Goal: Register for event/course: Sign up to attend an event or enroll in a course

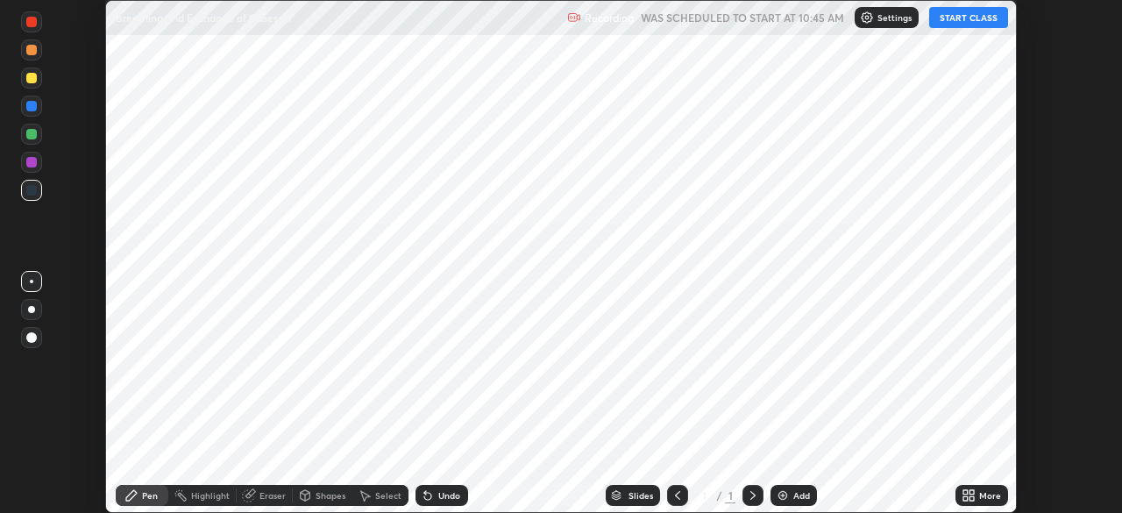
scroll to position [513, 1122]
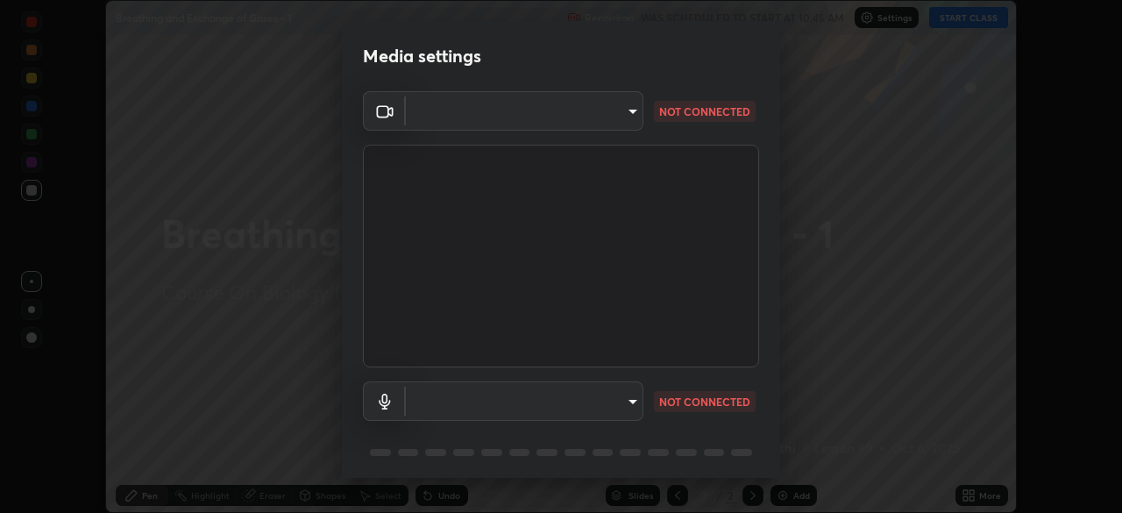
type input "e5f32b9a37d83756d2696e8423a1893a7de7eefef83412cf73fe4da3c4688103"
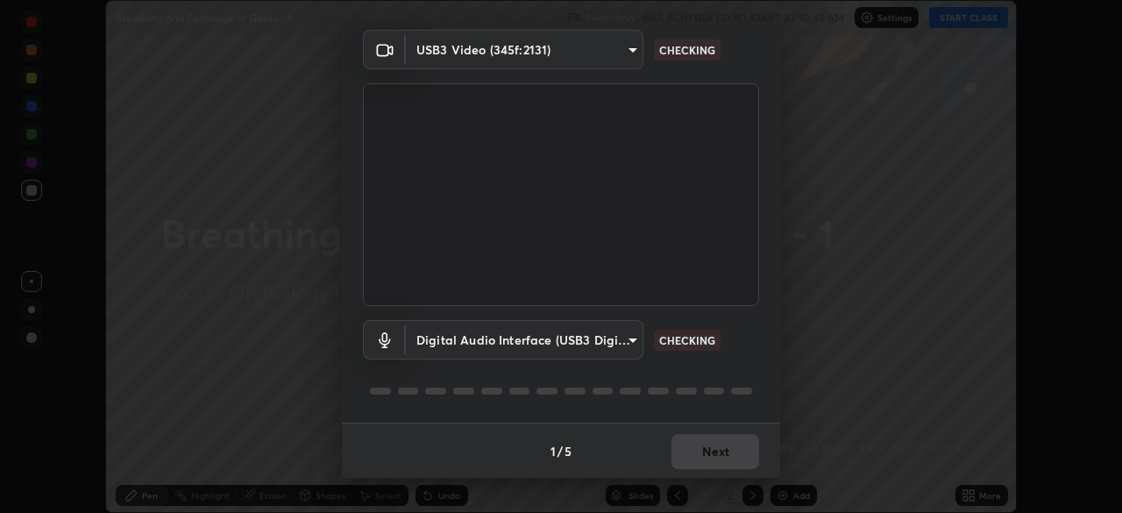
scroll to position [0, 0]
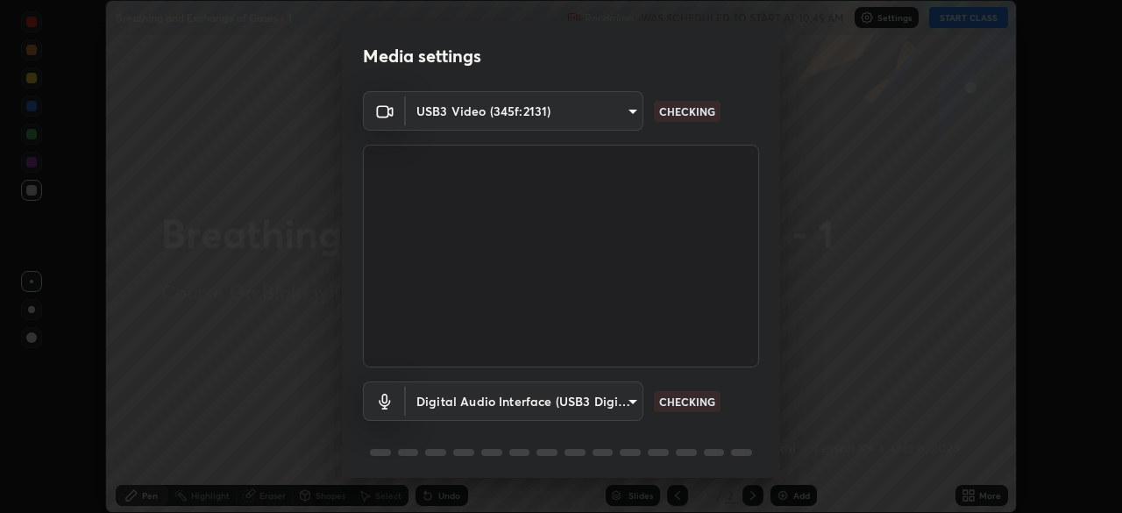
click at [516, 406] on body "Erase all Breathing and Exchange of Gases - 1 Recording WAS SCHEDULED TO START …" at bounding box center [561, 256] width 1122 height 513
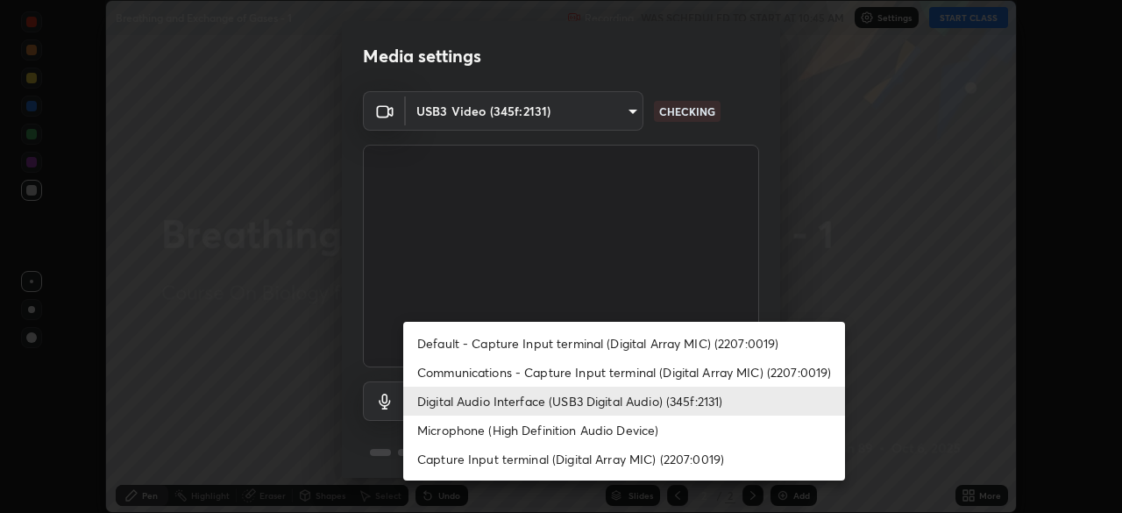
click at [507, 409] on li "Digital Audio Interface (USB3 Digital Audio) (345f:2131)" at bounding box center [624, 401] width 442 height 29
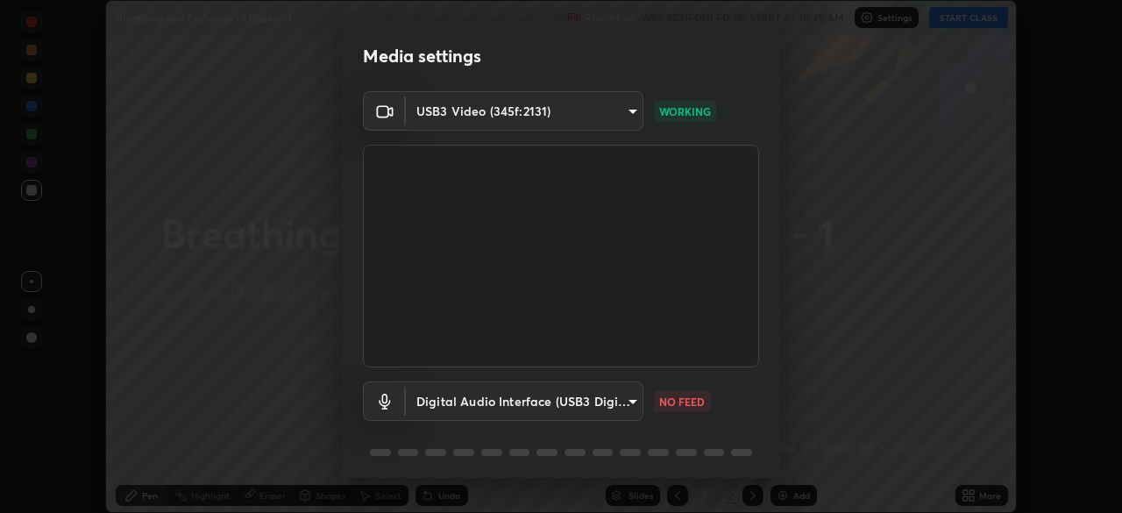
click at [523, 404] on body "Erase all Breathing and Exchange of Gases - 1 Recording WAS SCHEDULED TO START …" at bounding box center [561, 256] width 1122 height 513
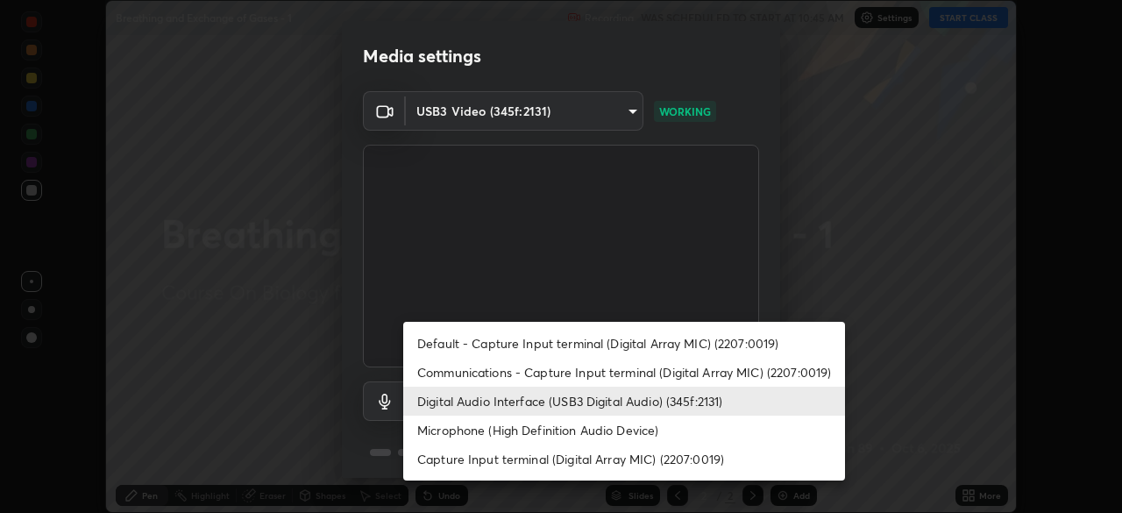
click at [516, 375] on li "Communications - Capture Input terminal (Digital Array MIC) (2207:0019)" at bounding box center [624, 372] width 442 height 29
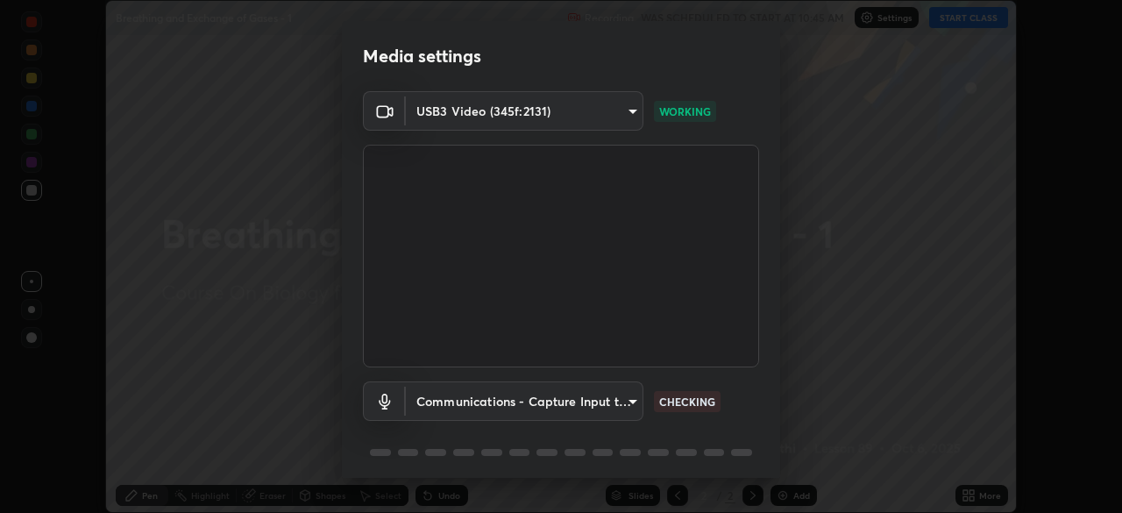
click at [509, 409] on body "Erase all Breathing and Exchange of Gases - 1 Recording WAS SCHEDULED TO START …" at bounding box center [561, 256] width 1122 height 513
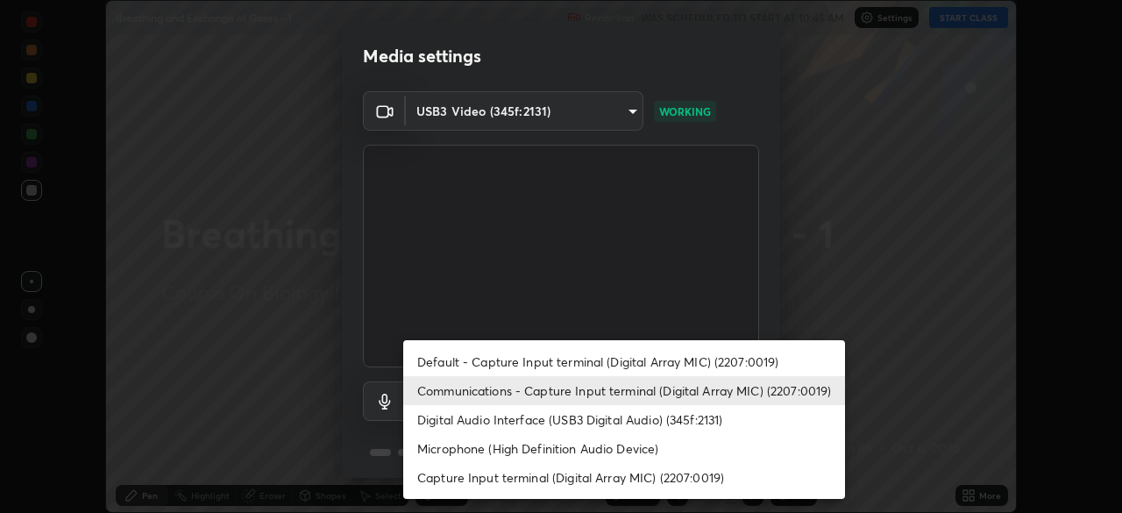
click at [505, 420] on li "Digital Audio Interface (USB3 Digital Audio) (345f:2131)" at bounding box center [624, 419] width 442 height 29
type input "f68c9ba91903ac9ba75504d23ca0c3c26111123a2a7878351e435c492be87537"
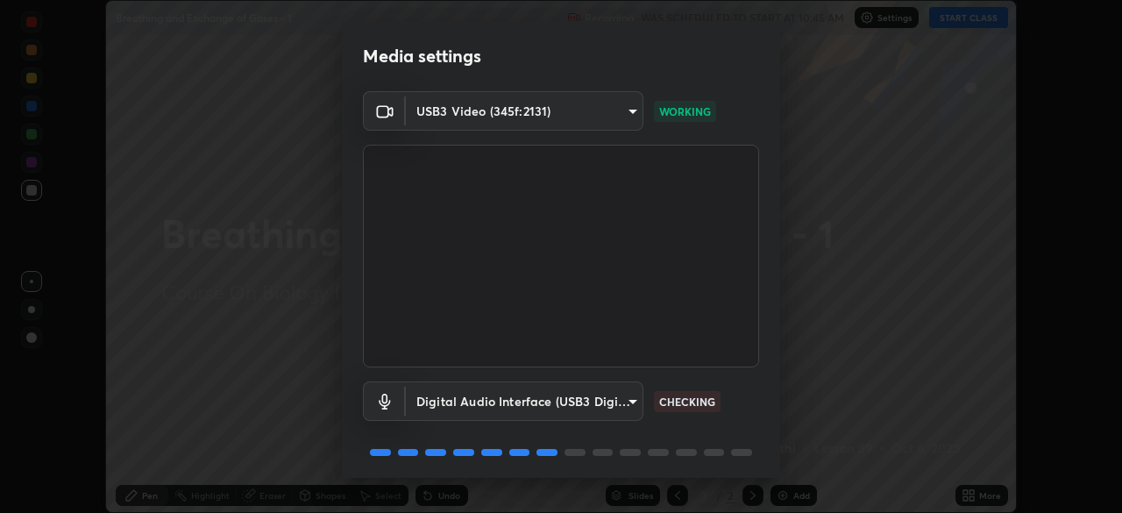
scroll to position [61, 0]
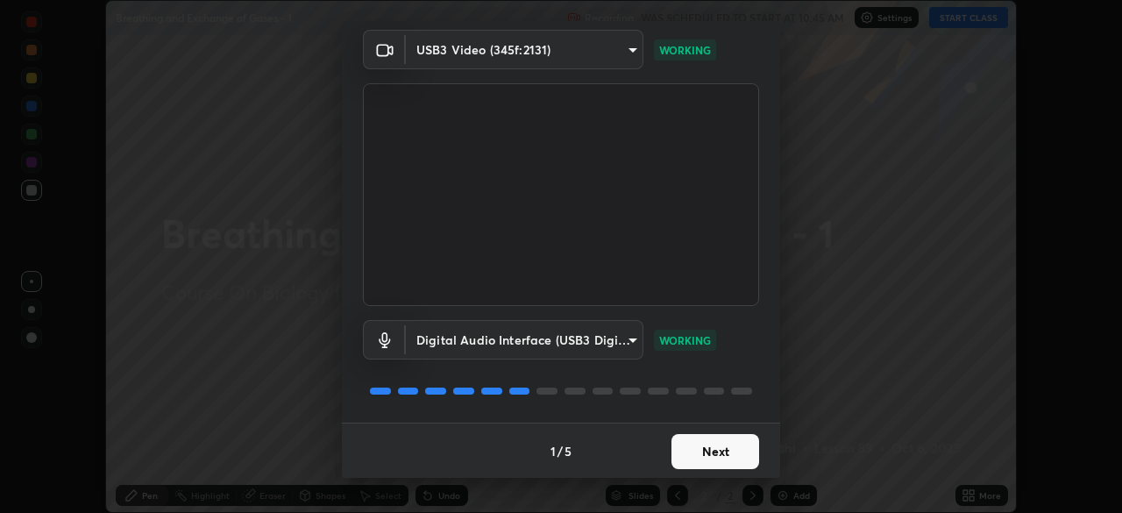
click at [733, 446] on button "Next" at bounding box center [716, 451] width 88 height 35
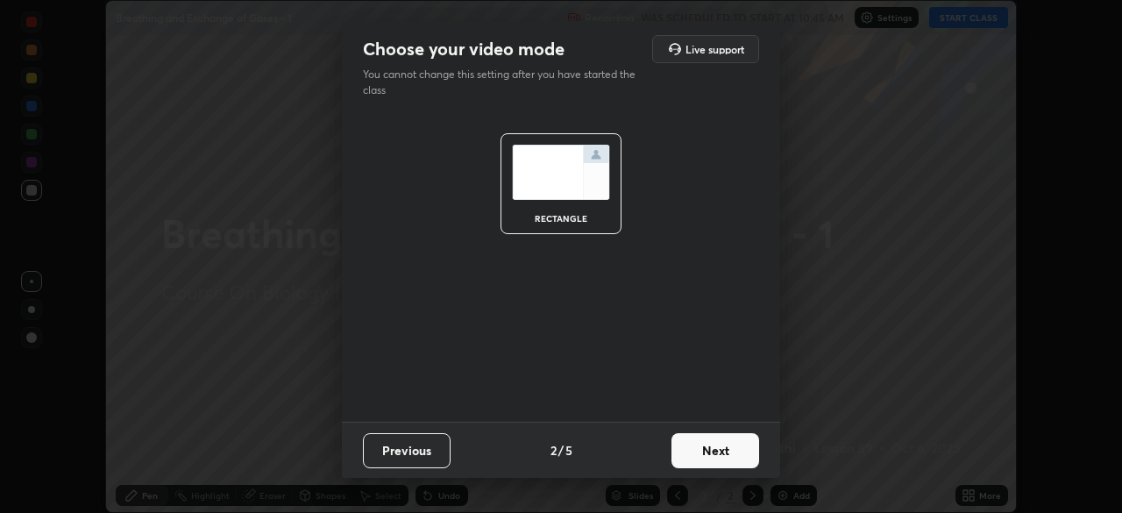
scroll to position [0, 0]
click at [730, 455] on button "Next" at bounding box center [716, 450] width 88 height 35
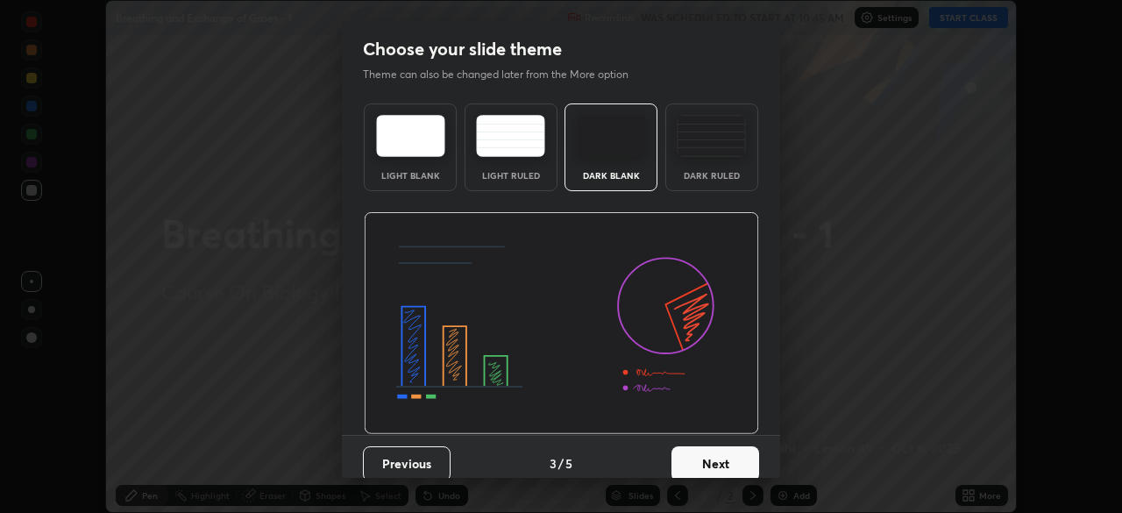
click at [733, 454] on button "Next" at bounding box center [716, 463] width 88 height 35
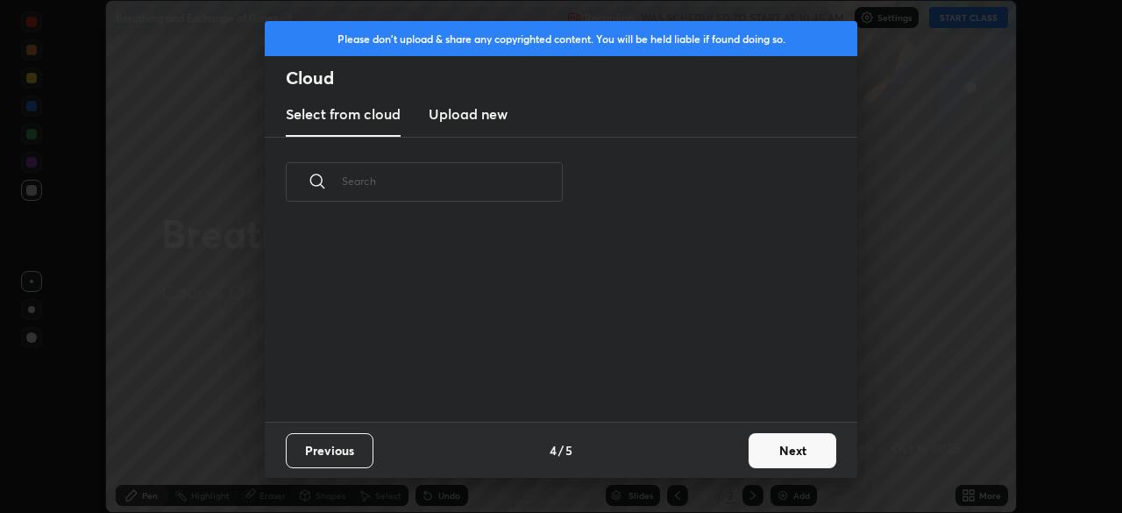
click at [750, 452] on button "Next" at bounding box center [793, 450] width 88 height 35
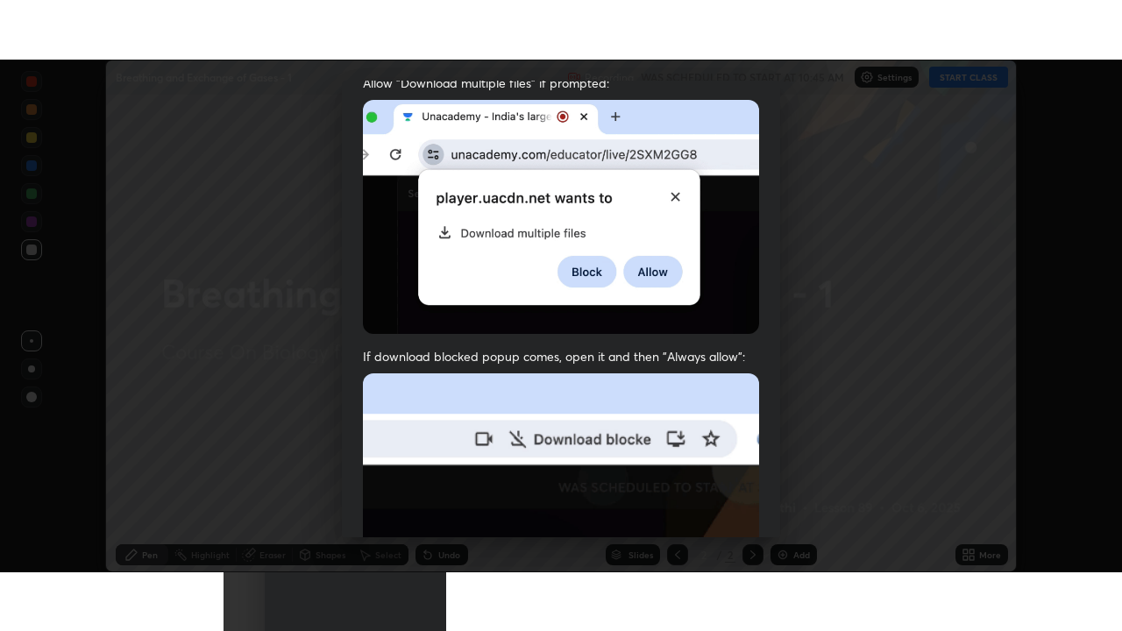
scroll to position [419, 0]
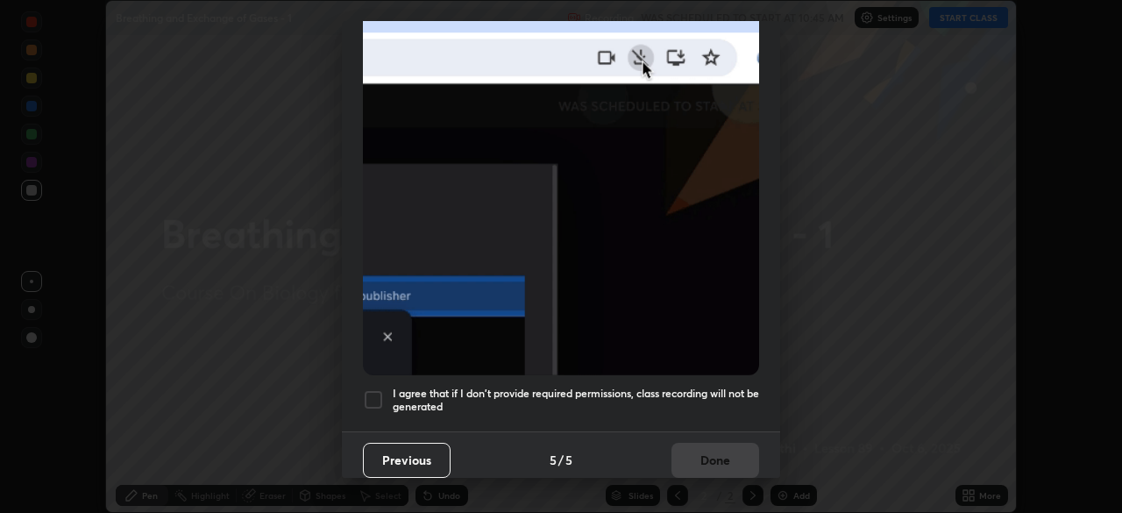
click at [701, 399] on h5 "I agree that if I don't provide required permissions, class recording will not …" at bounding box center [576, 400] width 366 height 27
click at [715, 456] on button "Done" at bounding box center [716, 460] width 88 height 35
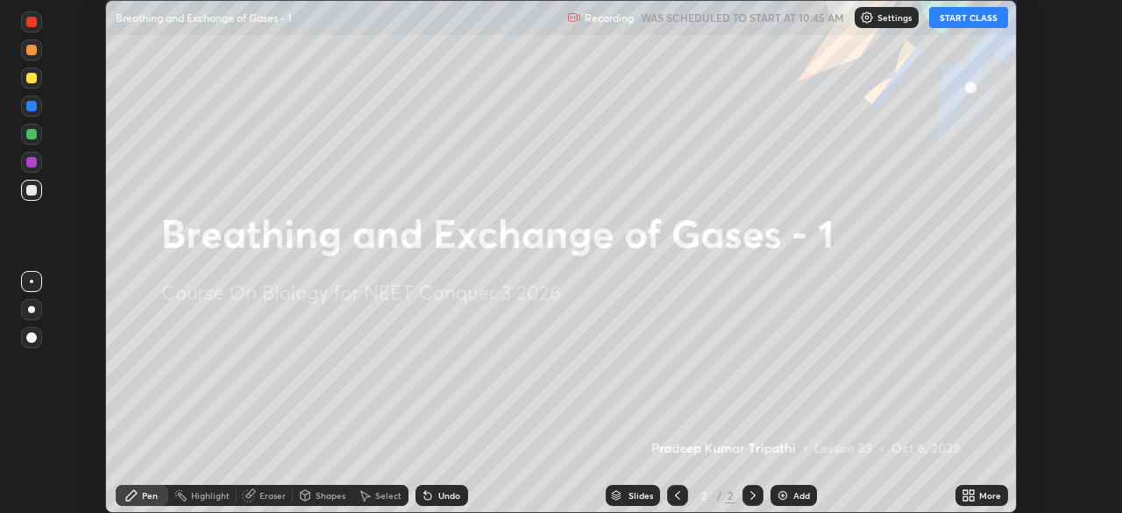
click at [970, 498] on icon at bounding box center [972, 498] width 4 height 4
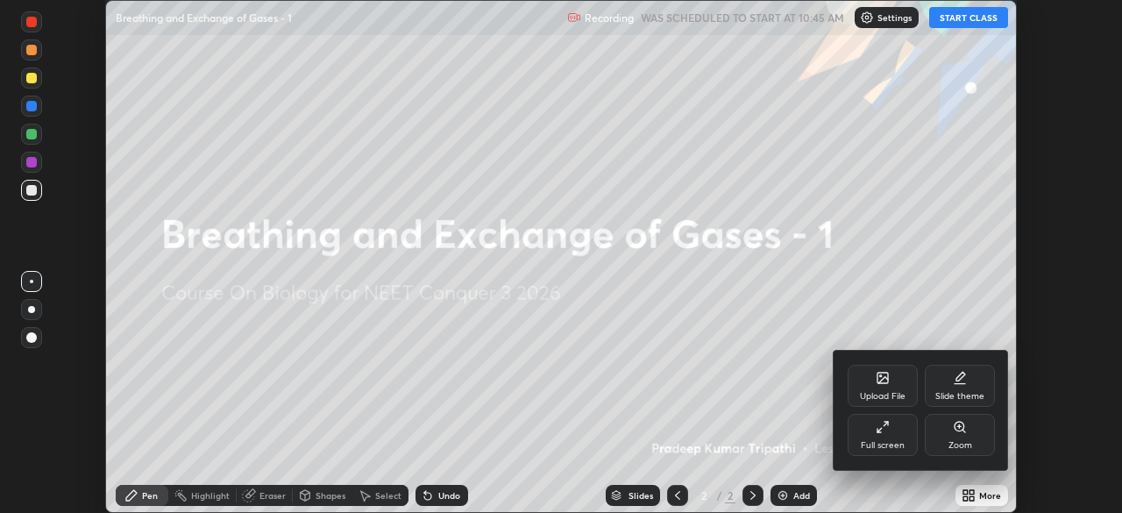
click at [893, 438] on div "Full screen" at bounding box center [883, 435] width 70 height 42
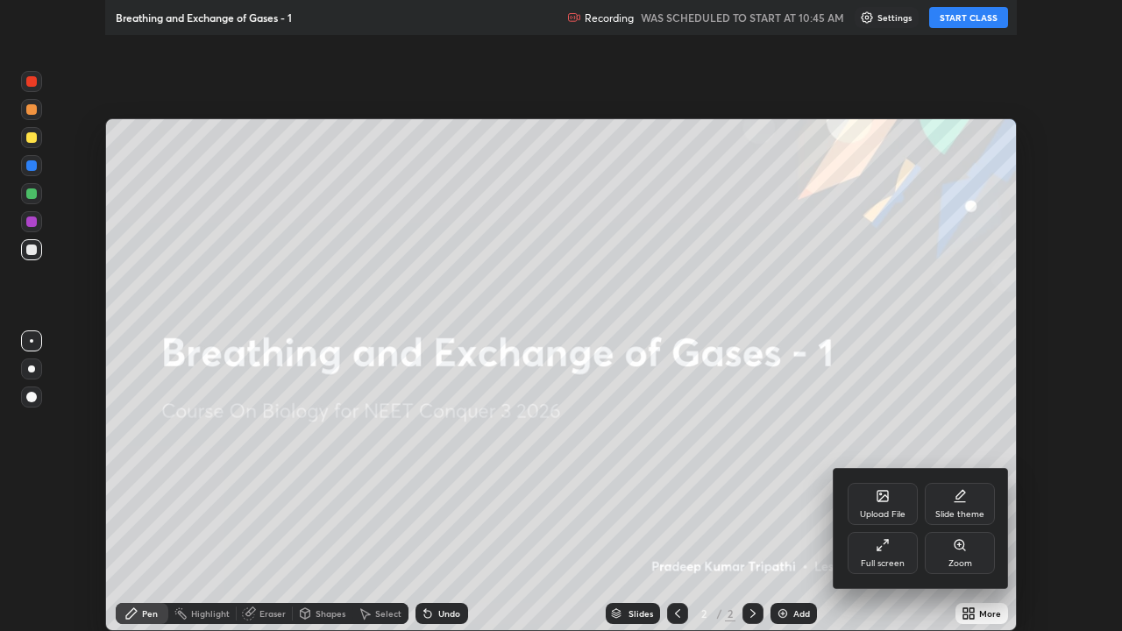
scroll to position [631, 1122]
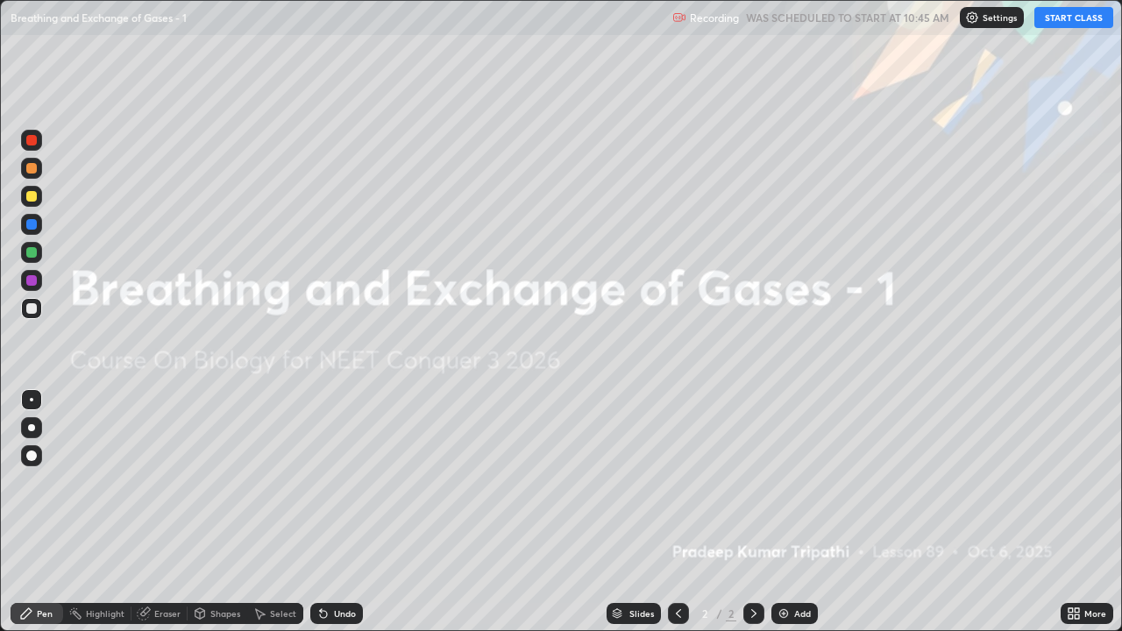
click at [1070, 20] on button "START CLASS" at bounding box center [1074, 17] width 79 height 21
click at [784, 512] on img at bounding box center [784, 614] width 14 height 14
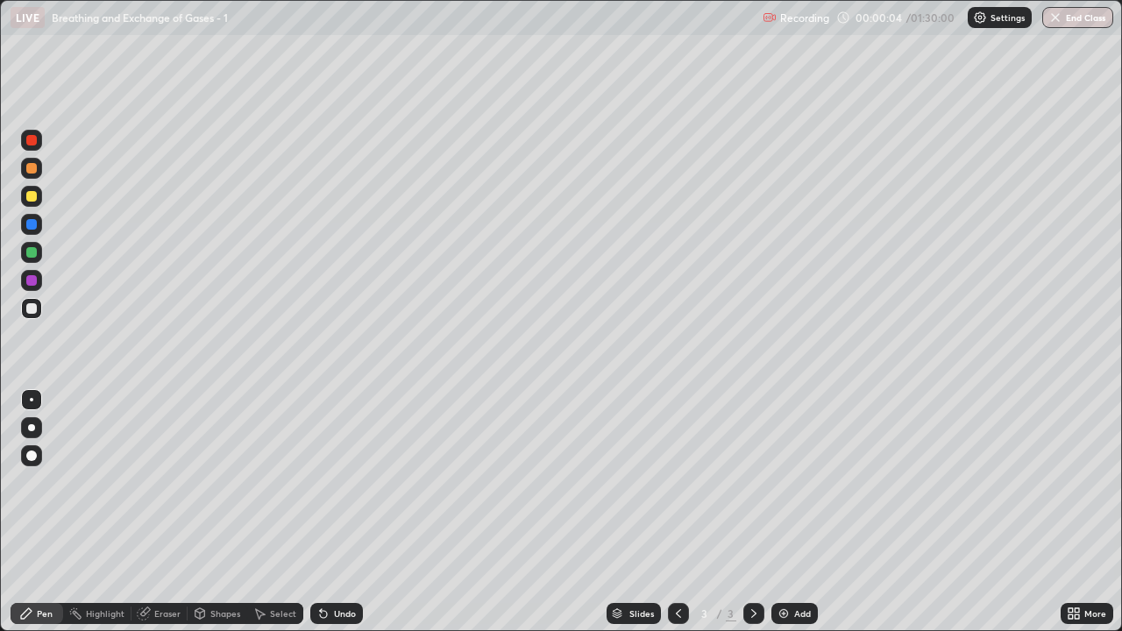
click at [32, 198] on div at bounding box center [31, 196] width 11 height 11
click at [33, 171] on div at bounding box center [31, 168] width 11 height 11
click at [44, 512] on div "Pen" at bounding box center [45, 613] width 16 height 9
click at [32, 428] on div at bounding box center [31, 427] width 7 height 7
click at [34, 195] on div at bounding box center [31, 196] width 11 height 11
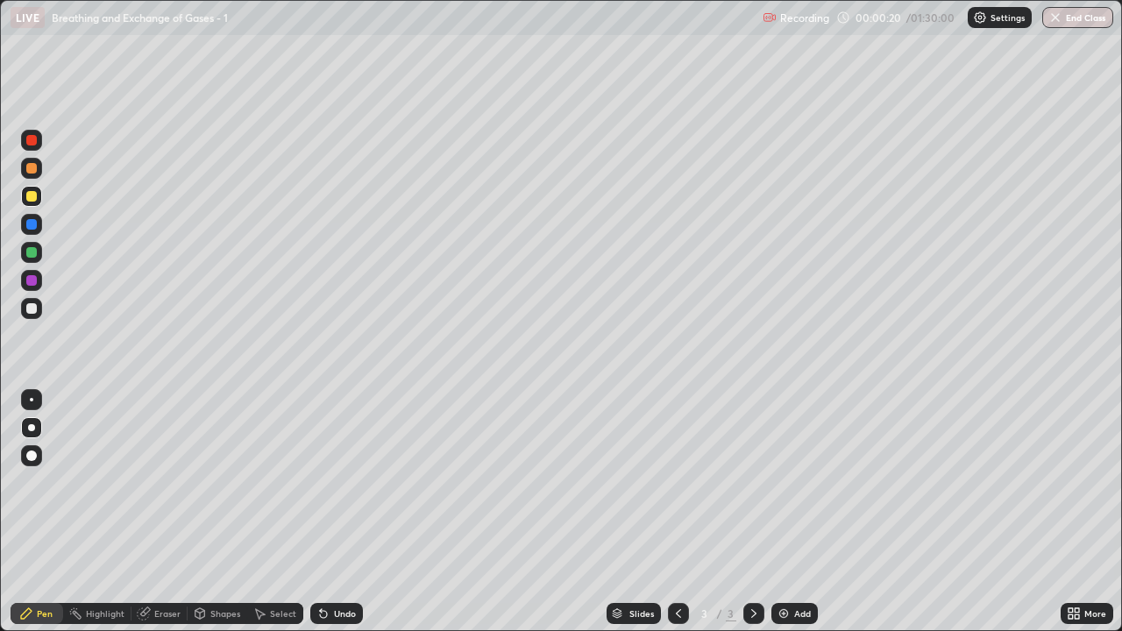
click at [206, 512] on div "Shapes" at bounding box center [218, 613] width 60 height 21
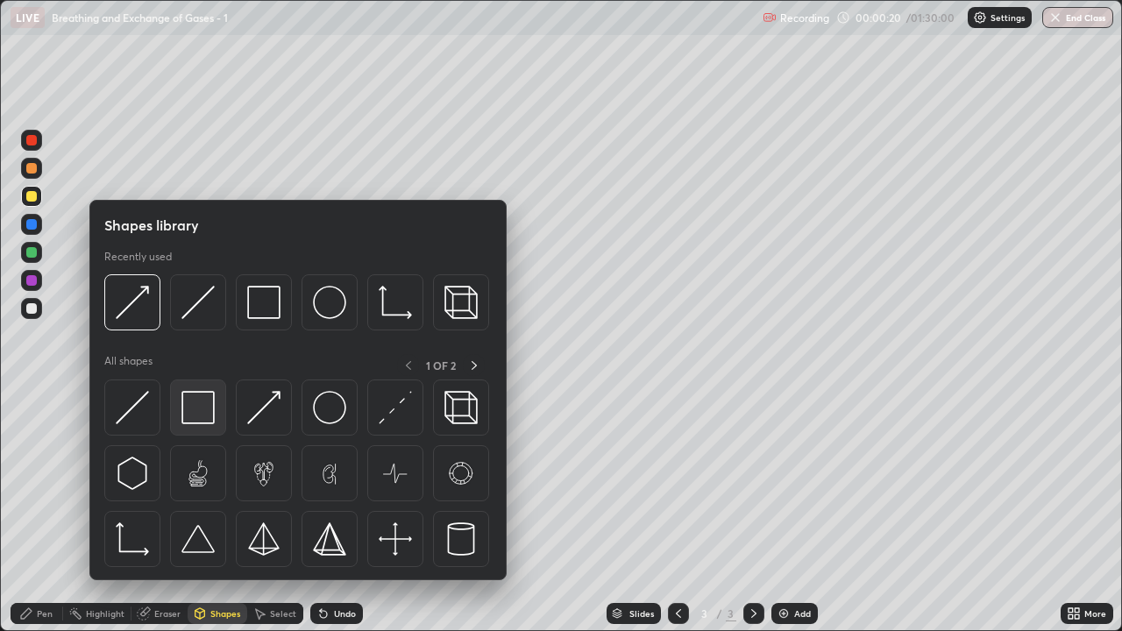
click at [203, 415] on img at bounding box center [197, 407] width 33 height 33
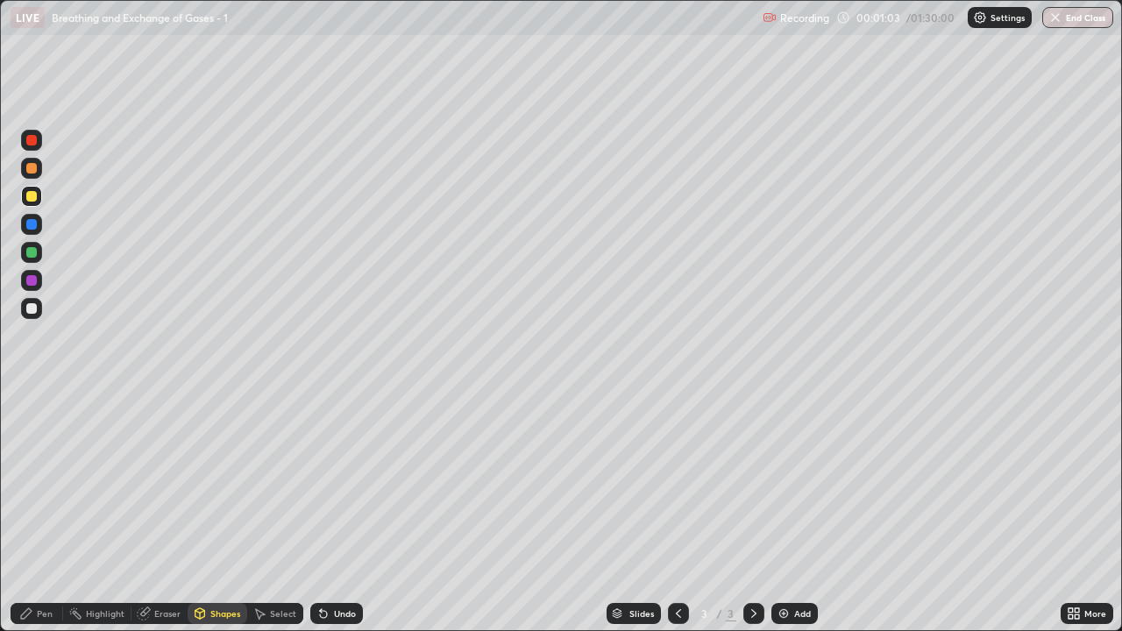
click at [223, 512] on div "Shapes" at bounding box center [225, 613] width 30 height 9
click at [167, 512] on div "Eraser" at bounding box center [167, 613] width 26 height 9
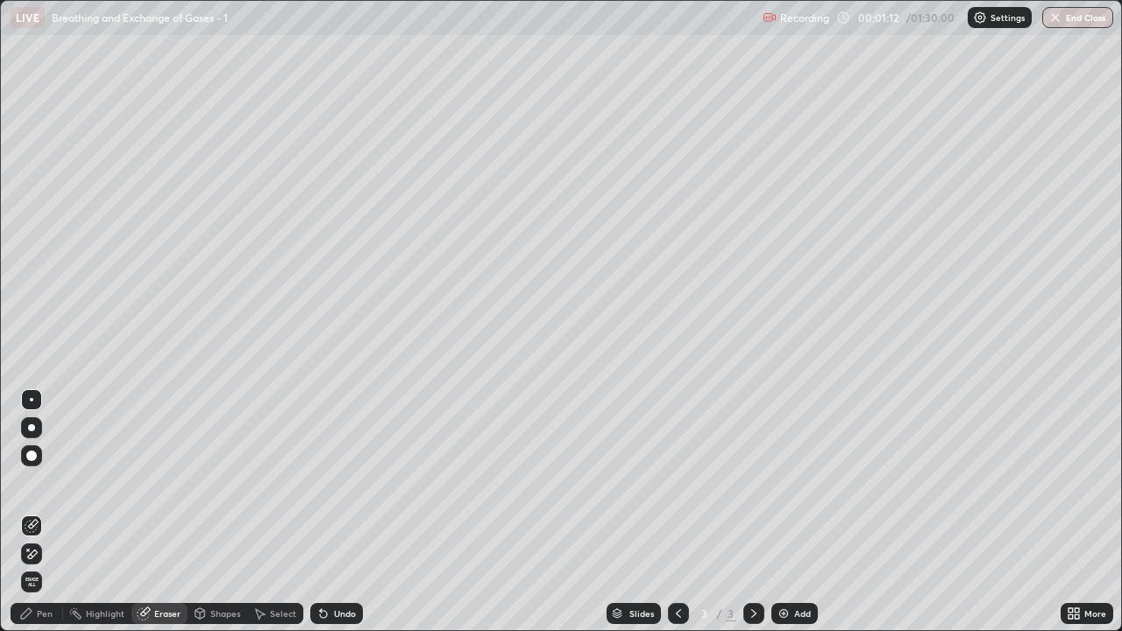
click at [35, 512] on icon at bounding box center [33, 554] width 10 height 9
click at [45, 512] on div "Pen" at bounding box center [45, 613] width 16 height 9
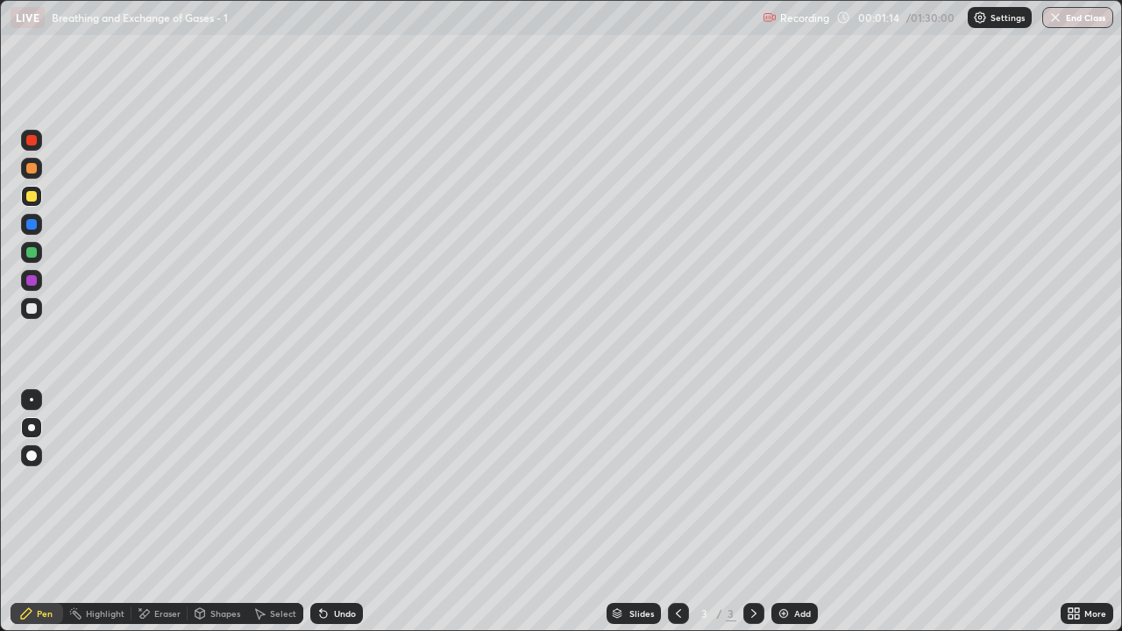
click at [214, 512] on div "Shapes" at bounding box center [225, 613] width 30 height 9
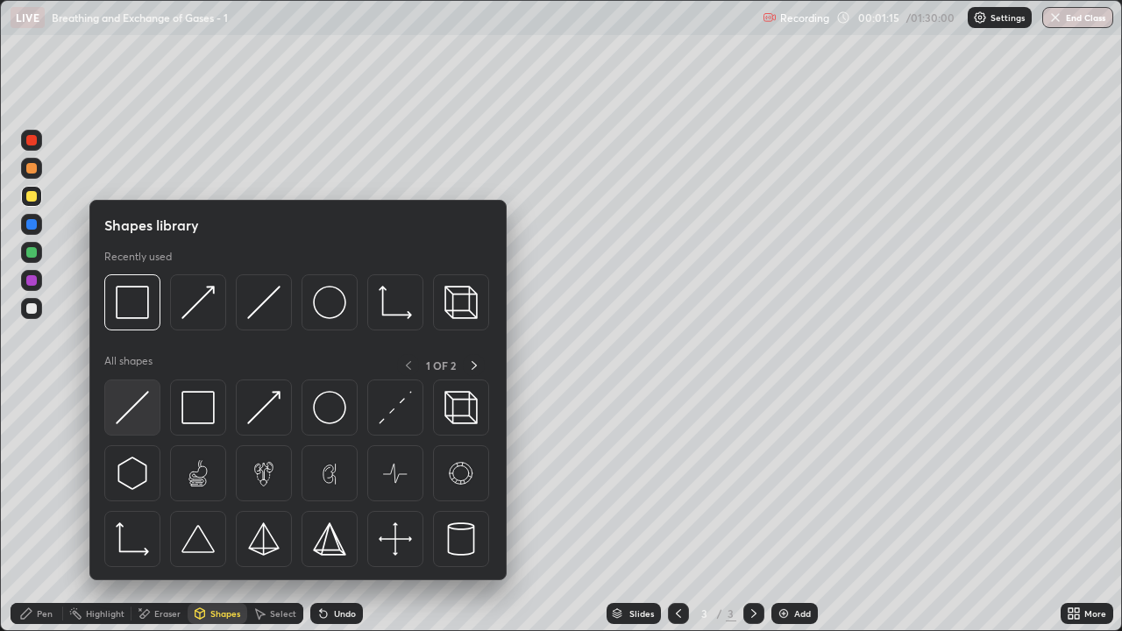
click at [152, 414] on div at bounding box center [132, 408] width 56 height 56
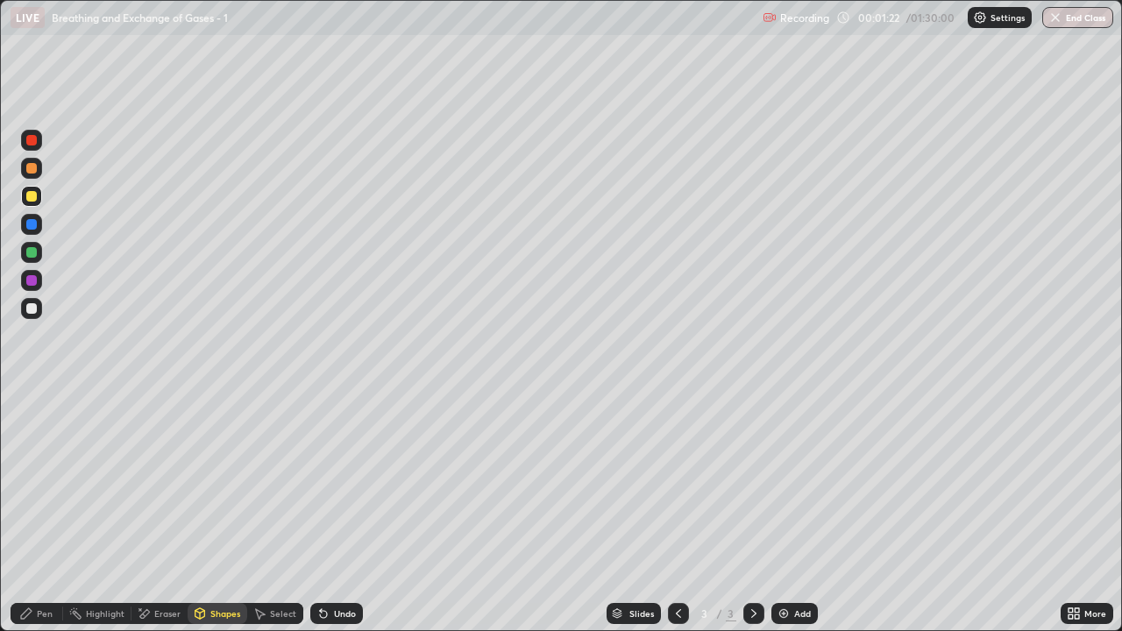
click at [32, 309] on div at bounding box center [31, 308] width 11 height 11
click at [50, 512] on div "Pen" at bounding box center [45, 613] width 16 height 9
click at [228, 512] on div "Shapes" at bounding box center [225, 613] width 30 height 9
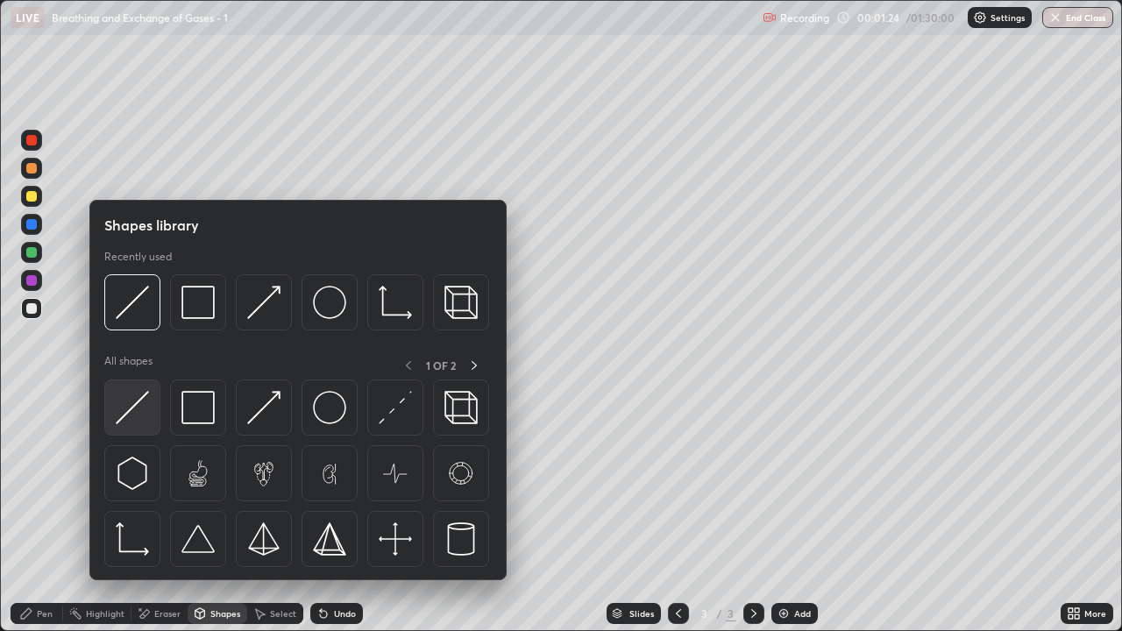
click at [154, 419] on div at bounding box center [132, 408] width 56 height 56
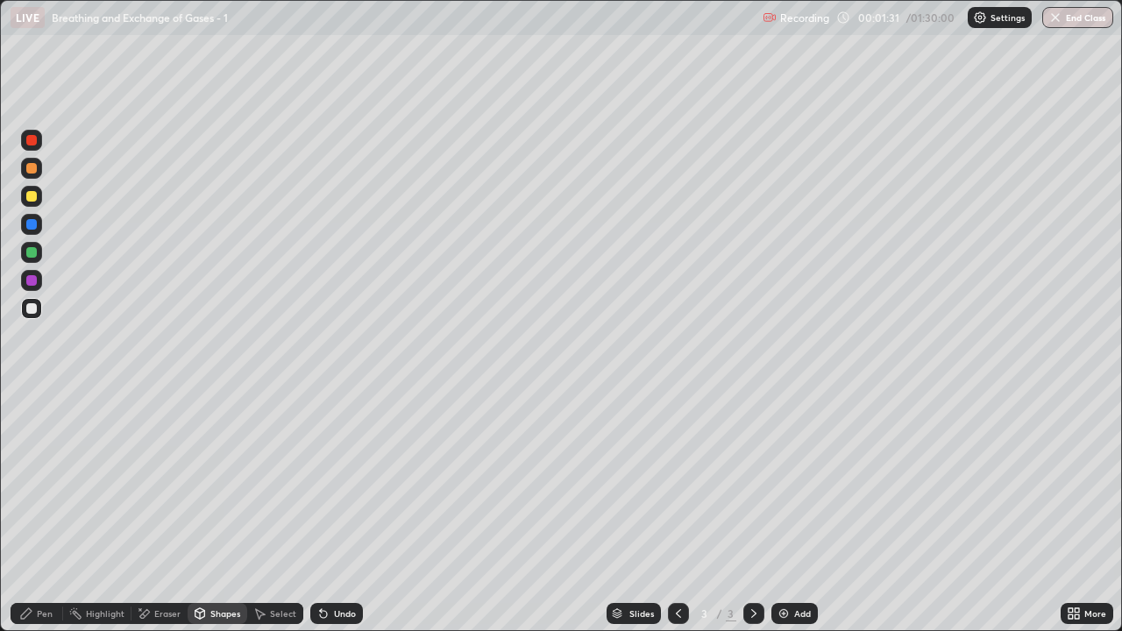
click at [31, 169] on div at bounding box center [31, 168] width 11 height 11
click at [43, 512] on div "Pen" at bounding box center [37, 613] width 53 height 21
click at [39, 197] on div at bounding box center [31, 196] width 21 height 21
click at [222, 512] on div "Shapes" at bounding box center [225, 613] width 30 height 9
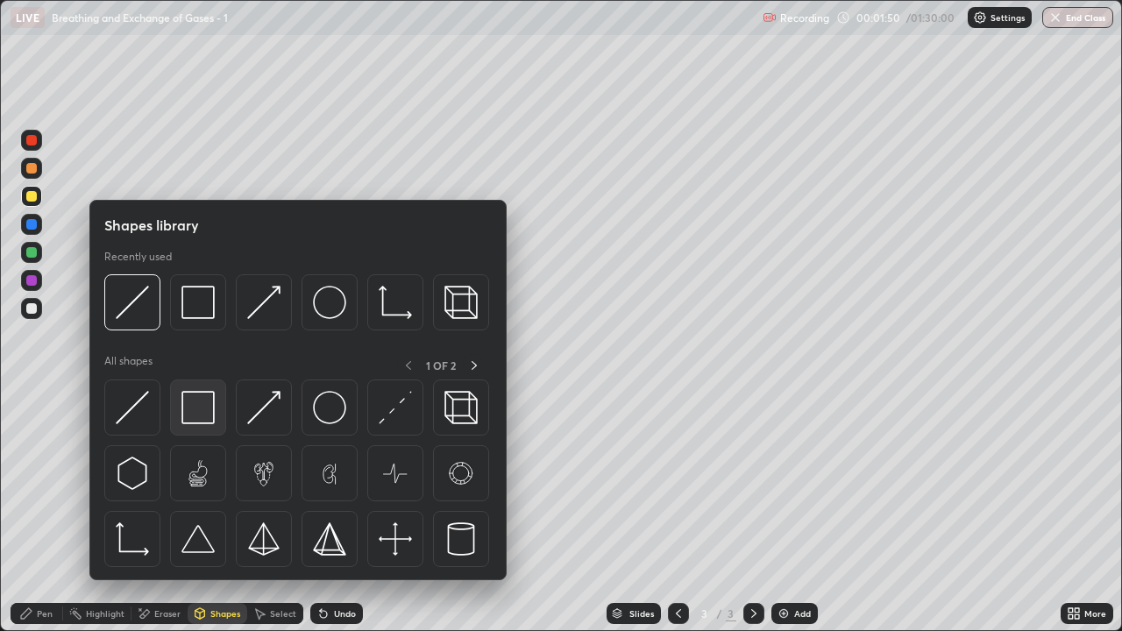
click at [200, 403] on img at bounding box center [197, 407] width 33 height 33
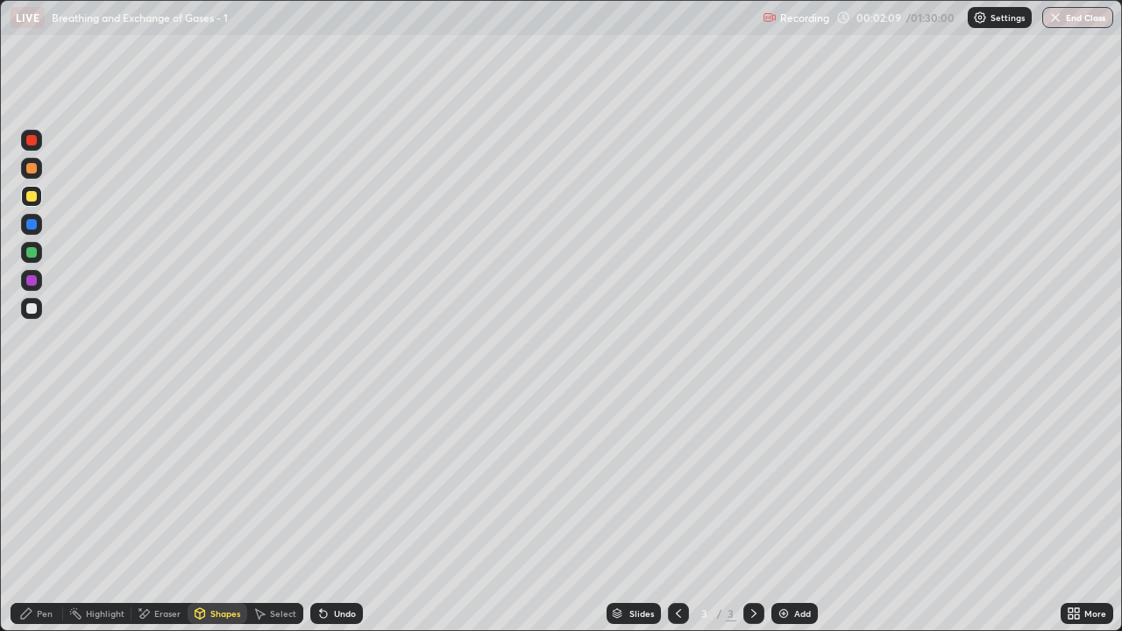
click at [34, 201] on div at bounding box center [31, 196] width 11 height 11
click at [50, 512] on div "Pen" at bounding box center [45, 613] width 16 height 9
click at [216, 512] on div "Shapes" at bounding box center [225, 613] width 30 height 9
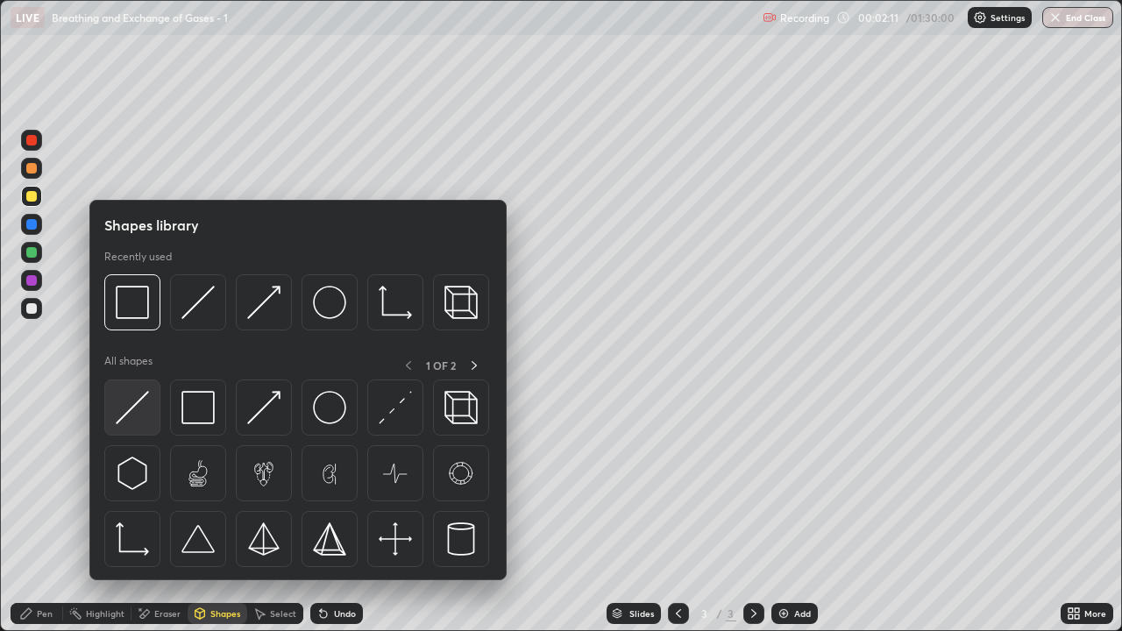
click at [139, 414] on img at bounding box center [132, 407] width 33 height 33
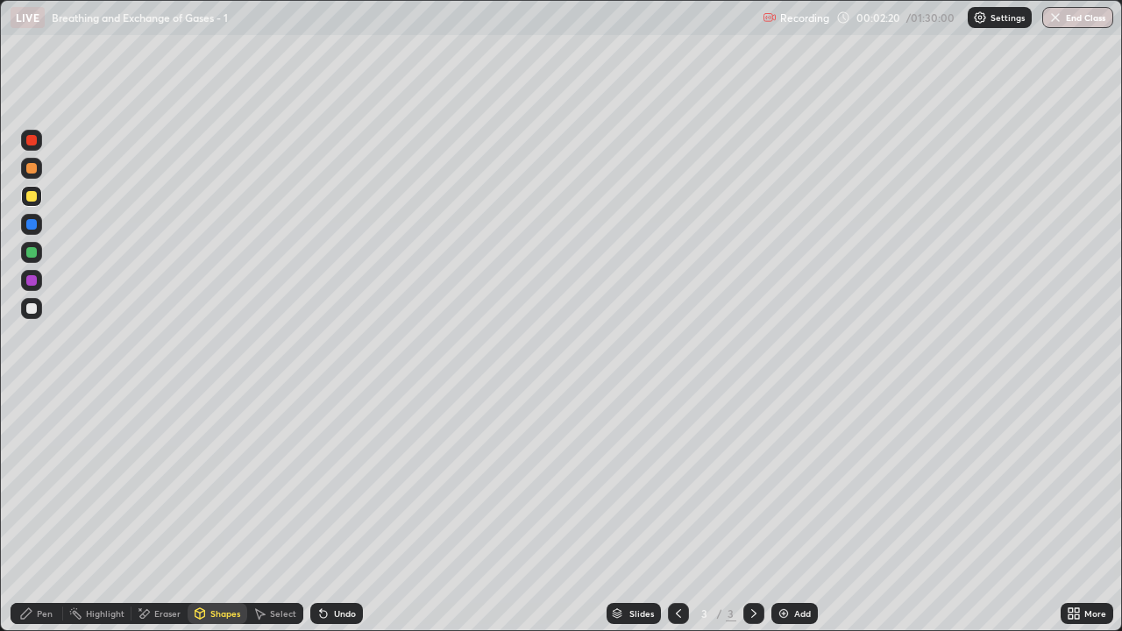
click at [38, 512] on div "Pen" at bounding box center [37, 613] width 53 height 21
click at [32, 284] on div at bounding box center [31, 280] width 11 height 11
click at [62, 512] on div at bounding box center [62, 614] width 1 height 14
click at [31, 307] on div at bounding box center [31, 308] width 11 height 11
click at [46, 512] on div "Pen" at bounding box center [45, 613] width 16 height 9
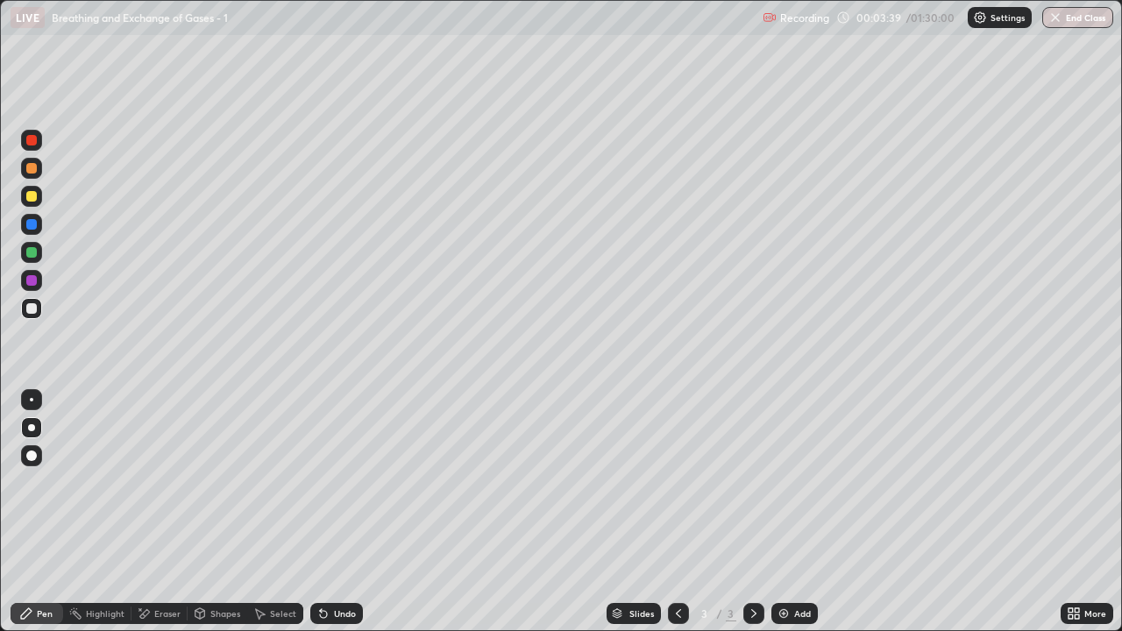
click at [34, 306] on div at bounding box center [31, 308] width 11 height 11
click at [33, 200] on div at bounding box center [31, 196] width 11 height 11
click at [32, 254] on div at bounding box center [31, 252] width 11 height 11
click at [214, 512] on div "Shapes" at bounding box center [225, 613] width 30 height 9
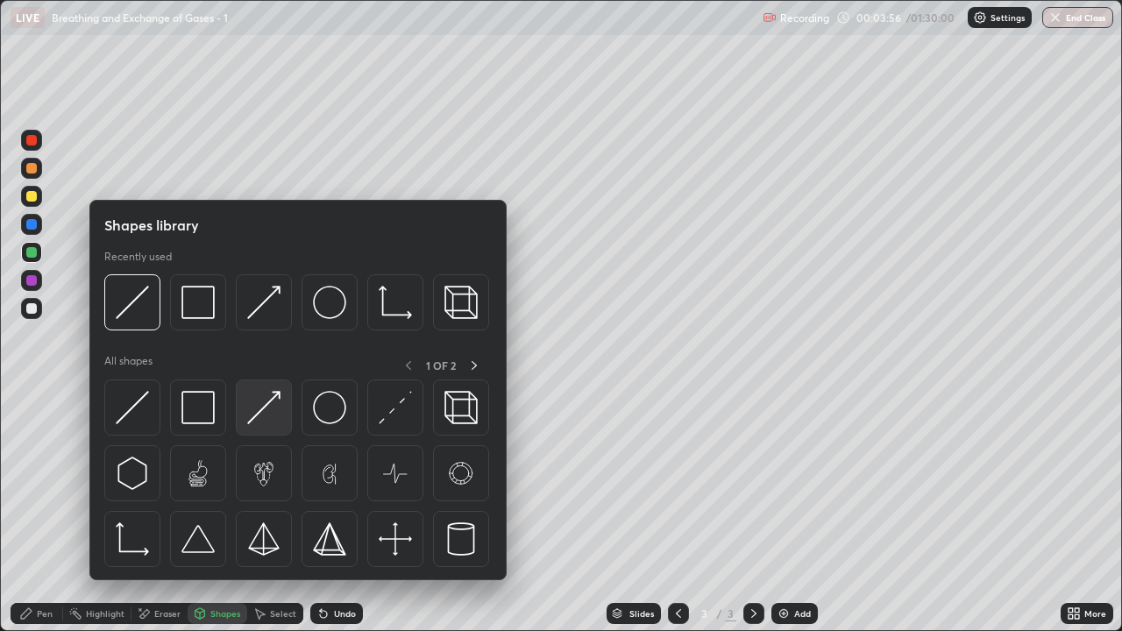
click at [257, 414] on img at bounding box center [263, 407] width 33 height 33
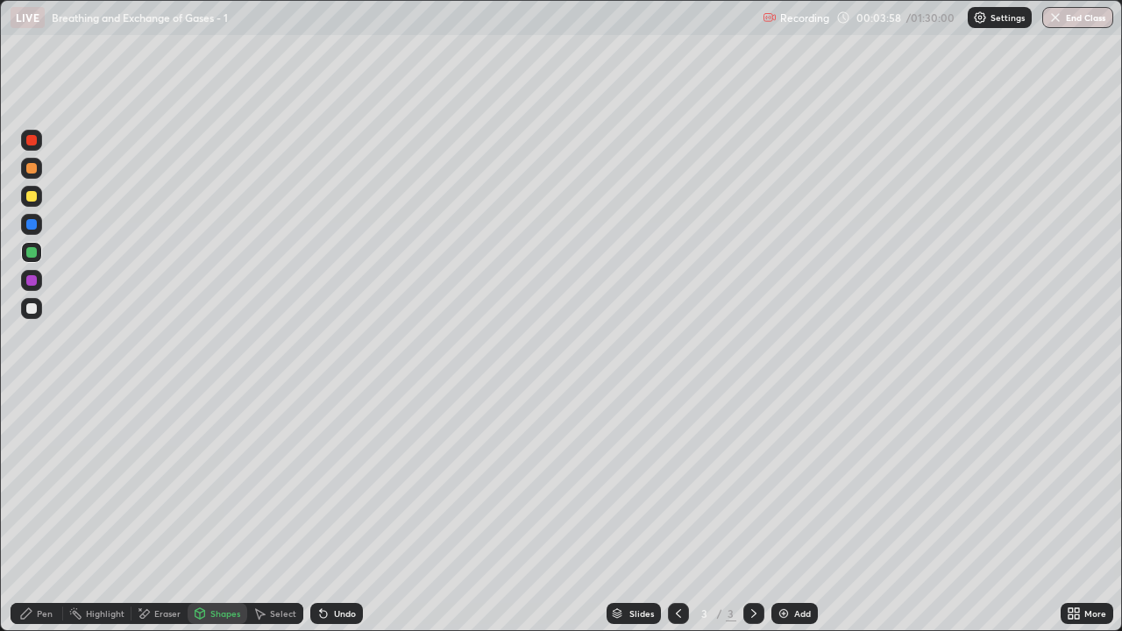
click at [46, 512] on div "Pen" at bounding box center [37, 613] width 53 height 21
click at [44, 512] on div "Pen" at bounding box center [45, 613] width 16 height 9
click at [33, 312] on div at bounding box center [31, 308] width 11 height 11
click at [156, 512] on div "Eraser" at bounding box center [167, 613] width 26 height 9
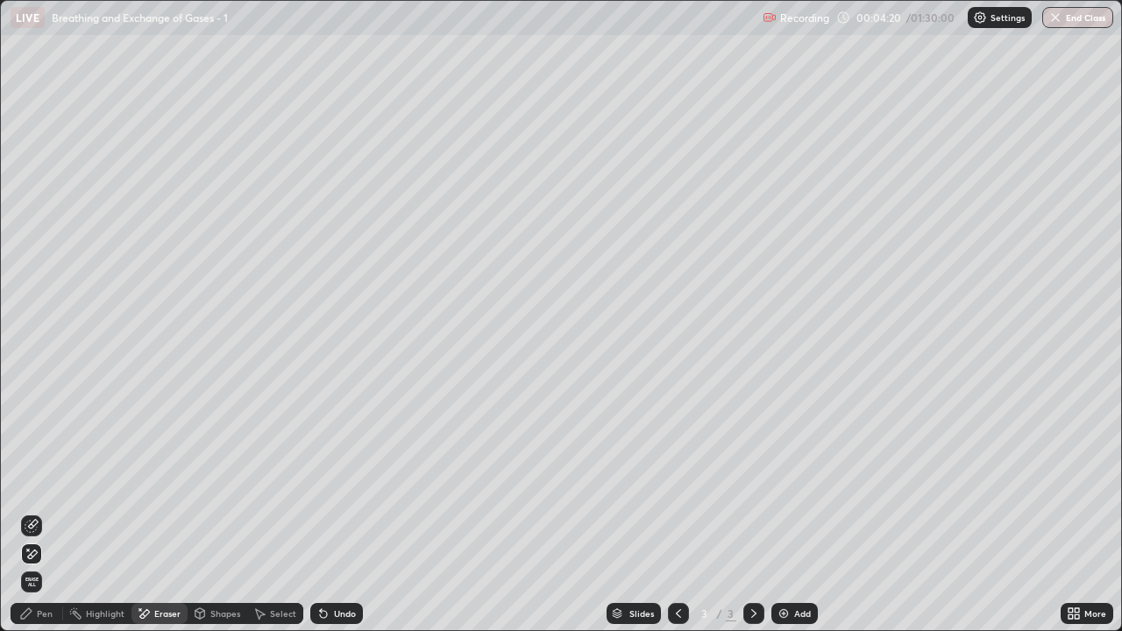
click at [46, 512] on div "Pen" at bounding box center [45, 613] width 16 height 9
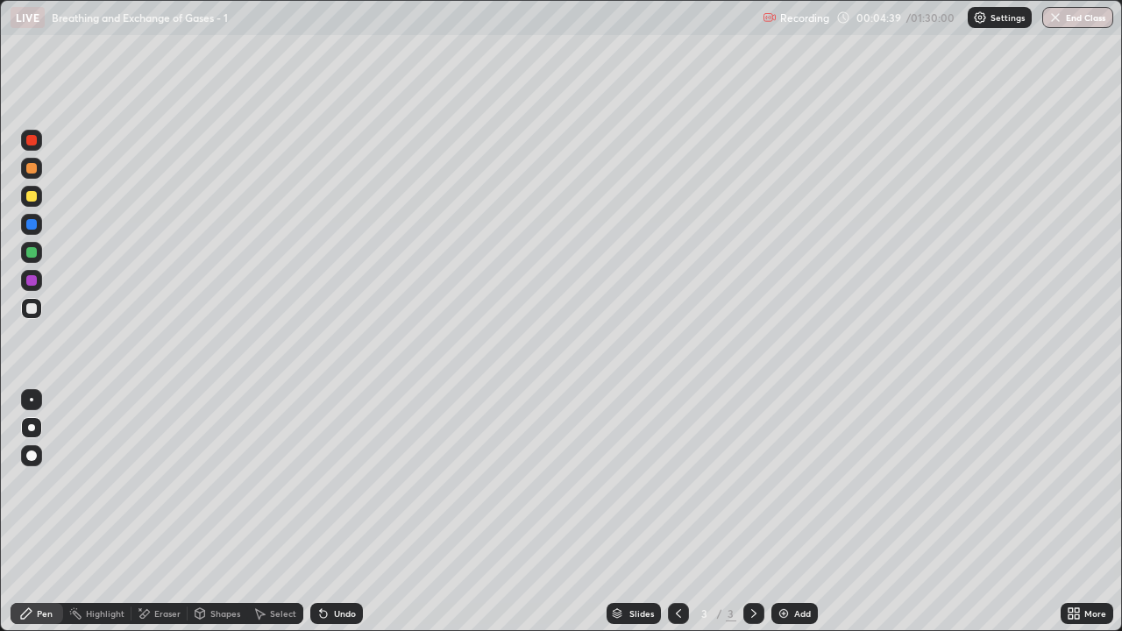
click at [32, 172] on div at bounding box center [31, 168] width 11 height 11
click at [32, 195] on div at bounding box center [31, 196] width 11 height 11
click at [30, 171] on div at bounding box center [31, 168] width 11 height 11
click at [31, 310] on div at bounding box center [31, 308] width 11 height 11
click at [31, 200] on div at bounding box center [31, 196] width 11 height 11
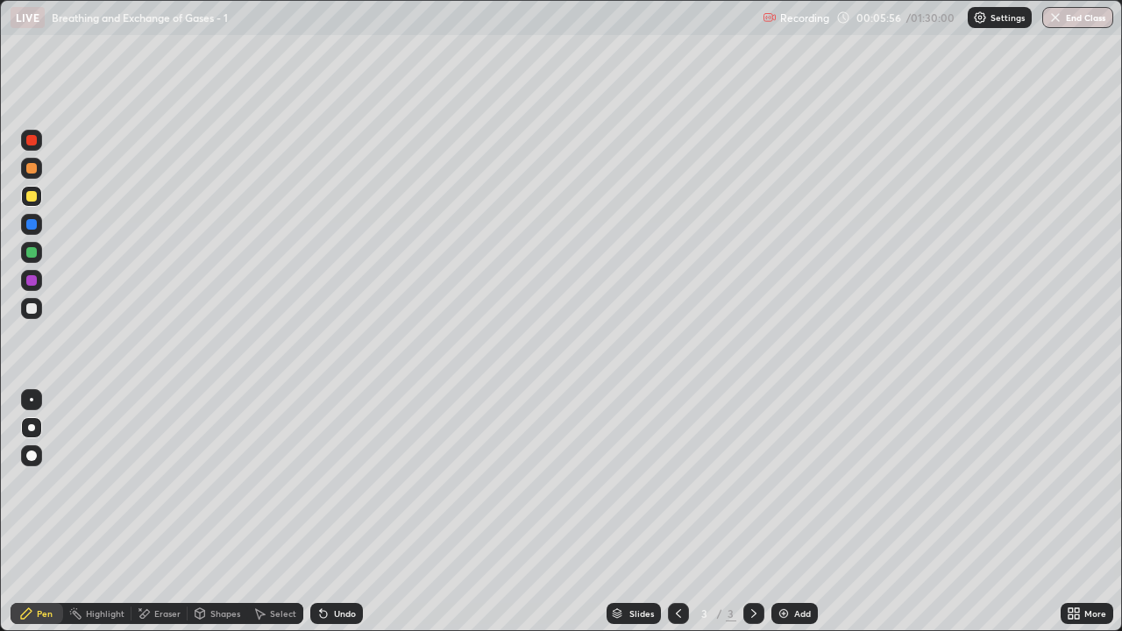
click at [172, 512] on div "Eraser" at bounding box center [160, 613] width 56 height 35
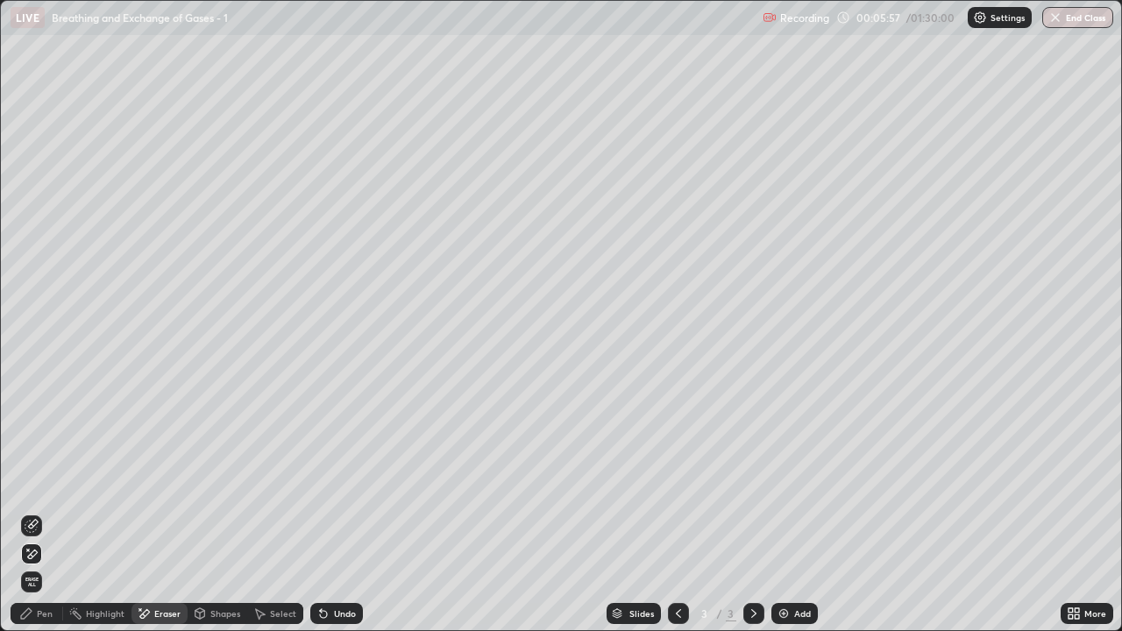
click at [219, 512] on div "Shapes" at bounding box center [225, 613] width 30 height 9
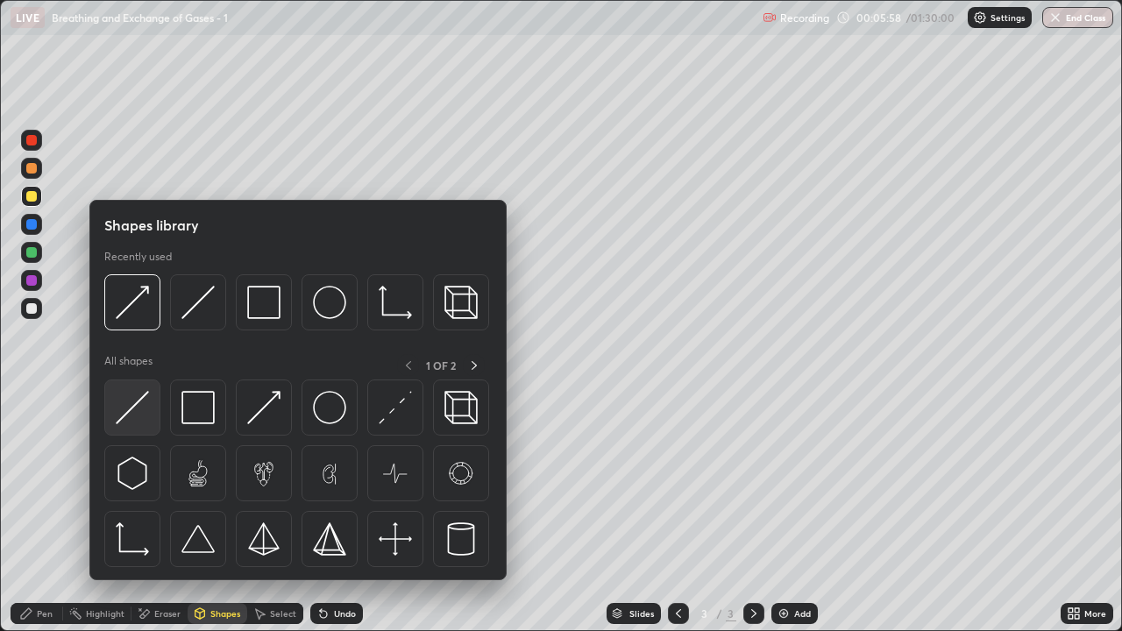
click at [133, 414] on img at bounding box center [132, 407] width 33 height 33
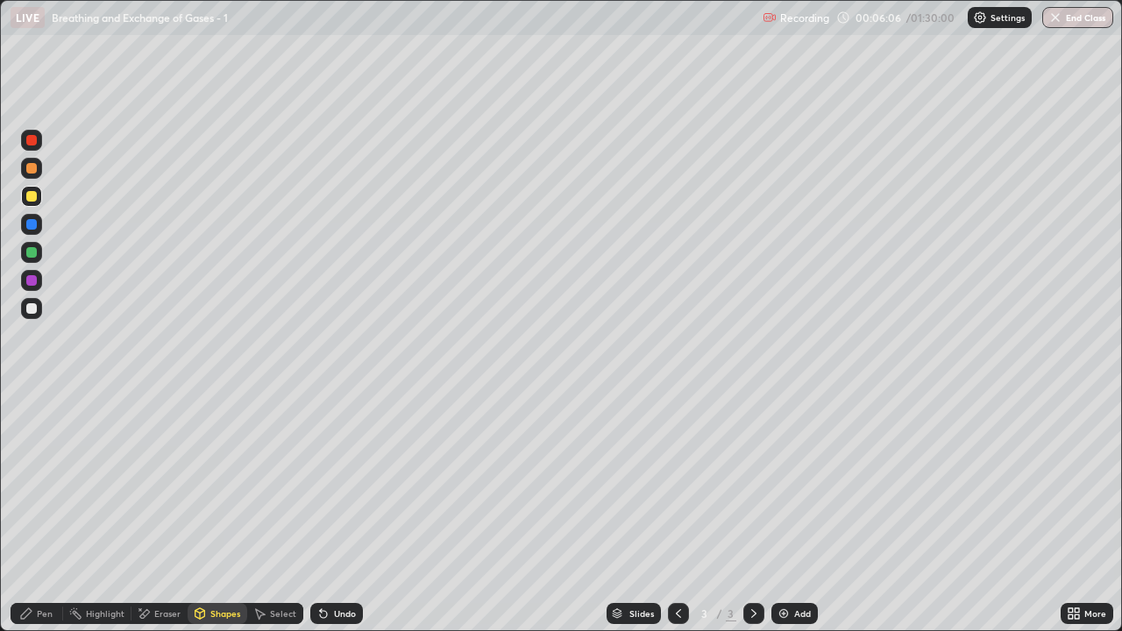
click at [39, 512] on div "Pen" at bounding box center [45, 613] width 16 height 9
click at [35, 312] on div at bounding box center [31, 308] width 11 height 11
click at [212, 512] on div "Shapes" at bounding box center [225, 613] width 30 height 9
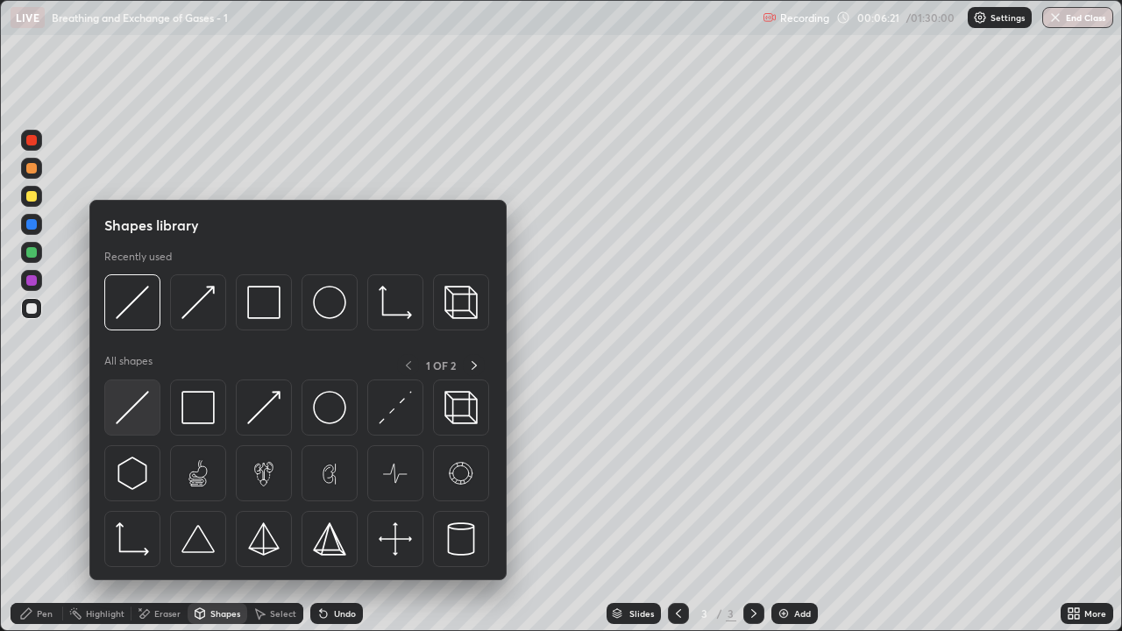
click at [142, 416] on img at bounding box center [132, 407] width 33 height 33
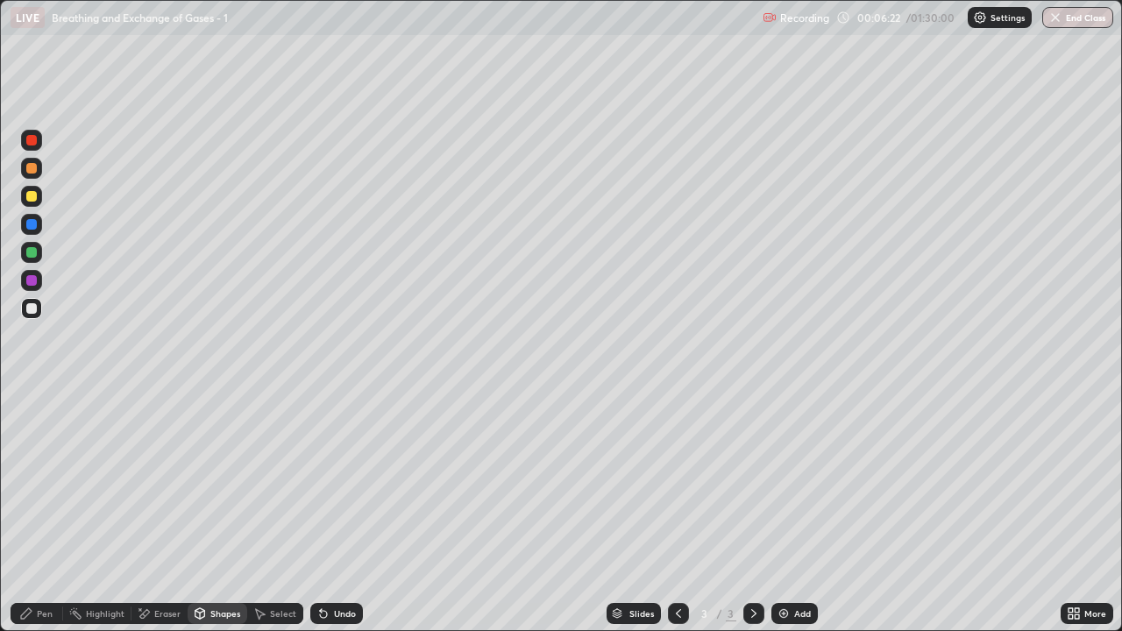
click at [223, 512] on div "Shapes" at bounding box center [218, 613] width 60 height 21
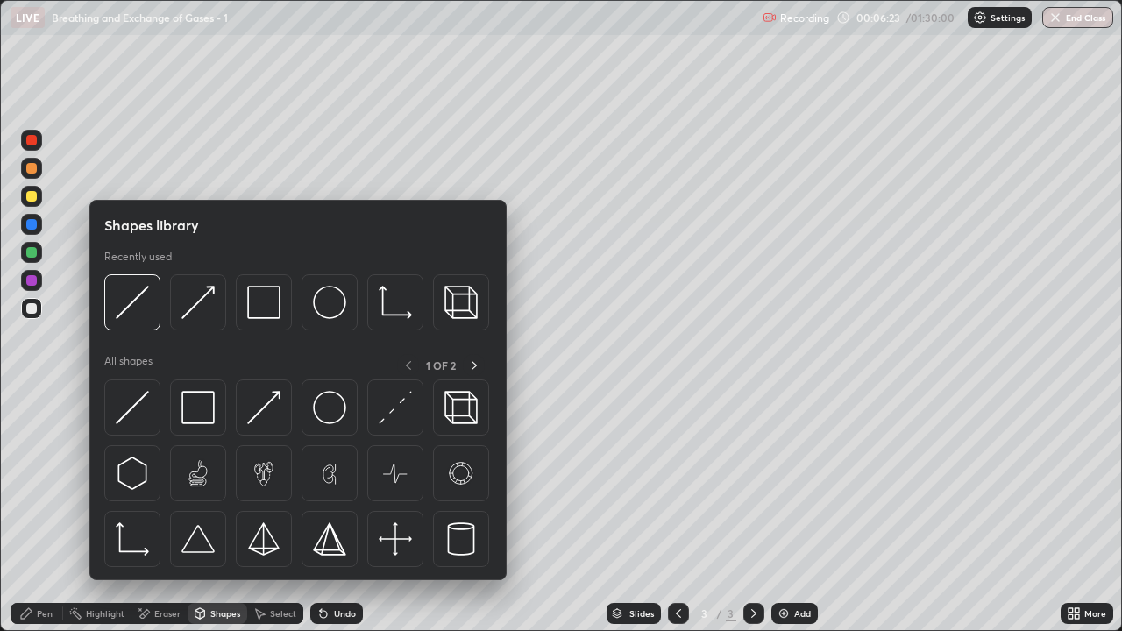
click at [36, 284] on div at bounding box center [31, 280] width 11 height 11
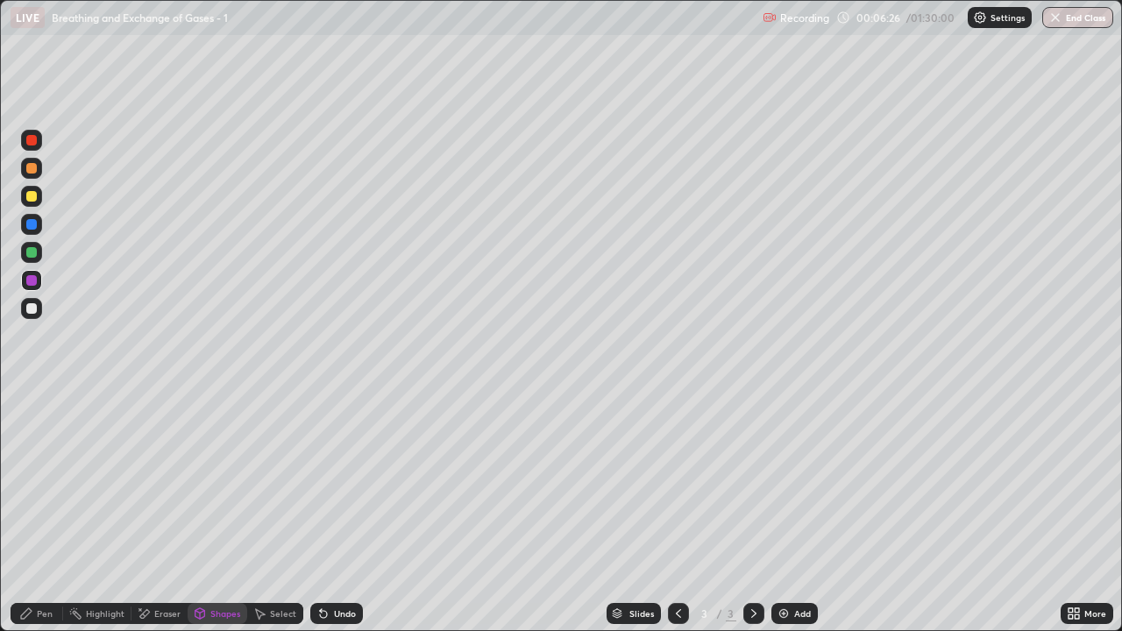
click at [31, 512] on icon at bounding box center [26, 613] width 11 height 11
click at [35, 176] on div at bounding box center [31, 168] width 21 height 21
click at [754, 512] on icon at bounding box center [753, 613] width 5 height 9
click at [783, 512] on img at bounding box center [784, 614] width 14 height 14
click at [33, 170] on div at bounding box center [31, 168] width 11 height 11
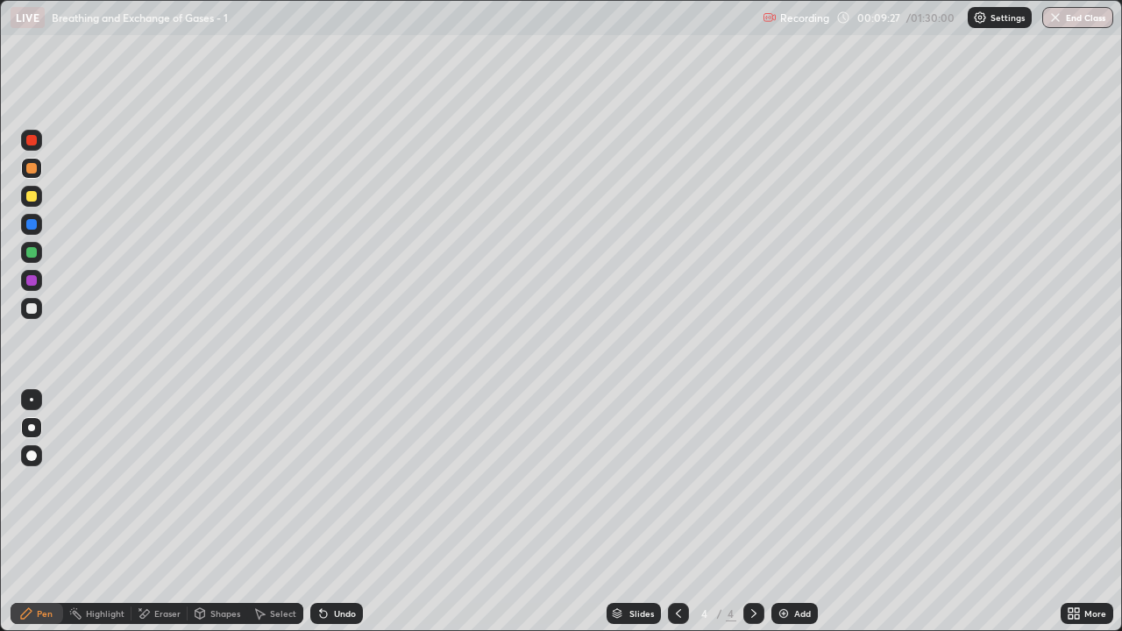
click at [33, 197] on div at bounding box center [31, 196] width 11 height 11
click at [34, 314] on div at bounding box center [31, 308] width 21 height 21
click at [216, 512] on div "Shapes" at bounding box center [225, 613] width 30 height 9
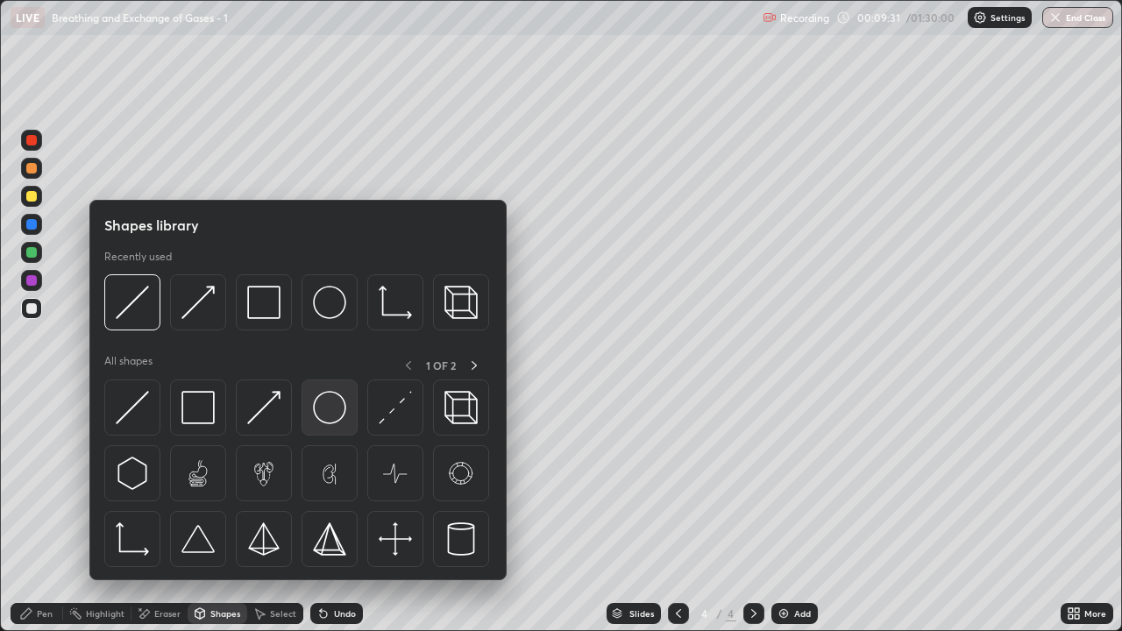
click at [326, 408] on img at bounding box center [329, 407] width 33 height 33
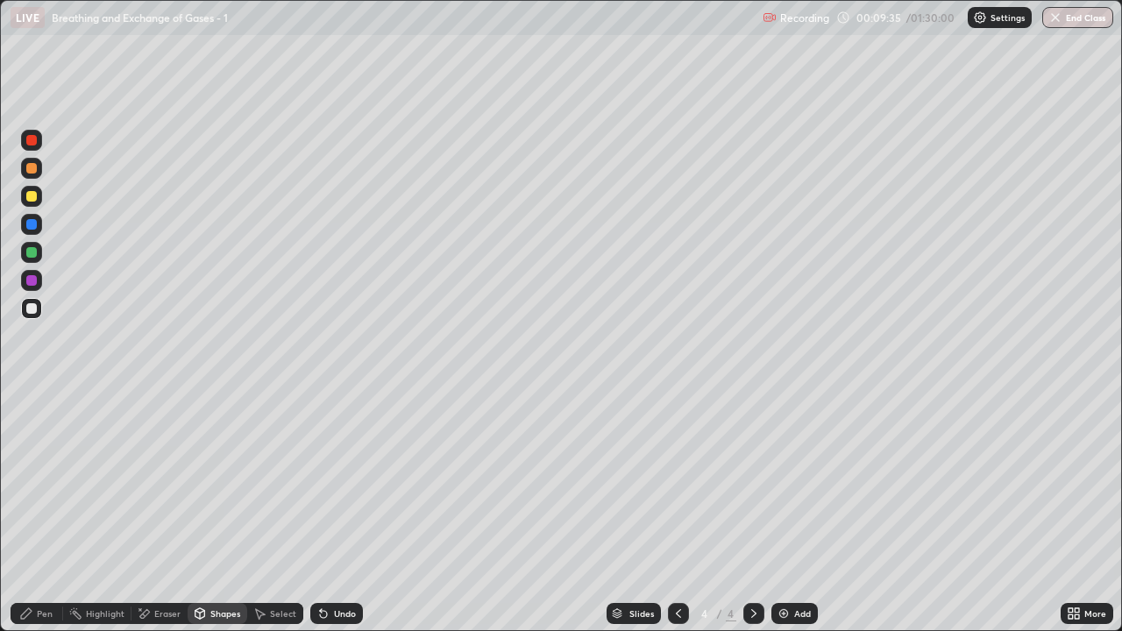
click at [47, 512] on div "Pen" at bounding box center [45, 613] width 16 height 9
click at [49, 512] on div "Pen" at bounding box center [45, 613] width 16 height 9
click at [167, 512] on div "Eraser" at bounding box center [167, 613] width 26 height 9
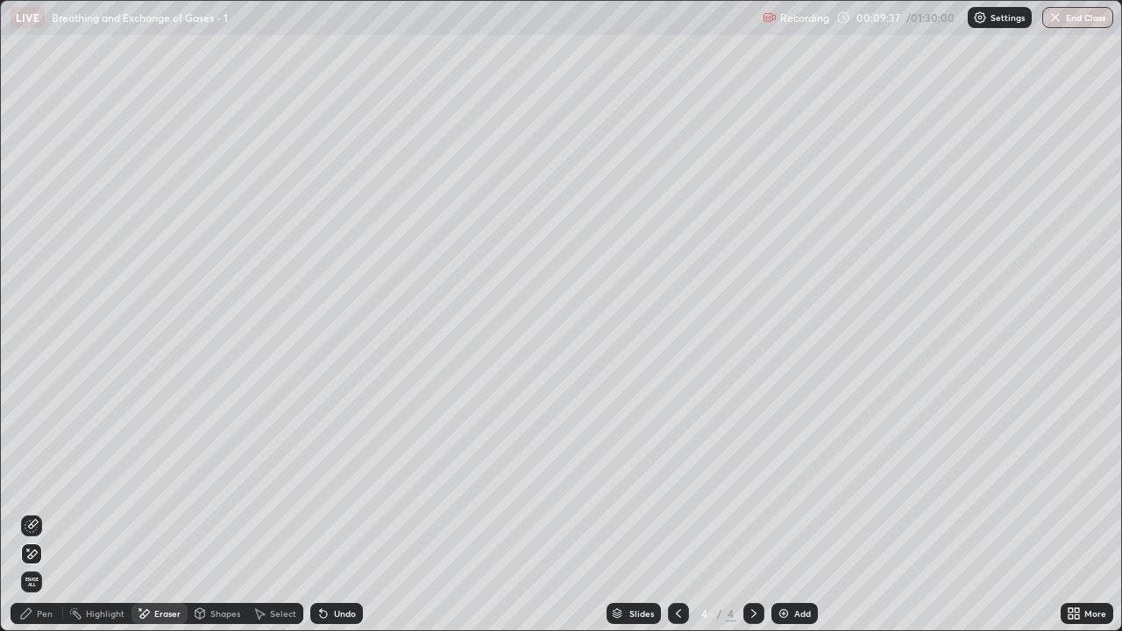
click at [29, 512] on icon at bounding box center [32, 526] width 14 height 14
click at [39, 512] on div "Pen" at bounding box center [45, 613] width 16 height 9
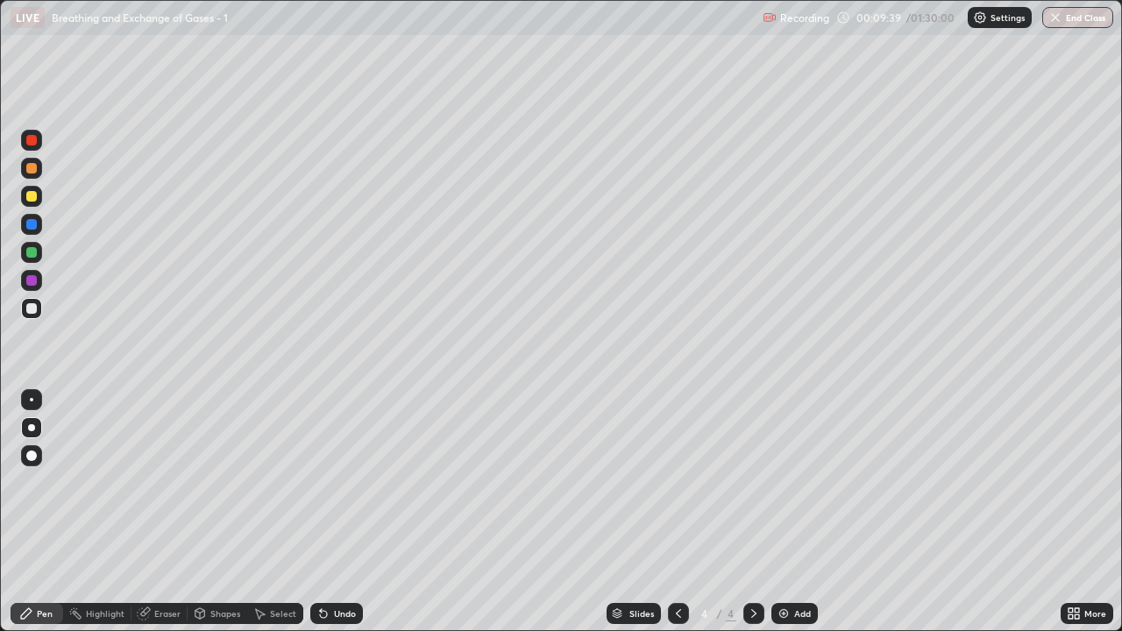
click at [213, 512] on div "Shapes" at bounding box center [225, 613] width 30 height 9
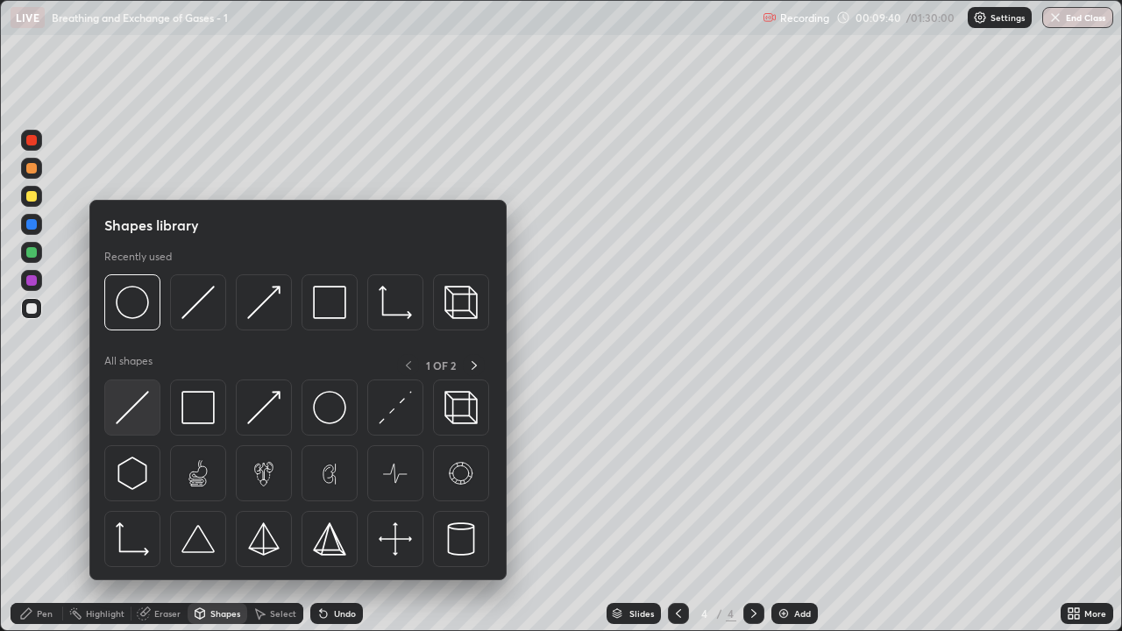
click at [143, 416] on img at bounding box center [132, 407] width 33 height 33
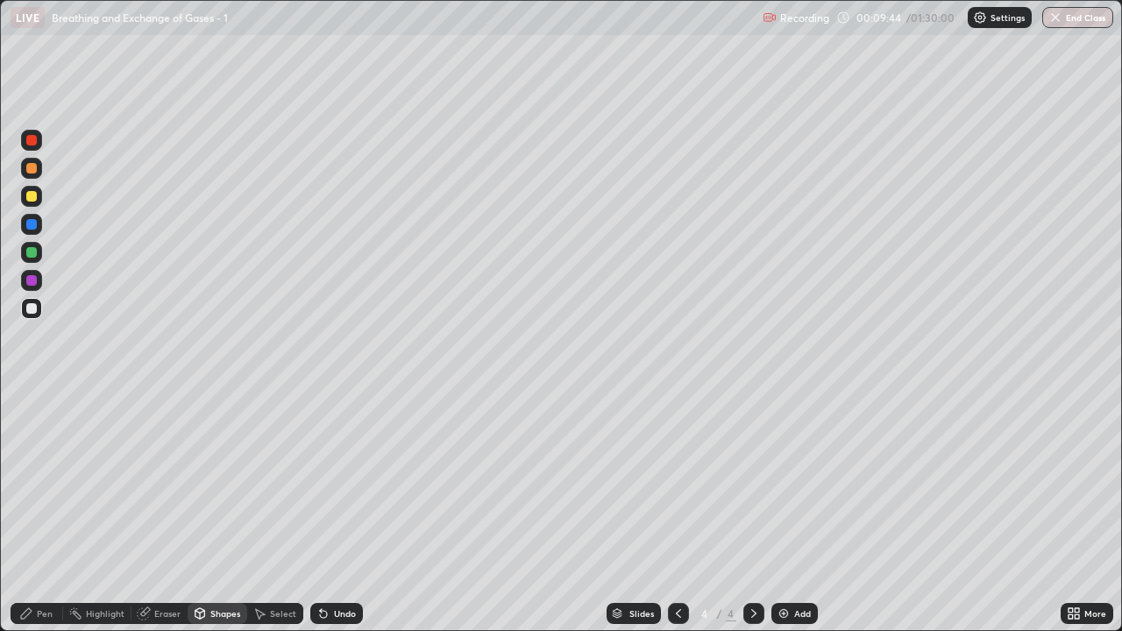
click at [43, 512] on div "Pen" at bounding box center [45, 613] width 16 height 9
click at [32, 198] on div at bounding box center [31, 196] width 11 height 11
click at [210, 512] on div "Shapes" at bounding box center [225, 613] width 30 height 9
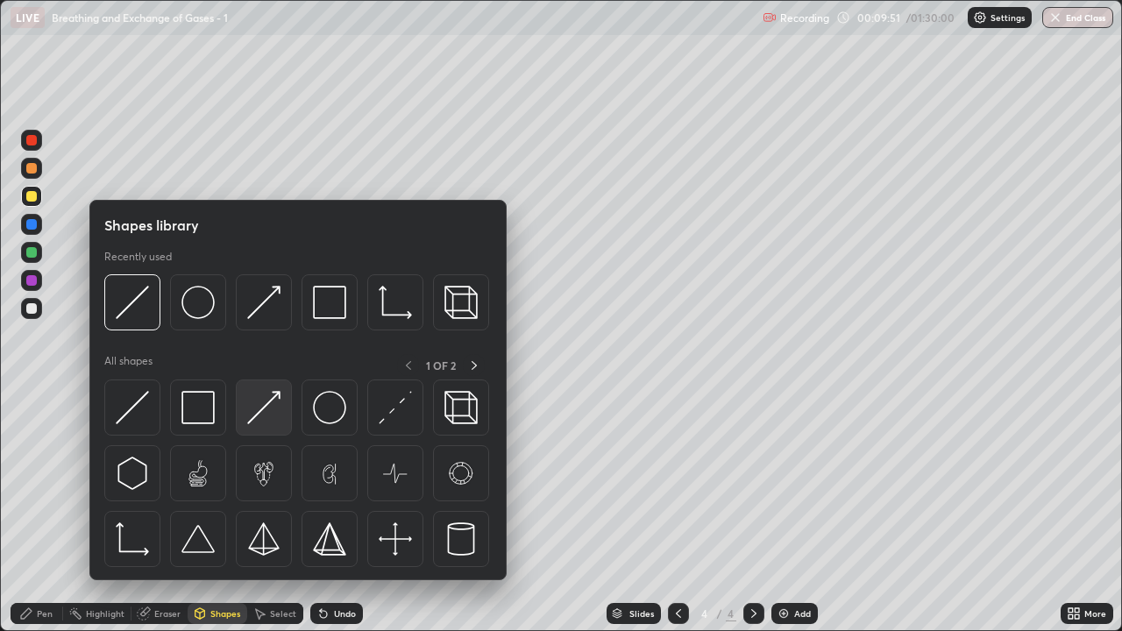
click at [254, 412] on img at bounding box center [263, 407] width 33 height 33
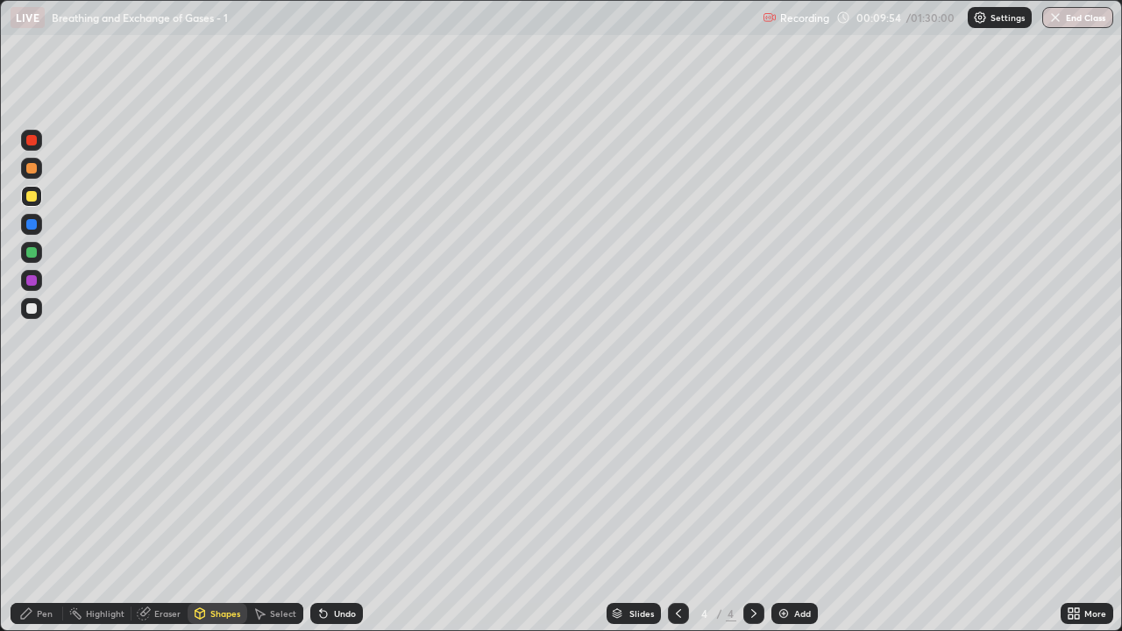
click at [32, 310] on div at bounding box center [31, 308] width 11 height 11
click at [48, 512] on div "Pen" at bounding box center [37, 613] width 53 height 21
click at [36, 199] on div at bounding box center [31, 196] width 11 height 11
click at [222, 512] on div "Shapes" at bounding box center [225, 613] width 30 height 9
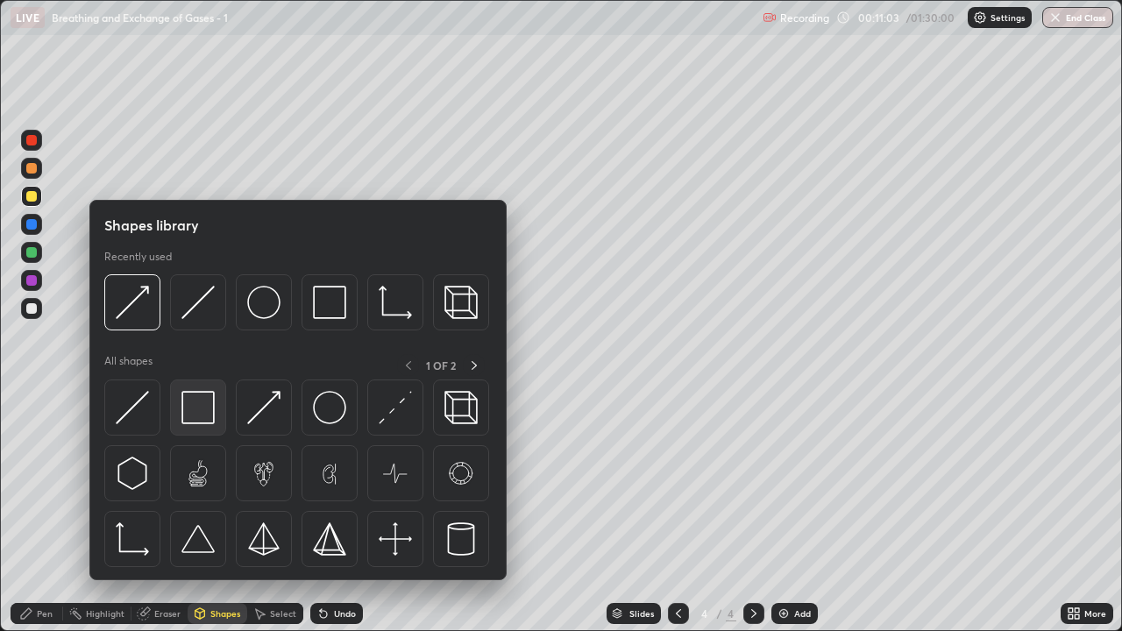
click at [205, 408] on img at bounding box center [197, 407] width 33 height 33
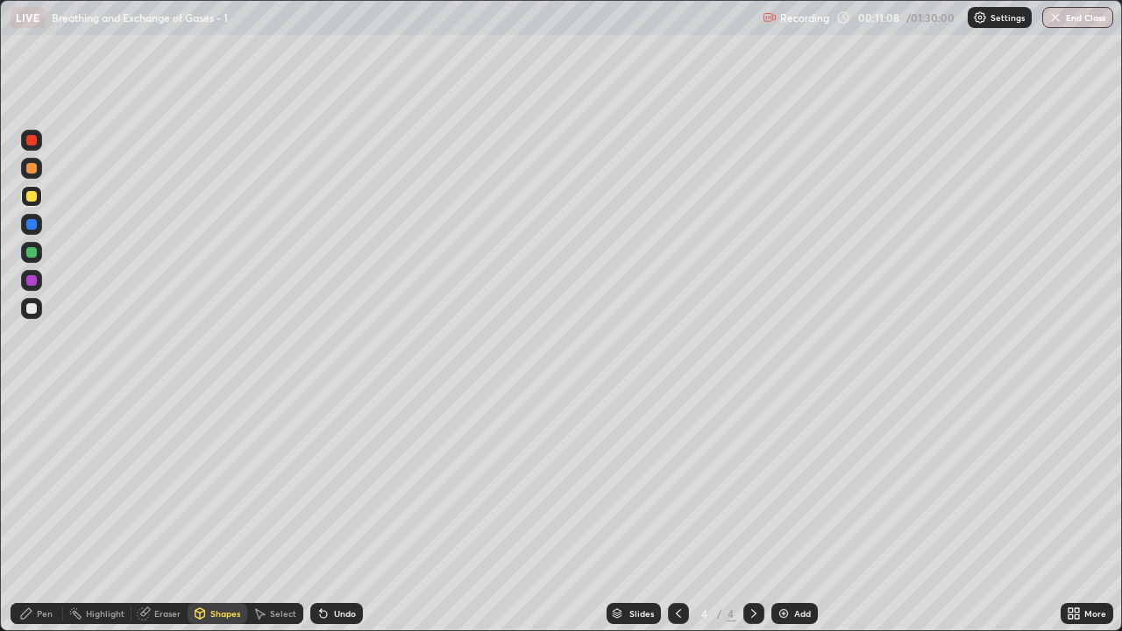
click at [163, 512] on div "Eraser" at bounding box center [167, 613] width 26 height 9
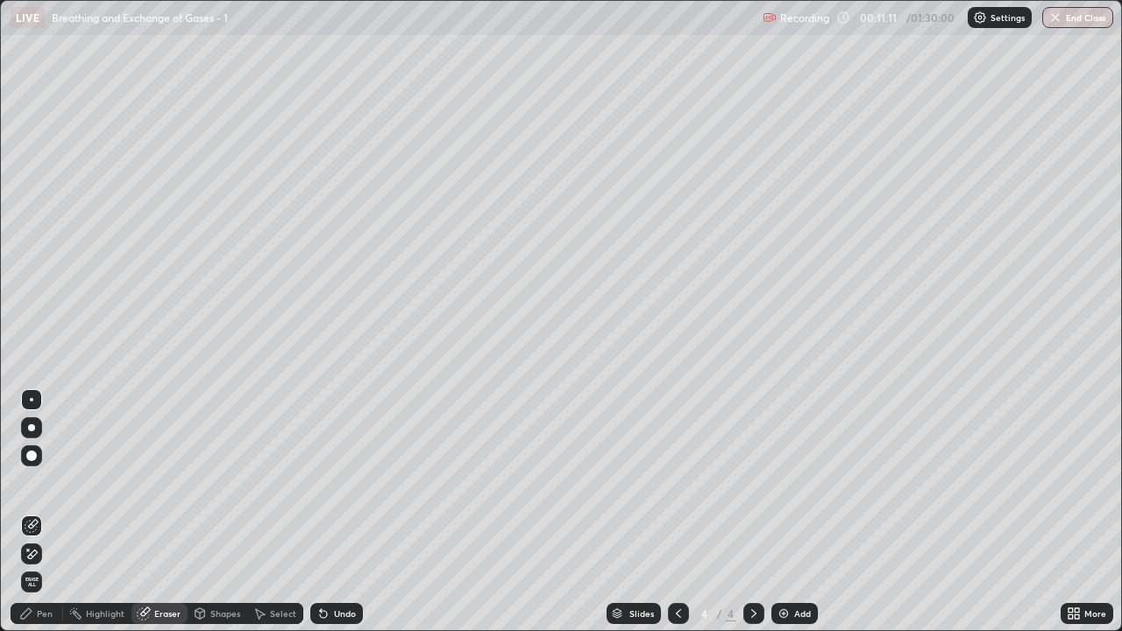
click at [33, 512] on icon at bounding box center [32, 554] width 14 height 15
click at [41, 512] on div "Pen" at bounding box center [45, 613] width 16 height 9
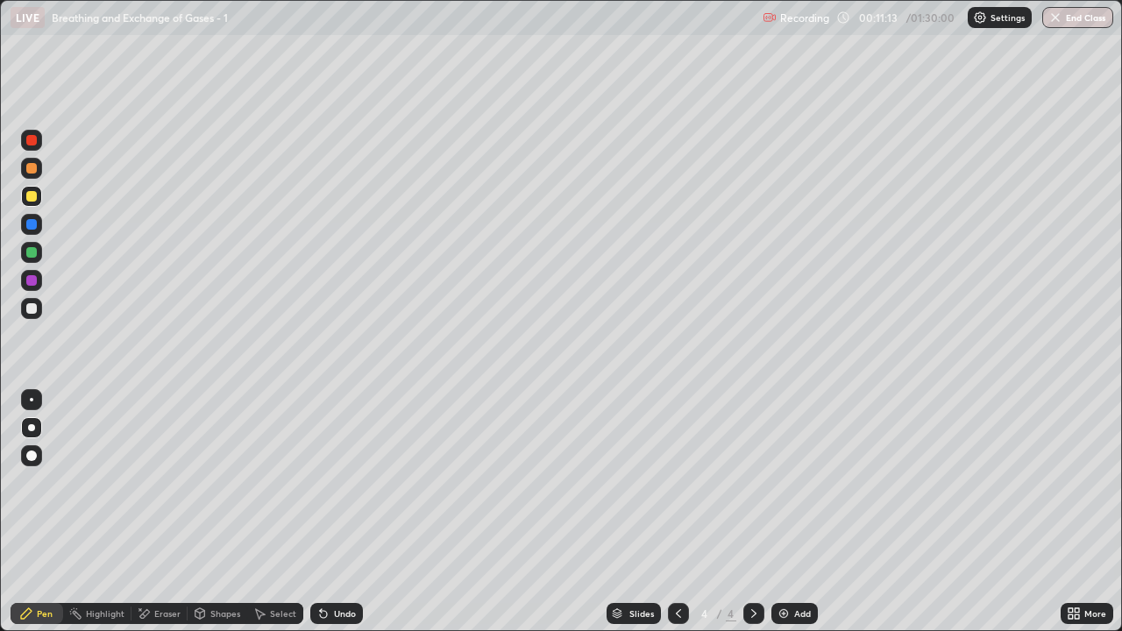
click at [32, 168] on div at bounding box center [31, 168] width 11 height 11
click at [219, 512] on div "Shapes" at bounding box center [225, 613] width 30 height 9
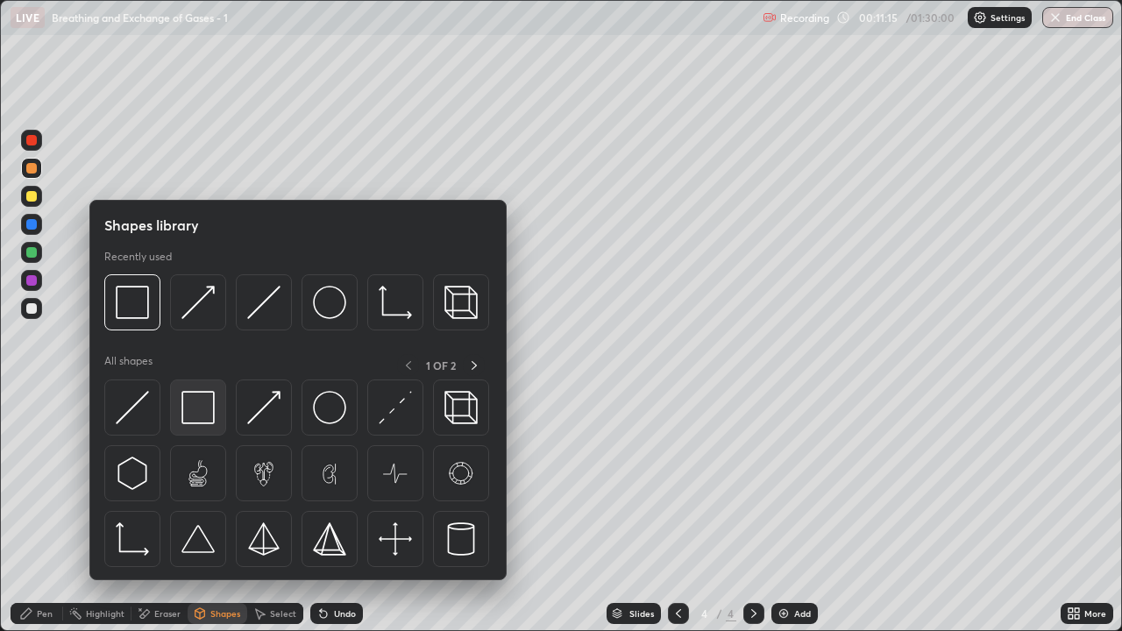
click at [197, 410] on img at bounding box center [197, 407] width 33 height 33
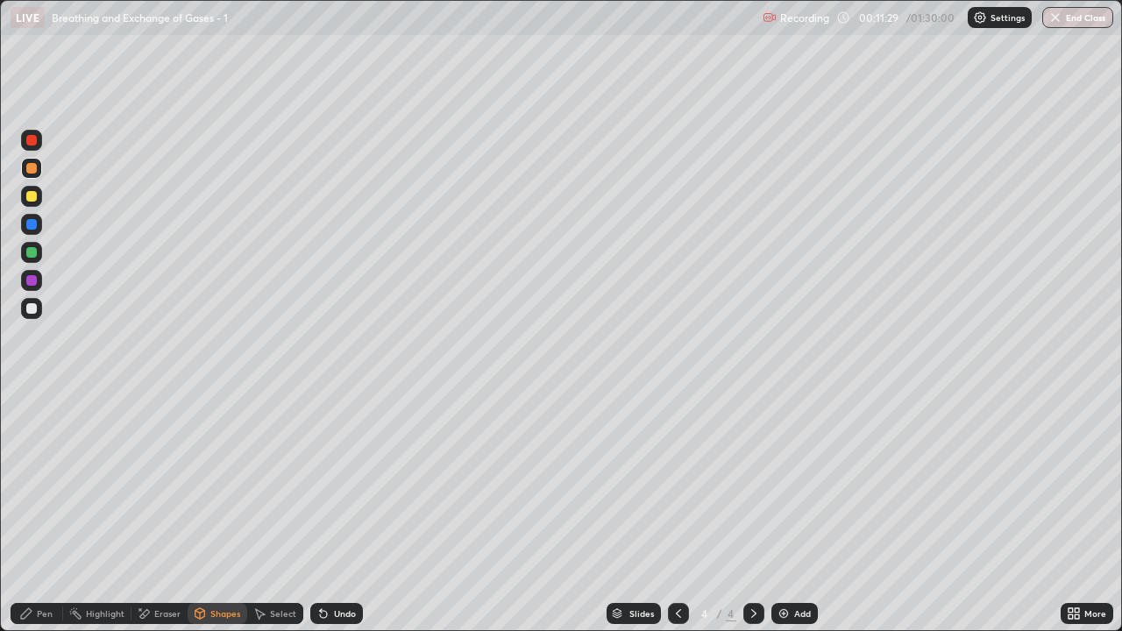
click at [33, 309] on div at bounding box center [31, 308] width 11 height 11
click at [219, 512] on div "Shapes" at bounding box center [225, 613] width 30 height 9
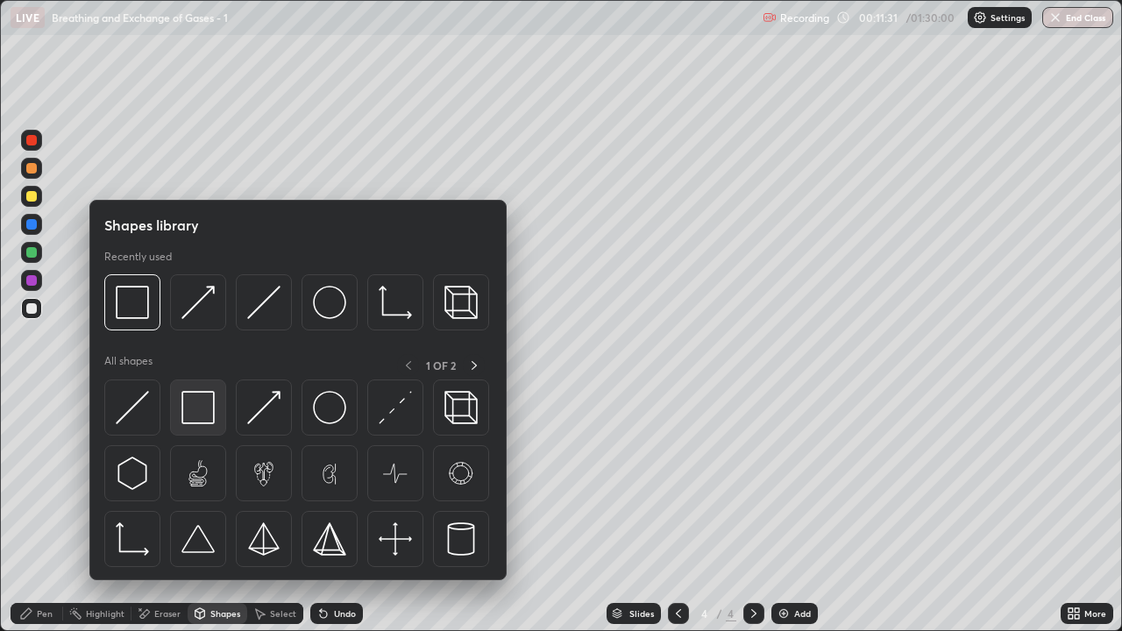
click at [205, 415] on img at bounding box center [197, 407] width 33 height 33
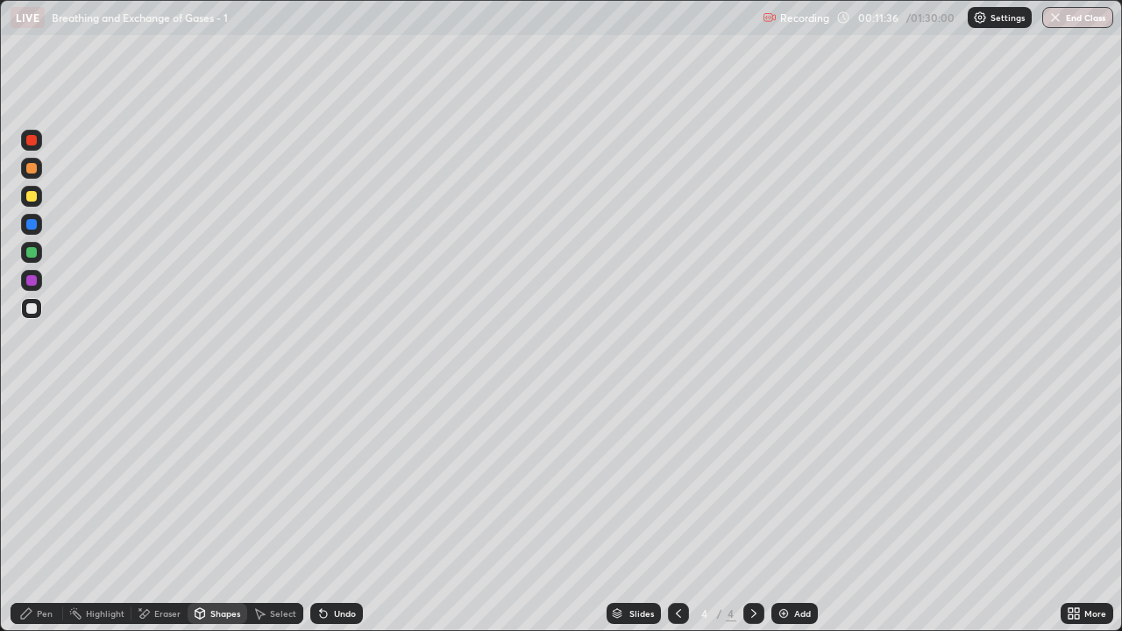
click at [158, 512] on div "Eraser" at bounding box center [167, 613] width 26 height 9
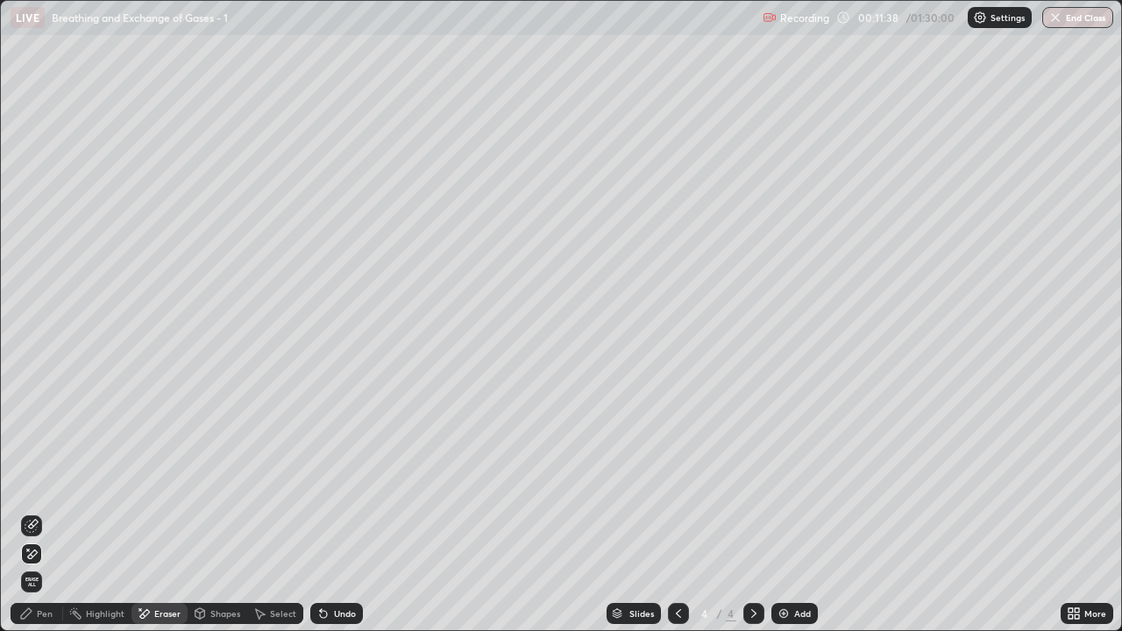
click at [211, 512] on div "Shapes" at bounding box center [225, 613] width 30 height 9
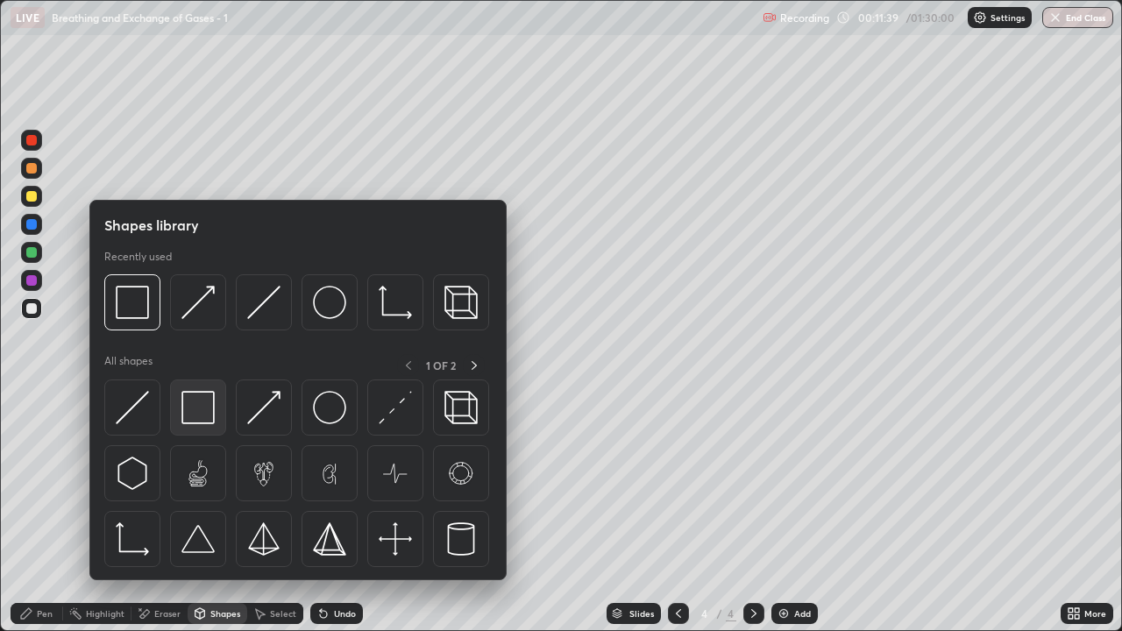
click at [204, 413] on img at bounding box center [197, 407] width 33 height 33
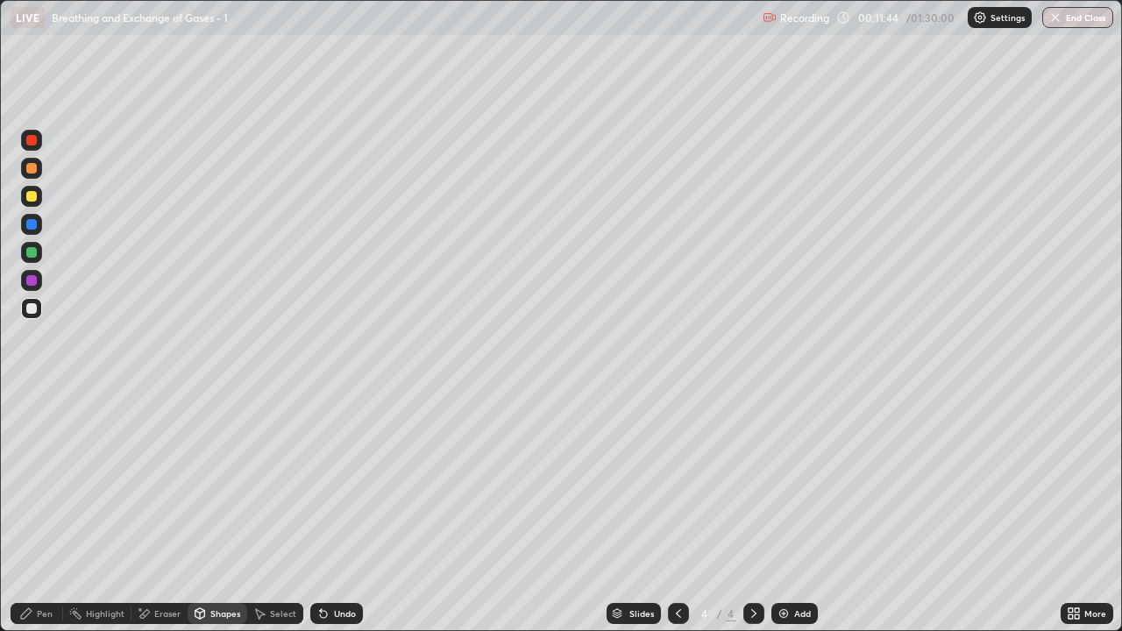
click at [49, 512] on div "Pen" at bounding box center [45, 613] width 16 height 9
click at [32, 197] on div at bounding box center [31, 196] width 11 height 11
click at [33, 280] on div at bounding box center [31, 280] width 11 height 11
click at [32, 226] on div at bounding box center [31, 224] width 11 height 11
click at [212, 512] on div "Shapes" at bounding box center [225, 613] width 30 height 9
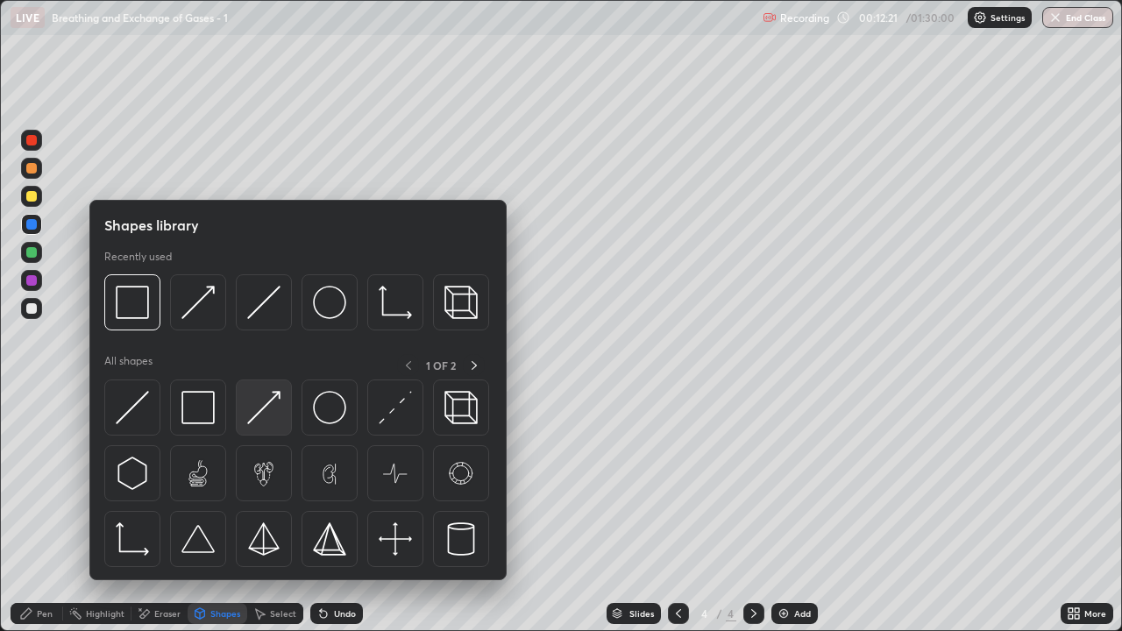
click at [265, 416] on img at bounding box center [263, 407] width 33 height 33
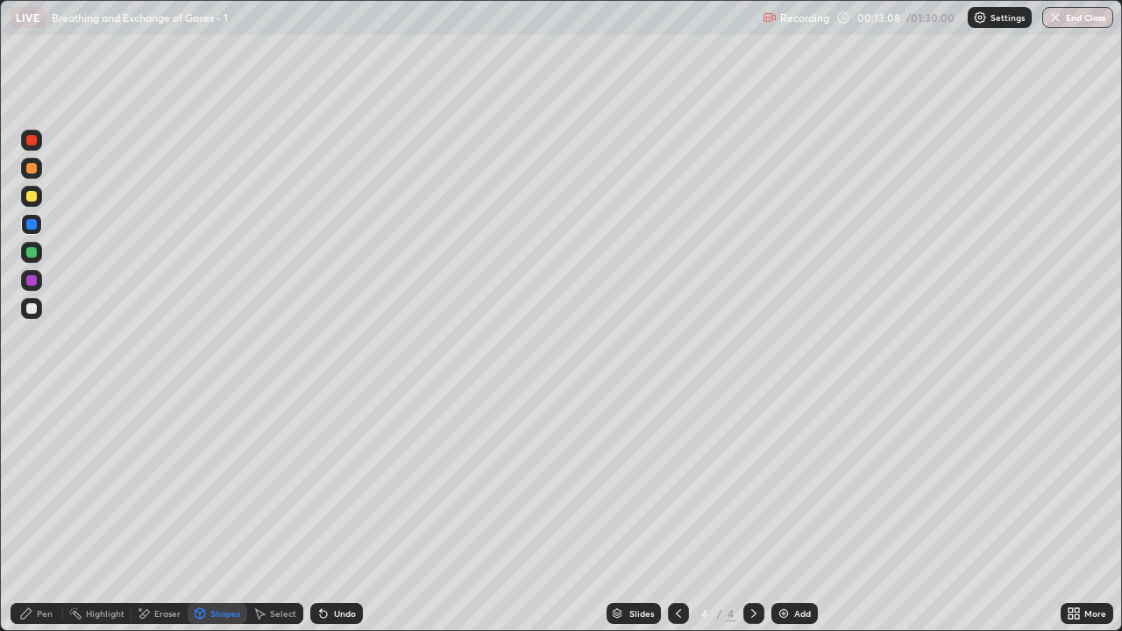
click at [35, 512] on div "Pen" at bounding box center [37, 613] width 53 height 21
click at [33, 307] on div at bounding box center [31, 308] width 11 height 11
click at [33, 226] on div at bounding box center [31, 224] width 11 height 11
click at [222, 512] on div "Shapes" at bounding box center [225, 613] width 30 height 9
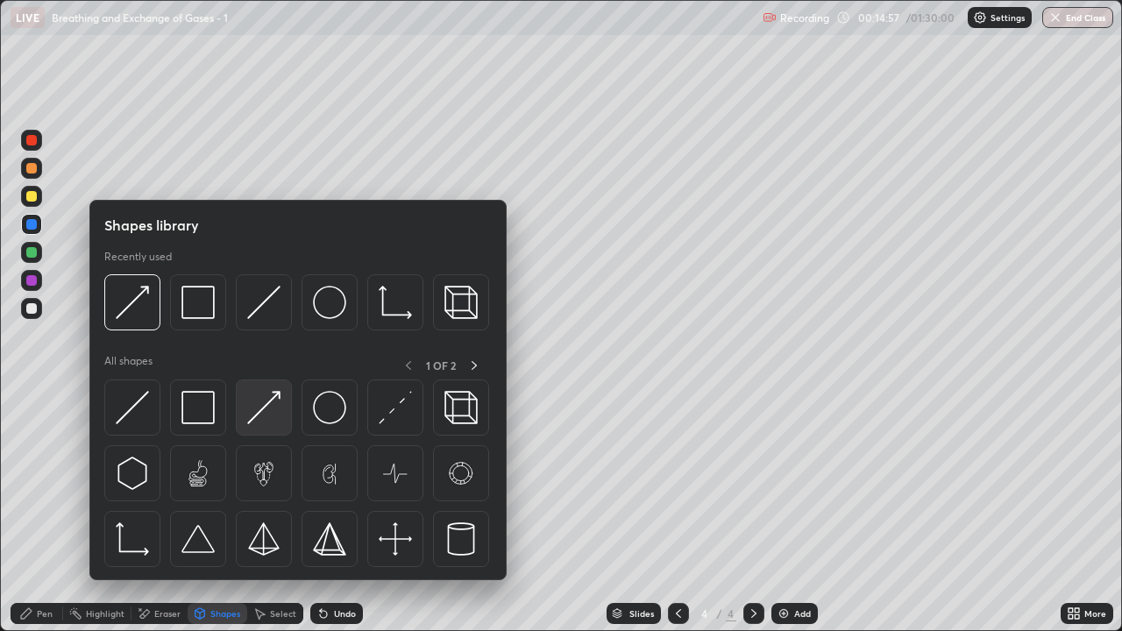
click at [265, 414] on img at bounding box center [263, 407] width 33 height 33
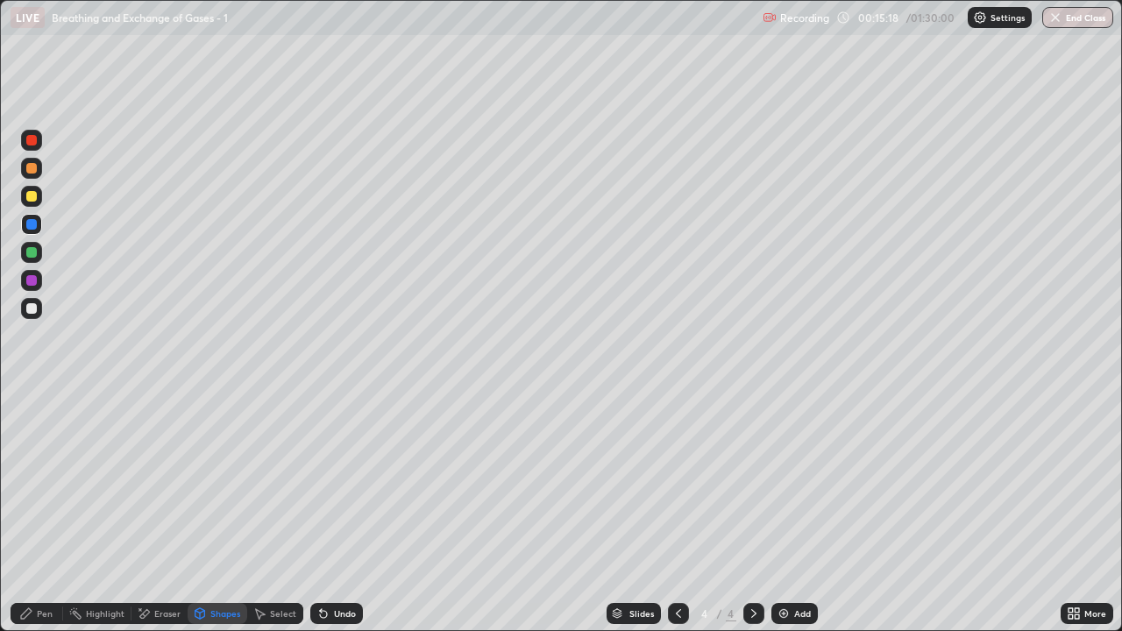
click at [33, 196] on div at bounding box center [31, 196] width 11 height 11
click at [44, 512] on div "Pen" at bounding box center [45, 613] width 16 height 9
click at [30, 309] on div at bounding box center [31, 308] width 11 height 11
click at [33, 201] on div at bounding box center [31, 196] width 11 height 11
click at [217, 512] on div "Shapes" at bounding box center [225, 613] width 30 height 9
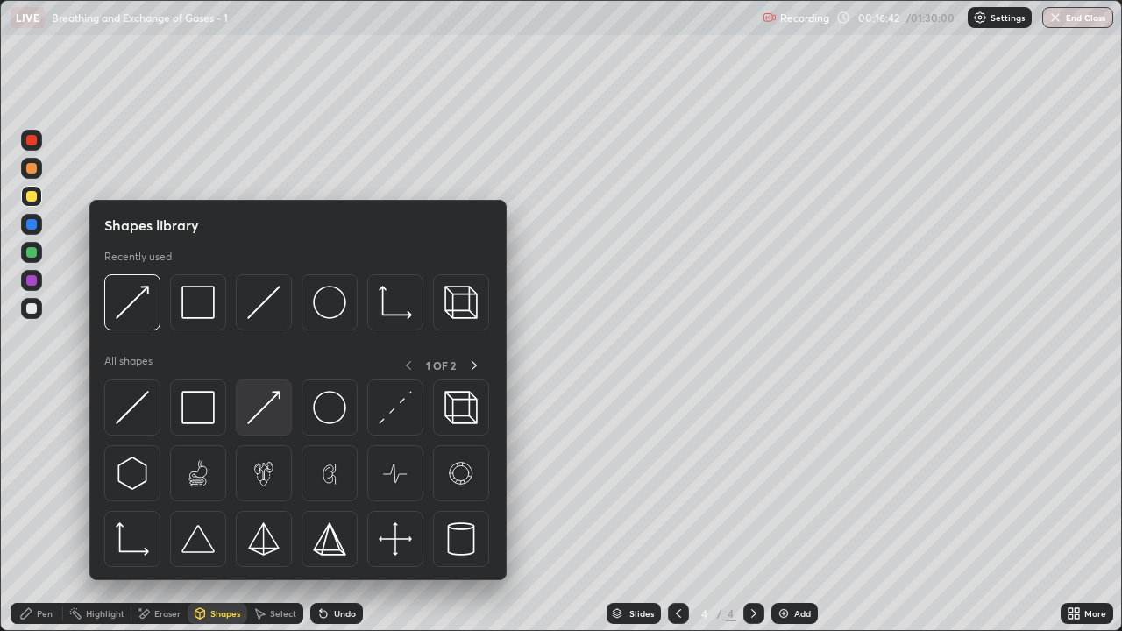
click at [264, 416] on img at bounding box center [263, 407] width 33 height 33
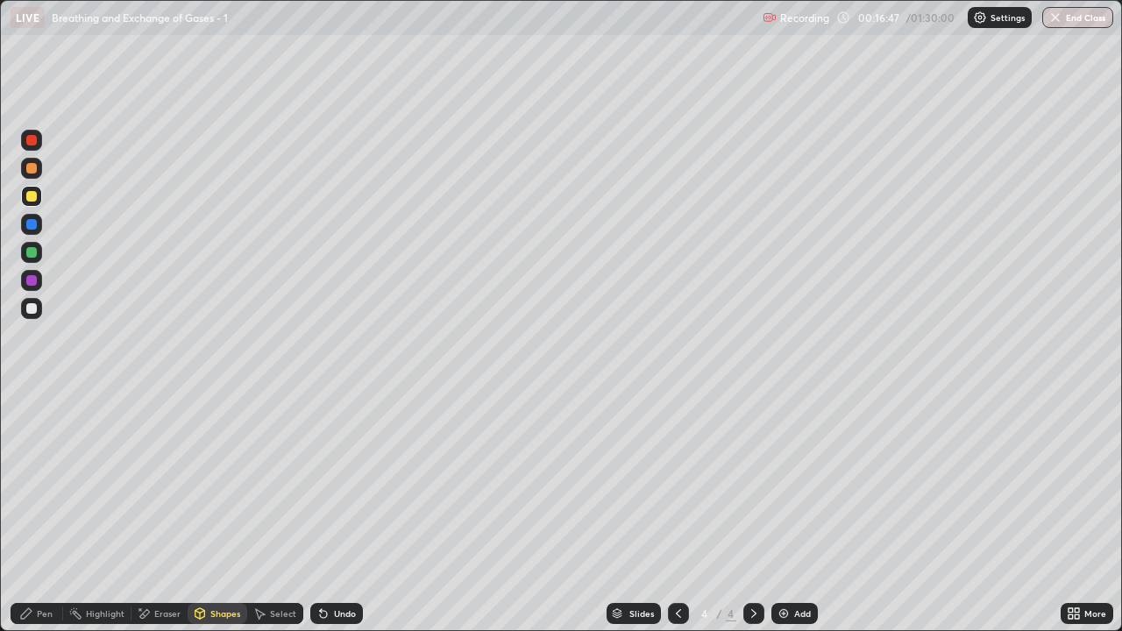
click at [44, 512] on div "Pen" at bounding box center [45, 613] width 16 height 9
click at [34, 227] on div at bounding box center [31, 224] width 11 height 11
click at [211, 512] on div "Shapes" at bounding box center [218, 613] width 60 height 21
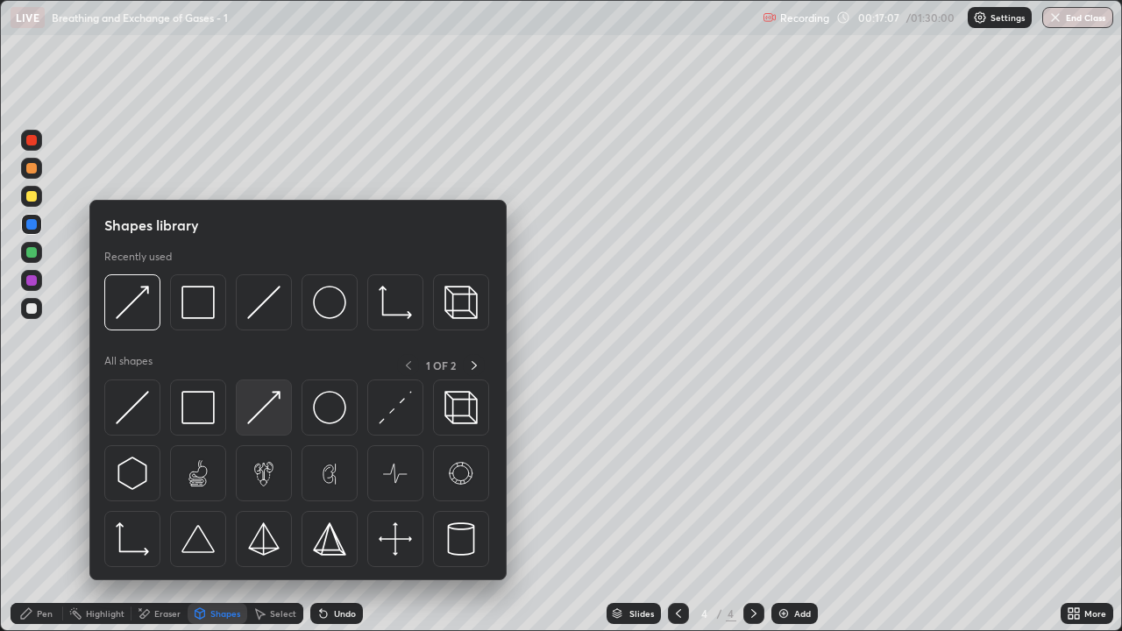
click at [265, 417] on img at bounding box center [263, 407] width 33 height 33
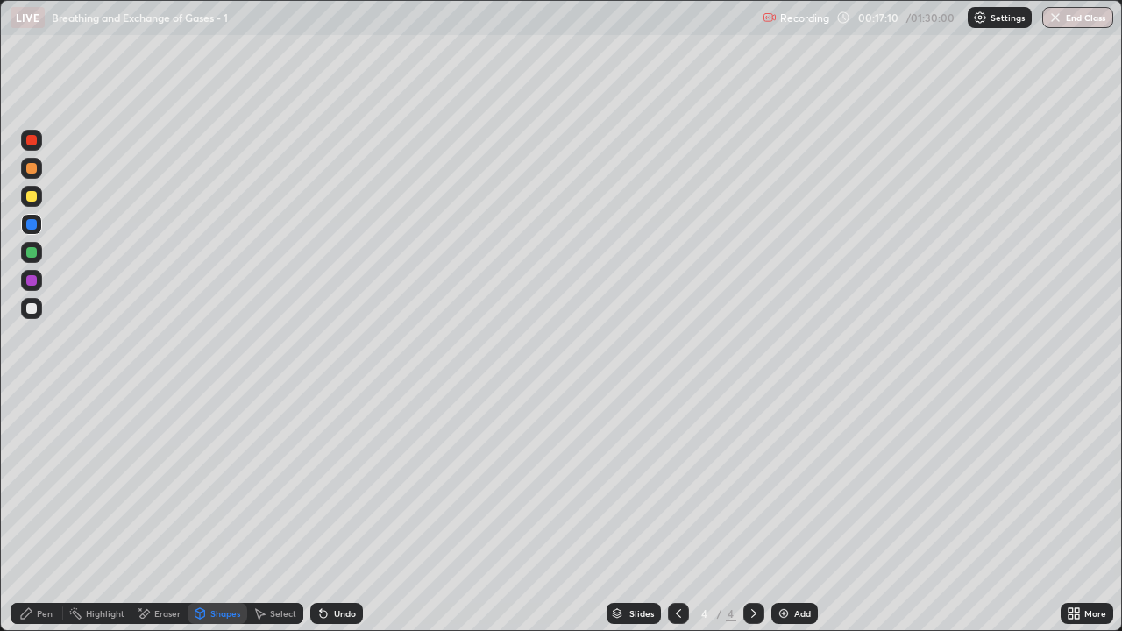
click at [37, 512] on div "Pen" at bounding box center [45, 613] width 16 height 9
click at [33, 225] on div at bounding box center [31, 224] width 11 height 11
click at [162, 512] on div "Eraser" at bounding box center [167, 613] width 26 height 9
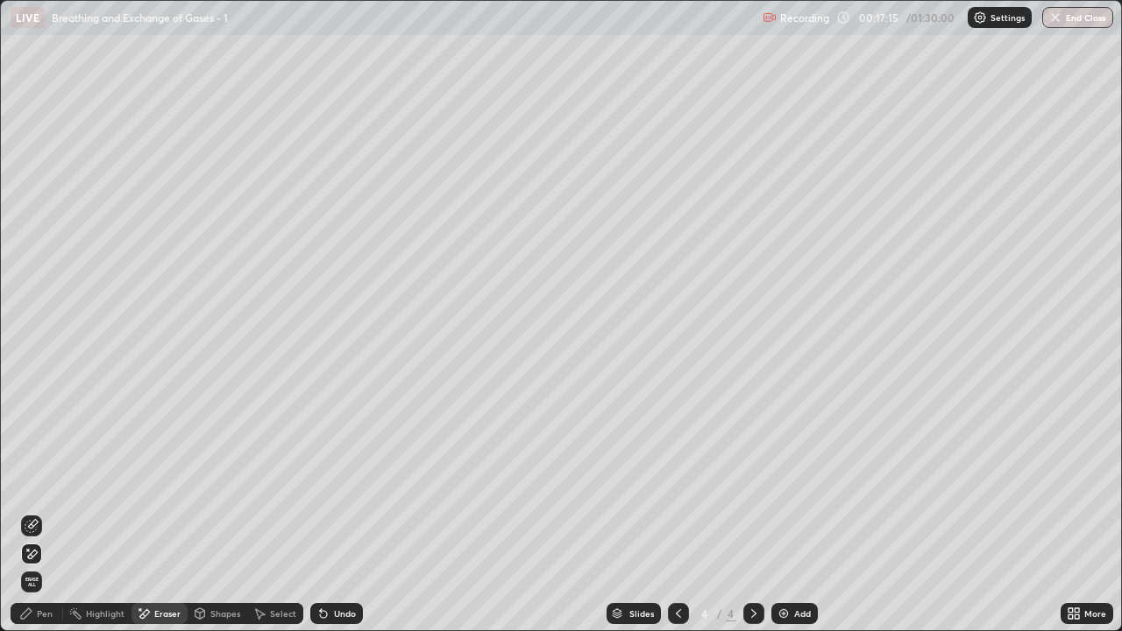
click at [217, 512] on div "Shapes" at bounding box center [225, 613] width 30 height 9
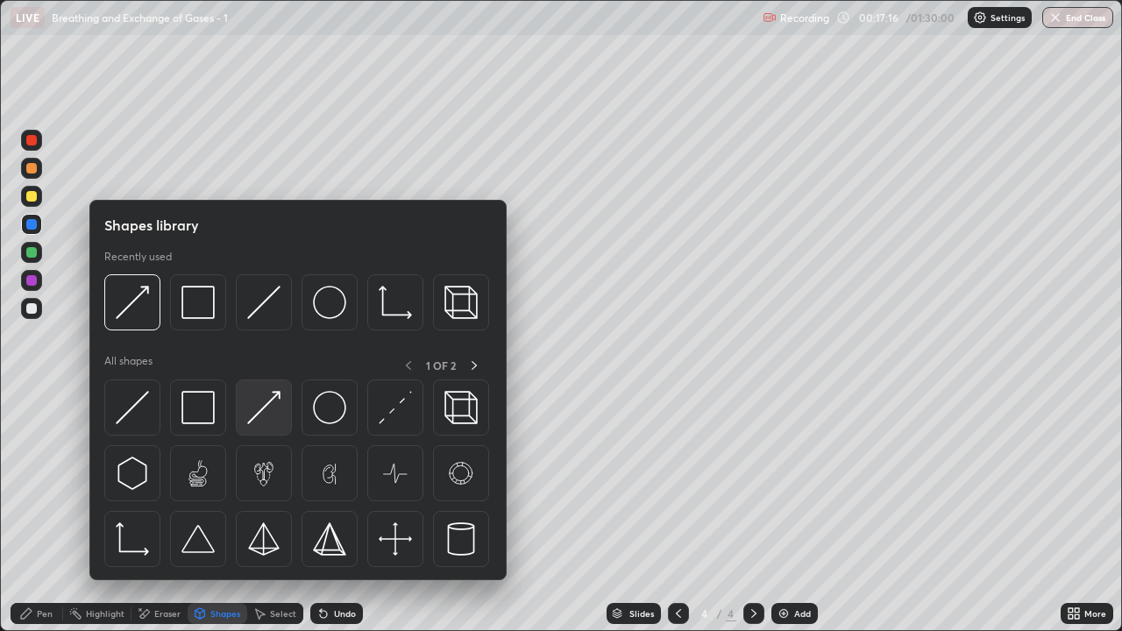
click at [257, 415] on img at bounding box center [263, 407] width 33 height 33
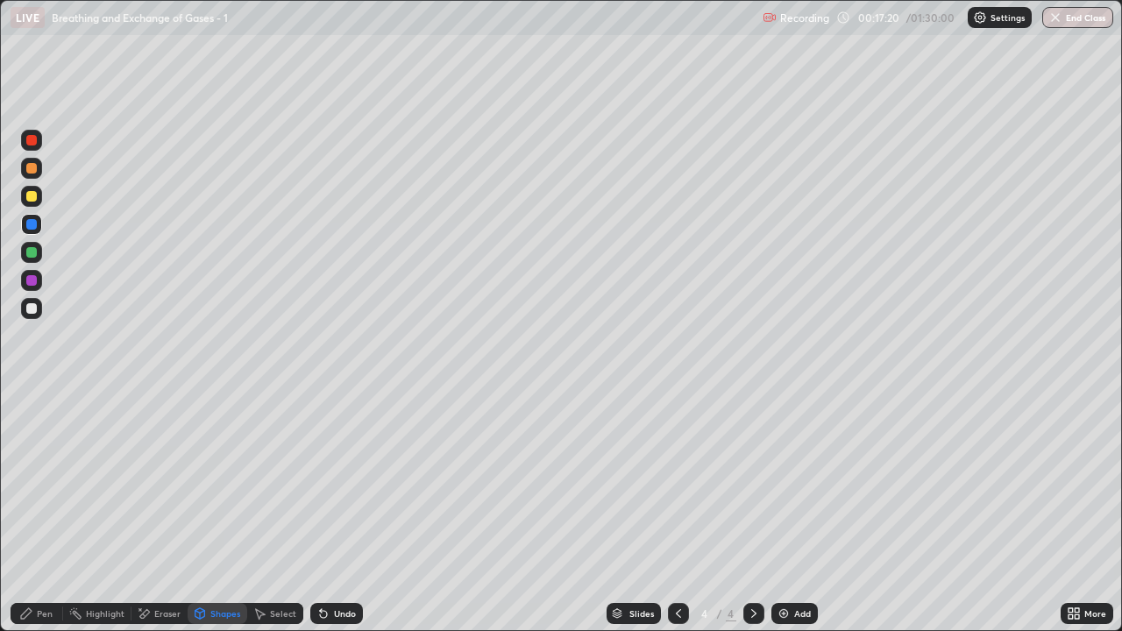
click at [53, 512] on div "Pen" at bounding box center [37, 613] width 53 height 21
click at [33, 224] on div at bounding box center [31, 224] width 11 height 11
click at [31, 307] on div at bounding box center [31, 308] width 11 height 11
click at [33, 282] on div at bounding box center [31, 280] width 11 height 11
click at [34, 191] on div at bounding box center [31, 196] width 11 height 11
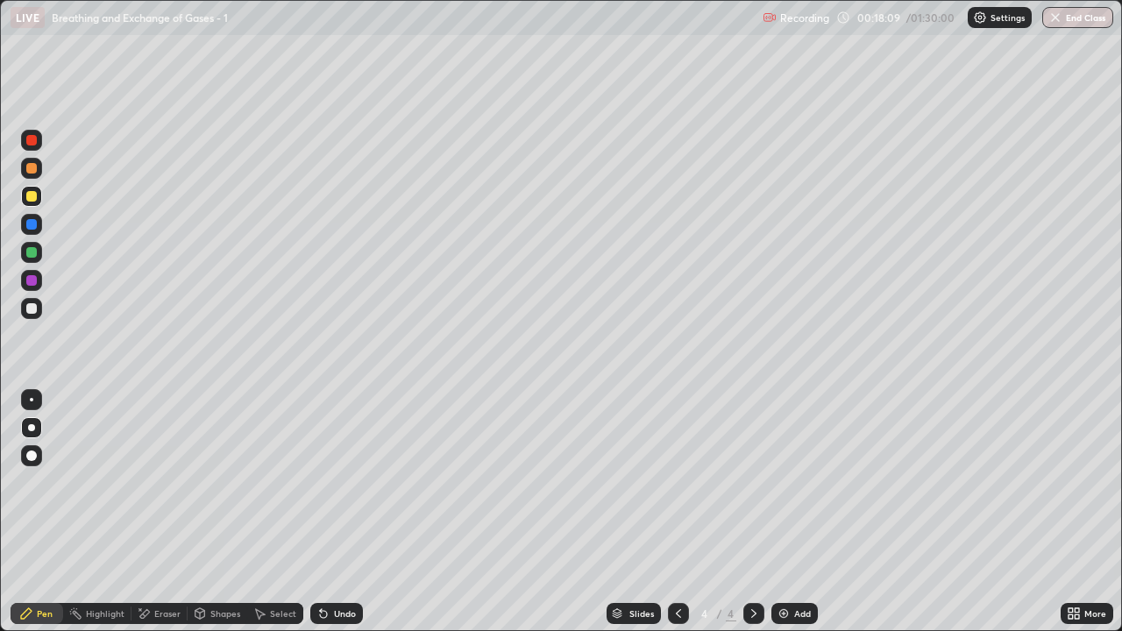
click at [41, 512] on div "Pen" at bounding box center [45, 613] width 16 height 9
click at [210, 512] on div "Shapes" at bounding box center [225, 613] width 30 height 9
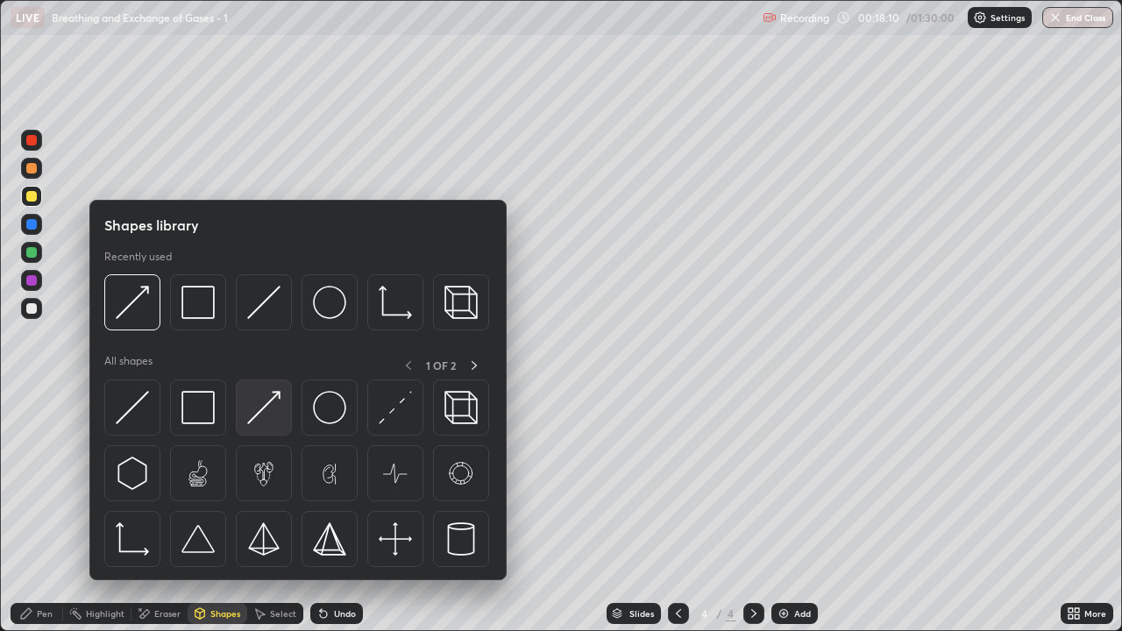
click at [260, 414] on img at bounding box center [263, 407] width 33 height 33
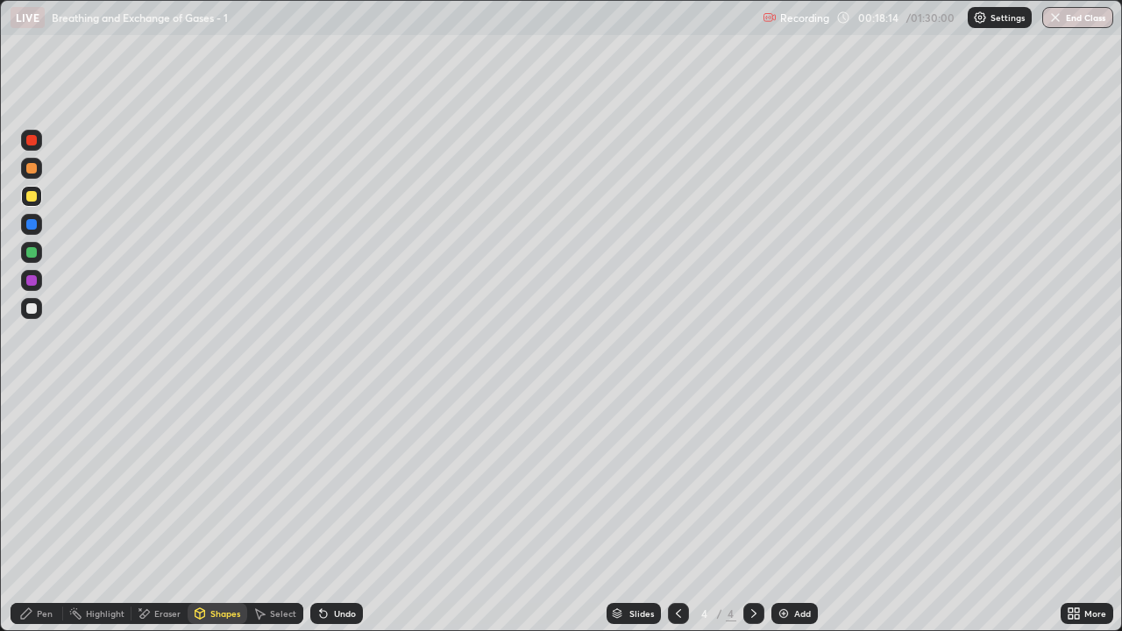
click at [44, 512] on div "Pen" at bounding box center [45, 613] width 16 height 9
click at [43, 61] on div "Erase all" at bounding box center [32, 315] width 42 height 561
click at [48, 58] on div "Erase all" at bounding box center [32, 315] width 42 height 561
click at [51, 42] on div "Erase all" at bounding box center [32, 315] width 42 height 561
click at [33, 284] on div at bounding box center [31, 280] width 11 height 11
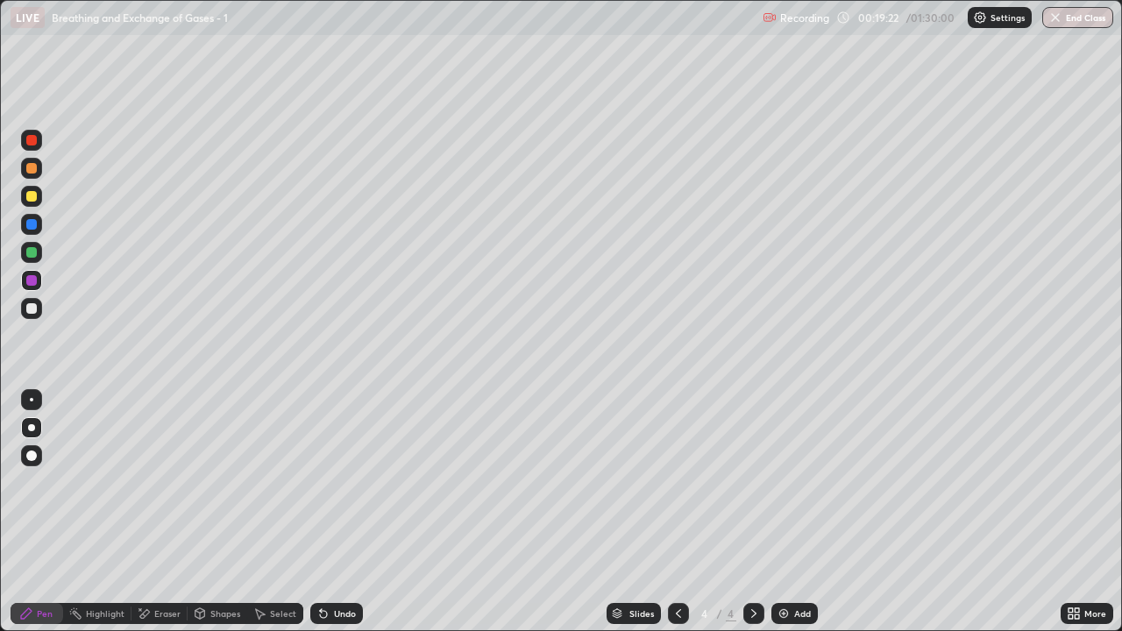
click at [32, 282] on div at bounding box center [31, 280] width 11 height 11
click at [677, 512] on icon at bounding box center [679, 614] width 14 height 14
click at [752, 512] on icon at bounding box center [754, 614] width 14 height 14
click at [675, 512] on icon at bounding box center [679, 614] width 14 height 14
click at [38, 203] on div at bounding box center [31, 196] width 21 height 21
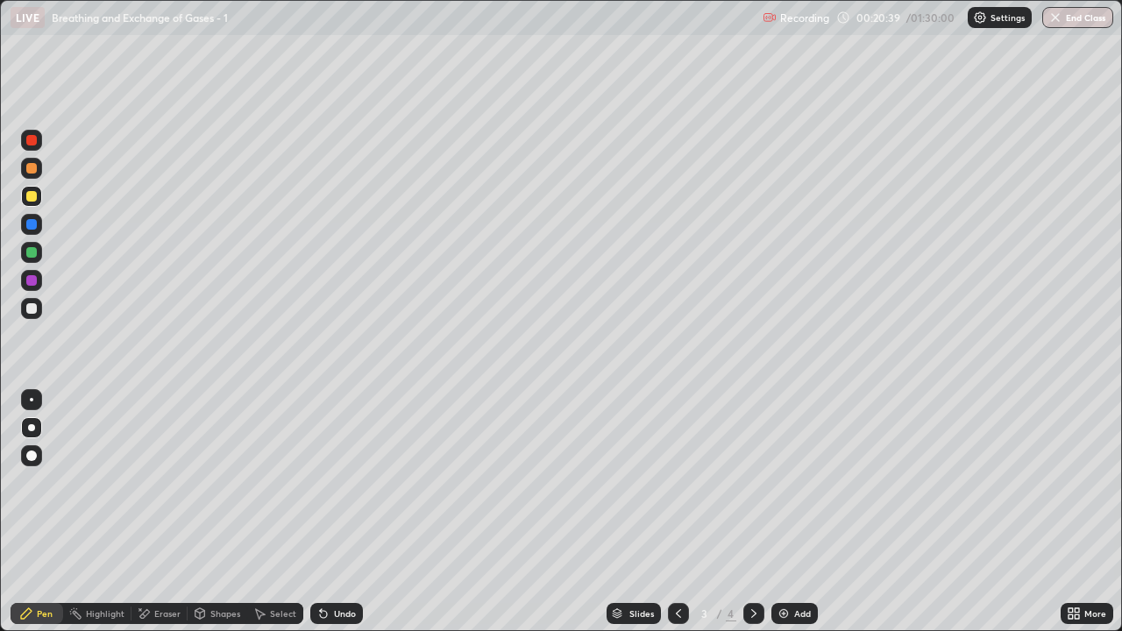
click at [214, 512] on div "Shapes" at bounding box center [218, 613] width 60 height 21
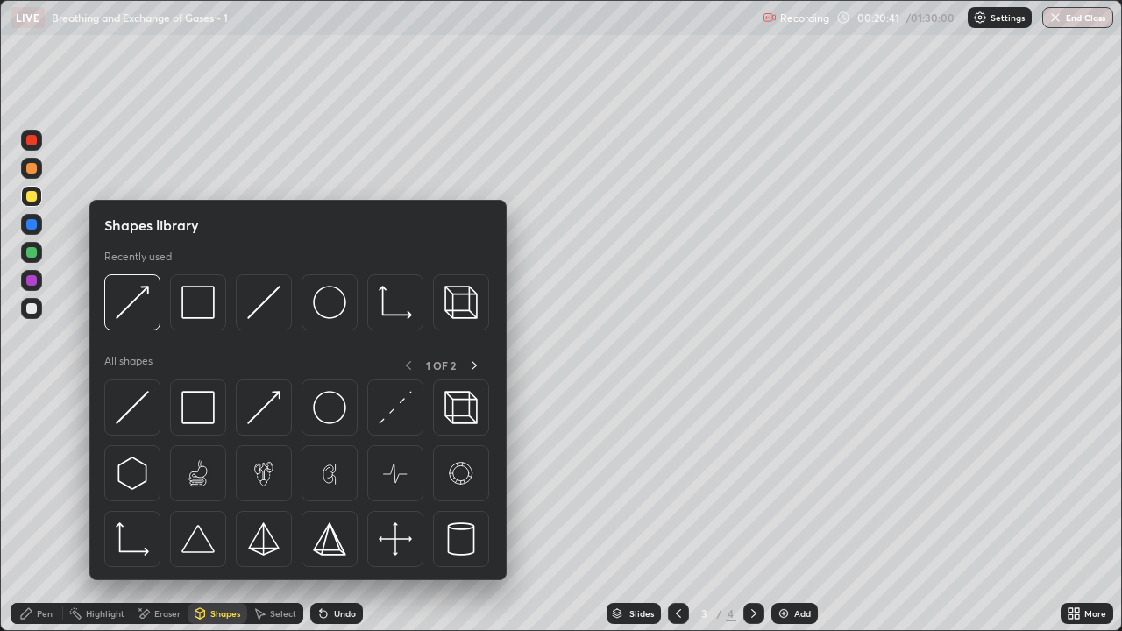
click at [163, 512] on div "Eraser" at bounding box center [167, 613] width 26 height 9
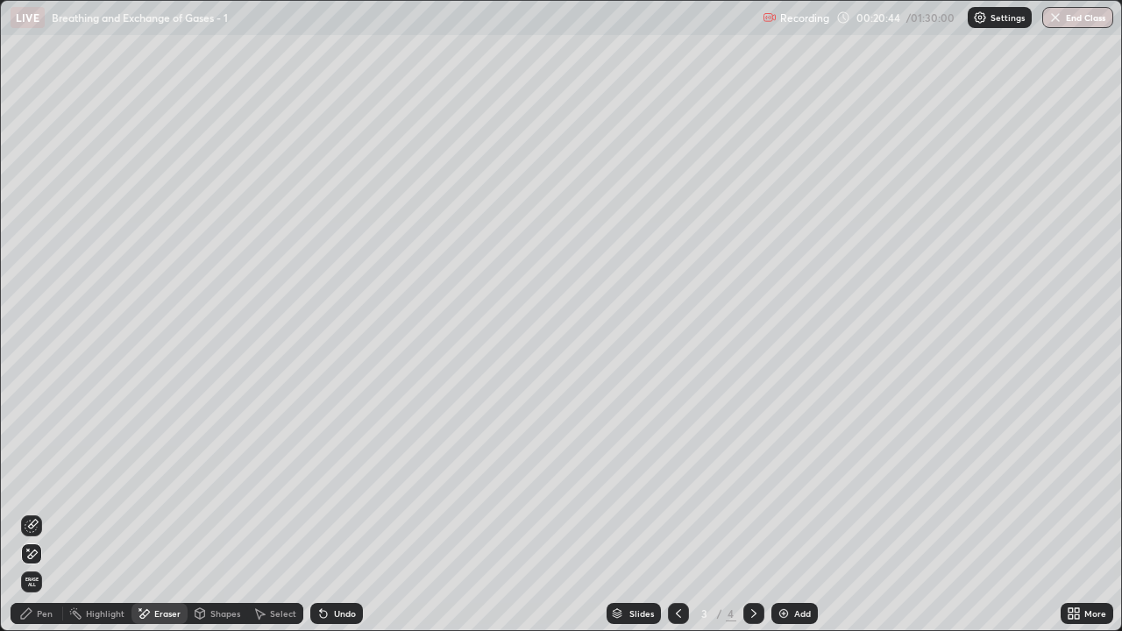
click at [222, 512] on div "Shapes" at bounding box center [225, 613] width 30 height 9
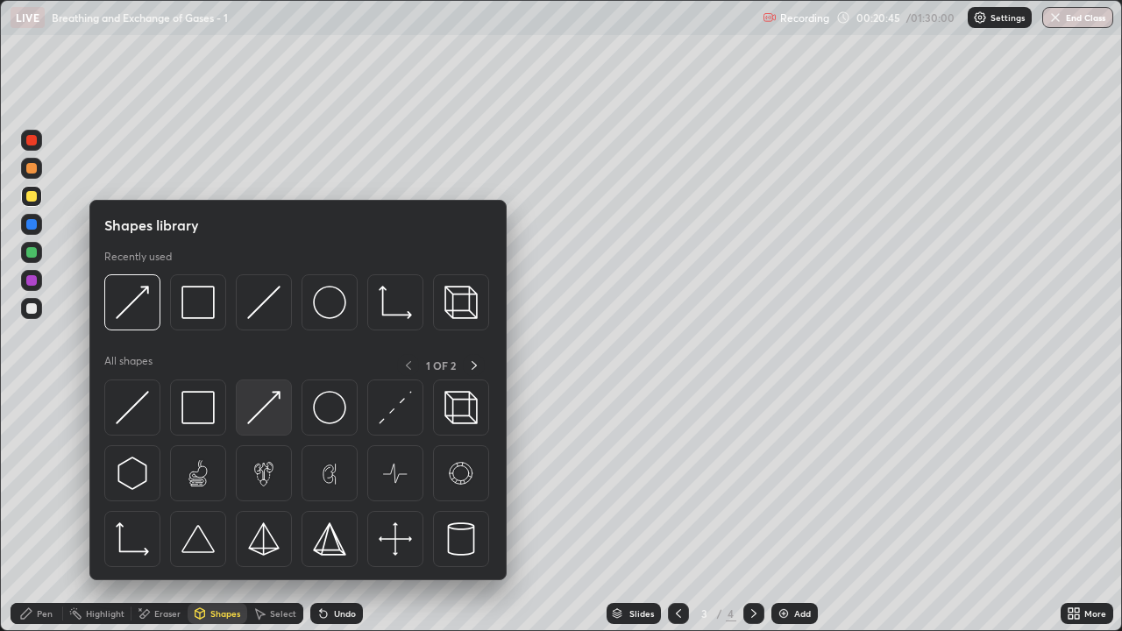
click at [275, 417] on img at bounding box center [263, 407] width 33 height 33
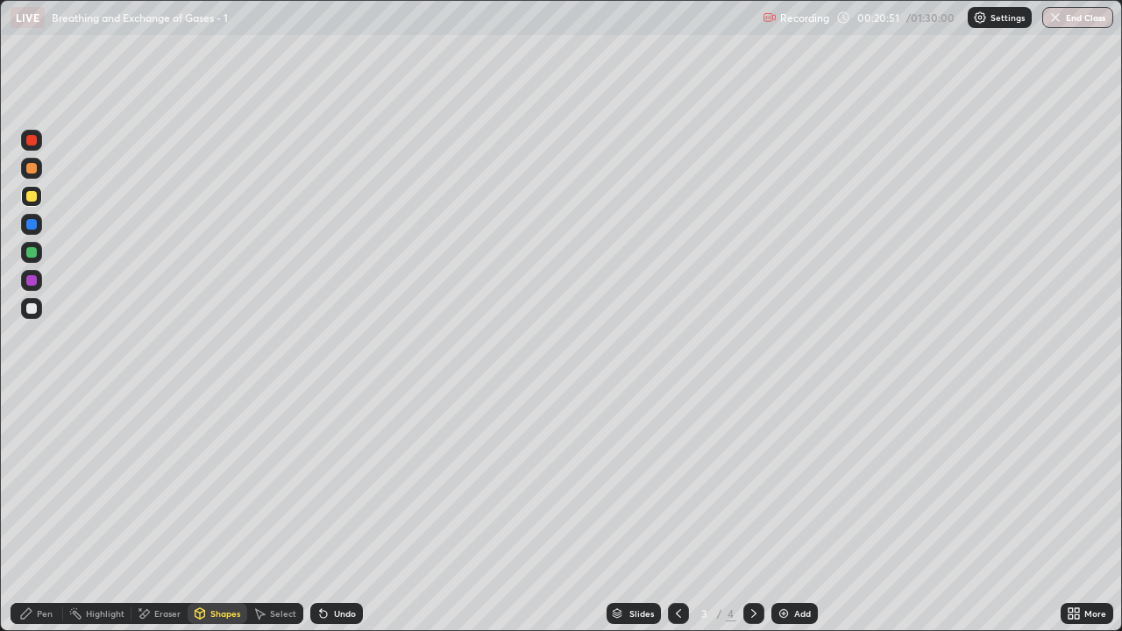
click at [39, 512] on div "Pen" at bounding box center [45, 613] width 16 height 9
click at [37, 512] on div "Pen" at bounding box center [45, 613] width 16 height 9
click at [38, 308] on div at bounding box center [31, 308] width 21 height 21
click at [30, 312] on div at bounding box center [31, 308] width 11 height 11
click at [32, 203] on div at bounding box center [31, 196] width 21 height 21
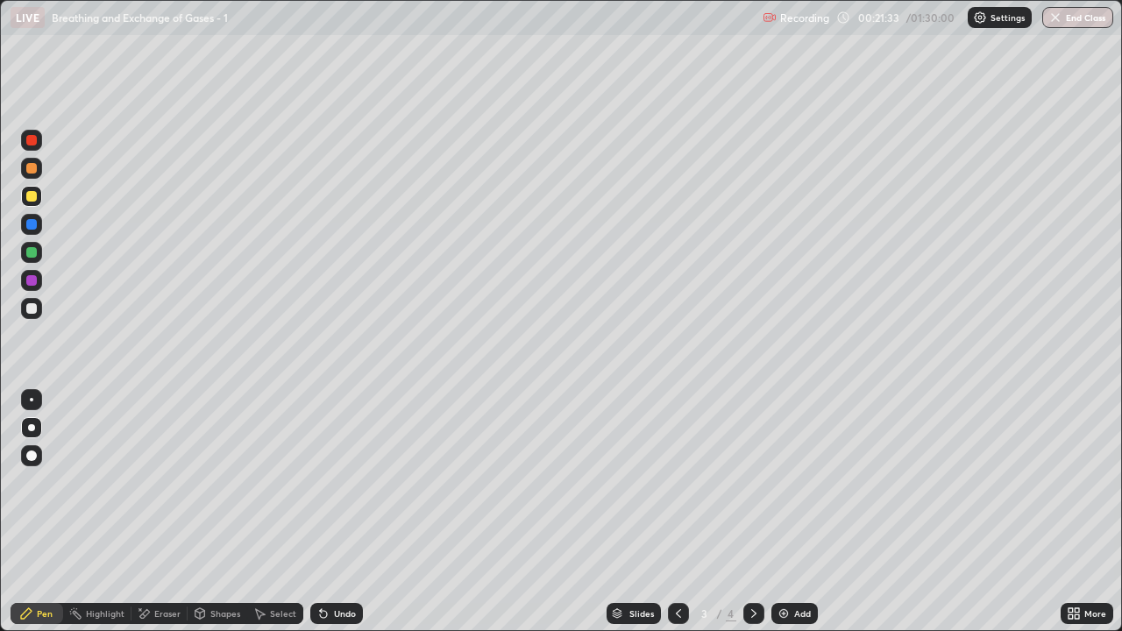
click at [32, 253] on div at bounding box center [31, 252] width 11 height 11
click at [44, 512] on div "Pen" at bounding box center [45, 613] width 16 height 9
click at [161, 512] on div "Eraser" at bounding box center [167, 613] width 26 height 9
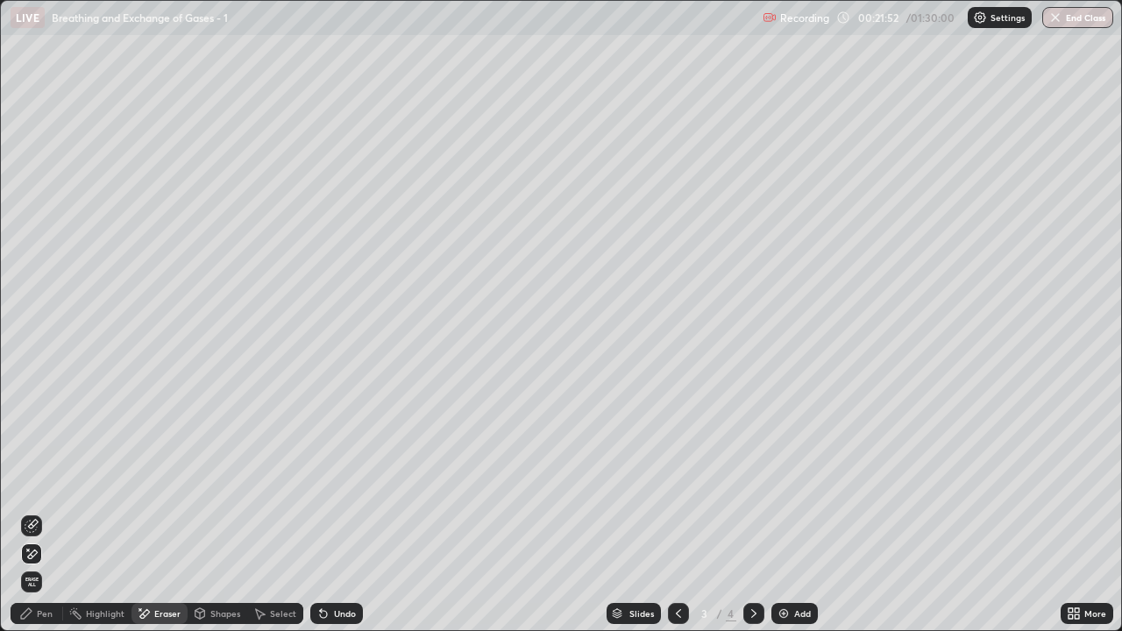
click at [212, 512] on div "Shapes" at bounding box center [225, 613] width 30 height 9
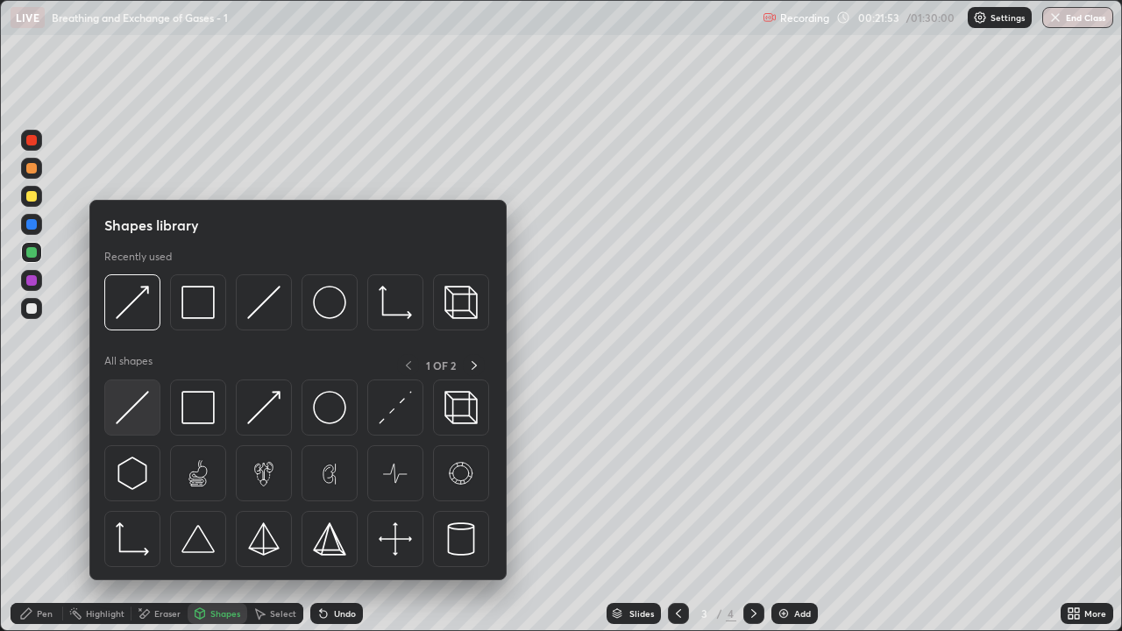
click at [139, 414] on img at bounding box center [132, 407] width 33 height 33
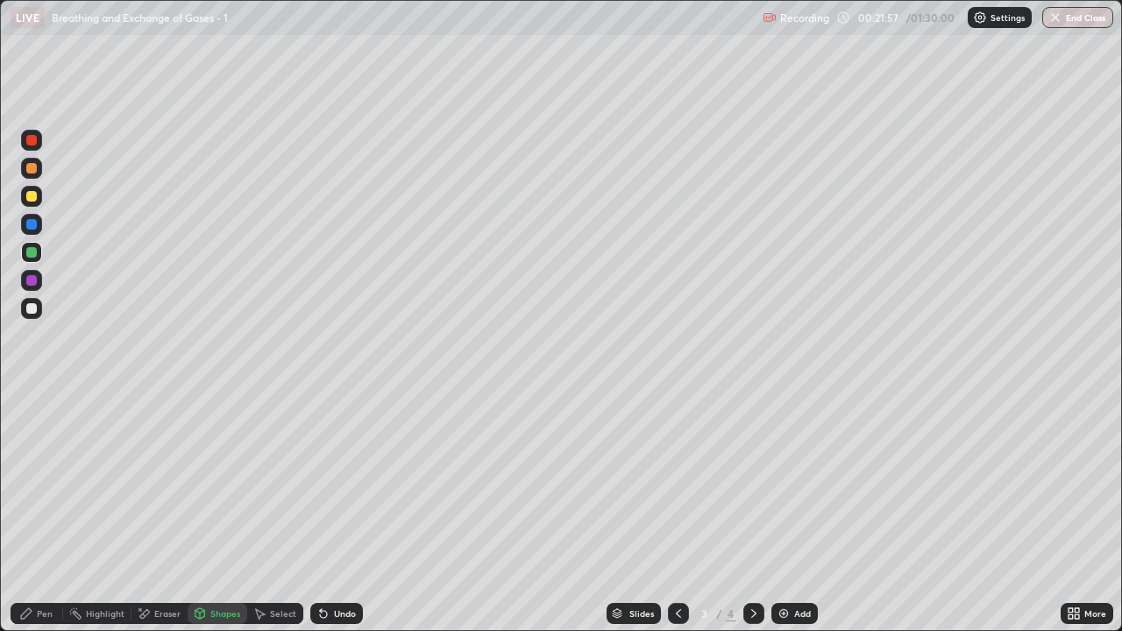
click at [35, 199] on div at bounding box center [31, 196] width 11 height 11
click at [168, 512] on div "Eraser" at bounding box center [167, 613] width 26 height 9
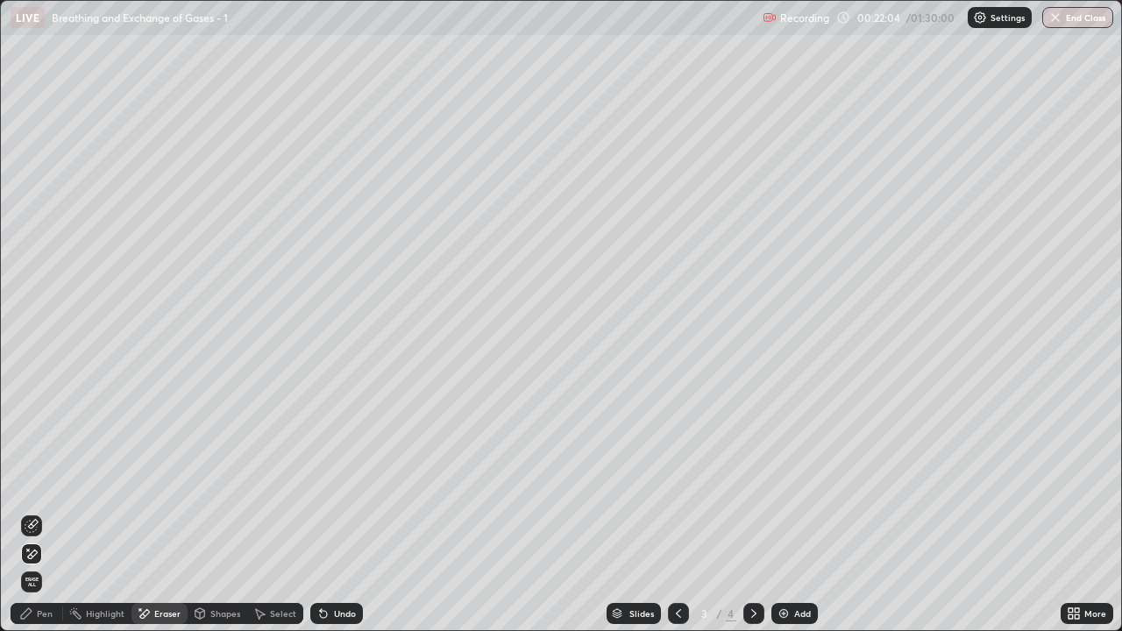
click at [223, 512] on div "Shapes" at bounding box center [225, 613] width 30 height 9
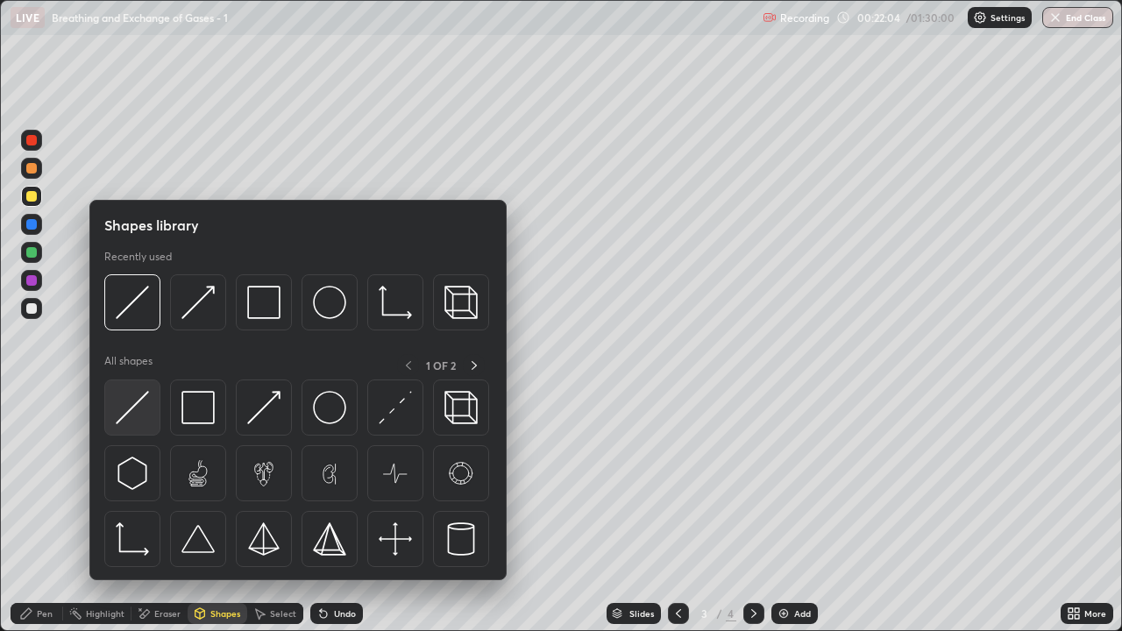
click at [149, 416] on div at bounding box center [132, 408] width 56 height 56
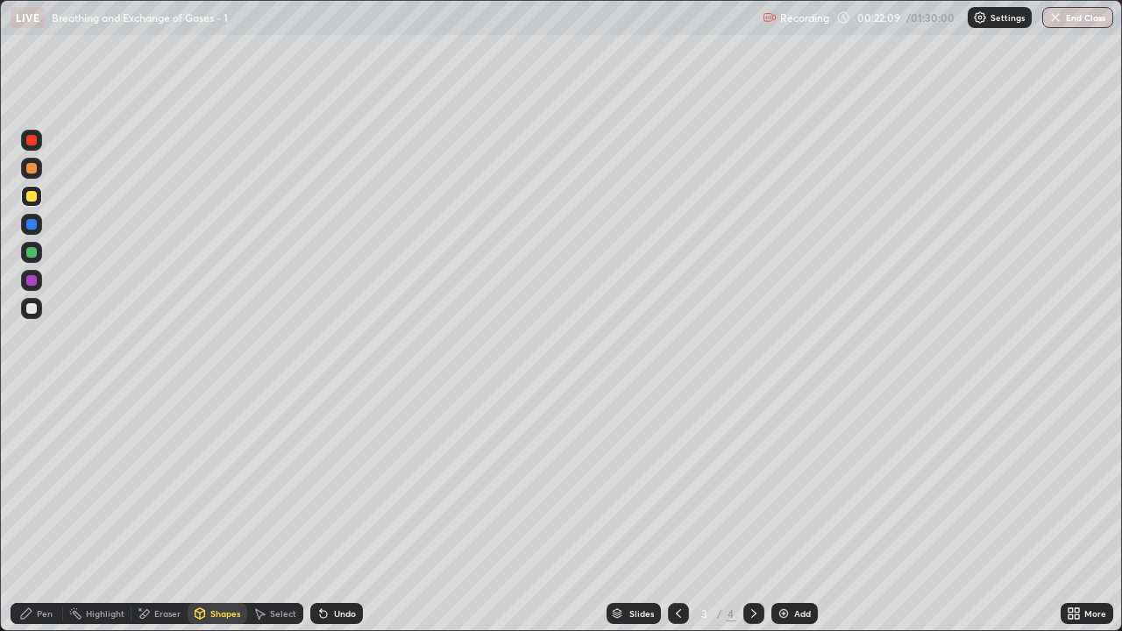
click at [219, 512] on div "Shapes" at bounding box center [225, 613] width 30 height 9
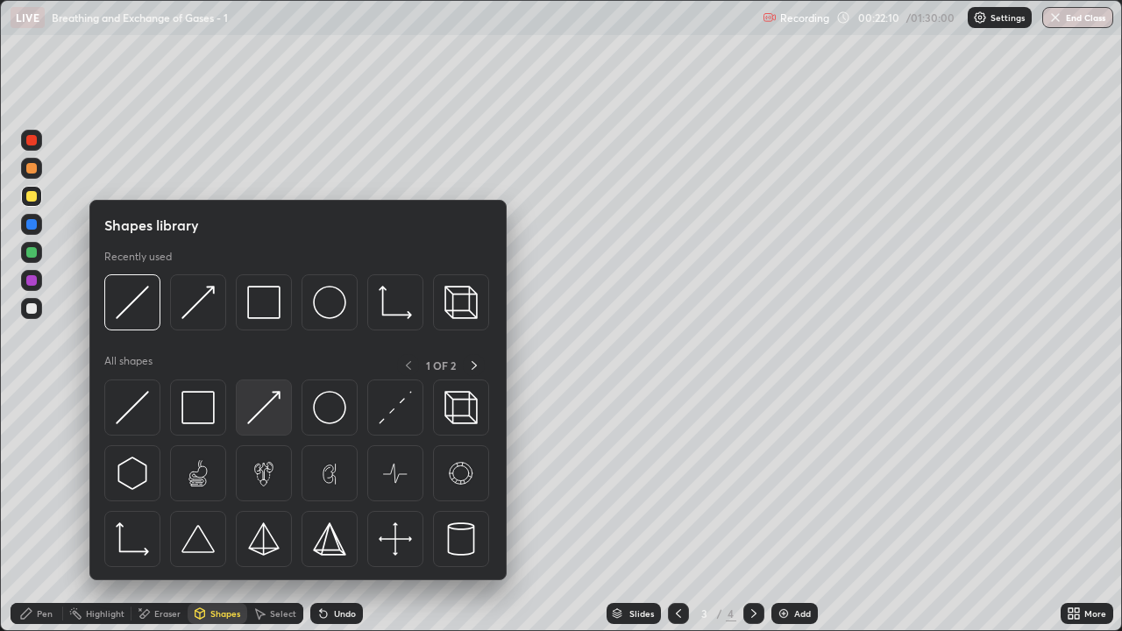
click at [270, 419] on img at bounding box center [263, 407] width 33 height 33
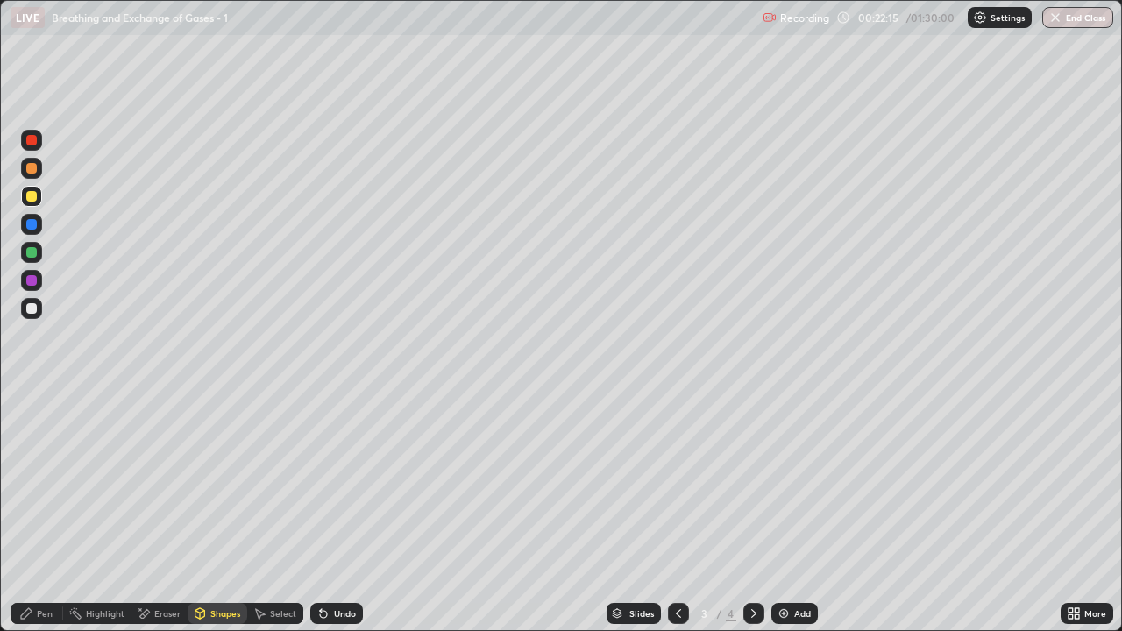
click at [36, 512] on div "Pen" at bounding box center [37, 613] width 53 height 21
click at [750, 512] on icon at bounding box center [754, 614] width 14 height 14
click at [38, 146] on div at bounding box center [31, 140] width 21 height 21
click at [221, 512] on div "Shapes" at bounding box center [218, 613] width 60 height 21
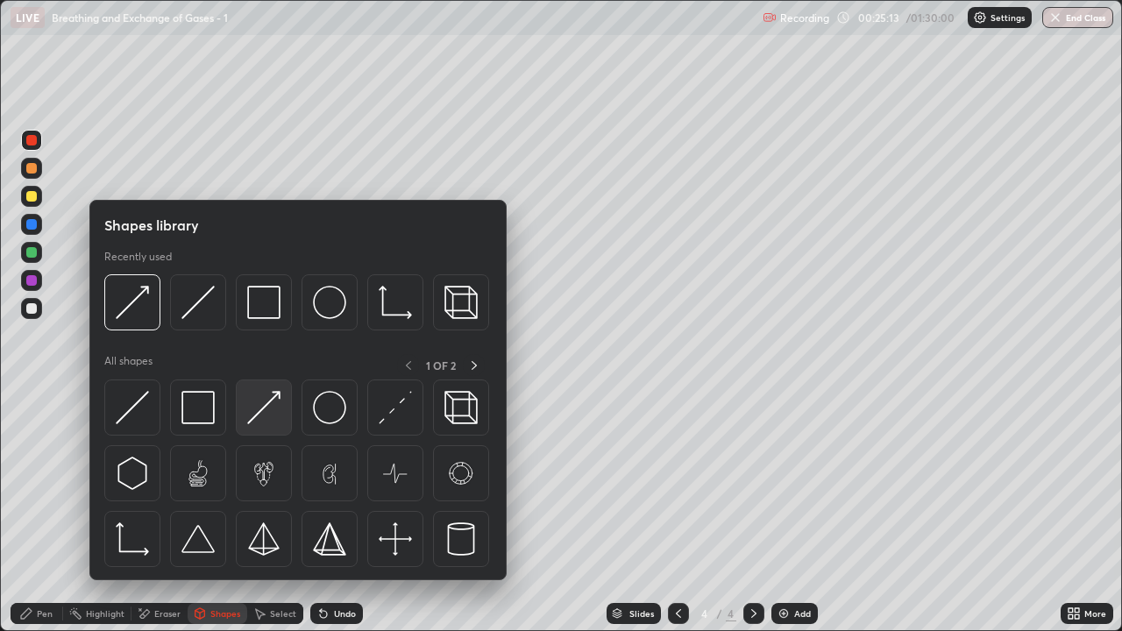
click at [255, 419] on img at bounding box center [263, 407] width 33 height 33
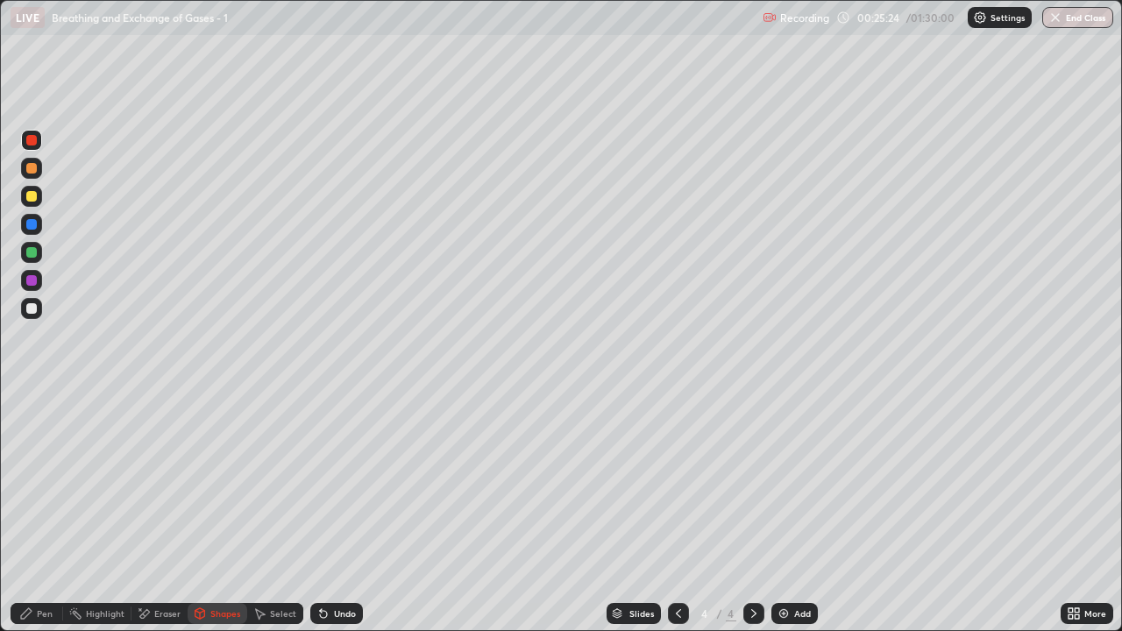
click at [33, 226] on div at bounding box center [31, 224] width 11 height 11
click at [46, 512] on div "Pen" at bounding box center [45, 613] width 16 height 9
click at [33, 145] on div at bounding box center [31, 140] width 11 height 11
click at [32, 200] on div at bounding box center [31, 196] width 11 height 11
click at [35, 282] on div at bounding box center [31, 280] width 11 height 11
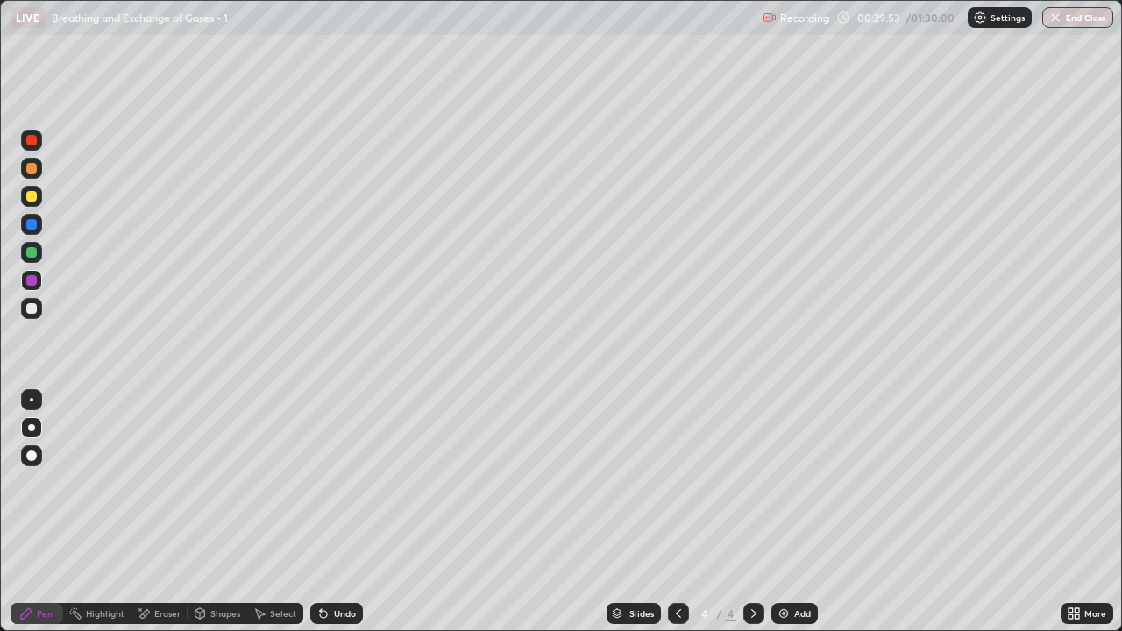
click at [677, 512] on icon at bounding box center [679, 614] width 14 height 14
click at [39, 512] on div "Pen" at bounding box center [45, 613] width 16 height 9
click at [33, 203] on div at bounding box center [31, 196] width 21 height 21
click at [30, 284] on div at bounding box center [31, 280] width 11 height 11
click at [752, 512] on icon at bounding box center [754, 614] width 14 height 14
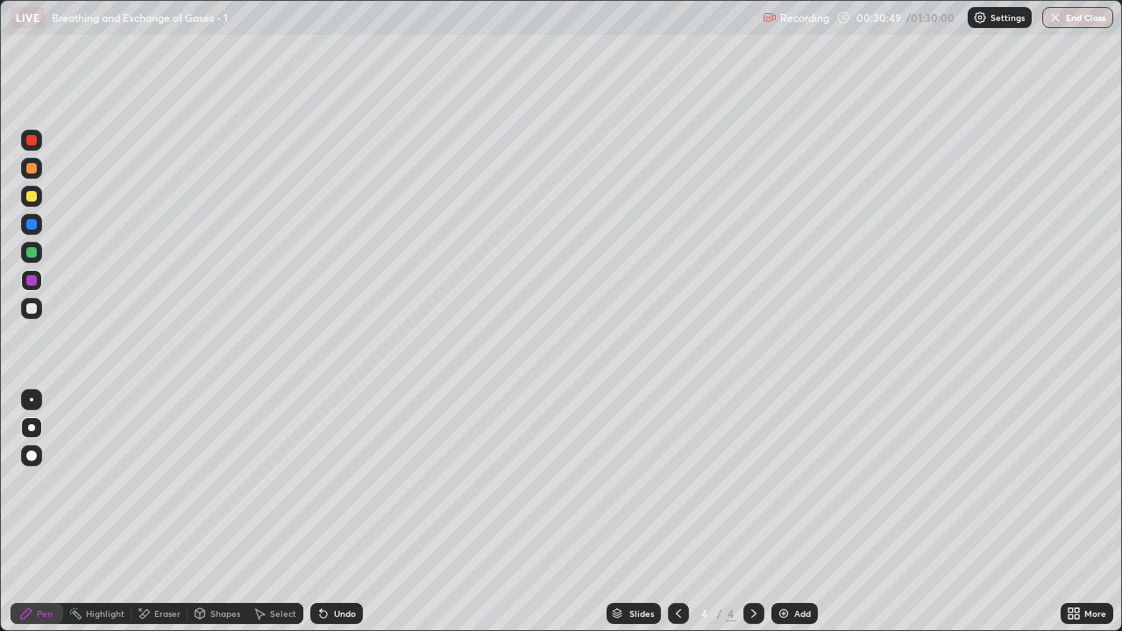
click at [31, 147] on div at bounding box center [31, 140] width 21 height 21
click at [53, 512] on div "Pen" at bounding box center [37, 613] width 53 height 21
click at [39, 196] on div at bounding box center [31, 196] width 21 height 21
click at [222, 512] on div "Shapes" at bounding box center [225, 613] width 30 height 9
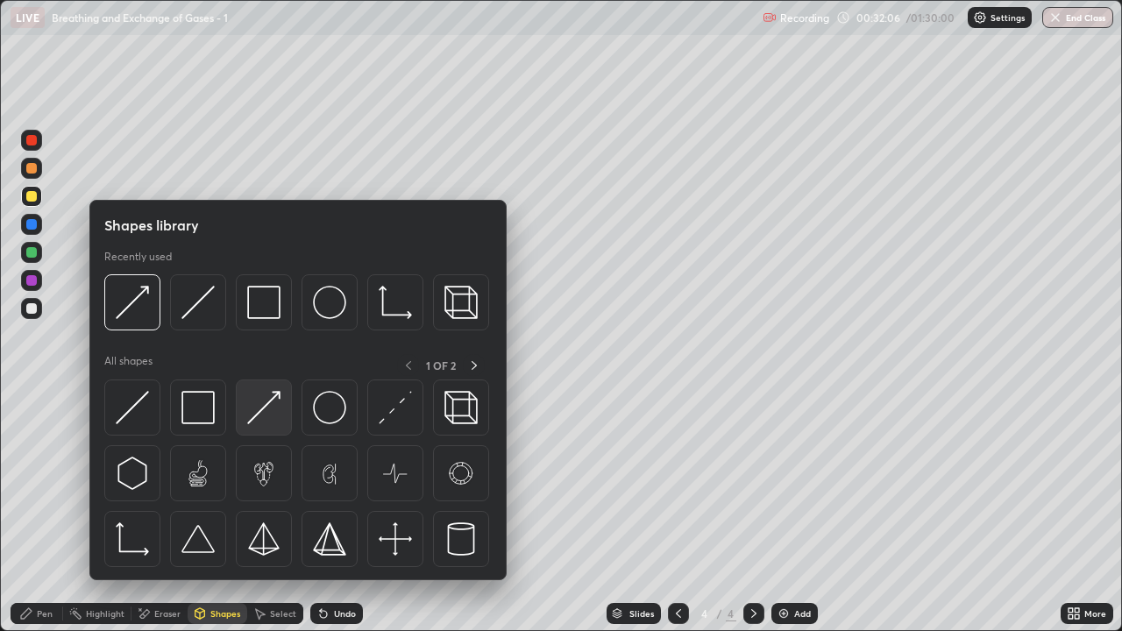
click at [263, 416] on img at bounding box center [263, 407] width 33 height 33
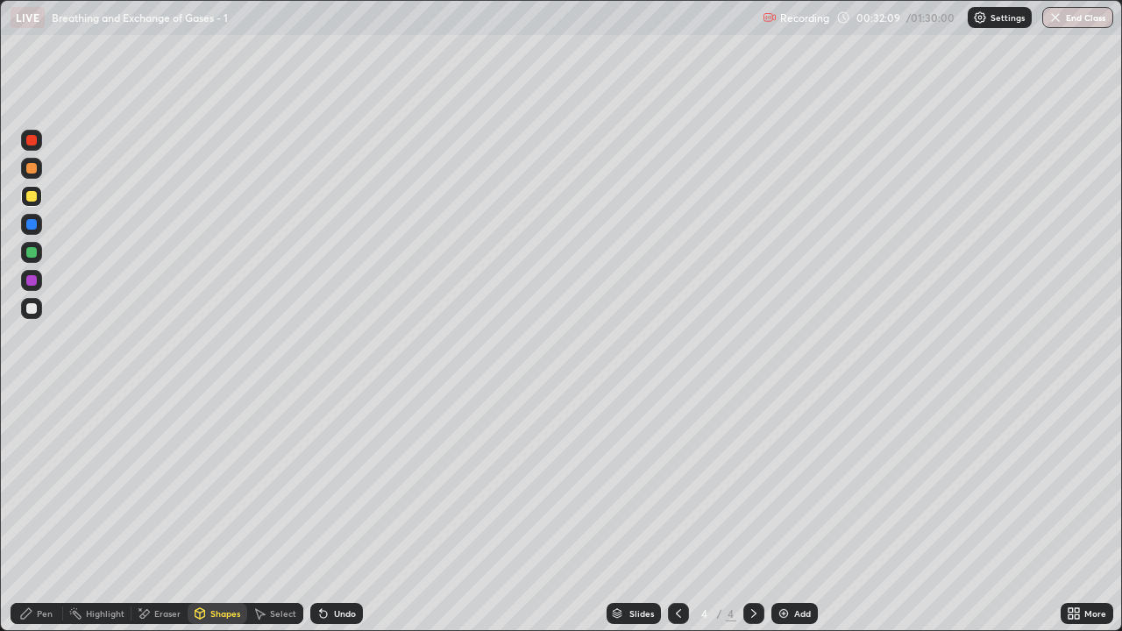
click at [39, 512] on div "Pen" at bounding box center [45, 613] width 16 height 9
click at [216, 512] on div "Shapes" at bounding box center [225, 613] width 30 height 9
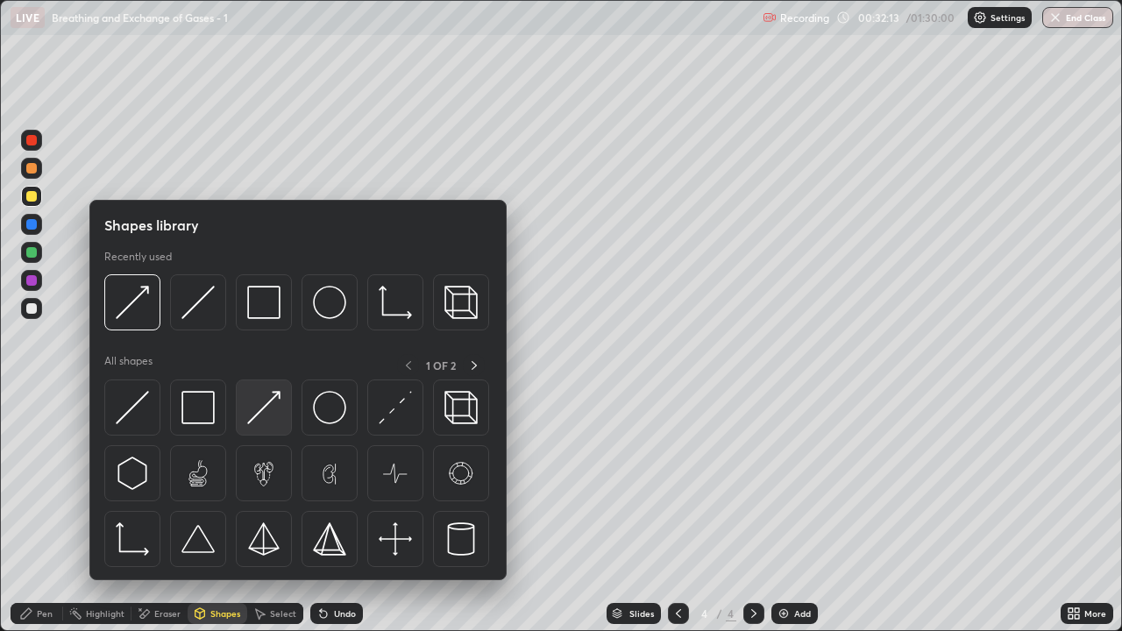
click at [267, 422] on img at bounding box center [263, 407] width 33 height 33
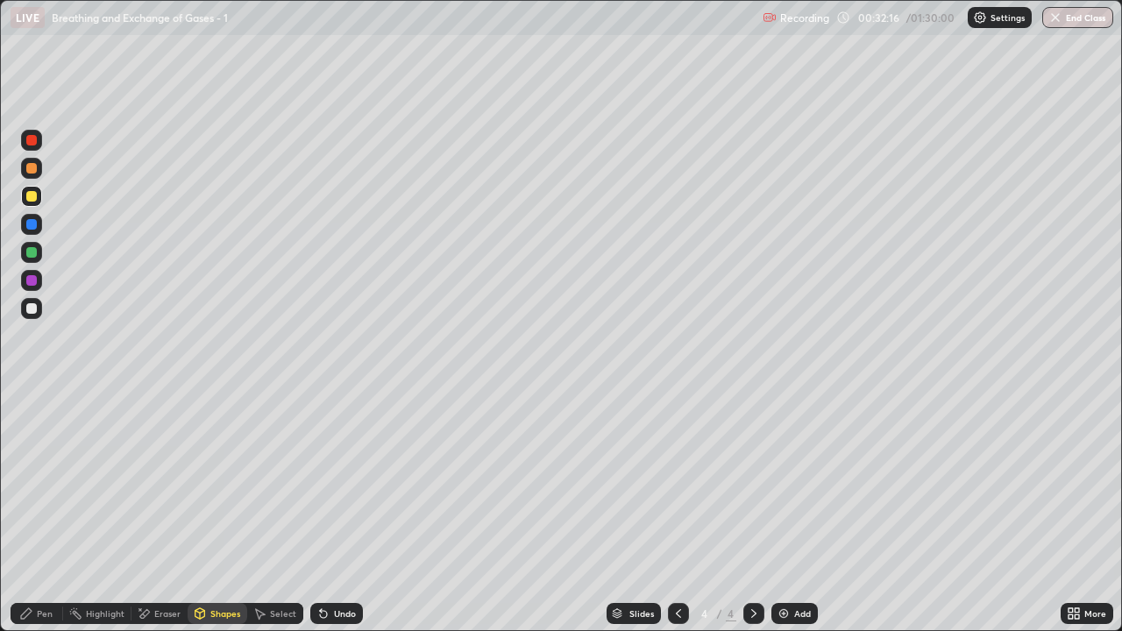
click at [155, 512] on div "Eraser" at bounding box center [167, 613] width 26 height 9
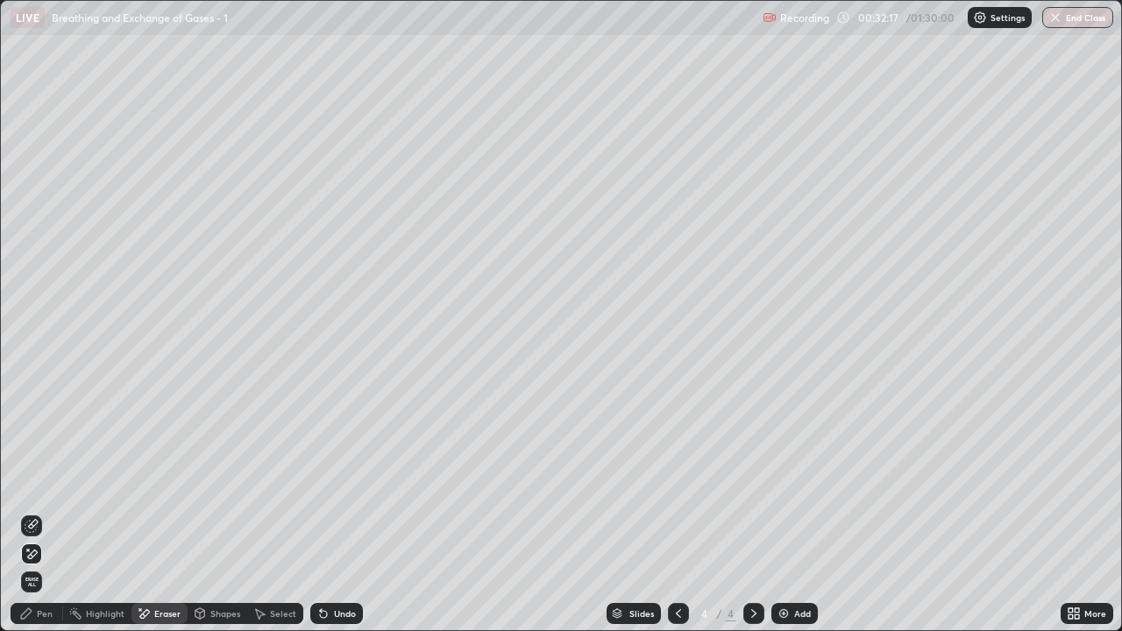
click at [37, 512] on icon at bounding box center [32, 554] width 14 height 15
click at [222, 512] on div "Shapes" at bounding box center [225, 613] width 30 height 9
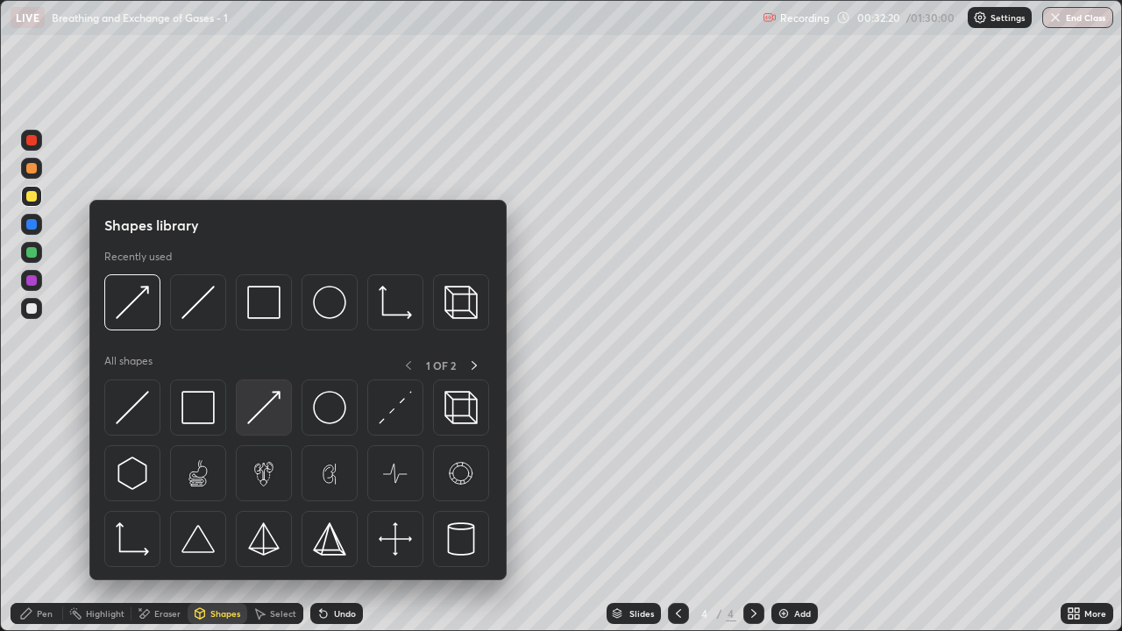
click at [263, 421] on img at bounding box center [263, 407] width 33 height 33
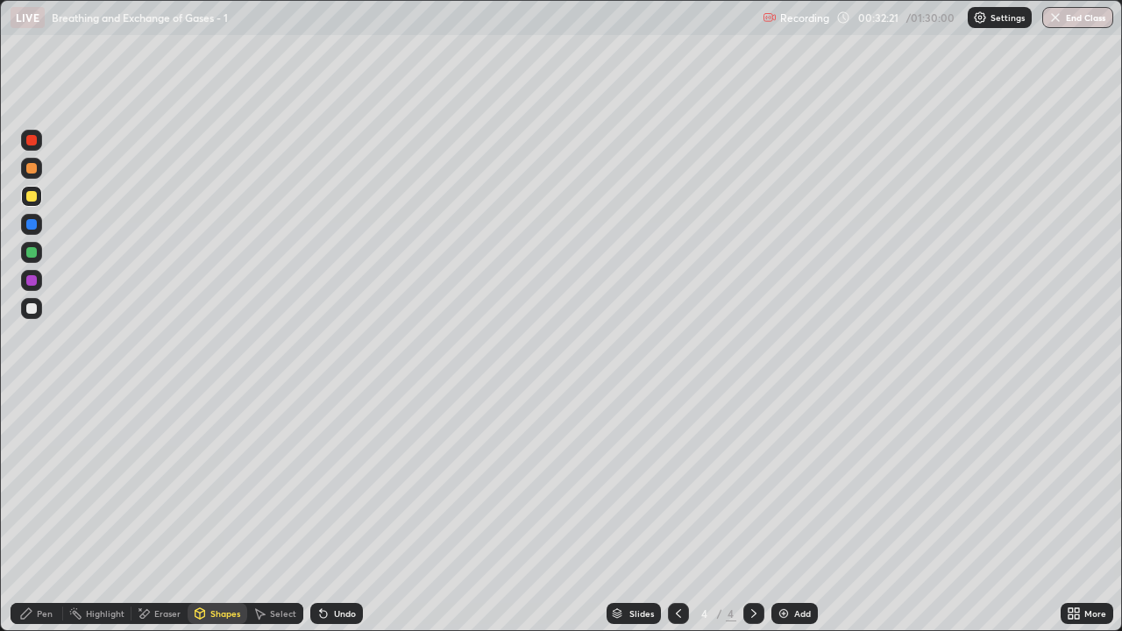
click at [225, 512] on div "Shapes" at bounding box center [225, 613] width 30 height 9
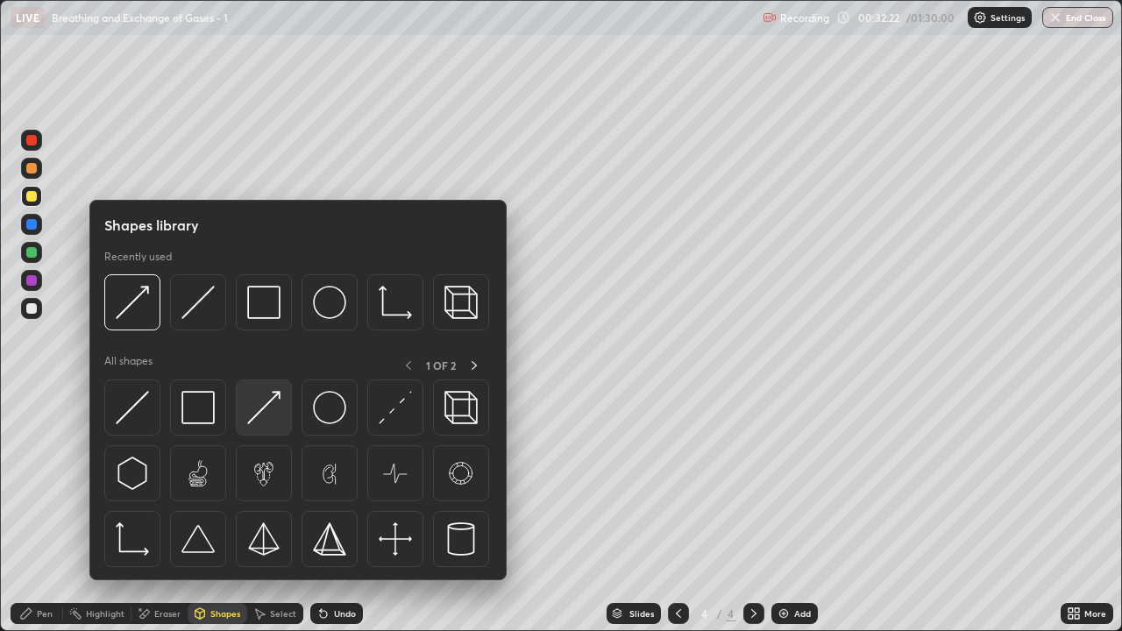
click at [271, 416] on img at bounding box center [263, 407] width 33 height 33
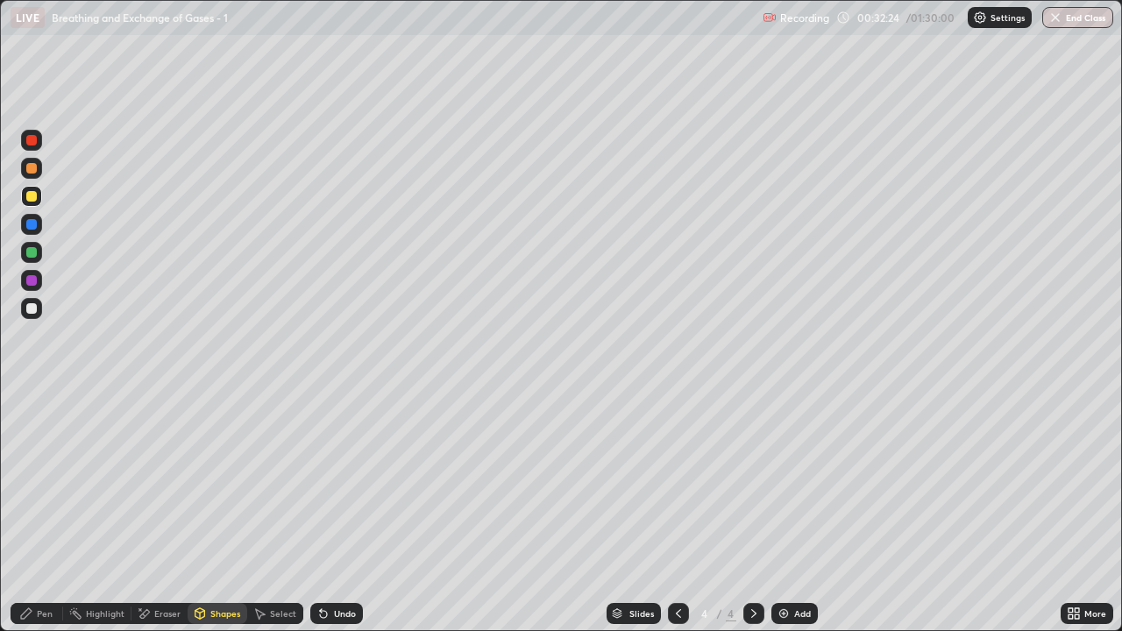
click at [44, 512] on div "Pen" at bounding box center [45, 613] width 16 height 9
click at [38, 309] on div at bounding box center [31, 308] width 21 height 21
click at [36, 225] on div at bounding box center [31, 224] width 11 height 11
click at [216, 512] on div "Shapes" at bounding box center [225, 613] width 30 height 9
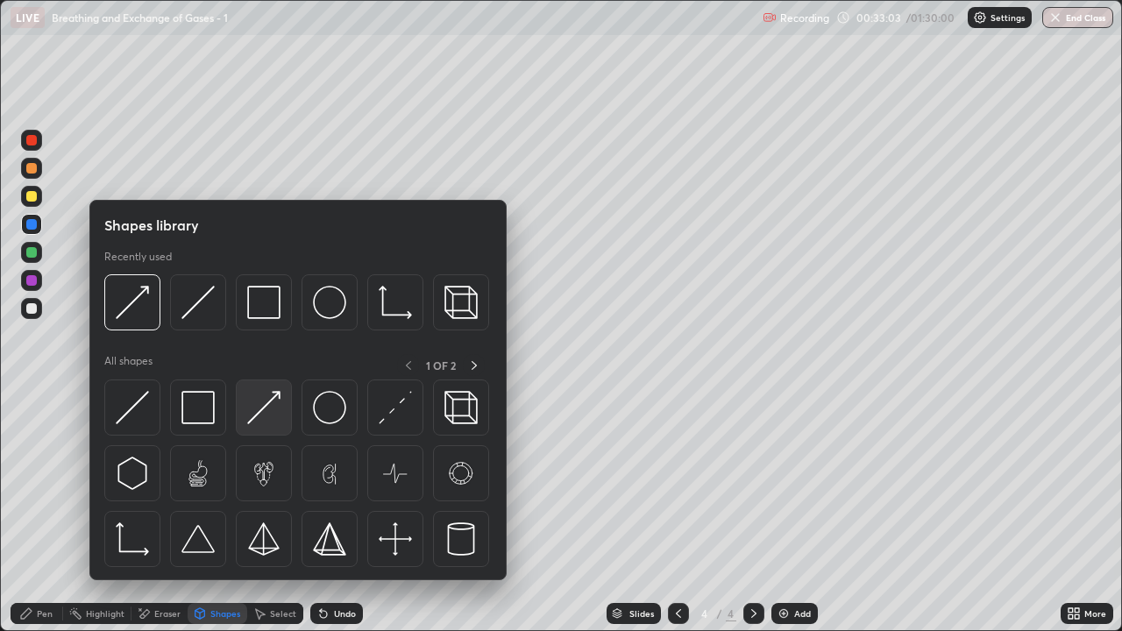
click at [261, 417] on img at bounding box center [263, 407] width 33 height 33
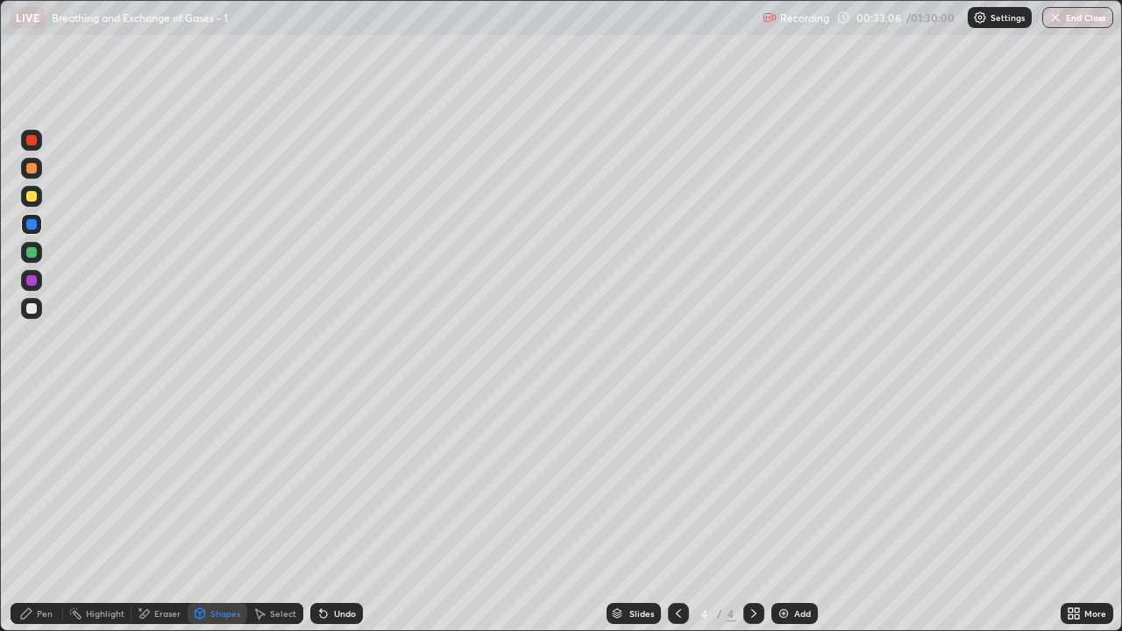
click at [45, 512] on div "Pen" at bounding box center [45, 613] width 16 height 9
click at [214, 512] on div "Shapes" at bounding box center [225, 613] width 30 height 9
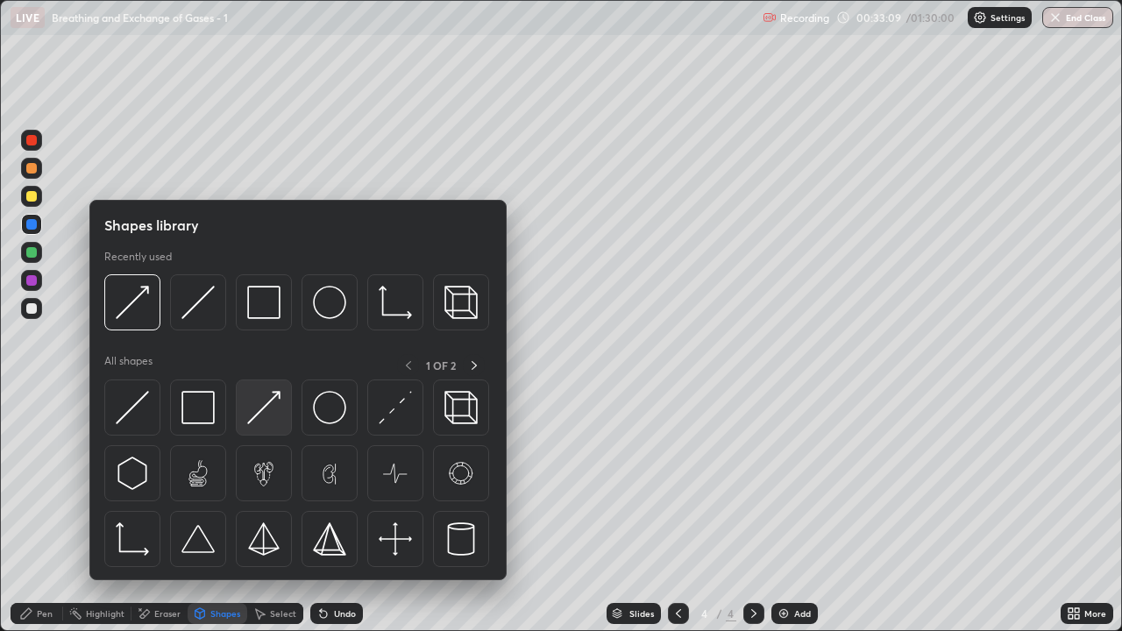
click at [263, 409] on img at bounding box center [263, 407] width 33 height 33
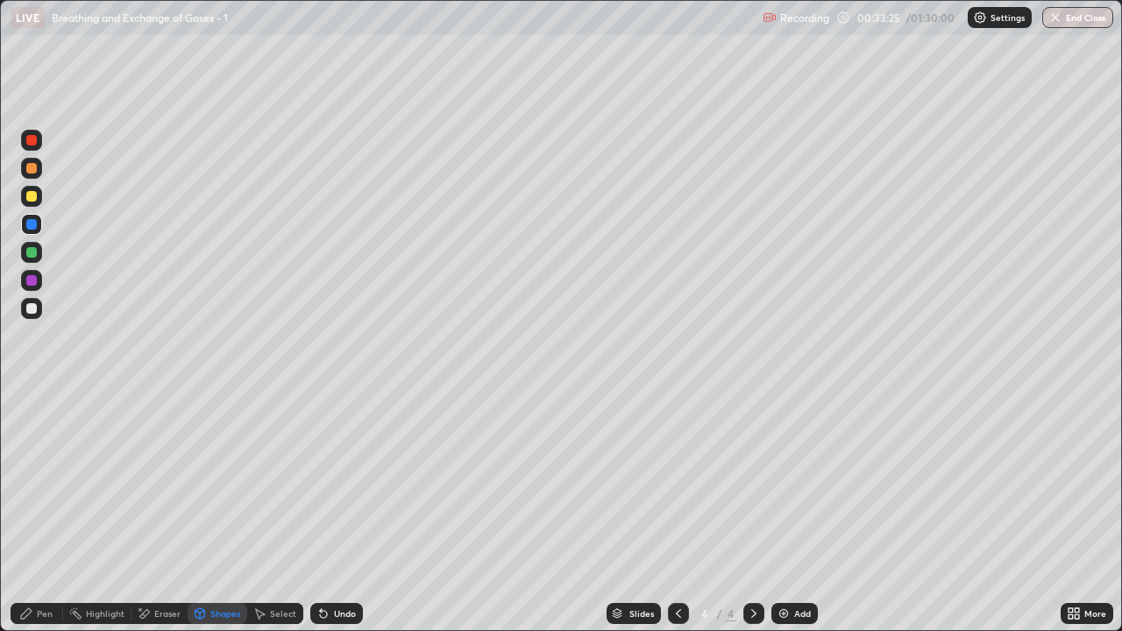
click at [29, 282] on div at bounding box center [31, 280] width 11 height 11
click at [210, 512] on div "Shapes" at bounding box center [225, 613] width 30 height 9
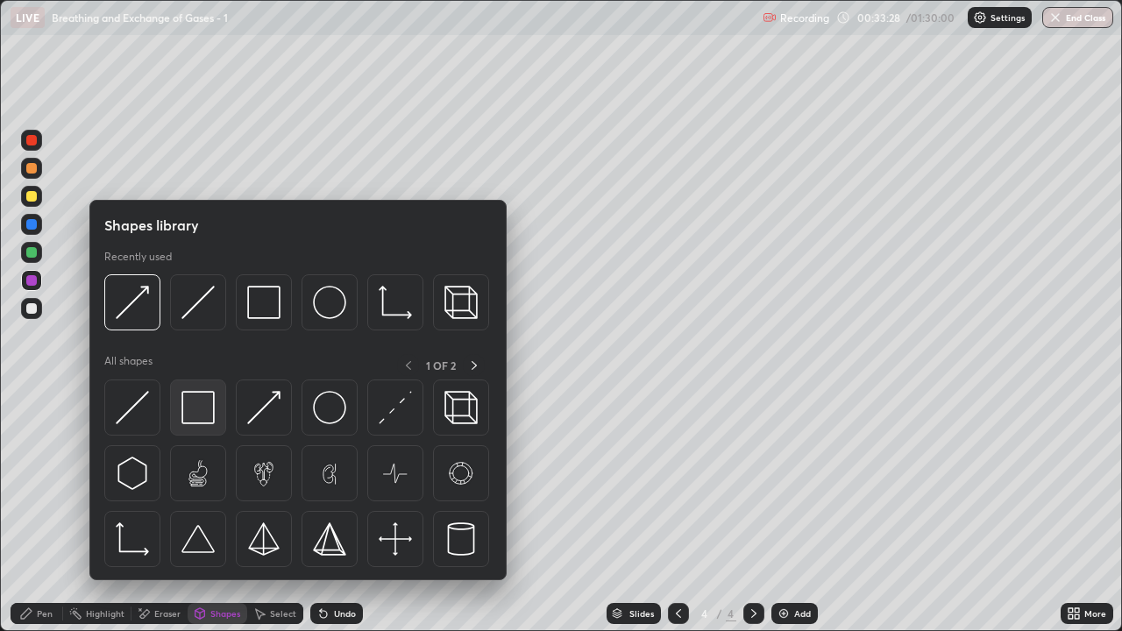
click at [188, 416] on img at bounding box center [197, 407] width 33 height 33
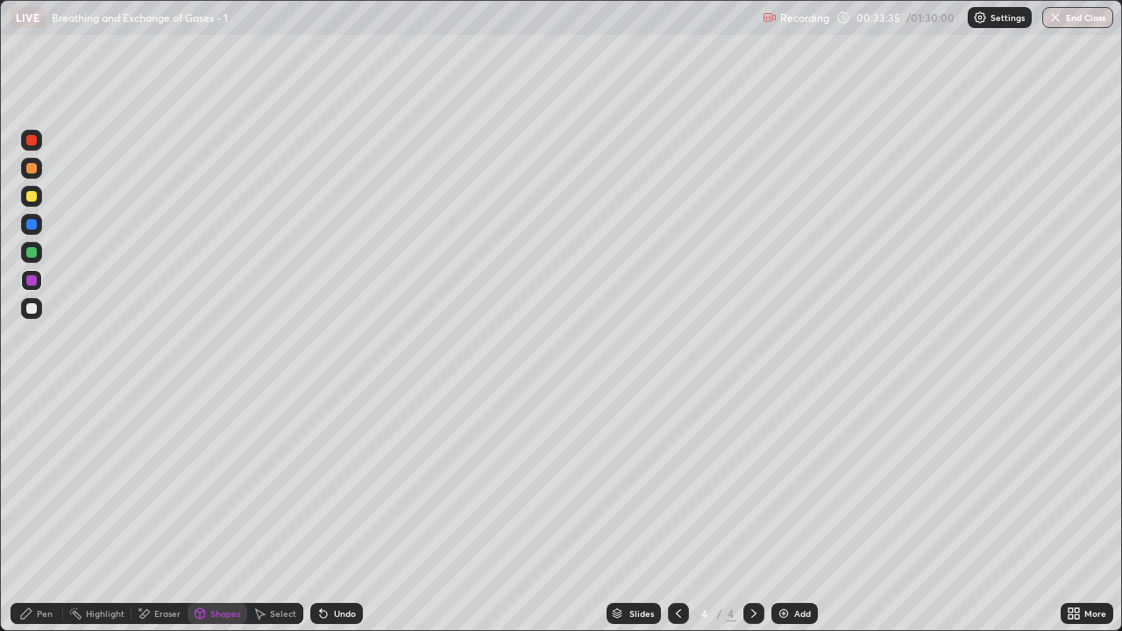
click at [49, 512] on div "Pen" at bounding box center [37, 613] width 53 height 21
click at [675, 512] on icon at bounding box center [679, 614] width 14 height 14
click at [217, 512] on div "Shapes" at bounding box center [218, 613] width 60 height 21
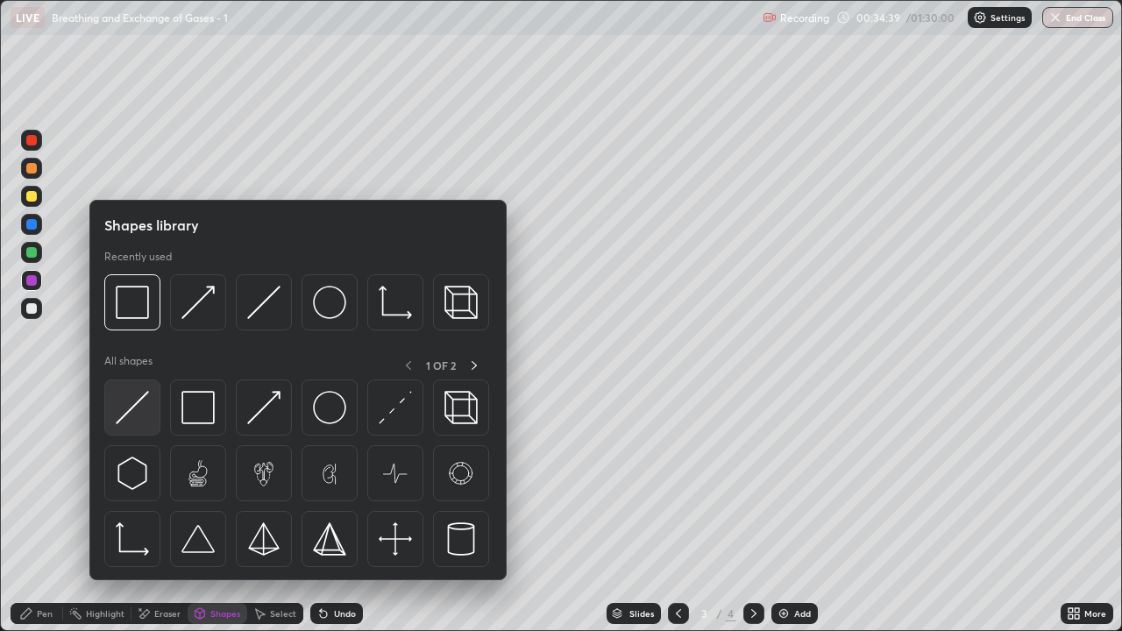
click at [139, 423] on img at bounding box center [132, 407] width 33 height 33
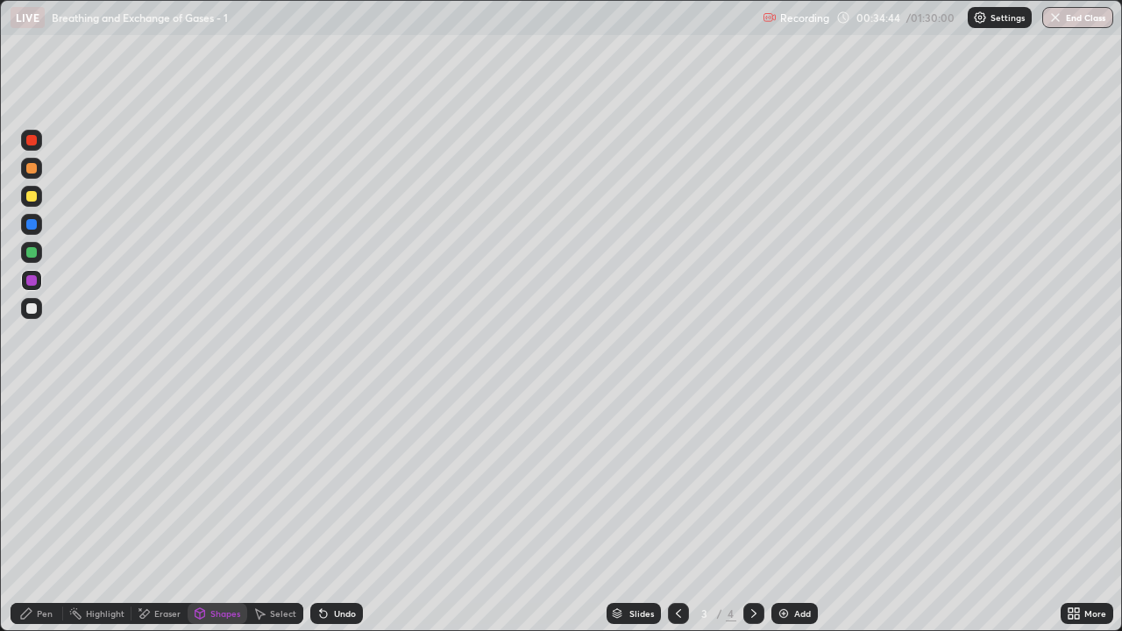
click at [32, 201] on div at bounding box center [31, 196] width 11 height 11
click at [47, 512] on div "Pen" at bounding box center [45, 613] width 16 height 9
click at [33, 256] on div at bounding box center [31, 252] width 11 height 11
click at [230, 512] on div "Shapes" at bounding box center [225, 613] width 30 height 9
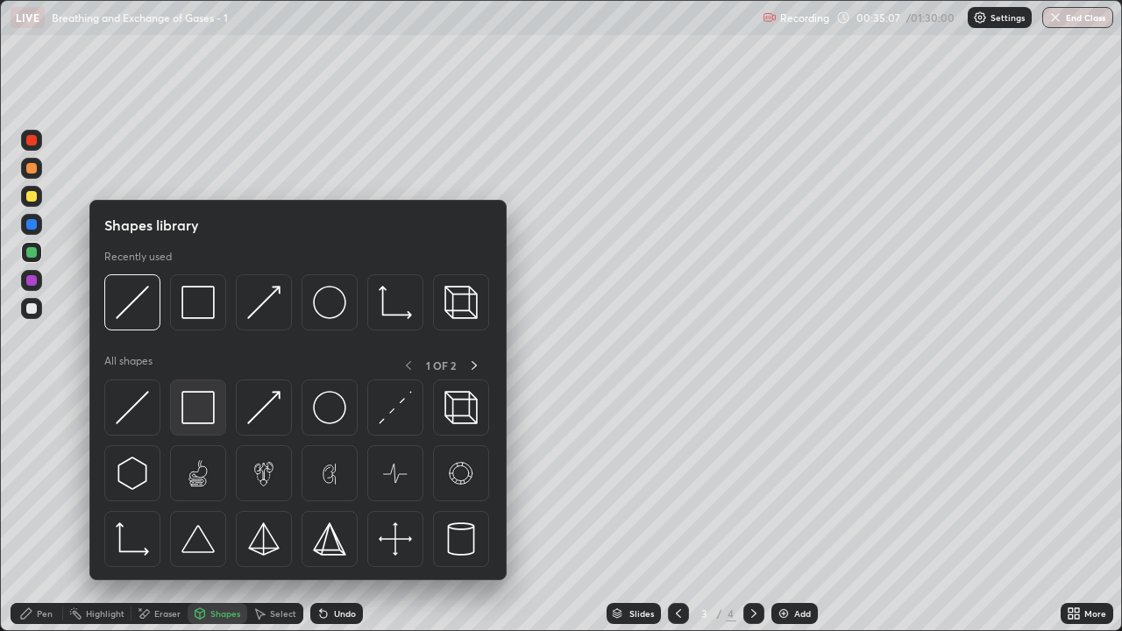
click at [201, 417] on img at bounding box center [197, 407] width 33 height 33
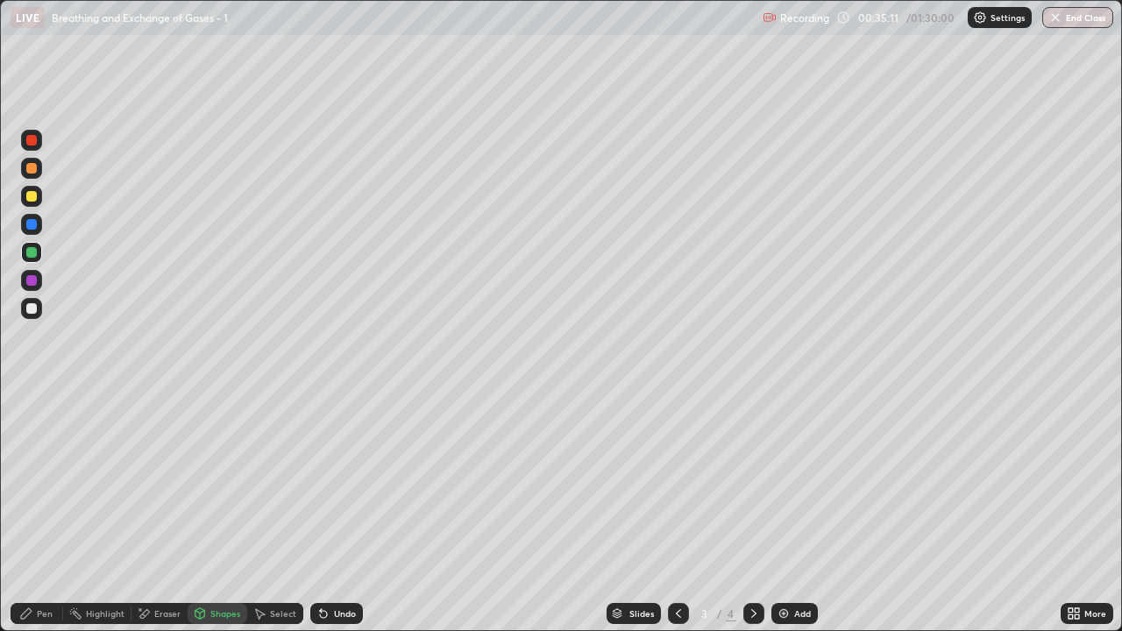
click at [49, 512] on div "Pen" at bounding box center [45, 613] width 16 height 9
click at [35, 310] on div at bounding box center [31, 308] width 11 height 11
click at [32, 144] on div at bounding box center [31, 140] width 11 height 11
click at [40, 512] on div "Pen" at bounding box center [45, 613] width 16 height 9
click at [32, 312] on div at bounding box center [31, 308] width 11 height 11
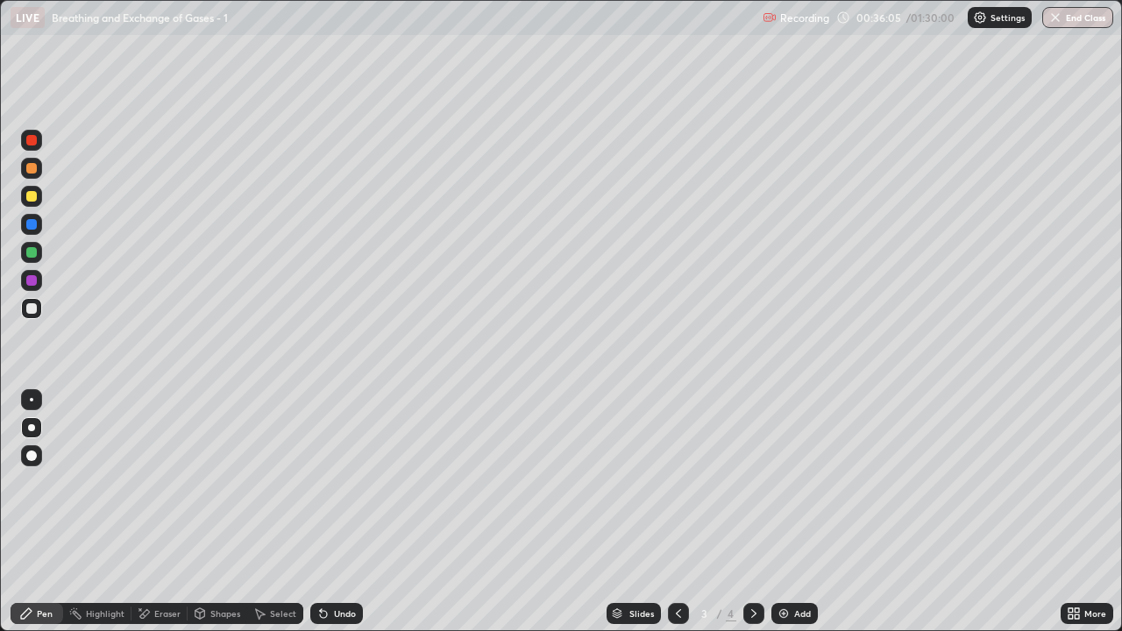
click at [33, 203] on div at bounding box center [31, 196] width 21 height 21
click at [224, 512] on div "Shapes" at bounding box center [225, 613] width 30 height 9
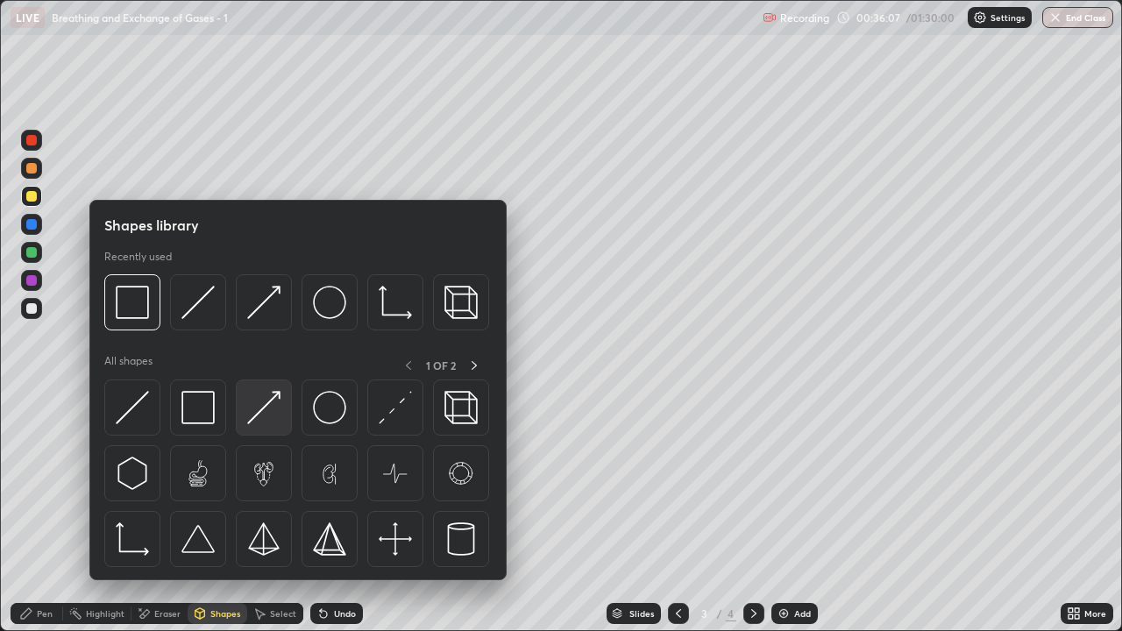
click at [267, 426] on div at bounding box center [264, 408] width 56 height 56
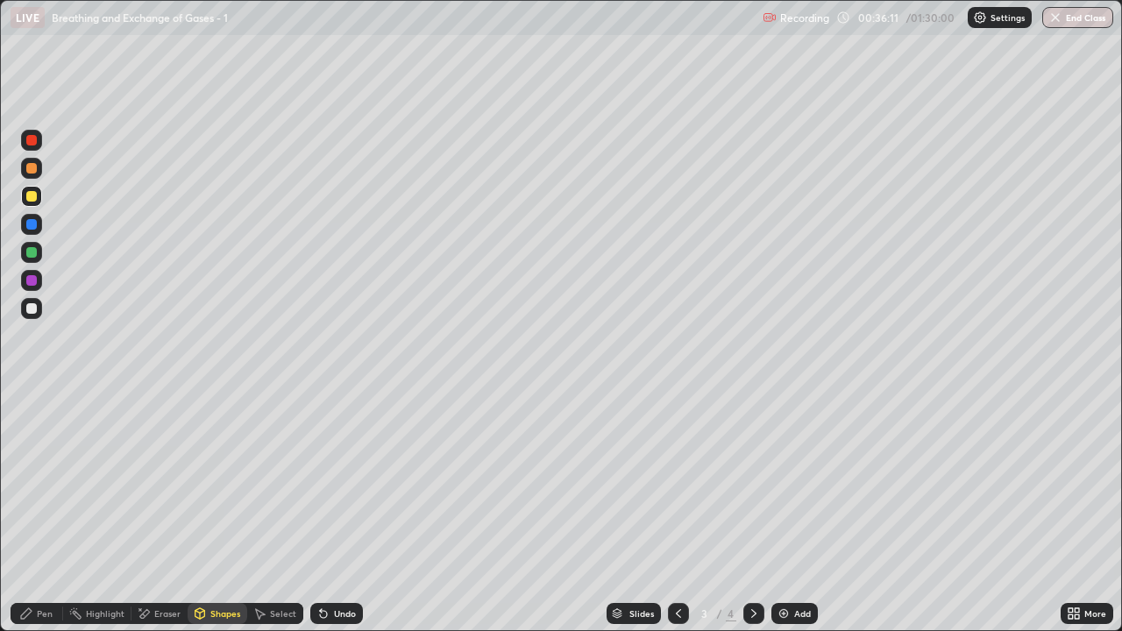
click at [32, 232] on div at bounding box center [31, 224] width 21 height 21
click at [35, 512] on div "Pen" at bounding box center [37, 613] width 53 height 21
click at [32, 196] on div at bounding box center [31, 196] width 11 height 11
click at [35, 310] on div at bounding box center [31, 308] width 11 height 11
click at [39, 201] on div at bounding box center [31, 196] width 21 height 21
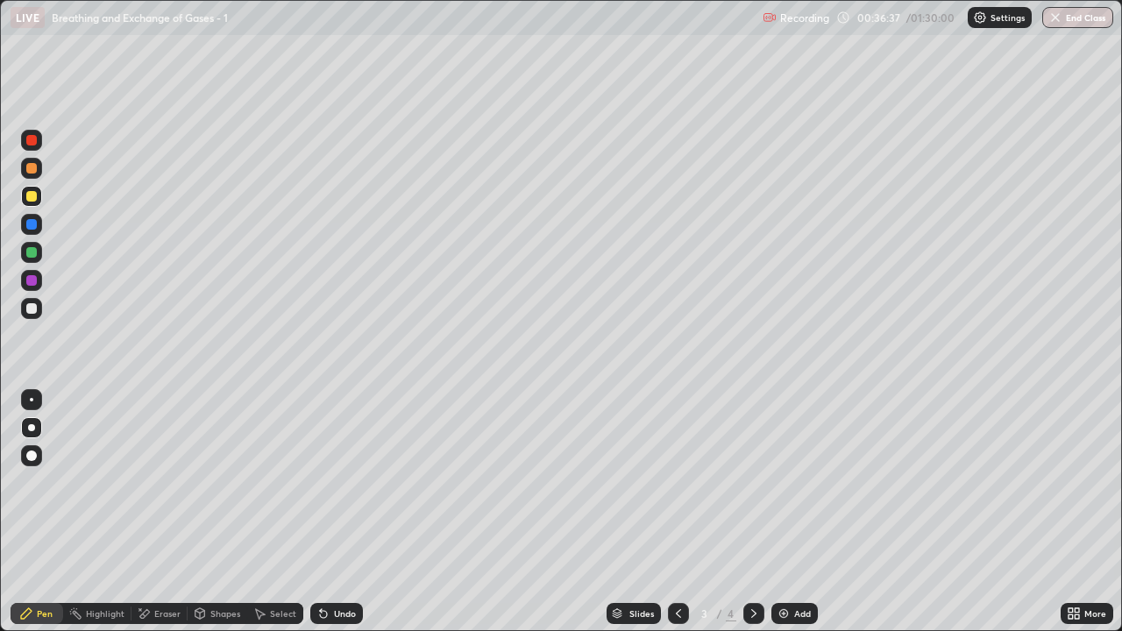
click at [225, 512] on div "Shapes" at bounding box center [225, 613] width 30 height 9
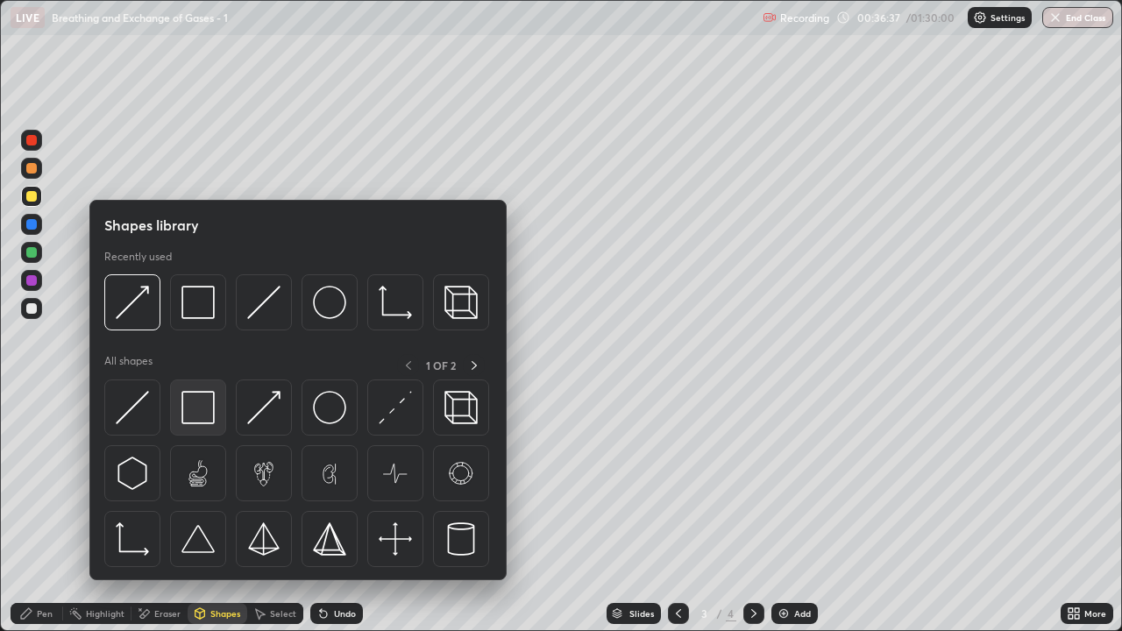
click at [196, 414] on img at bounding box center [197, 407] width 33 height 33
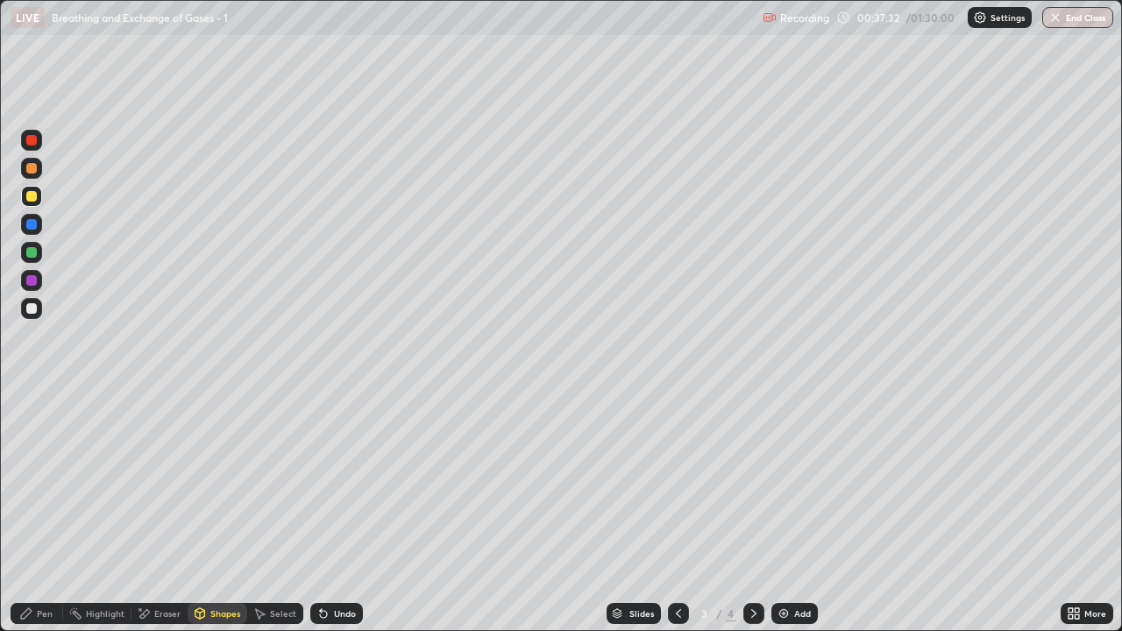
click at [32, 197] on div at bounding box center [31, 196] width 11 height 11
click at [228, 512] on div "Shapes" at bounding box center [225, 613] width 30 height 9
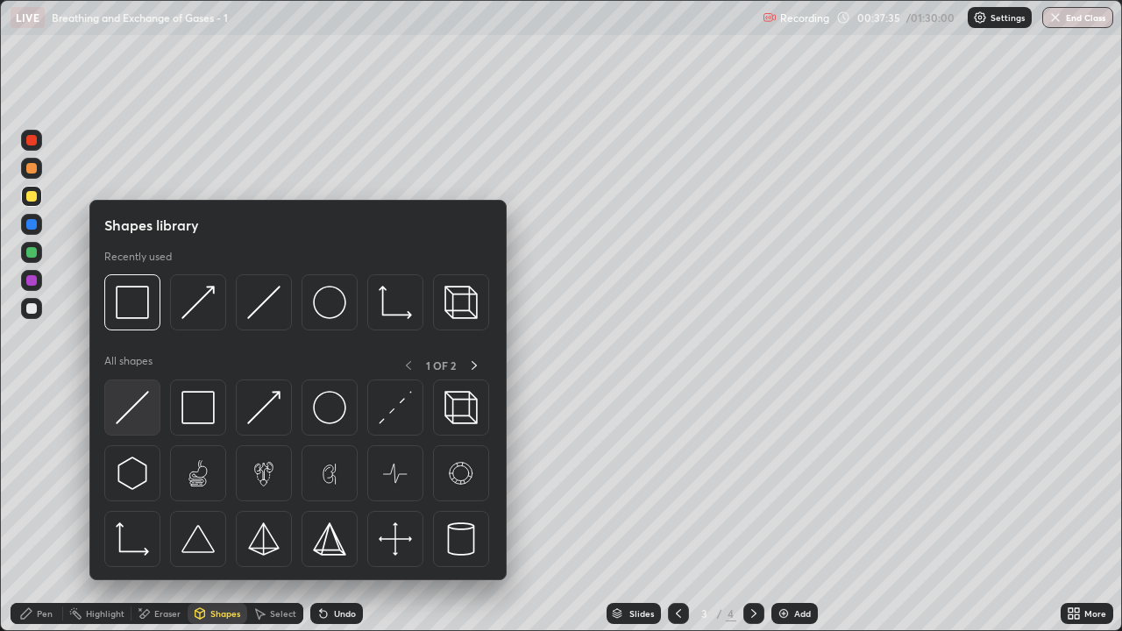
click at [146, 421] on img at bounding box center [132, 407] width 33 height 33
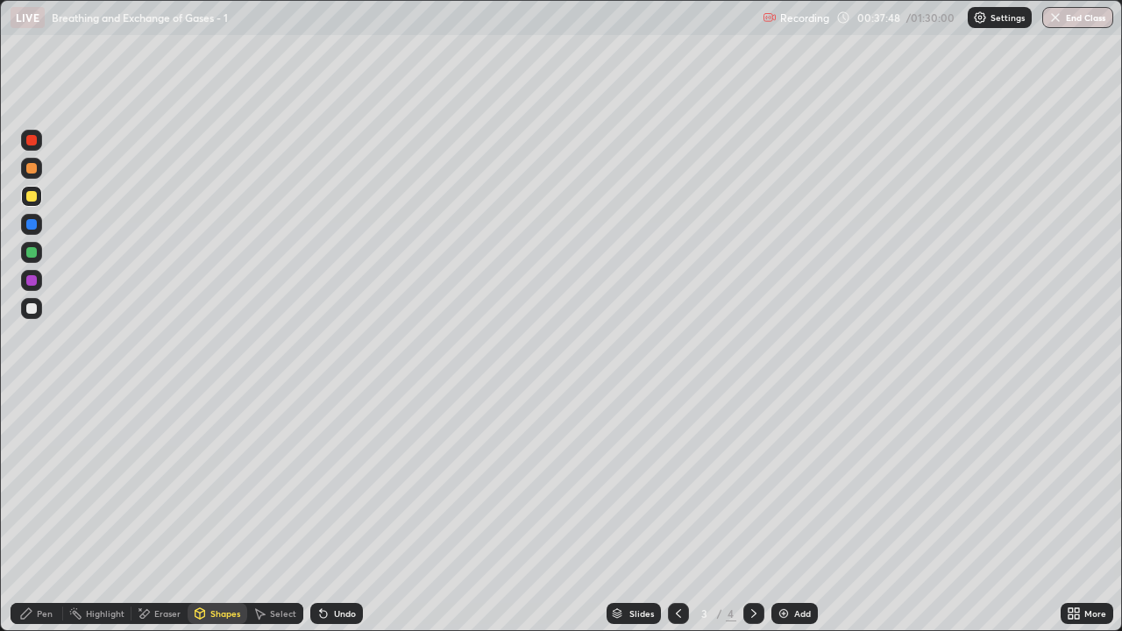
click at [752, 512] on icon at bounding box center [754, 614] width 14 height 14
click at [231, 512] on div "Shapes" at bounding box center [225, 613] width 30 height 9
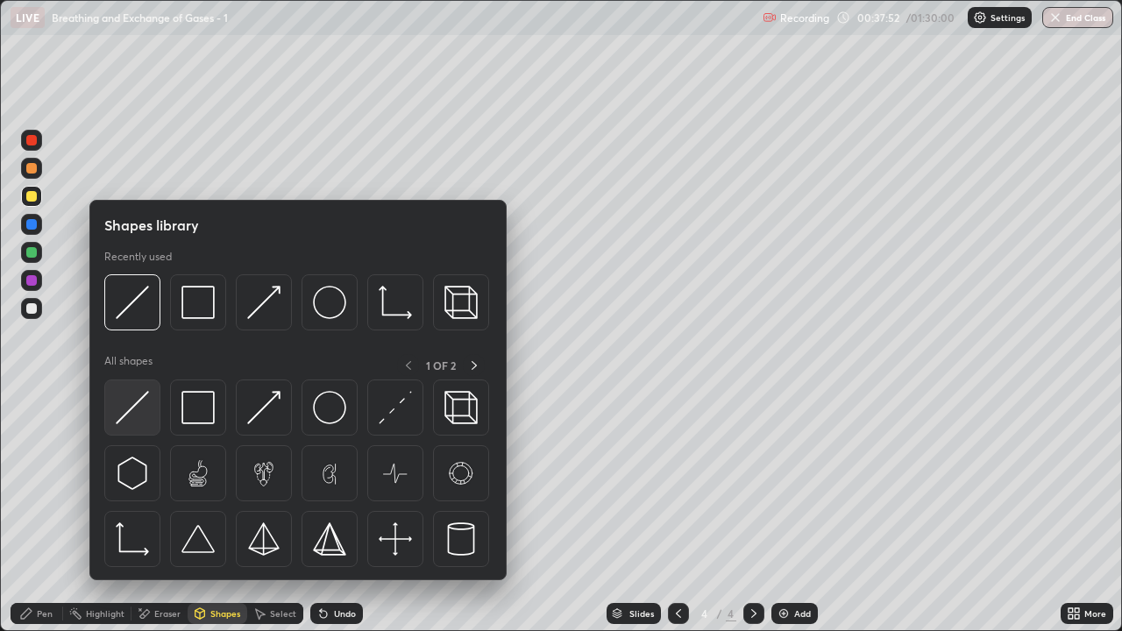
click at [149, 418] on img at bounding box center [132, 407] width 33 height 33
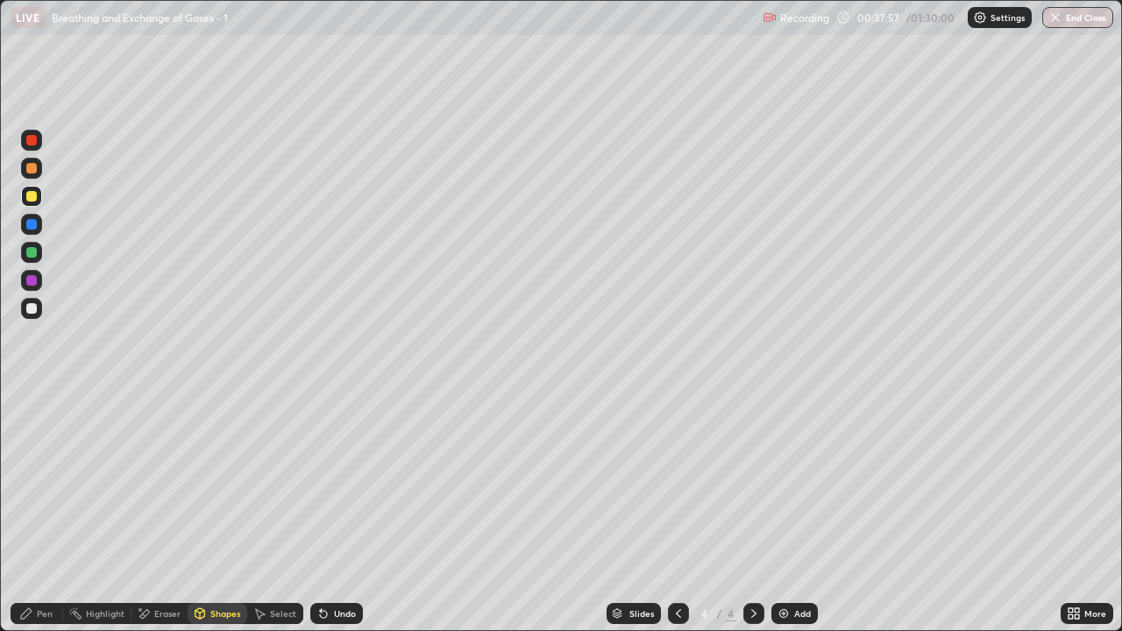
click at [47, 512] on div "Pen" at bounding box center [37, 613] width 53 height 21
click at [35, 310] on div at bounding box center [31, 308] width 11 height 11
click at [223, 512] on div "Shapes" at bounding box center [225, 613] width 30 height 9
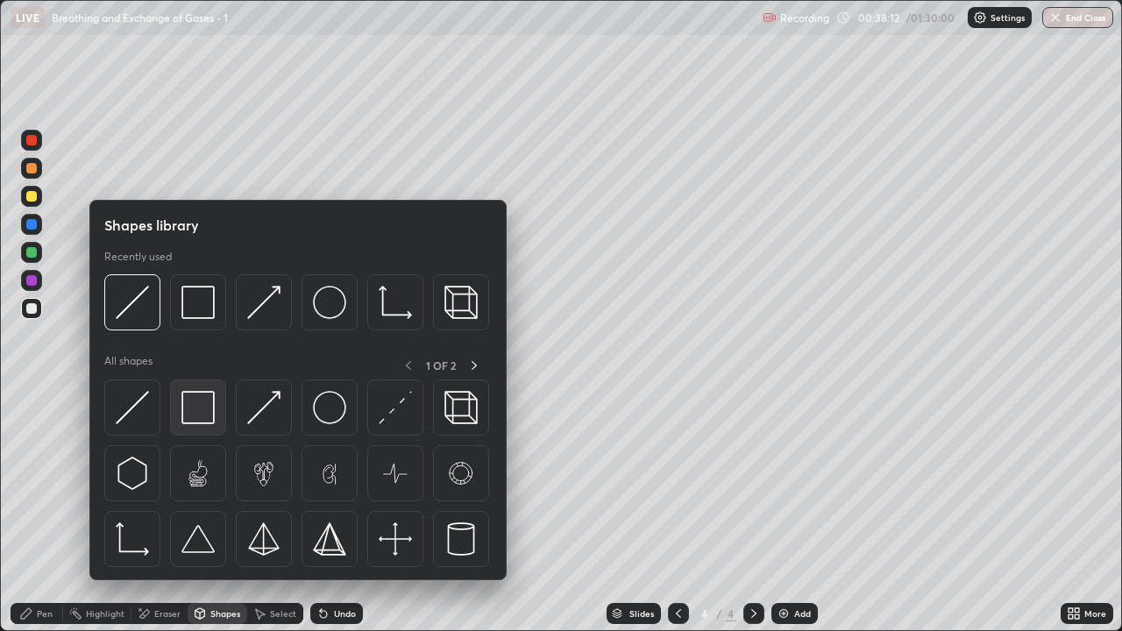
click at [206, 407] on img at bounding box center [197, 407] width 33 height 33
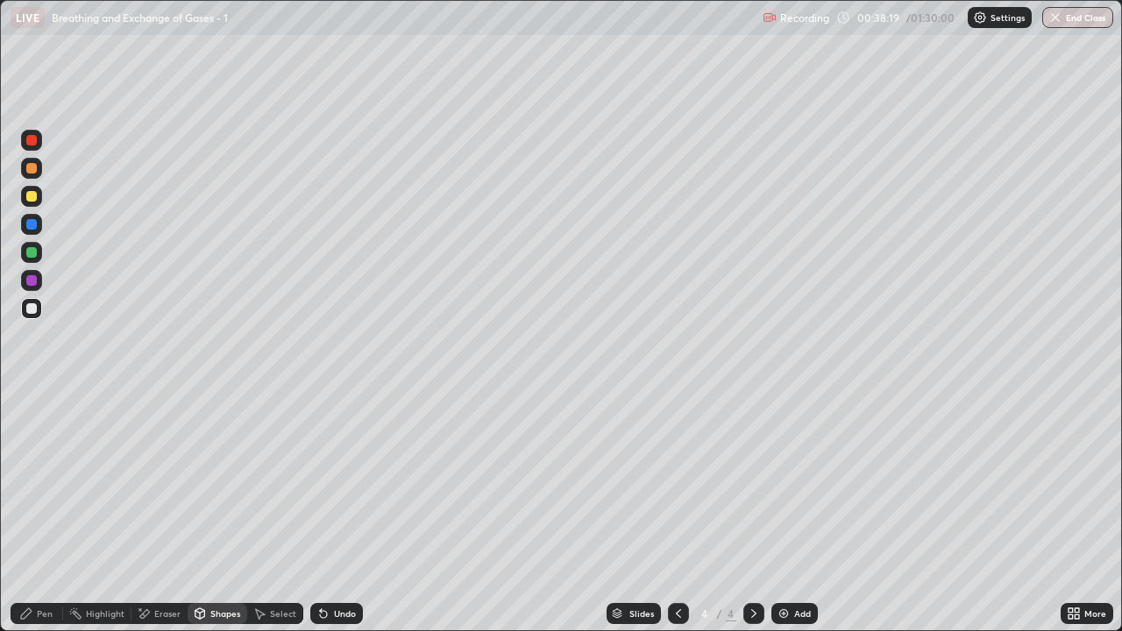
click at [33, 145] on div at bounding box center [31, 140] width 11 height 11
click at [217, 512] on div "Shapes" at bounding box center [218, 613] width 60 height 21
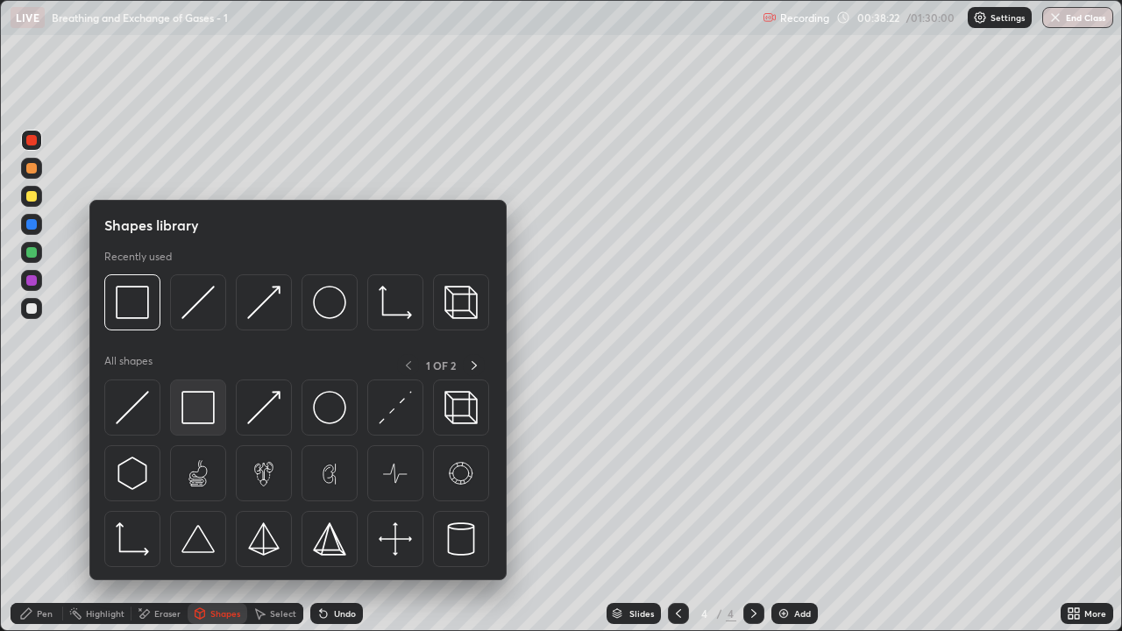
click at [203, 411] on img at bounding box center [197, 407] width 33 height 33
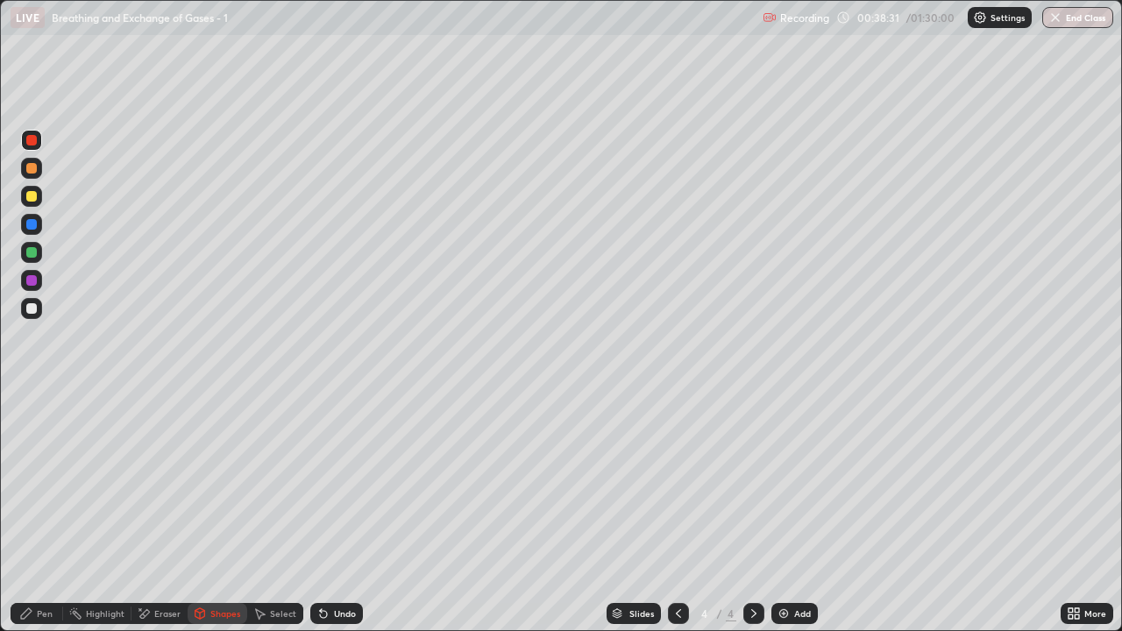
click at [49, 512] on div "Pen" at bounding box center [45, 613] width 16 height 9
click at [35, 312] on div at bounding box center [31, 308] width 11 height 11
click at [34, 178] on div at bounding box center [31, 168] width 21 height 21
click at [223, 512] on div "Shapes" at bounding box center [225, 613] width 30 height 9
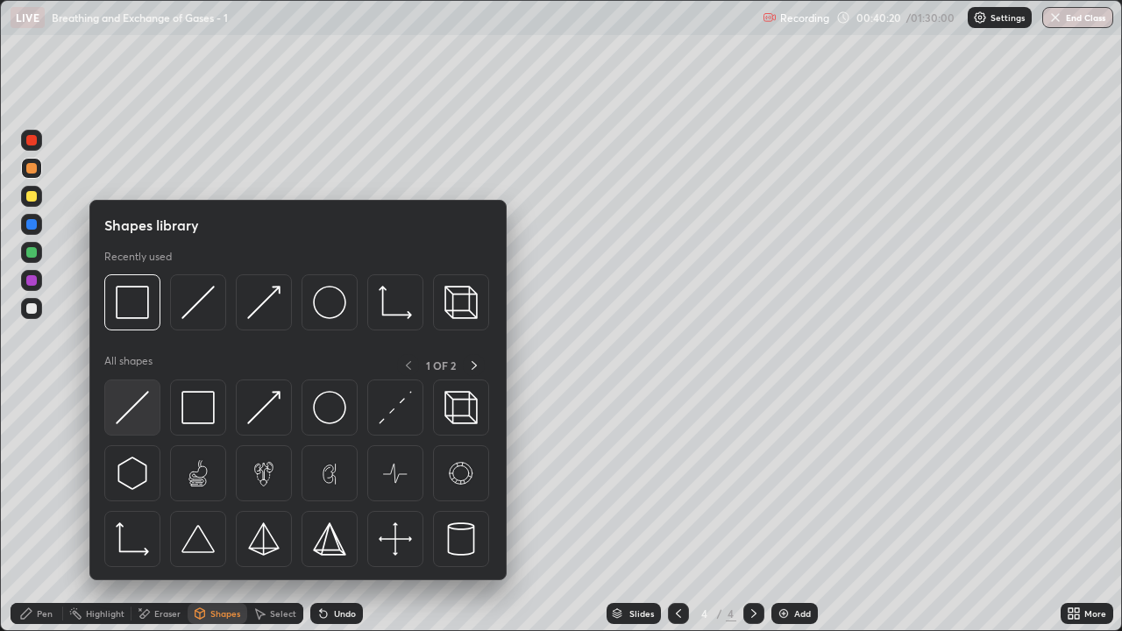
click at [149, 421] on img at bounding box center [132, 407] width 33 height 33
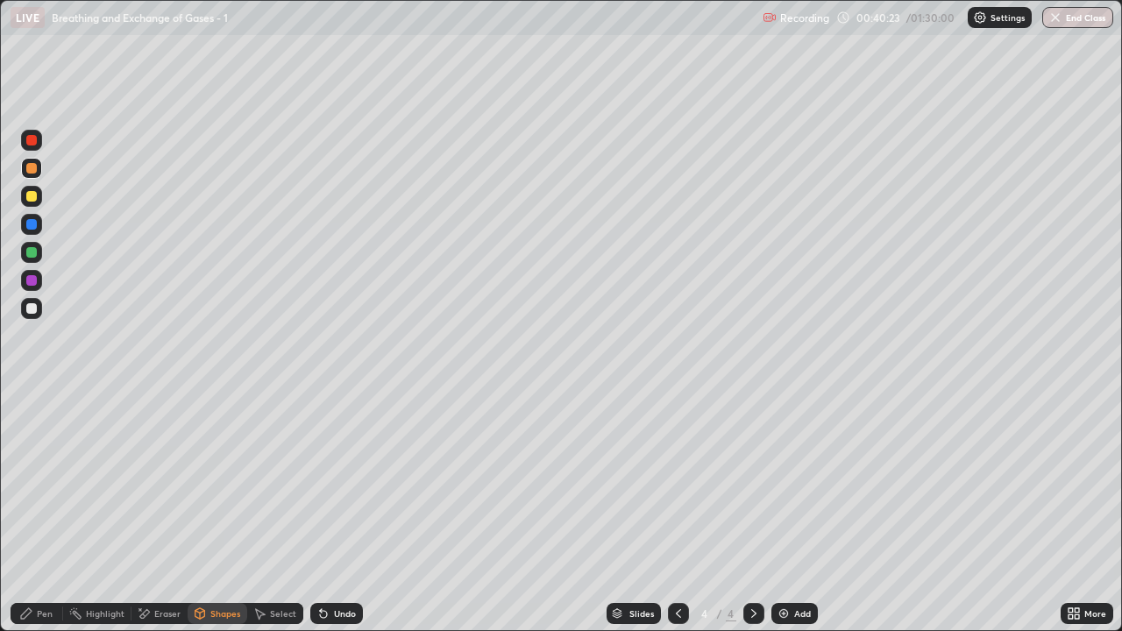
click at [37, 512] on div "Pen" at bounding box center [45, 613] width 16 height 9
click at [32, 196] on div at bounding box center [31, 196] width 11 height 11
click at [228, 512] on div "Shapes" at bounding box center [218, 613] width 60 height 21
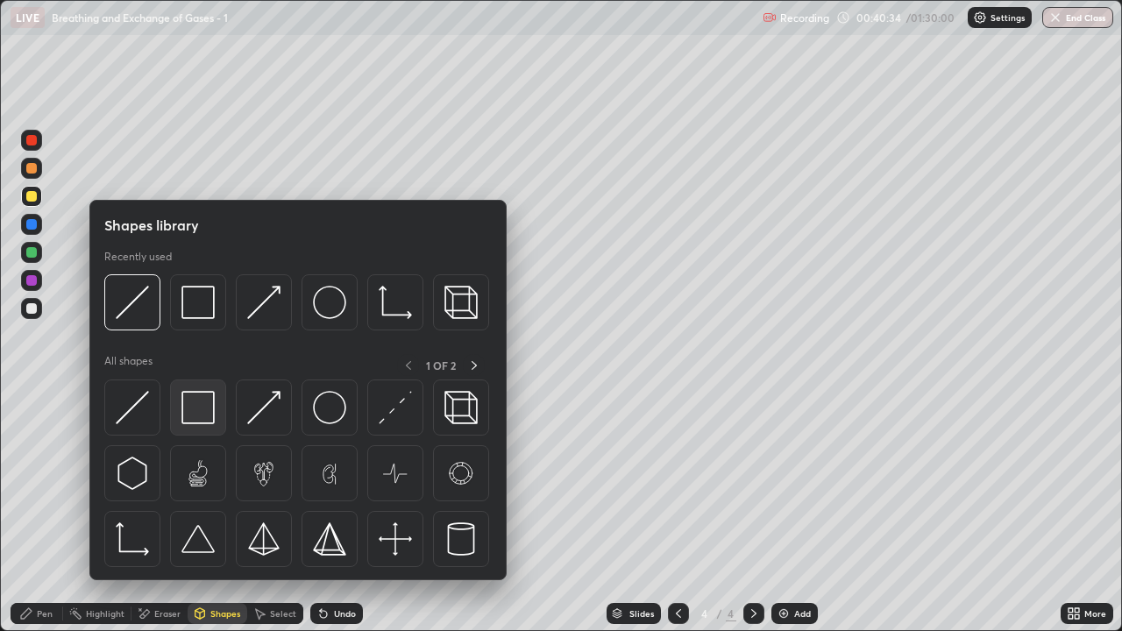
click at [206, 411] on img at bounding box center [197, 407] width 33 height 33
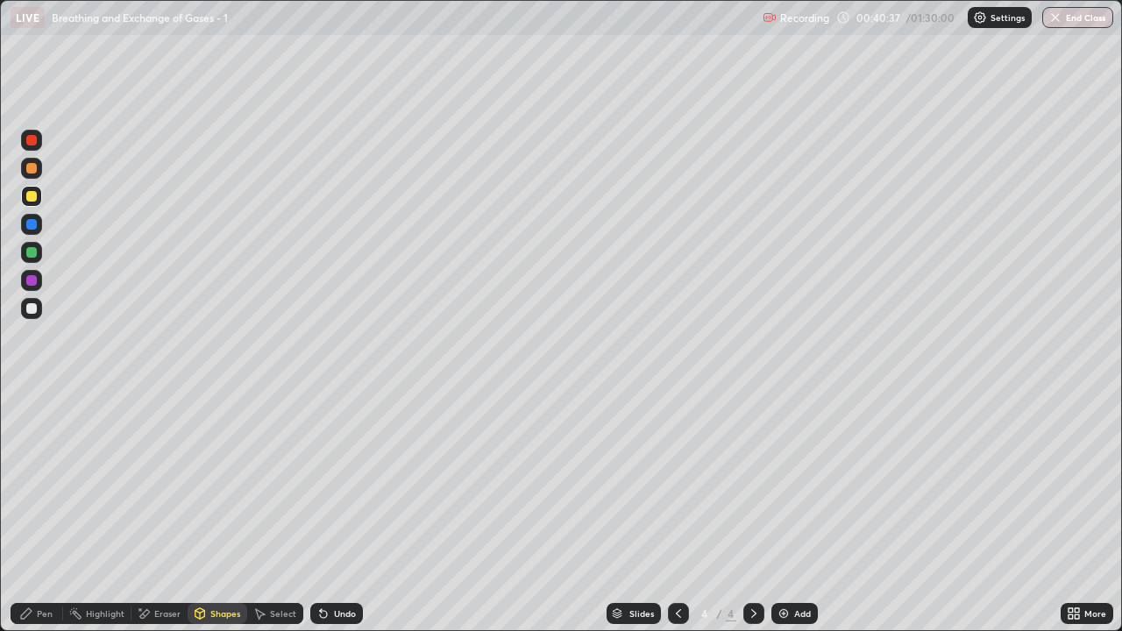
click at [41, 512] on div "Pen" at bounding box center [45, 613] width 16 height 9
click at [31, 310] on div at bounding box center [31, 308] width 11 height 11
click at [30, 171] on div at bounding box center [31, 168] width 11 height 11
click at [216, 512] on div "Shapes" at bounding box center [225, 613] width 30 height 9
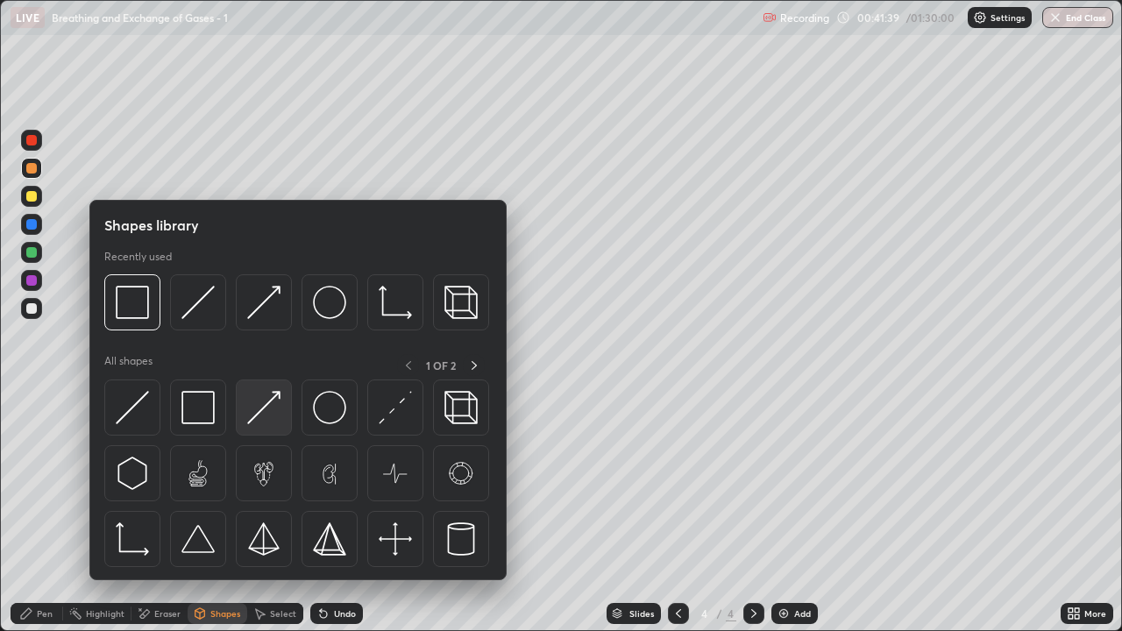
click at [275, 423] on img at bounding box center [263, 407] width 33 height 33
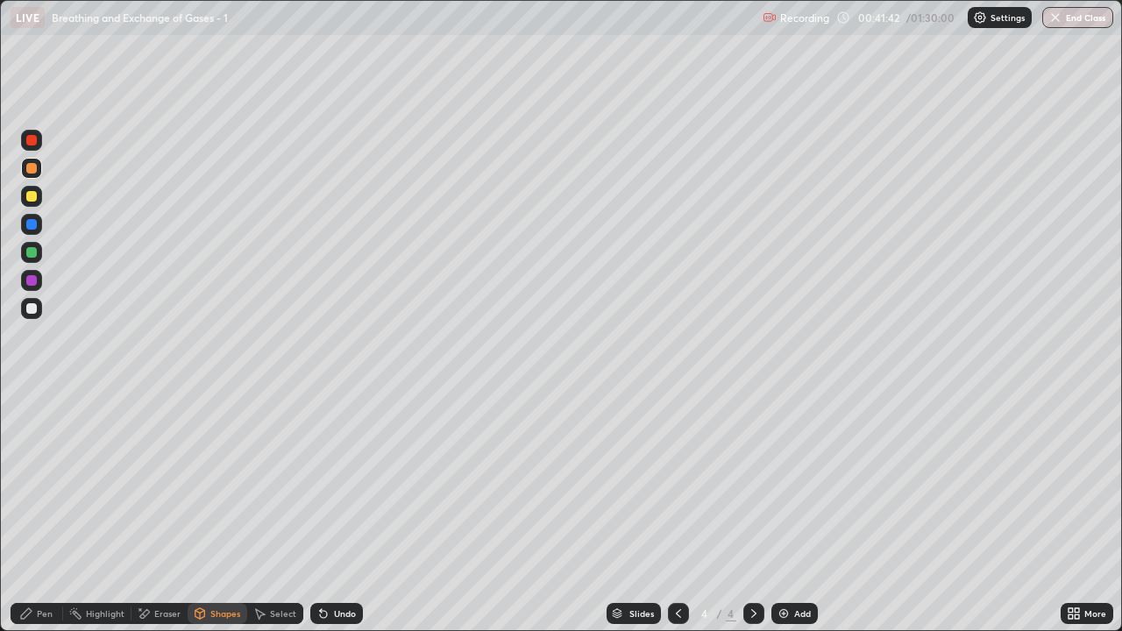
click at [46, 512] on div "Pen" at bounding box center [45, 613] width 16 height 9
click at [32, 196] on div at bounding box center [31, 196] width 11 height 11
click at [223, 512] on div "Shapes" at bounding box center [225, 613] width 30 height 9
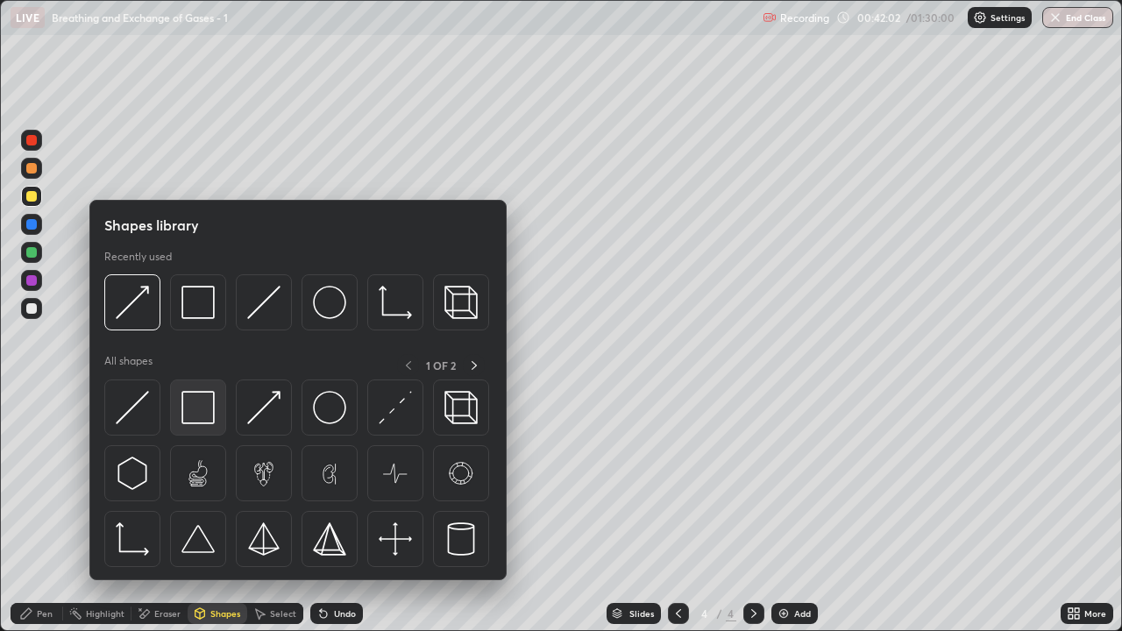
click at [203, 414] on img at bounding box center [197, 407] width 33 height 33
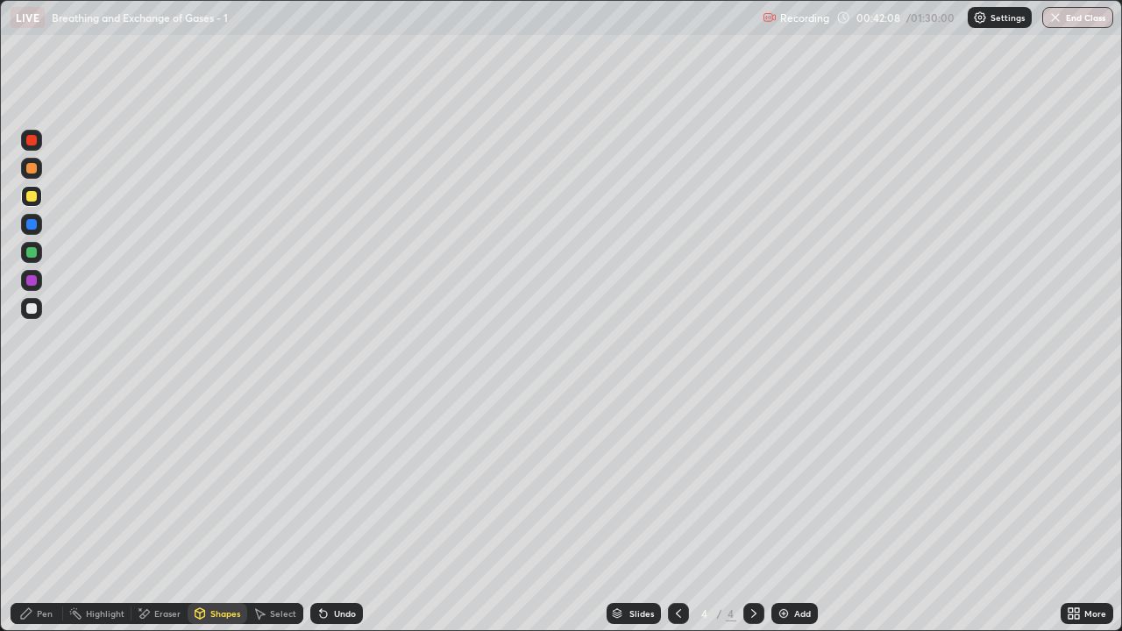
click at [47, 512] on div "Pen" at bounding box center [45, 613] width 16 height 9
click at [31, 312] on div at bounding box center [31, 308] width 11 height 11
click at [34, 170] on div at bounding box center [31, 168] width 11 height 11
click at [223, 512] on div "Shapes" at bounding box center [225, 613] width 30 height 9
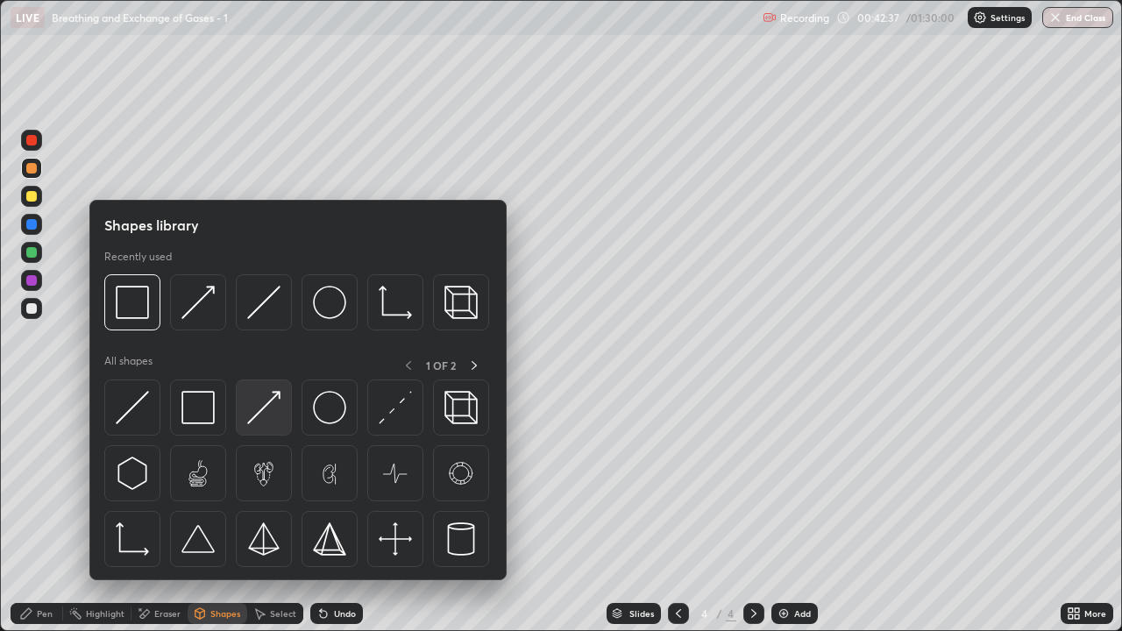
click at [266, 416] on img at bounding box center [263, 407] width 33 height 33
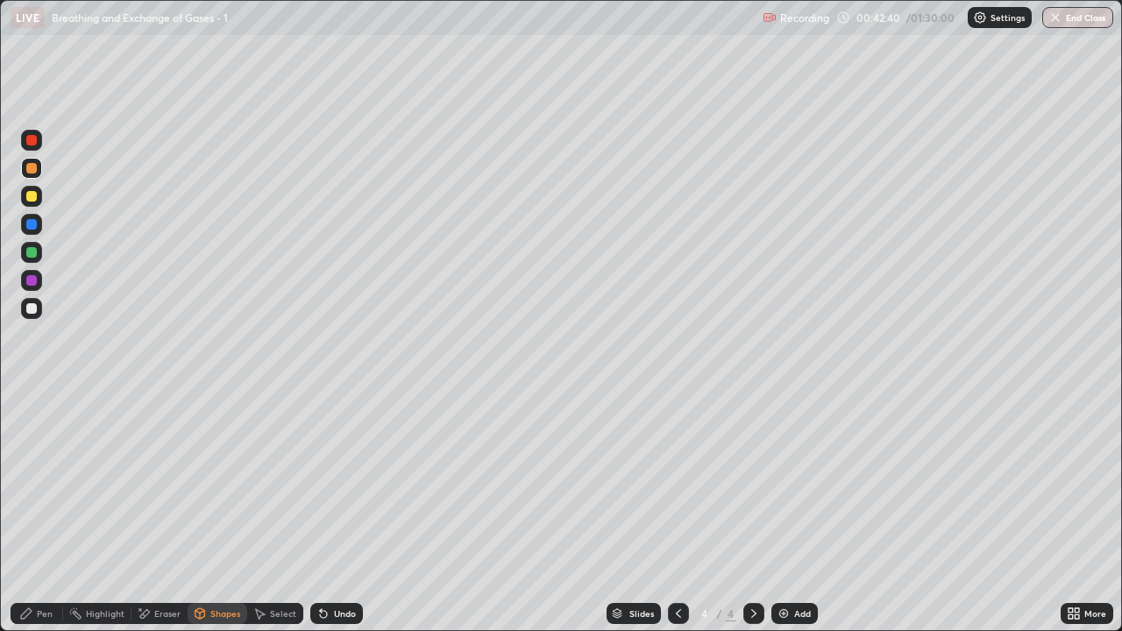
click at [49, 512] on div "Pen" at bounding box center [45, 613] width 16 height 9
click at [33, 198] on div at bounding box center [31, 196] width 11 height 11
click at [224, 512] on div "Shapes" at bounding box center [225, 613] width 30 height 9
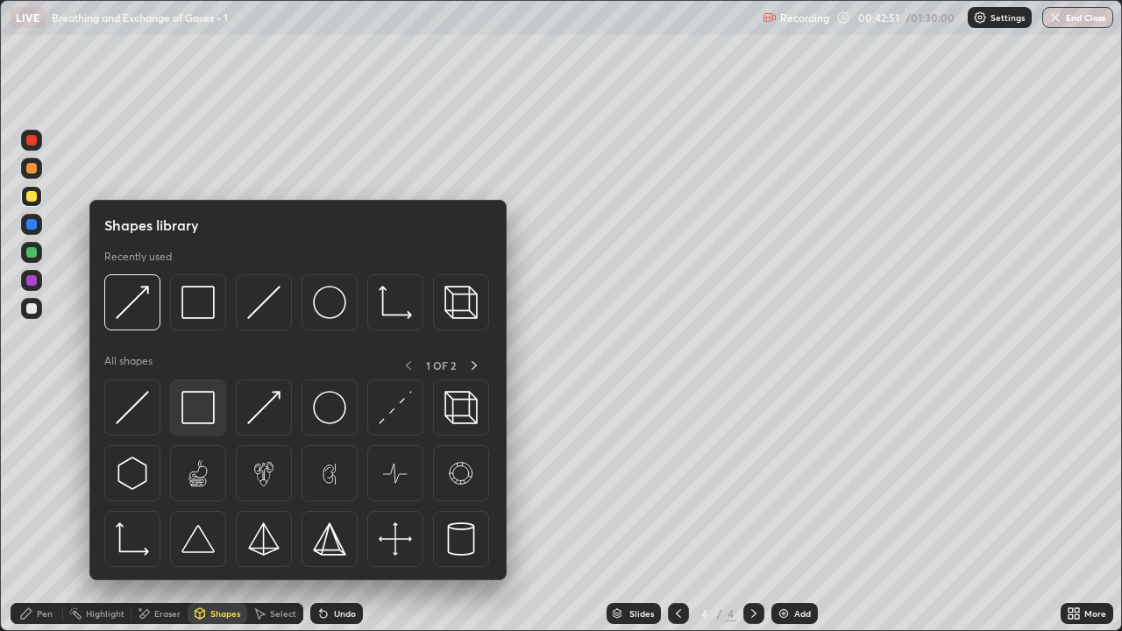
click at [196, 409] on img at bounding box center [197, 407] width 33 height 33
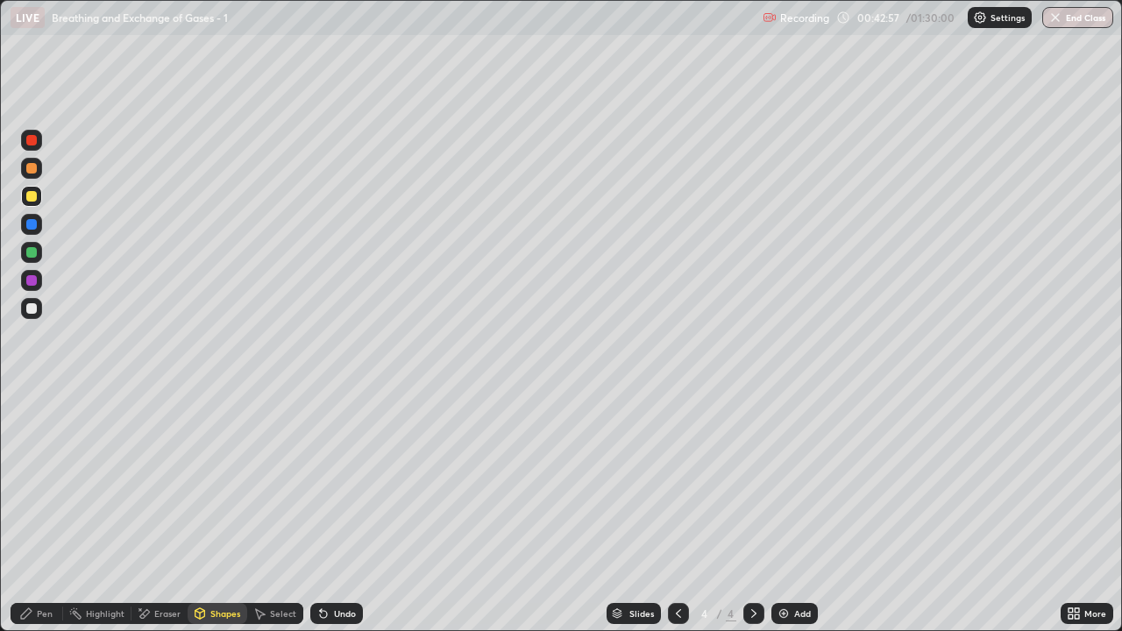
click at [33, 178] on div at bounding box center [31, 168] width 21 height 21
click at [32, 200] on div at bounding box center [31, 196] width 11 height 11
click at [40, 512] on div "Pen" at bounding box center [45, 613] width 16 height 9
click at [28, 309] on div at bounding box center [31, 308] width 11 height 11
click at [677, 512] on icon at bounding box center [679, 614] width 14 height 14
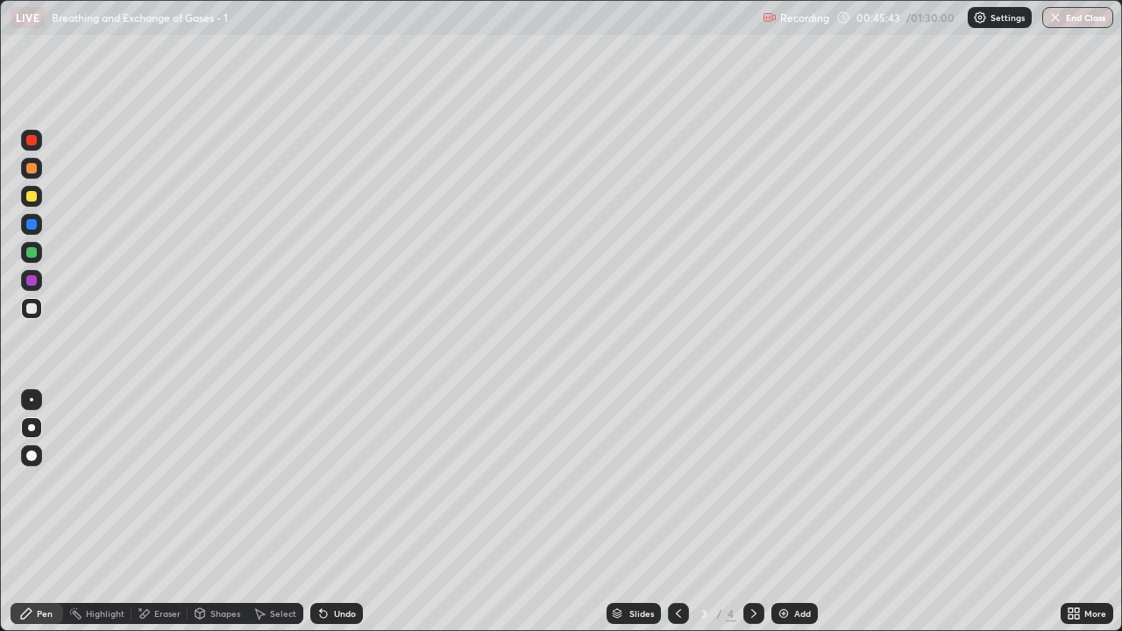
click at [753, 512] on icon at bounding box center [753, 613] width 5 height 9
click at [157, 512] on div "Eraser" at bounding box center [167, 613] width 26 height 9
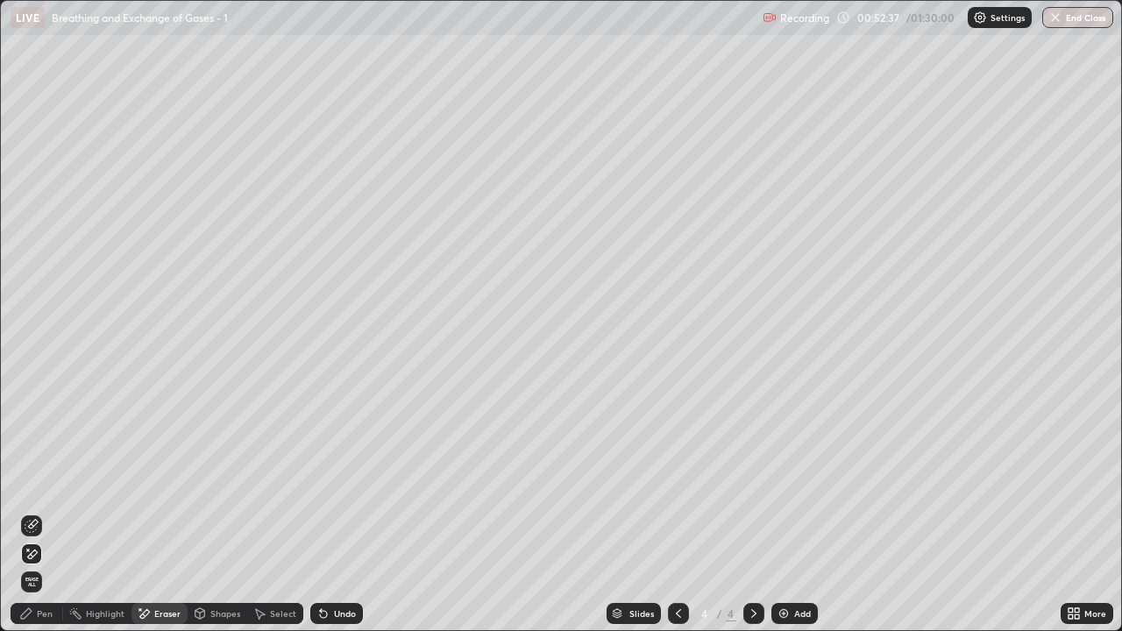
click at [36, 512] on div "Pen" at bounding box center [37, 613] width 53 height 21
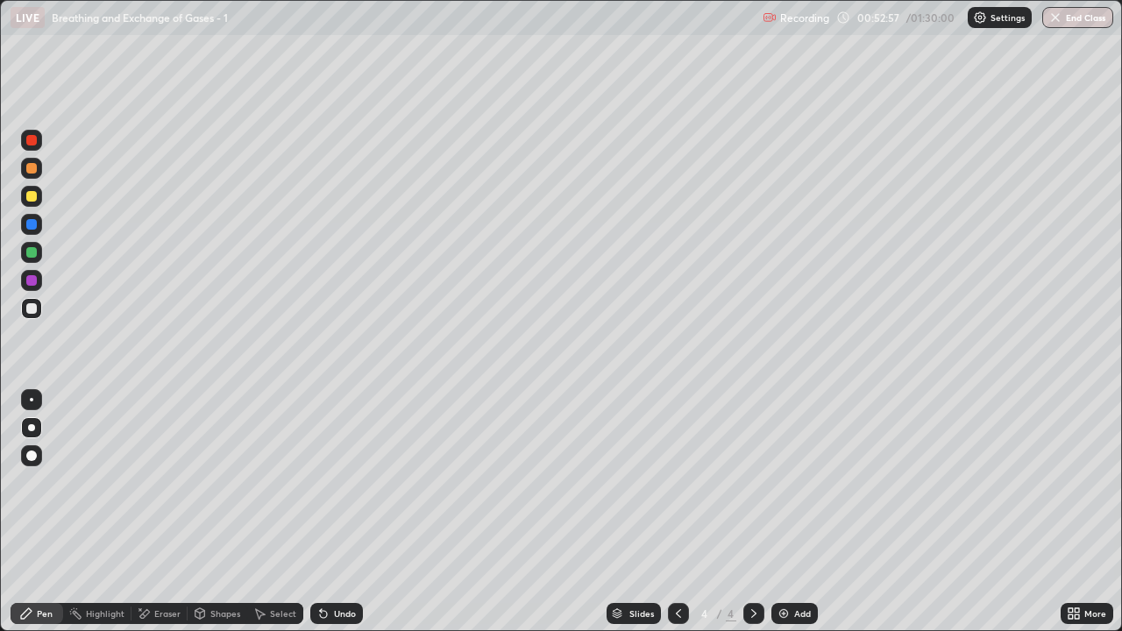
click at [32, 309] on div at bounding box center [31, 308] width 11 height 11
click at [46, 512] on div "Pen" at bounding box center [45, 613] width 16 height 9
click at [35, 173] on div at bounding box center [31, 168] width 11 height 11
click at [217, 512] on div "Shapes" at bounding box center [218, 613] width 60 height 21
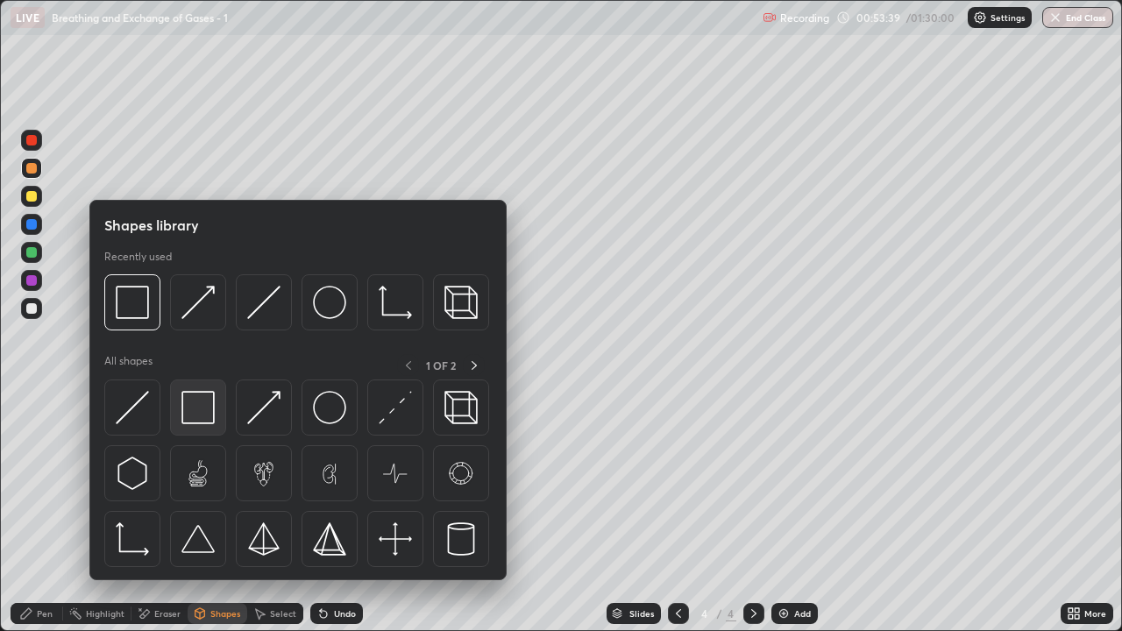
click at [182, 411] on img at bounding box center [197, 407] width 33 height 33
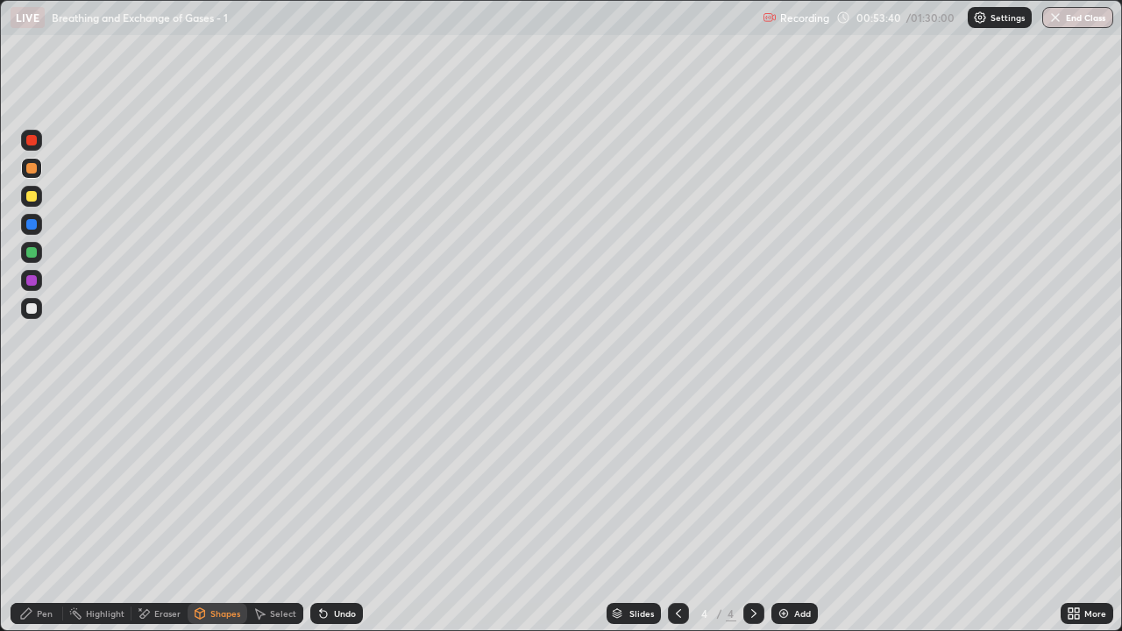
click at [218, 512] on div "Shapes" at bounding box center [225, 613] width 30 height 9
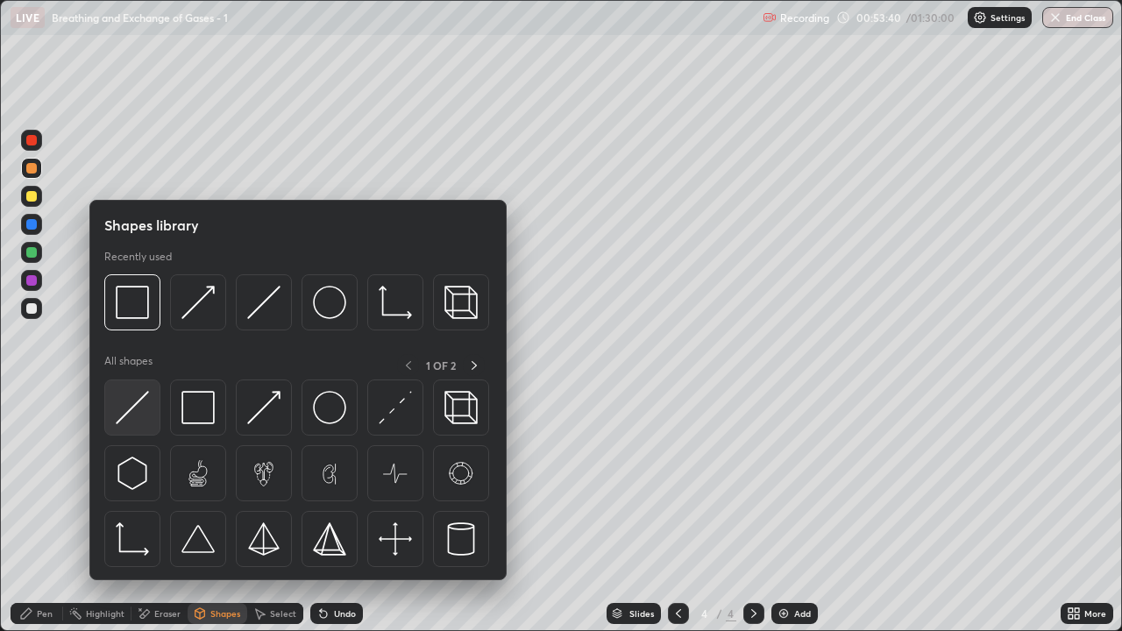
click at [142, 414] on img at bounding box center [132, 407] width 33 height 33
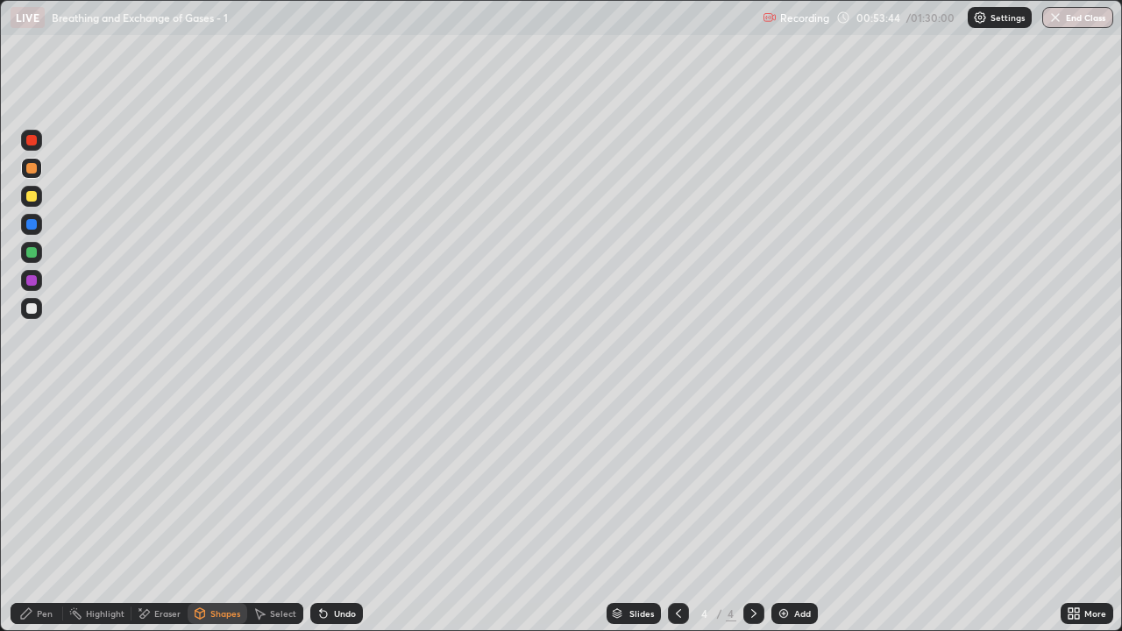
click at [38, 512] on div "Pen" at bounding box center [45, 613] width 16 height 9
click at [34, 175] on div at bounding box center [31, 168] width 21 height 21
click at [222, 512] on div "Shapes" at bounding box center [225, 613] width 30 height 9
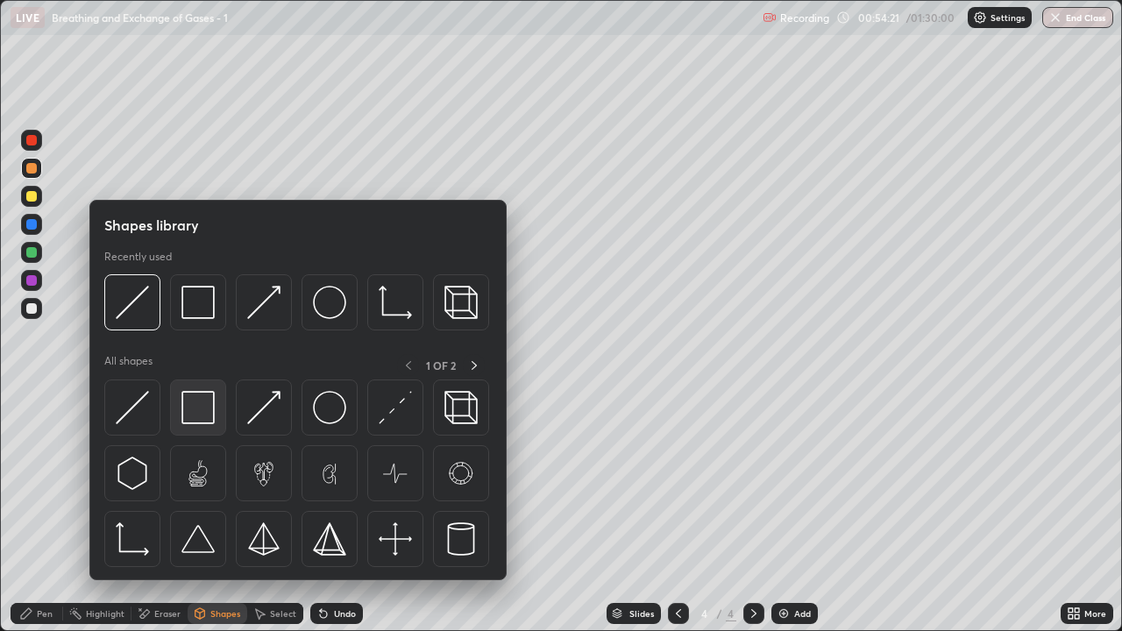
click at [202, 413] on img at bounding box center [197, 407] width 33 height 33
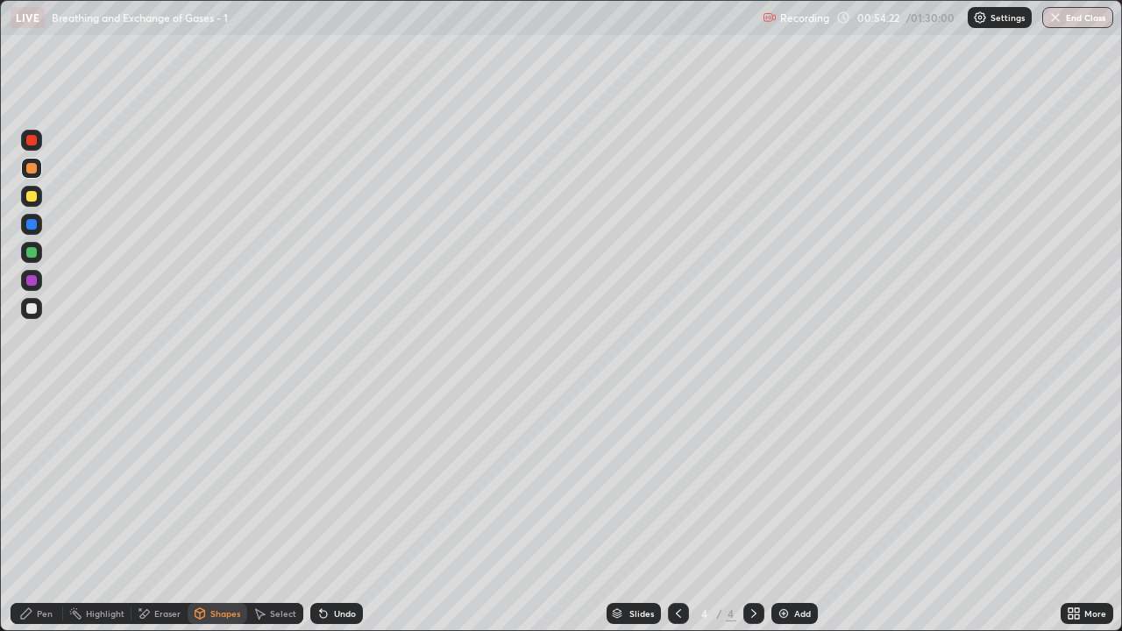
click at [32, 199] on div at bounding box center [31, 196] width 11 height 11
click at [32, 512] on icon at bounding box center [26, 614] width 14 height 14
click at [33, 307] on div at bounding box center [31, 308] width 11 height 11
click at [686, 512] on div at bounding box center [678, 613] width 21 height 21
click at [752, 512] on icon at bounding box center [753, 613] width 5 height 9
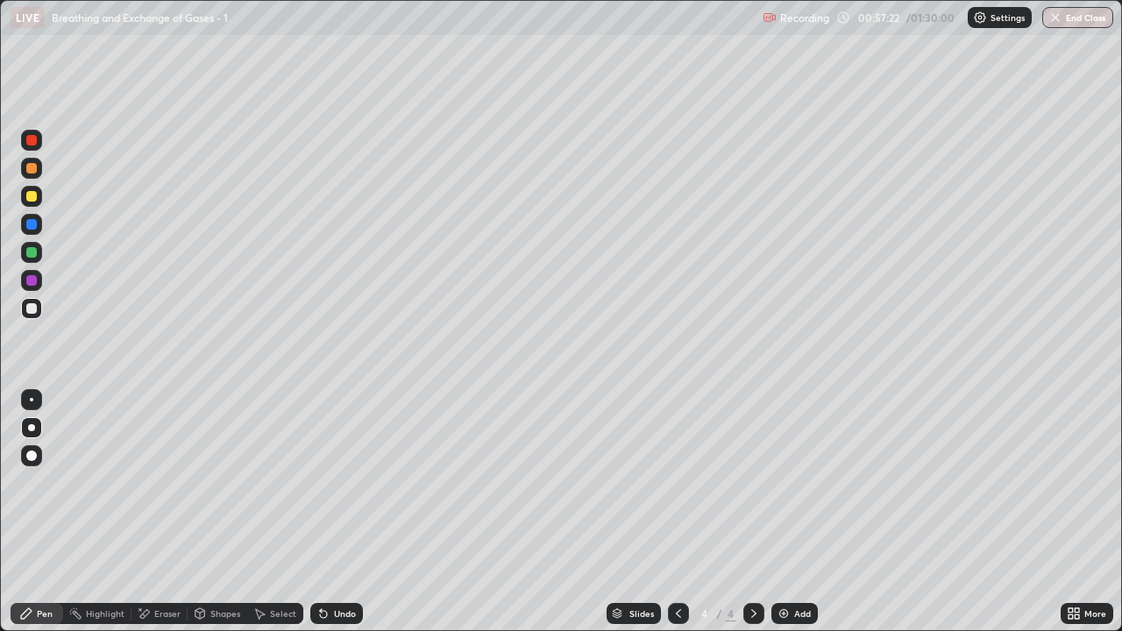
click at [752, 512] on icon at bounding box center [754, 614] width 14 height 14
click at [784, 512] on img at bounding box center [784, 614] width 14 height 14
click at [33, 169] on div at bounding box center [31, 168] width 11 height 11
click at [35, 200] on div at bounding box center [31, 196] width 11 height 11
click at [210, 512] on div "Shapes" at bounding box center [225, 613] width 30 height 9
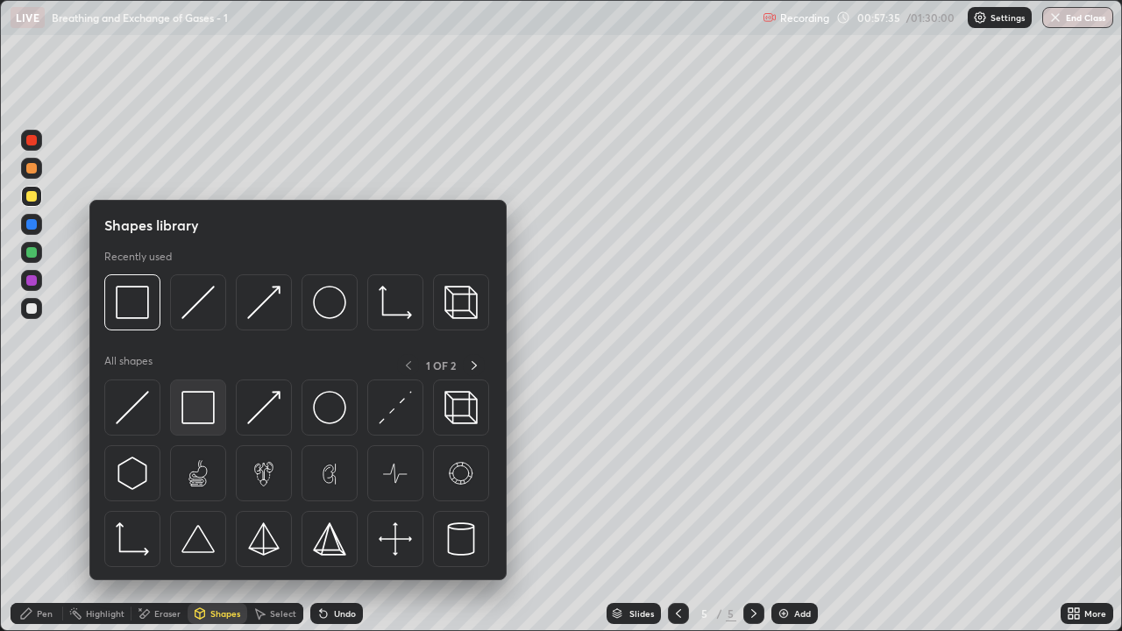
click at [198, 409] on img at bounding box center [197, 407] width 33 height 33
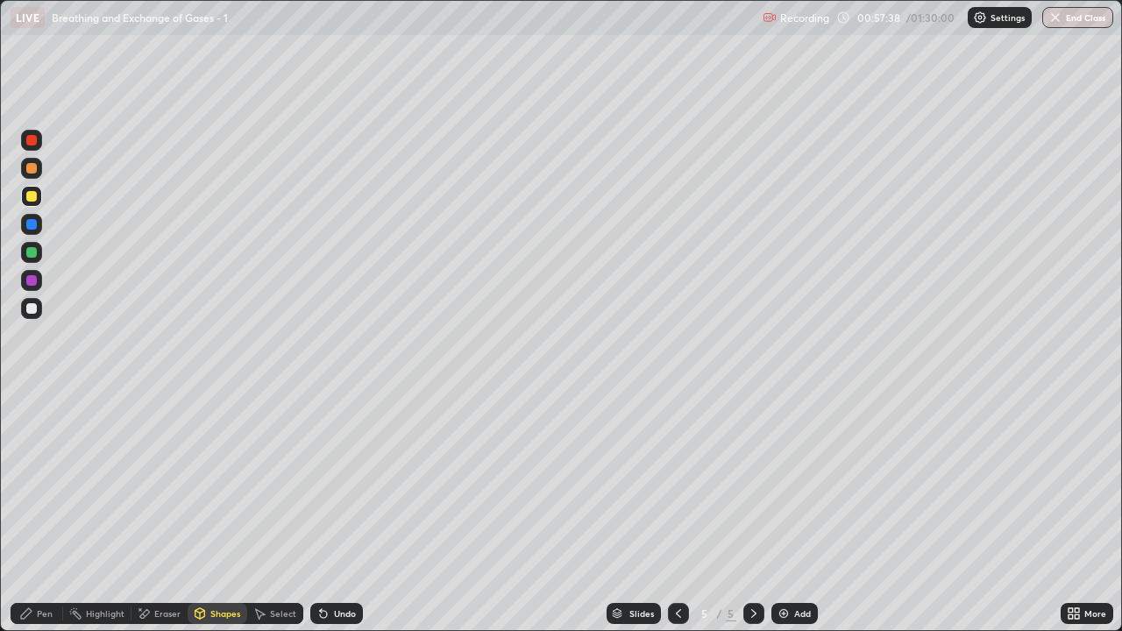
click at [34, 198] on div at bounding box center [31, 196] width 11 height 11
click at [47, 512] on div "Pen" at bounding box center [37, 613] width 53 height 21
click at [31, 310] on div at bounding box center [31, 308] width 11 height 11
click at [32, 168] on div at bounding box center [31, 168] width 11 height 11
click at [212, 512] on div "Shapes" at bounding box center [225, 613] width 30 height 9
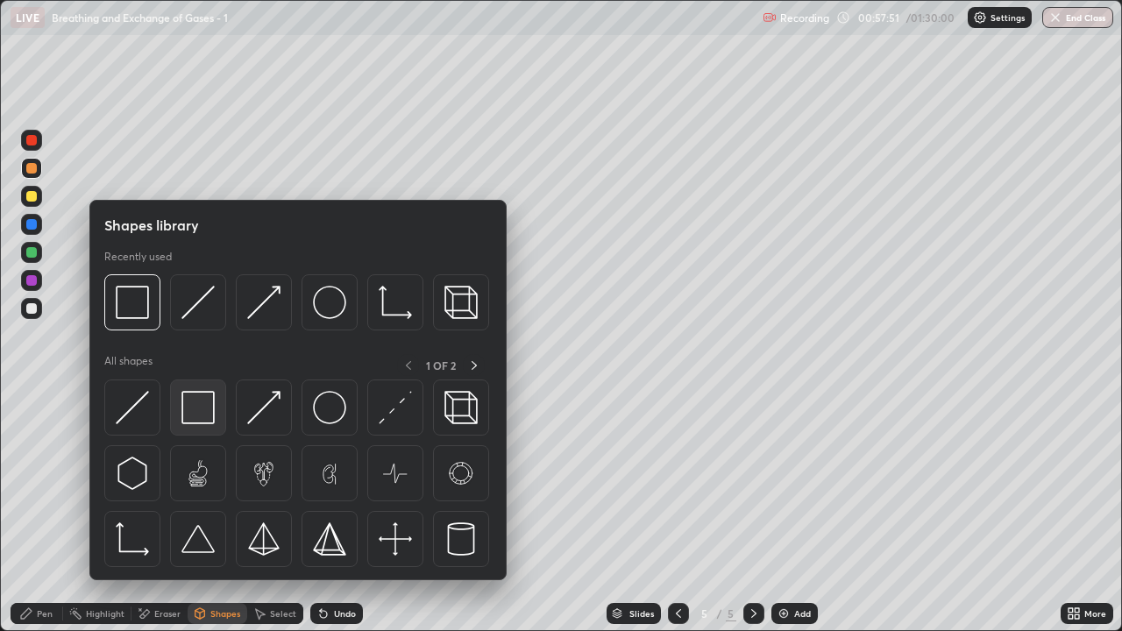
click at [198, 409] on img at bounding box center [197, 407] width 33 height 33
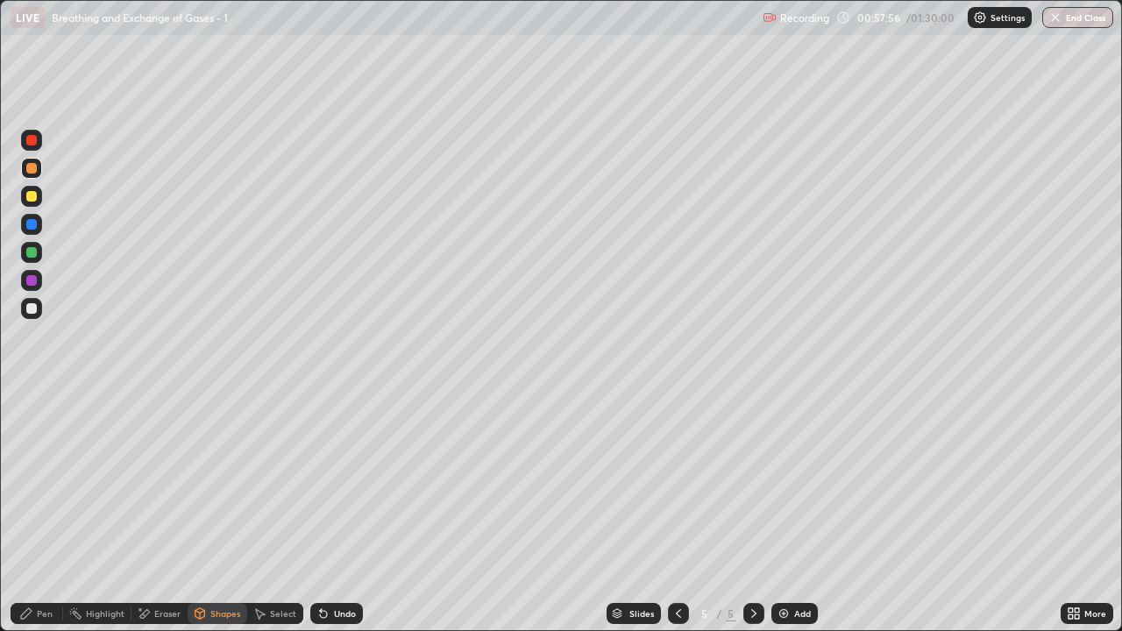
click at [154, 512] on div "Eraser" at bounding box center [167, 613] width 26 height 9
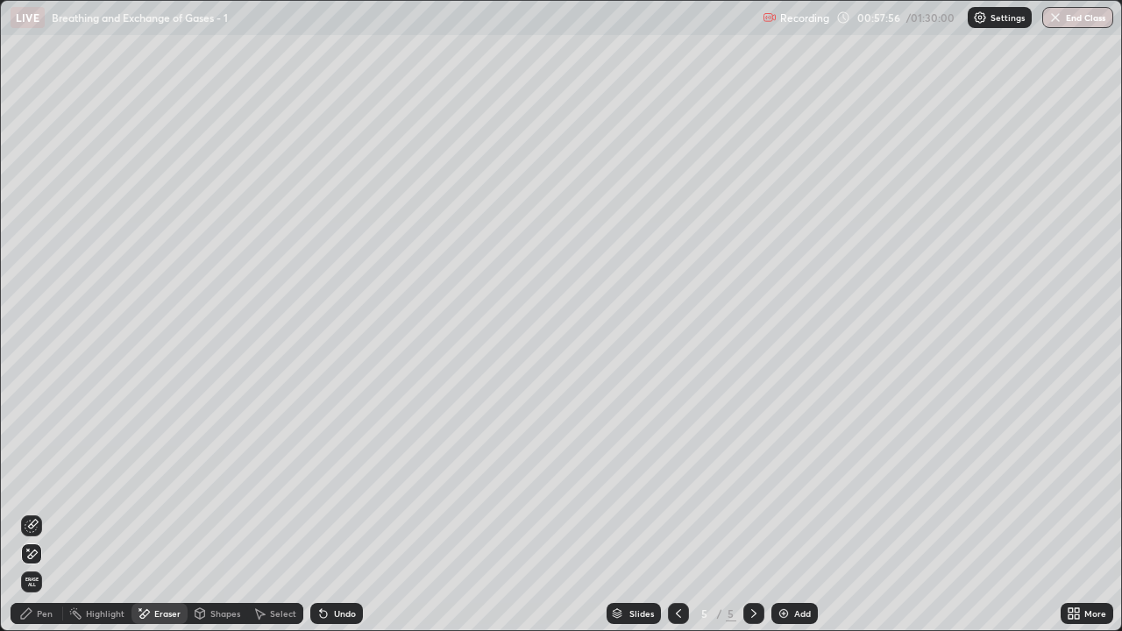
click at [33, 512] on icon at bounding box center [32, 526] width 14 height 14
click at [41, 512] on div "Pen" at bounding box center [45, 613] width 16 height 9
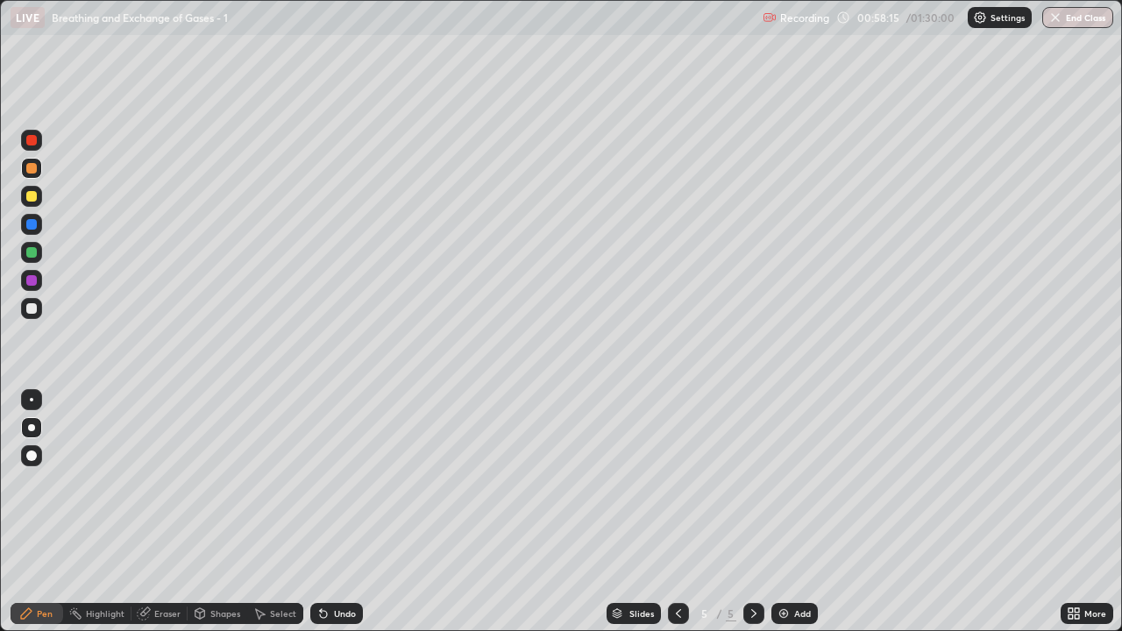
click at [44, 512] on div "Pen" at bounding box center [45, 613] width 16 height 9
click at [40, 512] on div "Pen" at bounding box center [45, 613] width 16 height 9
click at [32, 309] on div at bounding box center [31, 308] width 11 height 11
click at [213, 512] on div "Shapes" at bounding box center [225, 613] width 30 height 9
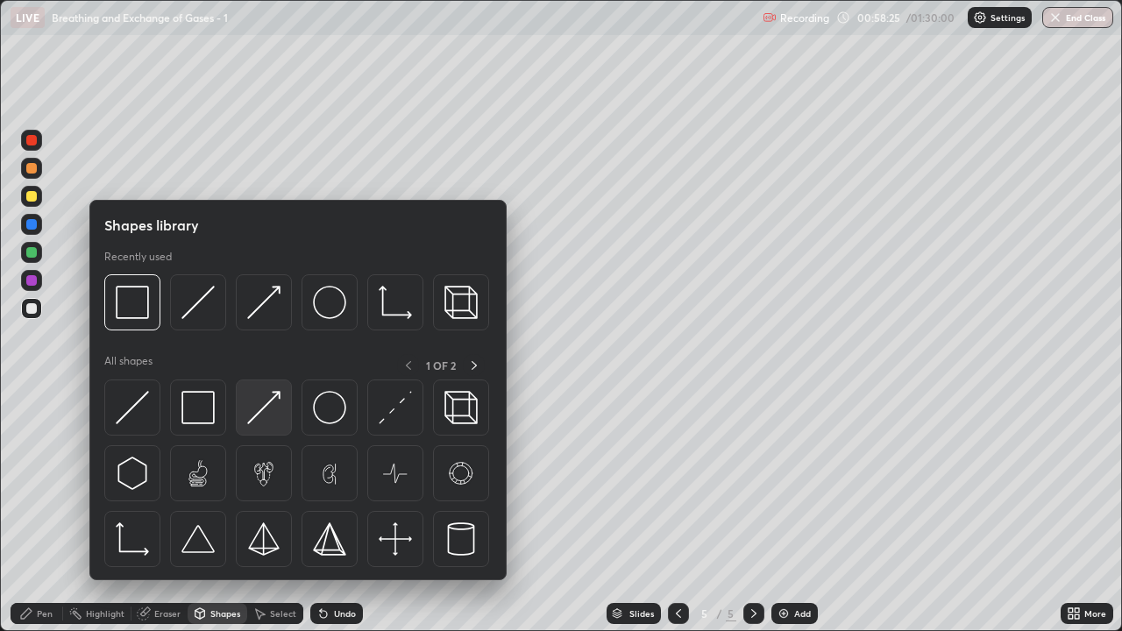
click at [257, 411] on img at bounding box center [263, 407] width 33 height 33
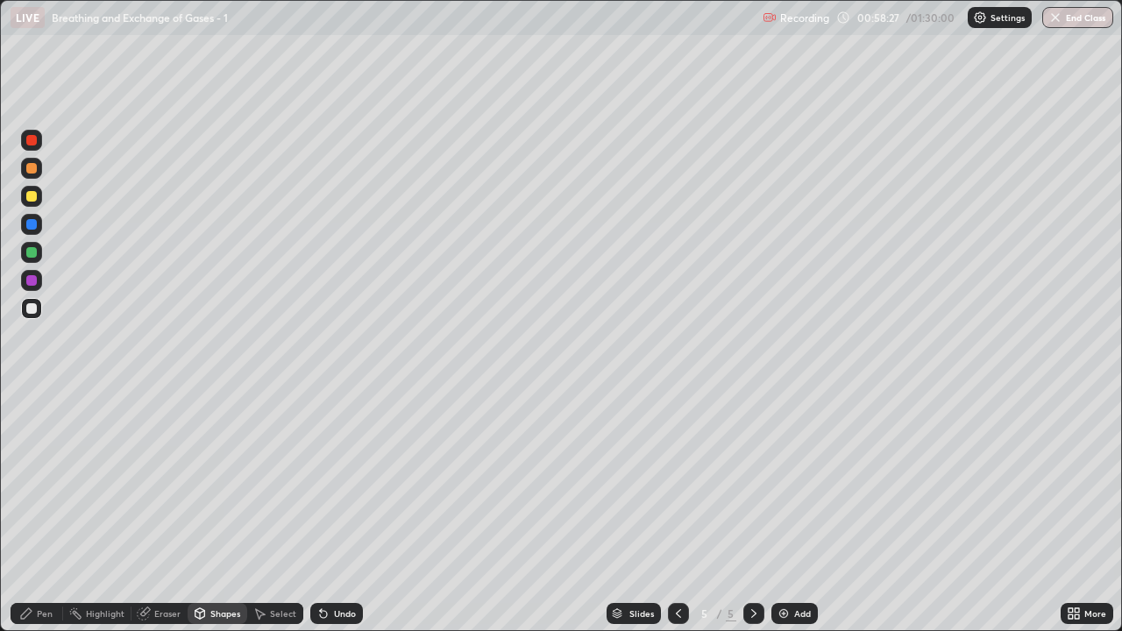
click at [45, 512] on div "Pen" at bounding box center [45, 613] width 16 height 9
click at [46, 512] on div "Pen" at bounding box center [45, 613] width 16 height 9
click at [36, 200] on div at bounding box center [31, 196] width 21 height 21
click at [53, 512] on div "Pen" at bounding box center [37, 613] width 53 height 21
click at [33, 308] on div at bounding box center [31, 308] width 11 height 11
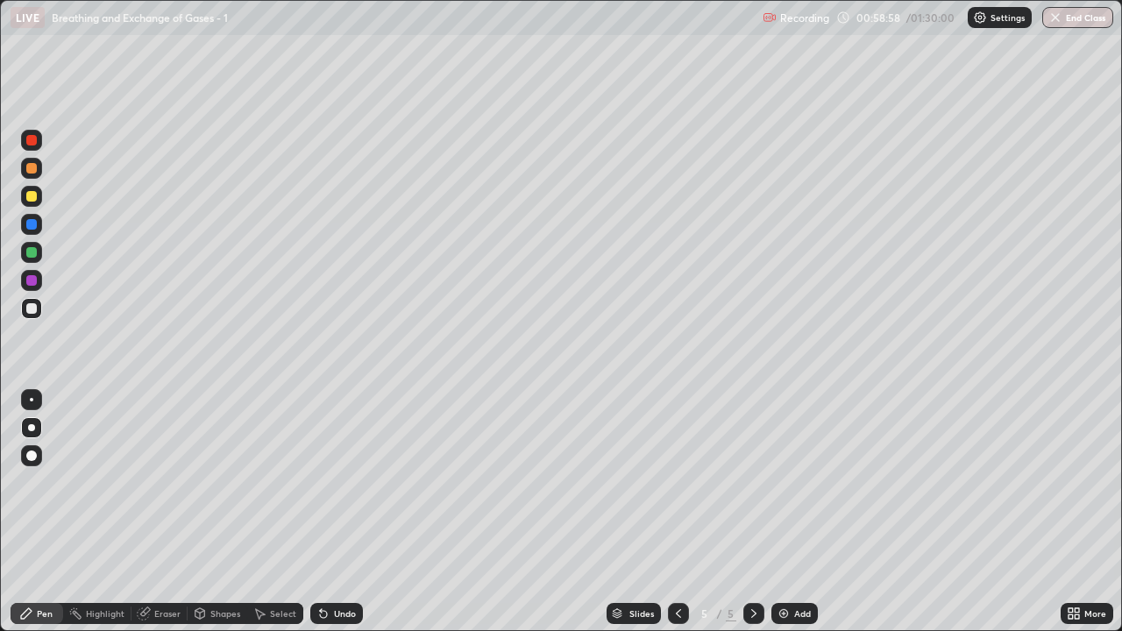
click at [212, 512] on div "Shapes" at bounding box center [225, 613] width 30 height 9
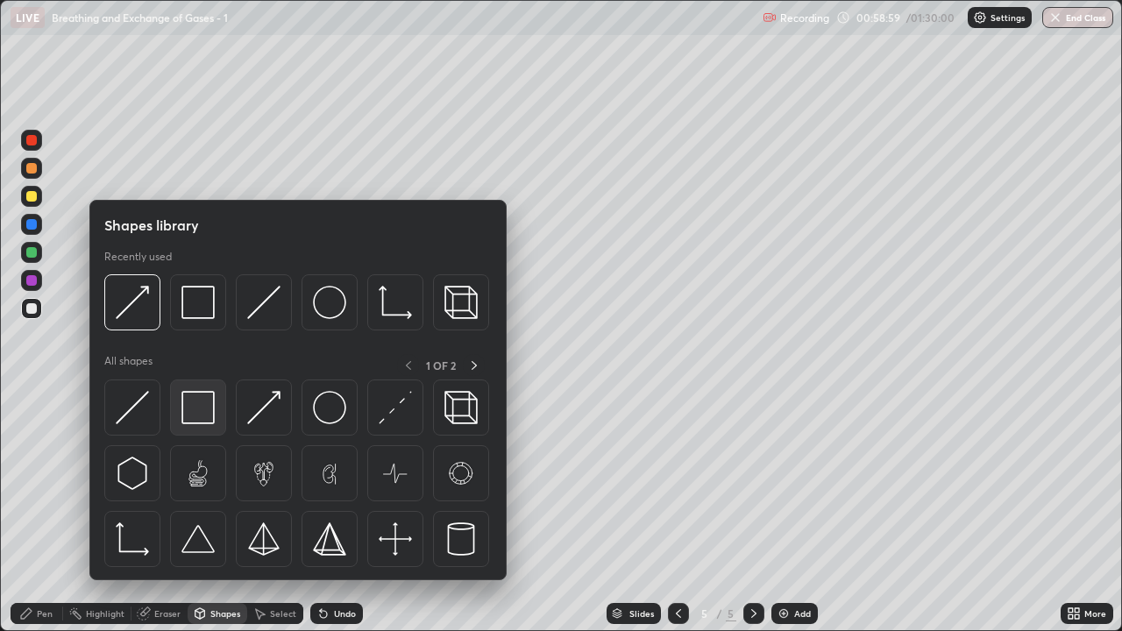
click at [194, 411] on img at bounding box center [197, 407] width 33 height 33
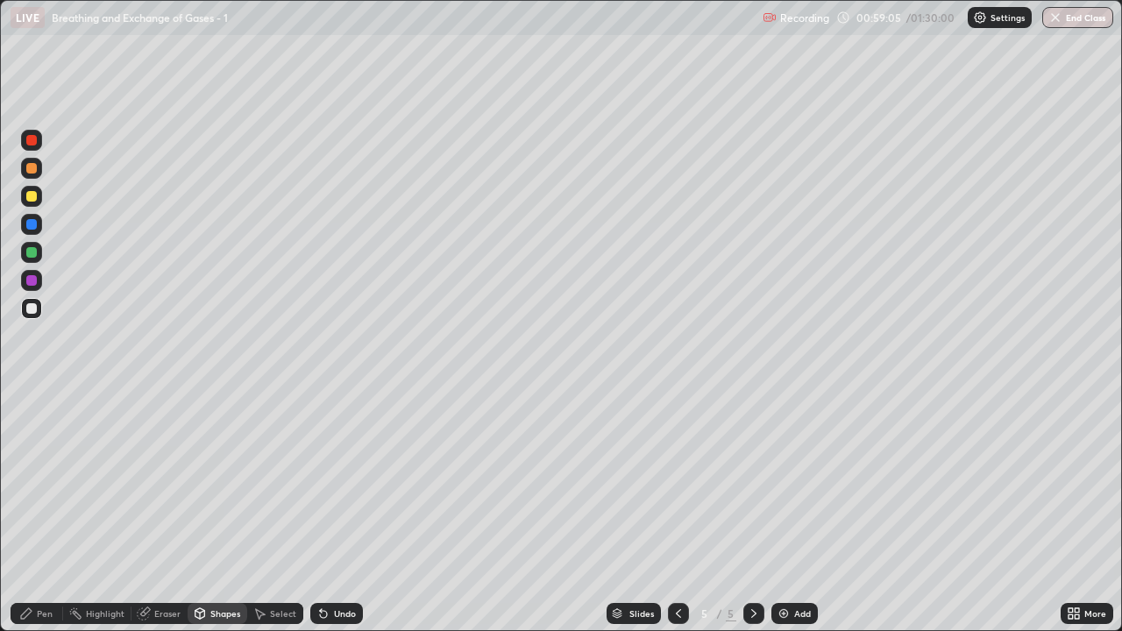
click at [34, 512] on div "Pen" at bounding box center [37, 613] width 53 height 21
click at [27, 200] on div at bounding box center [31, 196] width 11 height 11
click at [217, 512] on div "Shapes" at bounding box center [225, 613] width 30 height 9
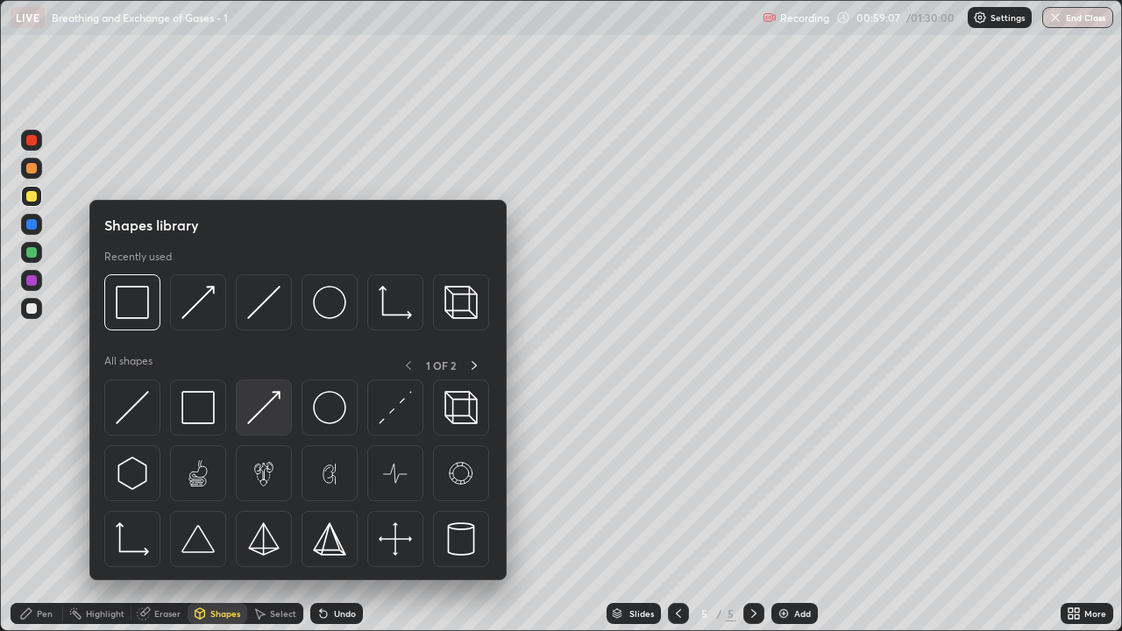
click at [268, 419] on img at bounding box center [263, 407] width 33 height 33
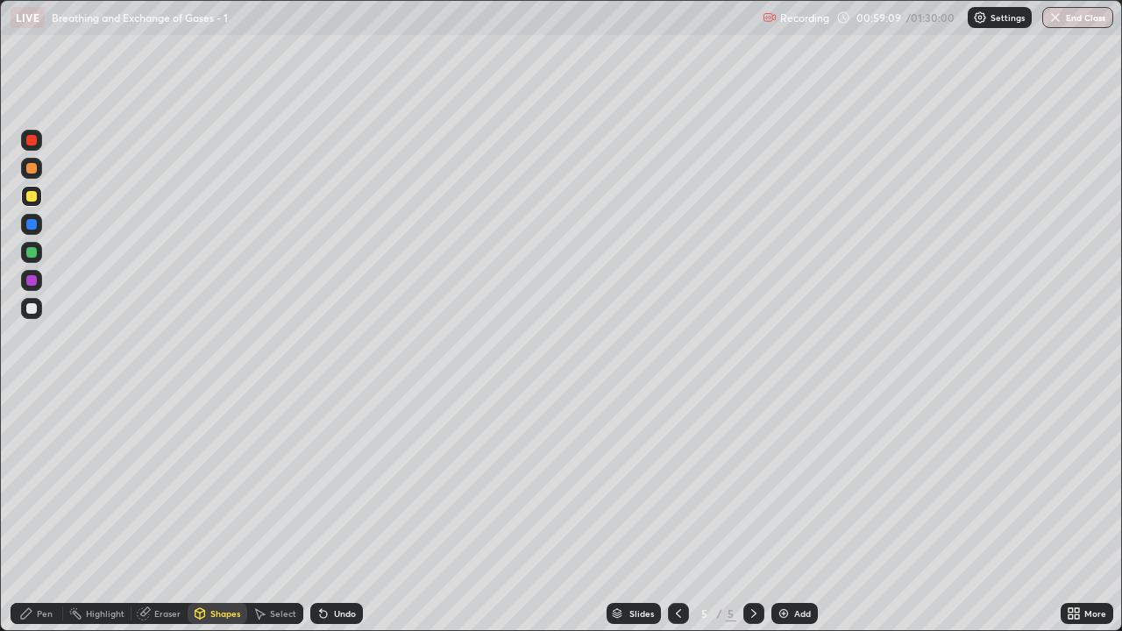
click at [46, 512] on div "Pen" at bounding box center [37, 613] width 53 height 21
click at [30, 315] on div at bounding box center [31, 308] width 21 height 21
click at [217, 512] on div "Shapes" at bounding box center [225, 613] width 30 height 9
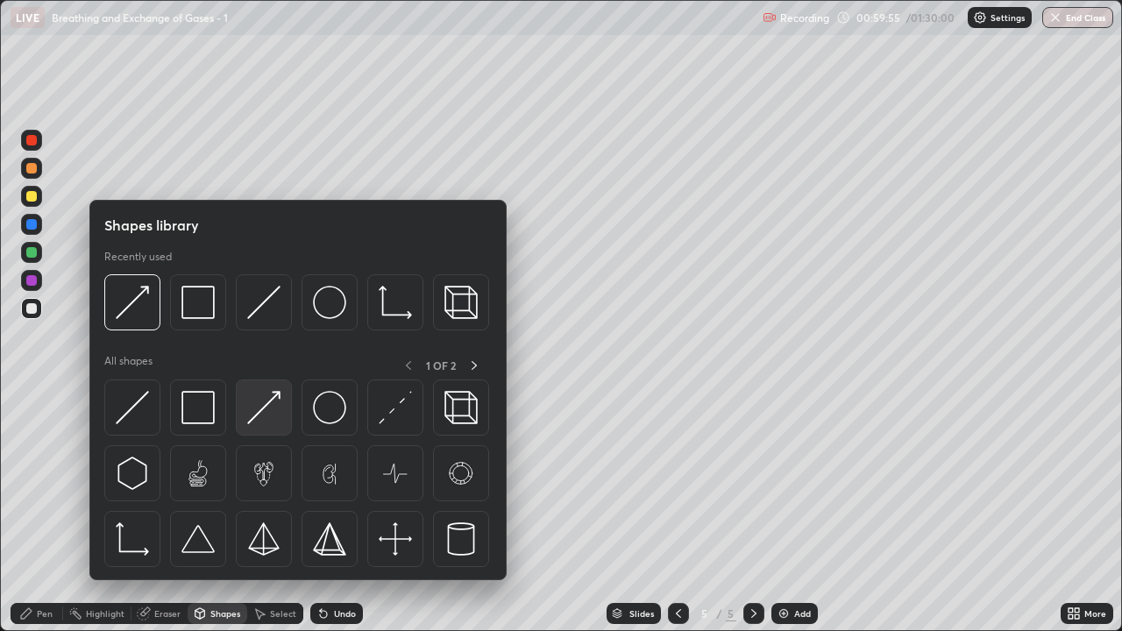
click at [265, 416] on img at bounding box center [263, 407] width 33 height 33
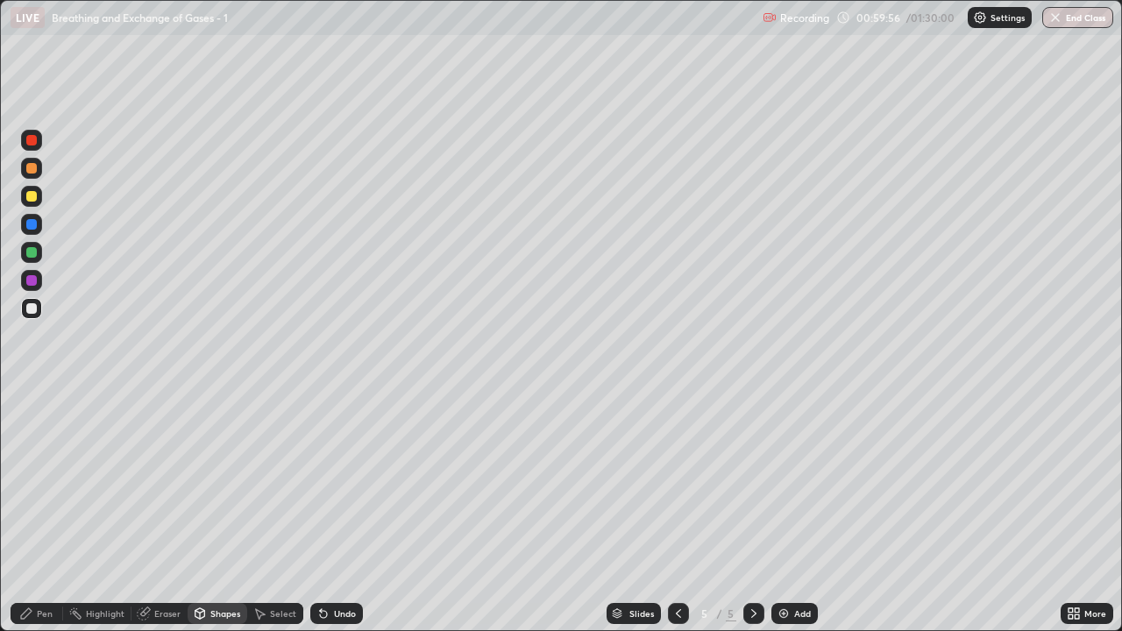
click at [51, 512] on div "Pen" at bounding box center [45, 613] width 16 height 9
click at [47, 512] on div "Pen" at bounding box center [45, 613] width 16 height 9
click at [32, 197] on div at bounding box center [31, 196] width 11 height 11
click at [167, 512] on div "Eraser" at bounding box center [167, 613] width 26 height 9
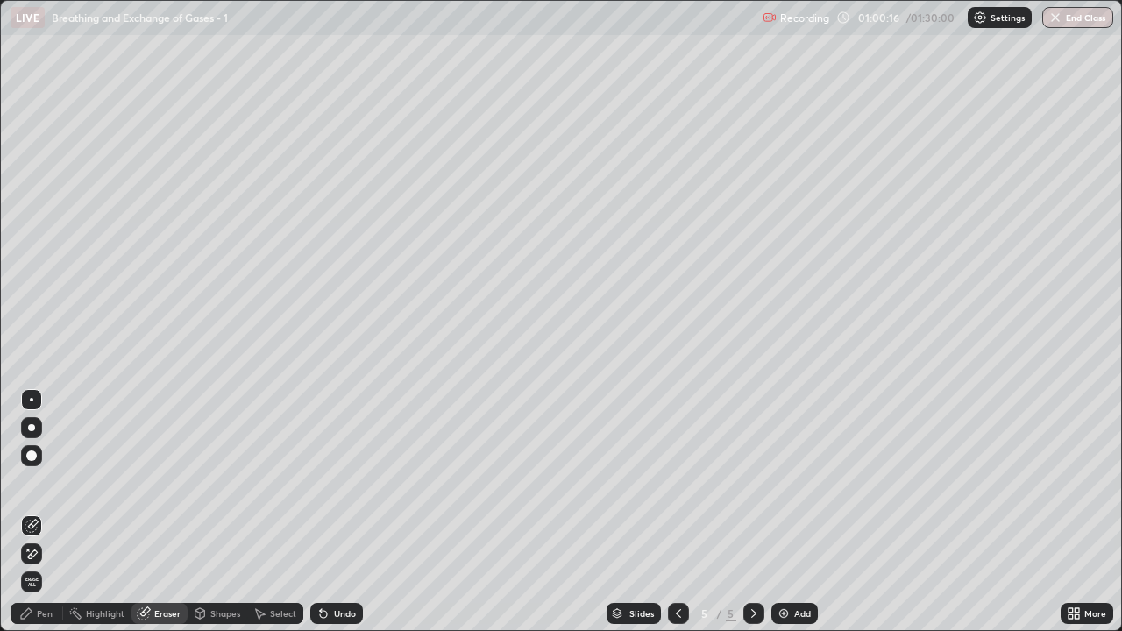
click at [42, 512] on div "Pen" at bounding box center [45, 613] width 16 height 9
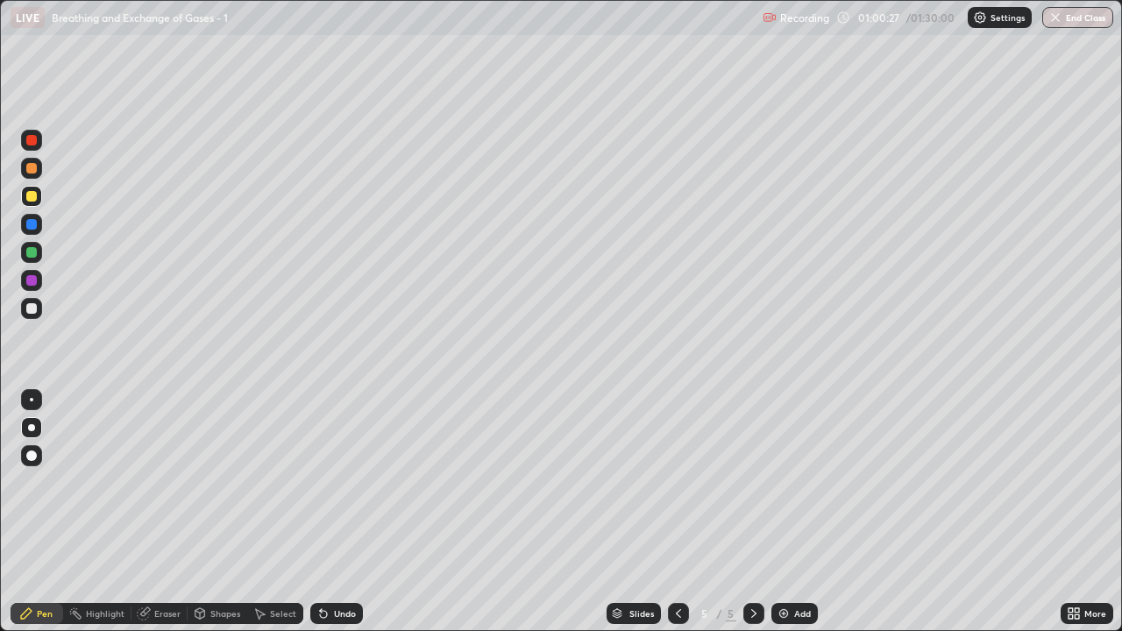
click at [36, 309] on div at bounding box center [31, 308] width 11 height 11
click at [218, 512] on div "Shapes" at bounding box center [225, 613] width 30 height 9
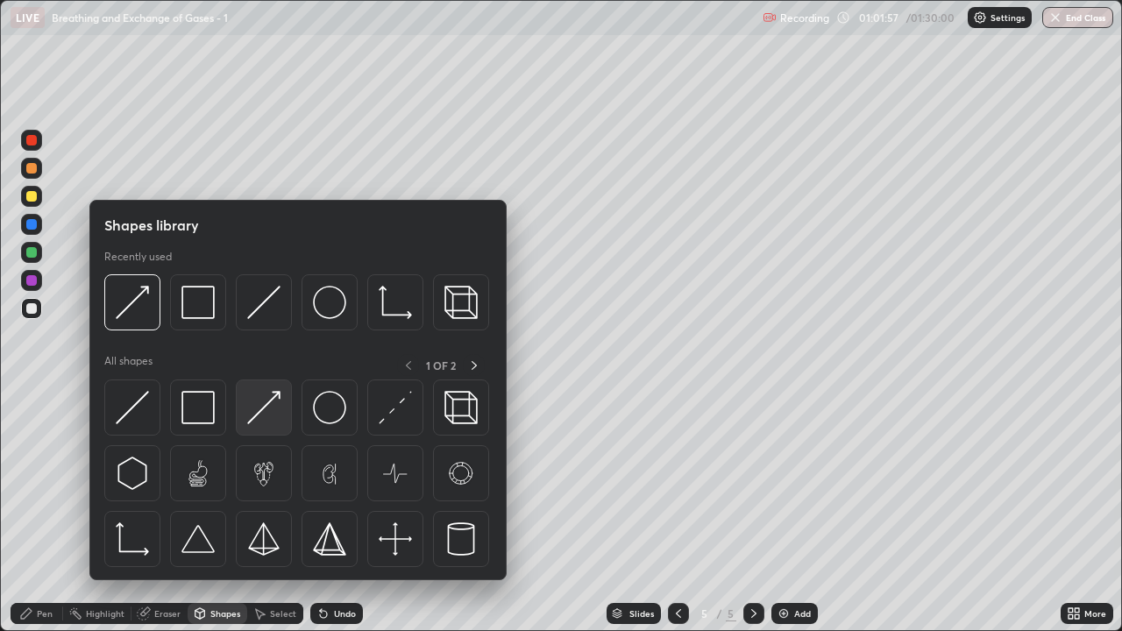
click at [268, 421] on img at bounding box center [263, 407] width 33 height 33
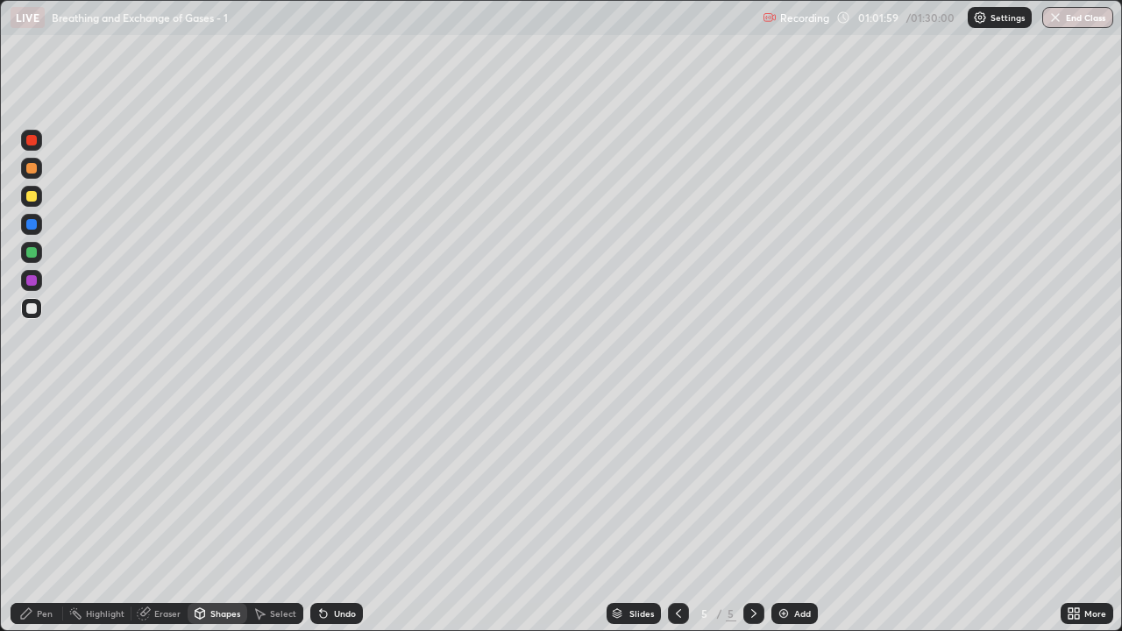
click at [30, 198] on div at bounding box center [31, 196] width 11 height 11
click at [51, 512] on div "Pen" at bounding box center [37, 613] width 53 height 21
click at [36, 312] on div at bounding box center [31, 308] width 11 height 11
click at [28, 312] on div at bounding box center [31, 308] width 11 height 11
click at [30, 312] on div at bounding box center [31, 308] width 11 height 11
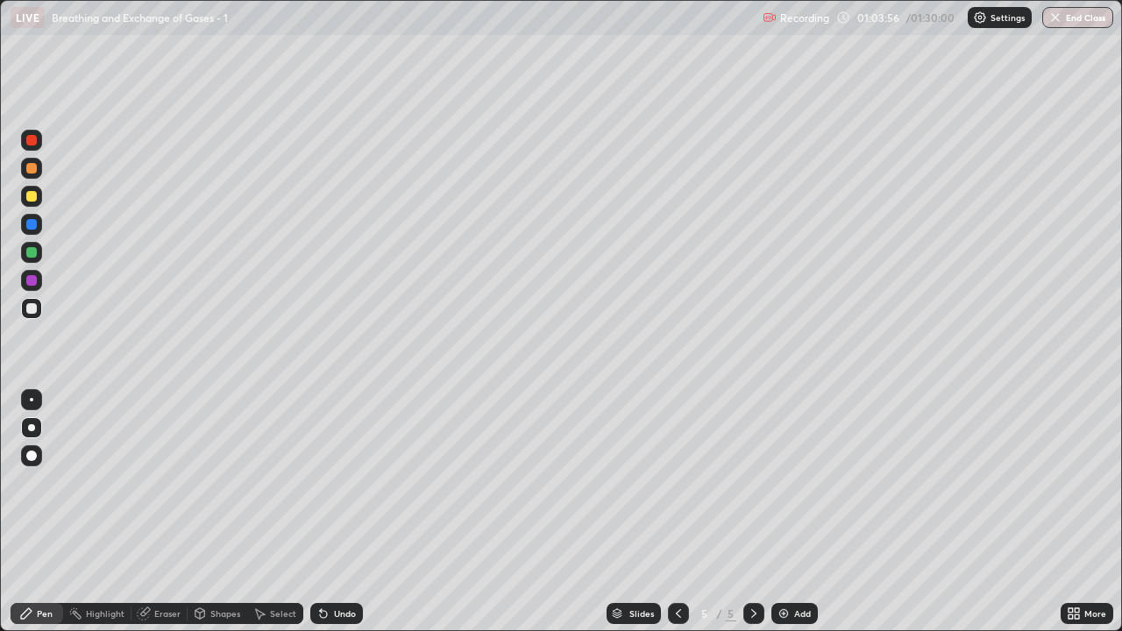
click at [216, 512] on div "Shapes" at bounding box center [225, 613] width 30 height 9
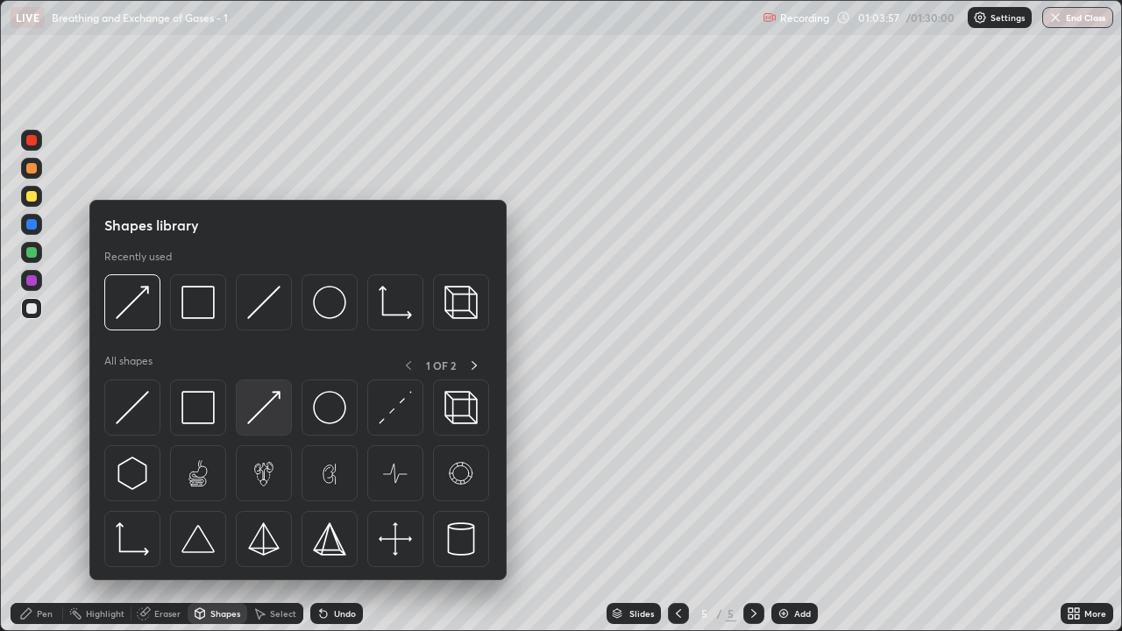
click at [262, 423] on img at bounding box center [263, 407] width 33 height 33
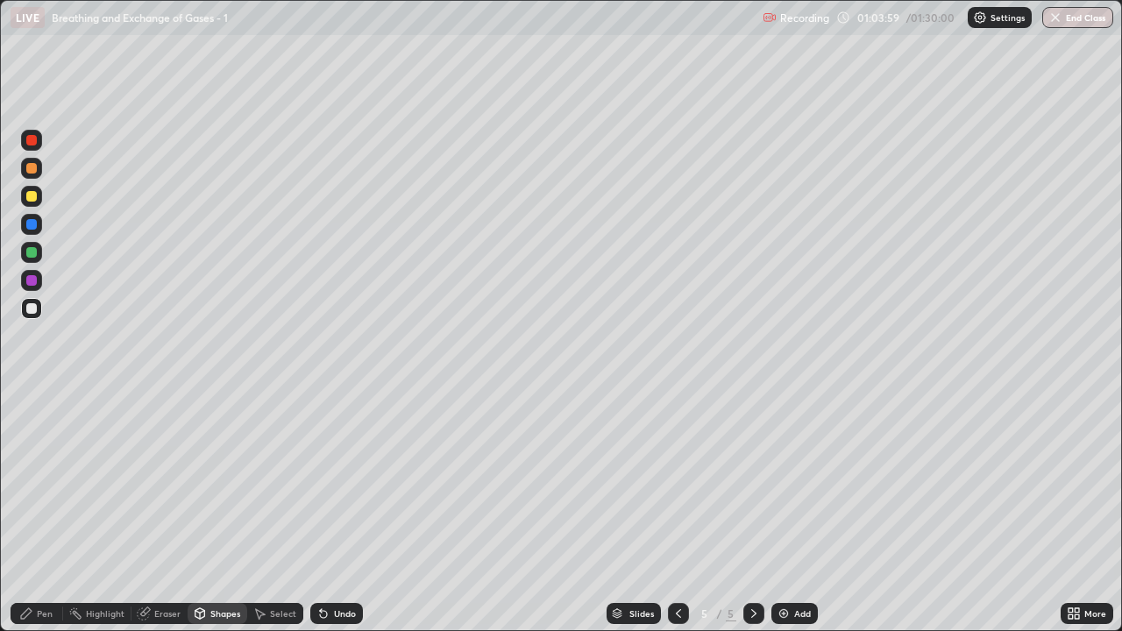
click at [35, 198] on div at bounding box center [31, 196] width 11 height 11
click at [169, 512] on div "Eraser" at bounding box center [167, 613] width 26 height 9
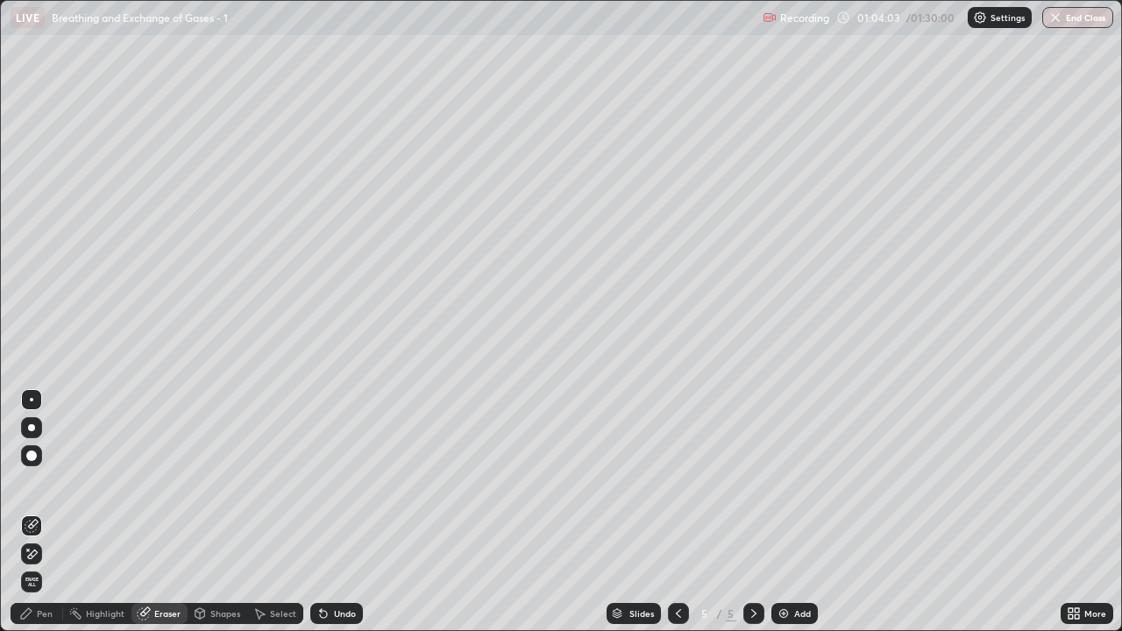
click at [46, 512] on div "Pen" at bounding box center [37, 613] width 53 height 21
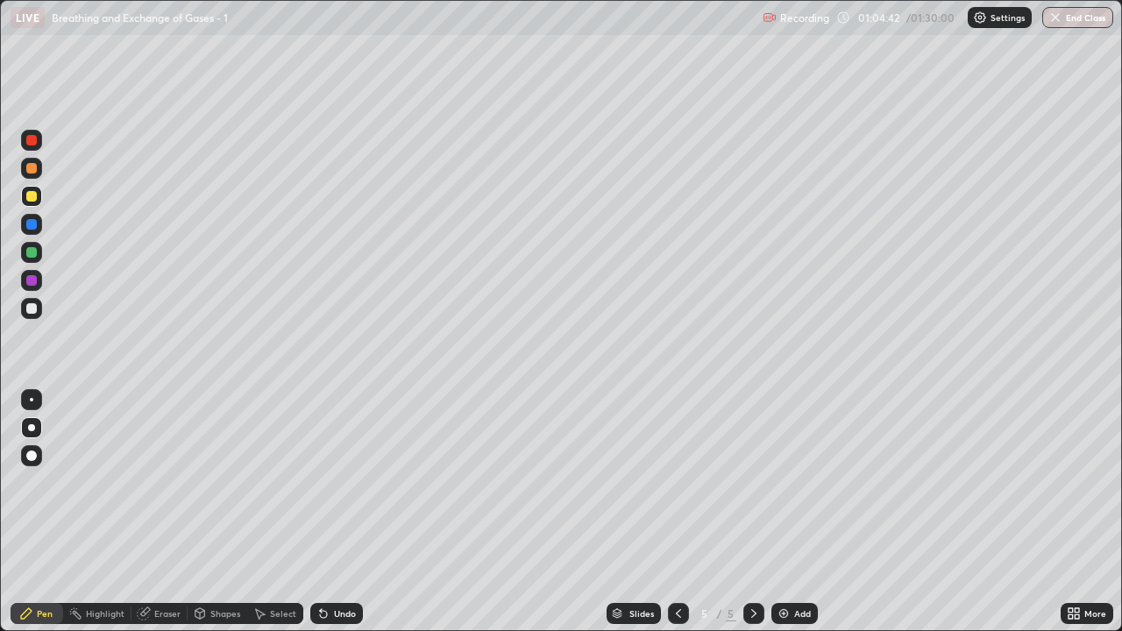
click at [41, 312] on div at bounding box center [31, 308] width 21 height 21
click at [219, 512] on div "Shapes" at bounding box center [225, 613] width 30 height 9
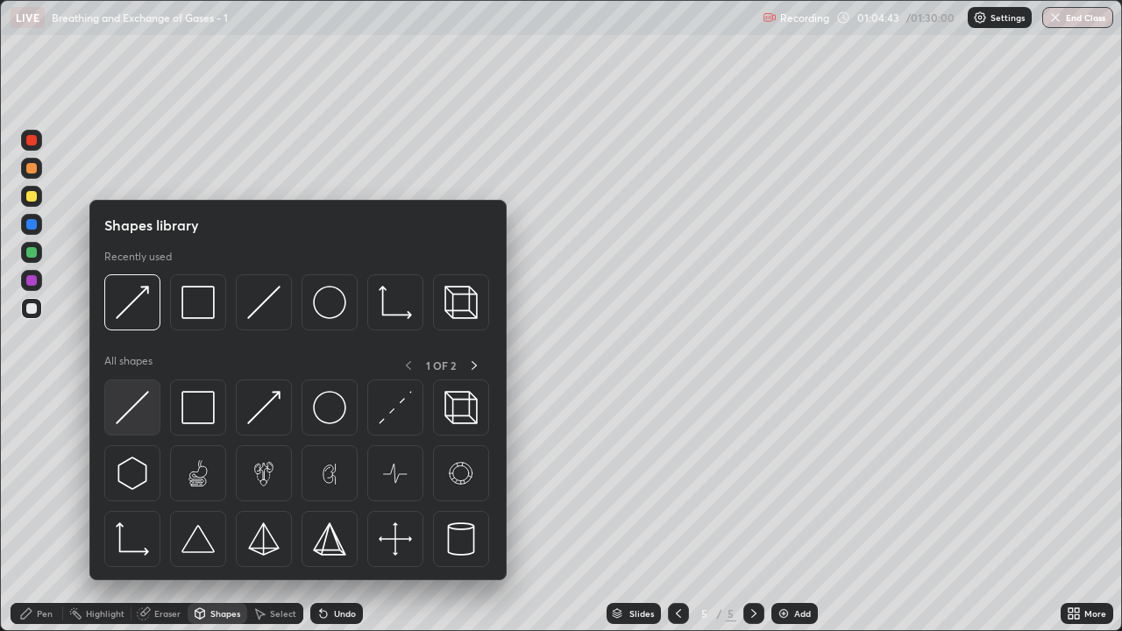
click at [146, 413] on img at bounding box center [132, 407] width 33 height 33
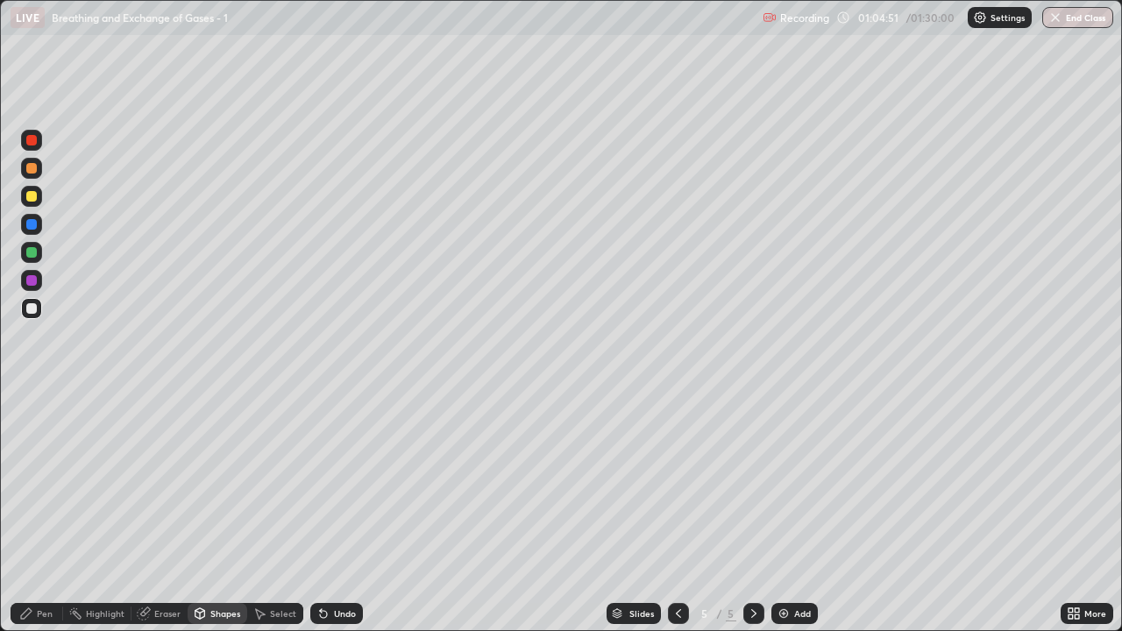
click at [50, 512] on div "Pen" at bounding box center [45, 613] width 16 height 9
click at [28, 201] on div at bounding box center [31, 196] width 11 height 11
click at [207, 512] on div "Shapes" at bounding box center [218, 613] width 60 height 21
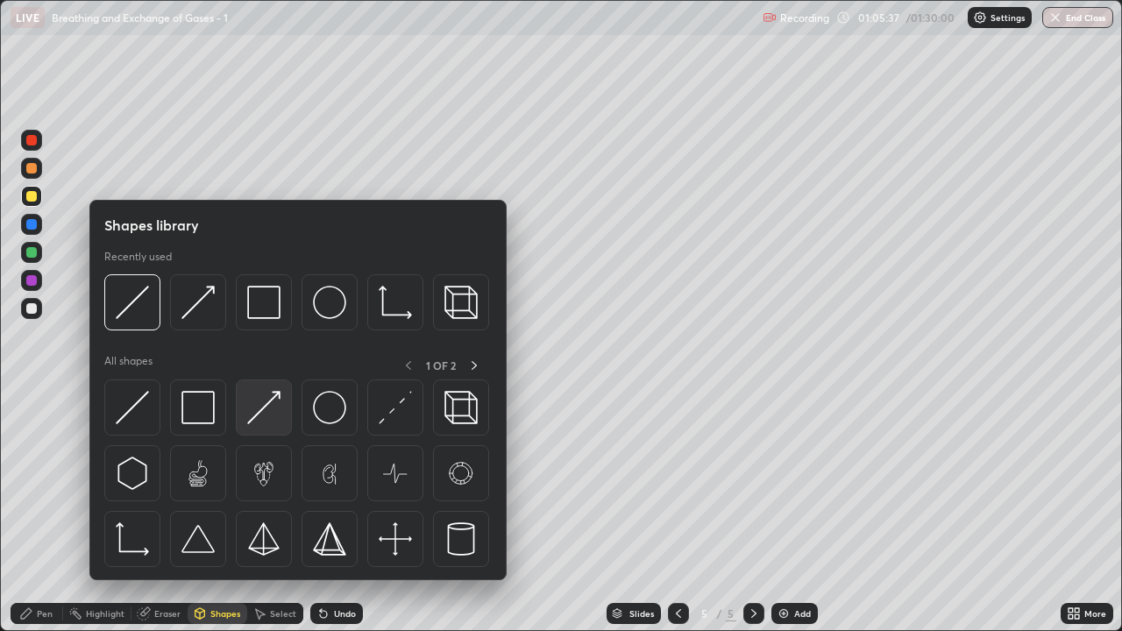
click at [258, 416] on img at bounding box center [263, 407] width 33 height 33
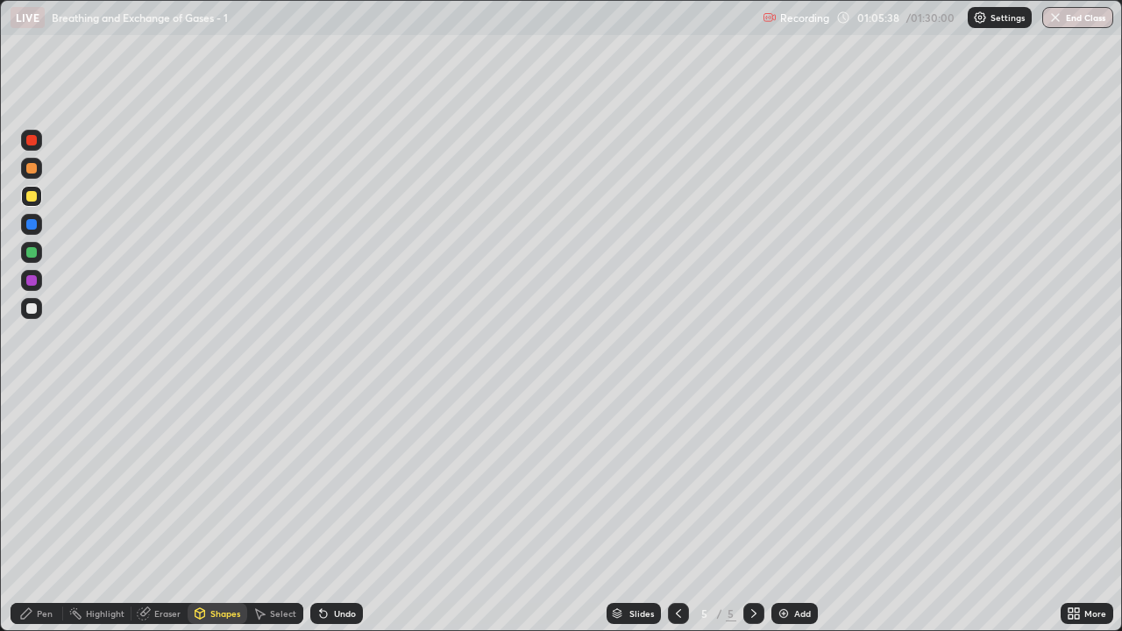
click at [39, 512] on div "Pen" at bounding box center [45, 613] width 16 height 9
click at [41, 512] on div "Pen" at bounding box center [45, 613] width 16 height 9
click at [32, 309] on div at bounding box center [31, 308] width 11 height 11
click at [270, 512] on div "Select" at bounding box center [283, 613] width 26 height 9
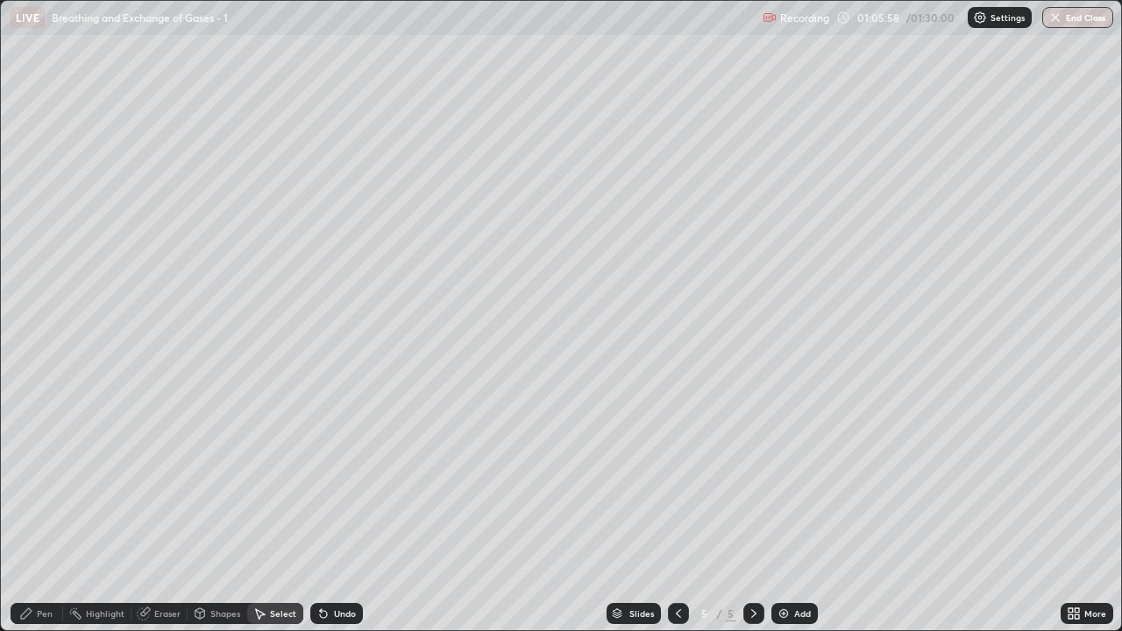
click at [221, 512] on div "Shapes" at bounding box center [225, 613] width 30 height 9
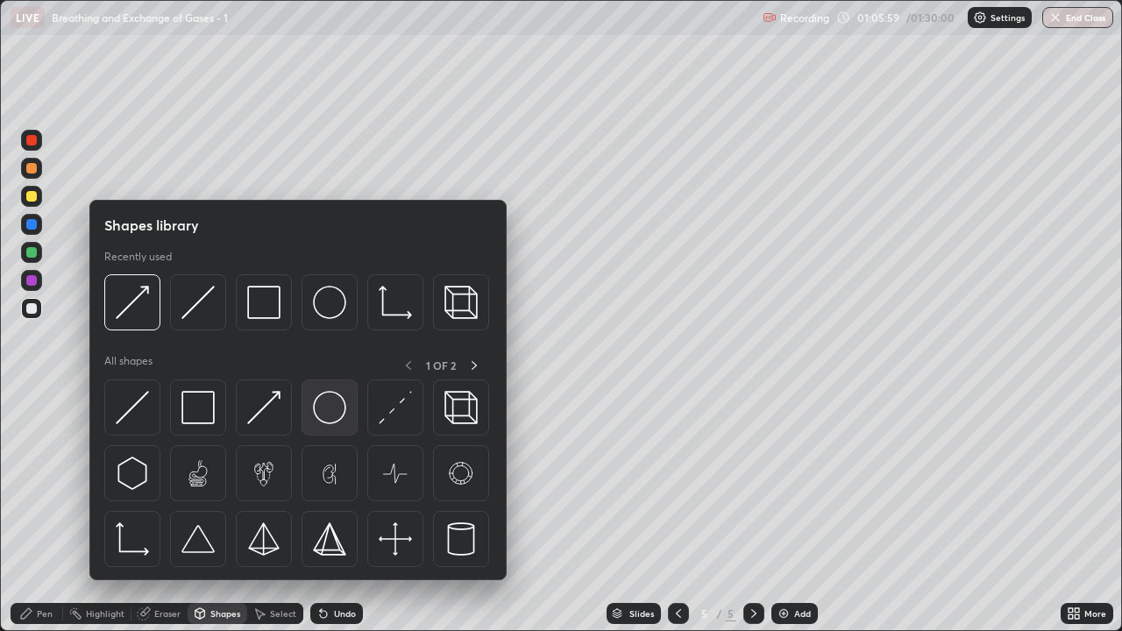
click at [326, 411] on img at bounding box center [329, 407] width 33 height 33
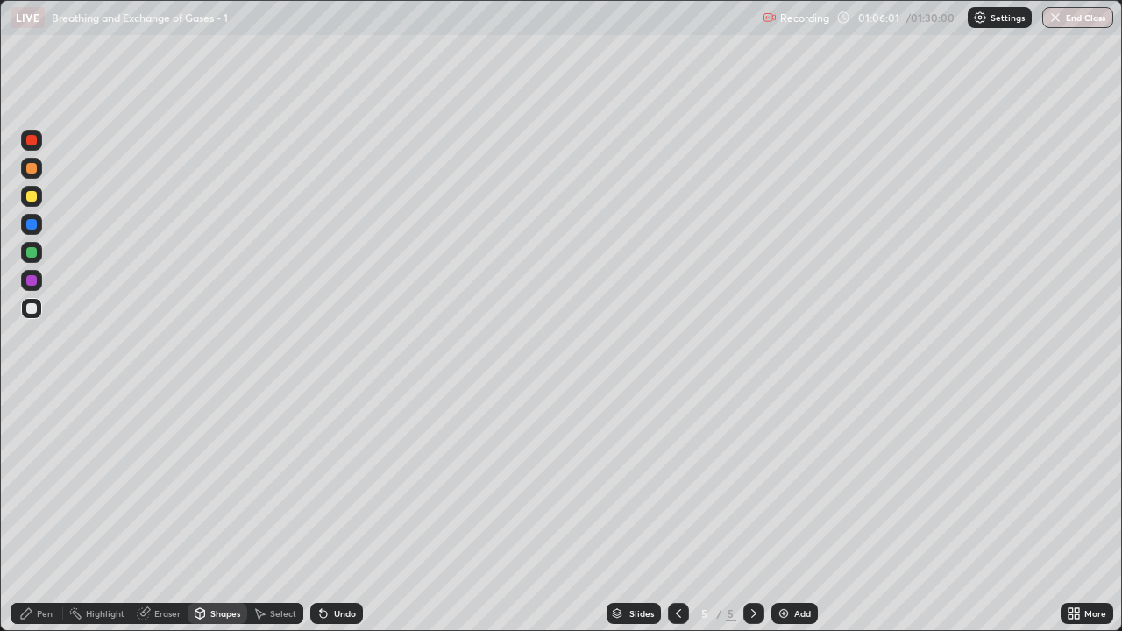
click at [235, 512] on div "Shapes" at bounding box center [225, 613] width 30 height 9
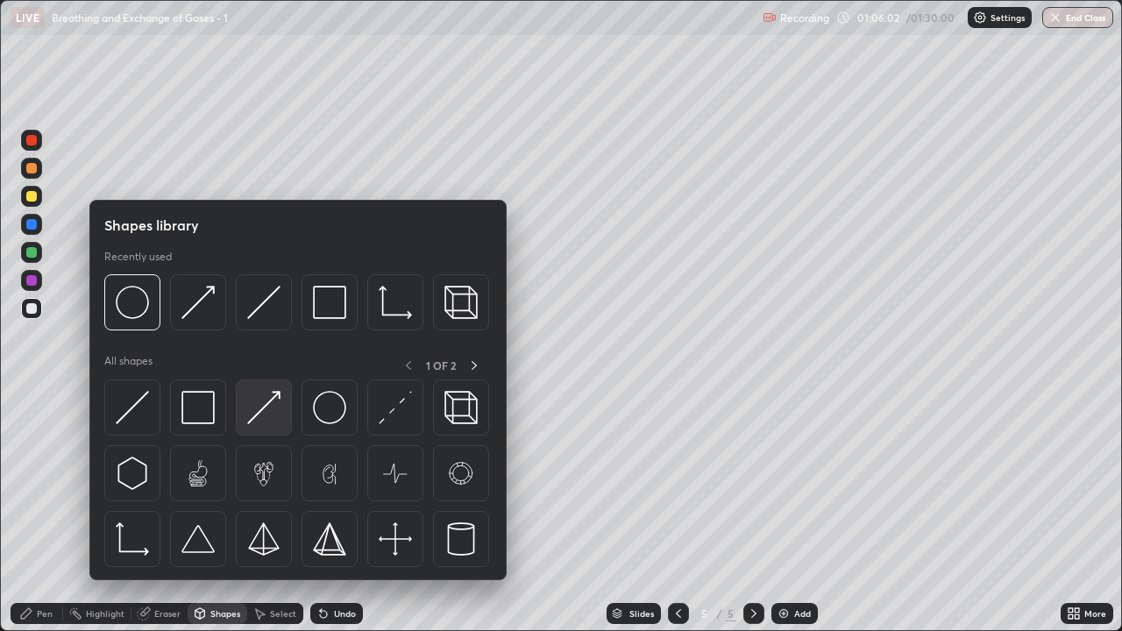
click at [268, 415] on img at bounding box center [263, 407] width 33 height 33
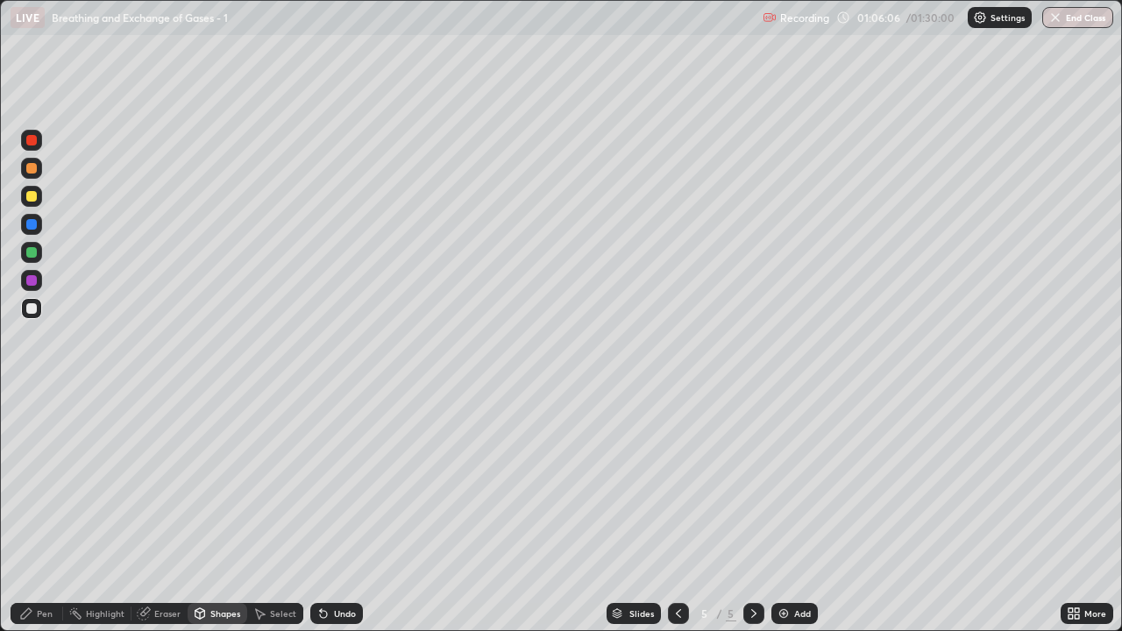
click at [30, 203] on div at bounding box center [31, 196] width 21 height 21
click at [152, 512] on div "Eraser" at bounding box center [160, 613] width 56 height 21
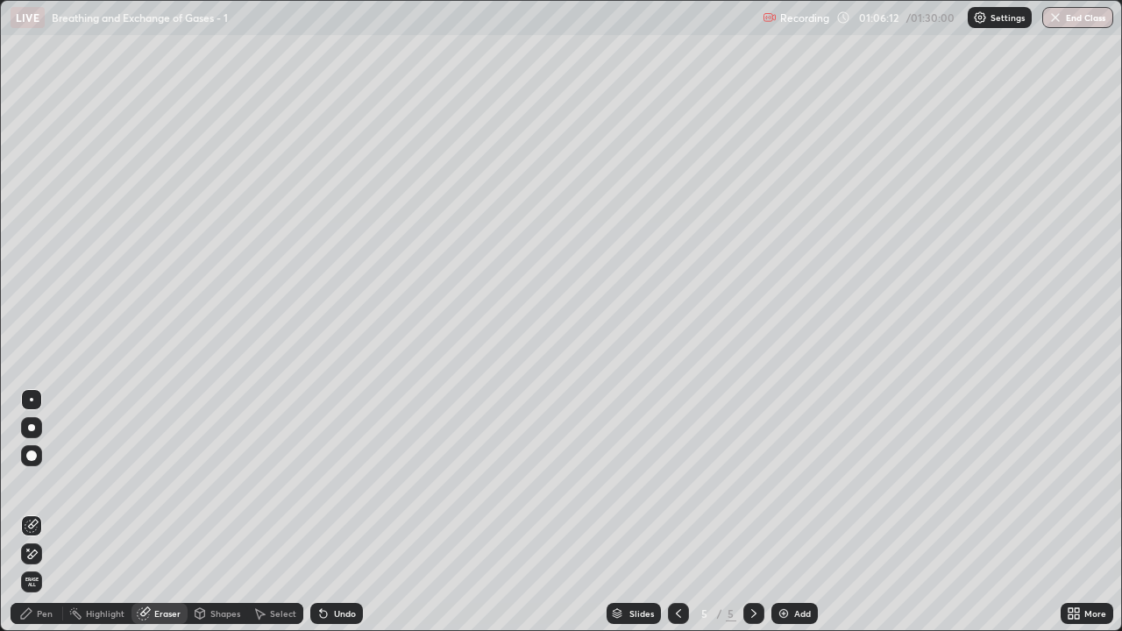
click at [47, 512] on div "Pen" at bounding box center [37, 613] width 53 height 21
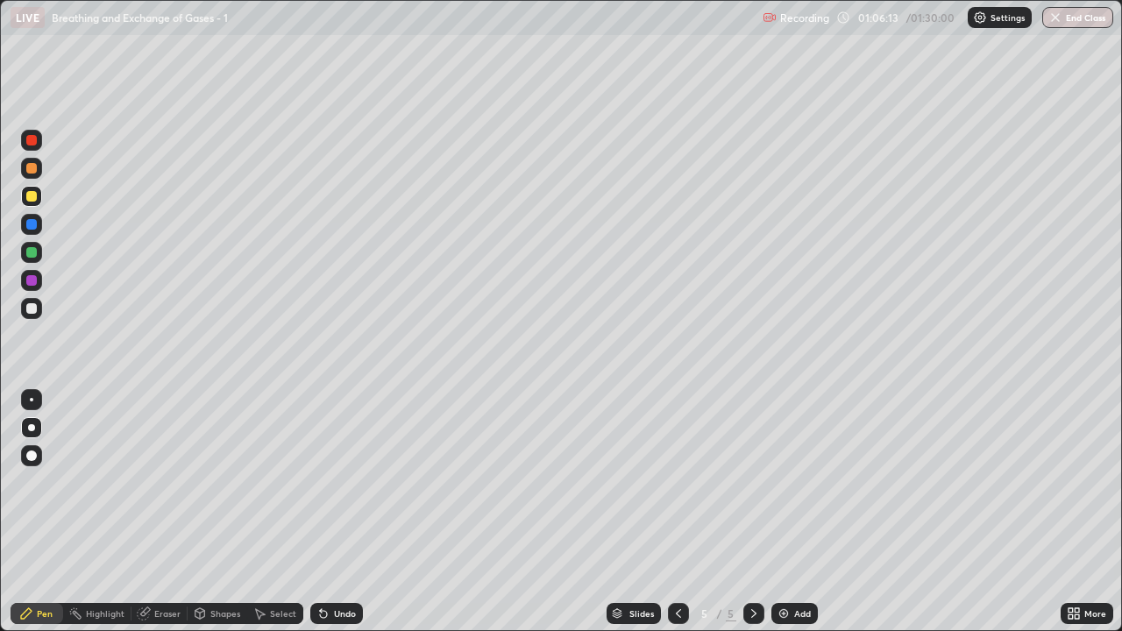
click at [32, 312] on div at bounding box center [31, 308] width 11 height 11
click at [160, 512] on div "Eraser" at bounding box center [160, 613] width 56 height 21
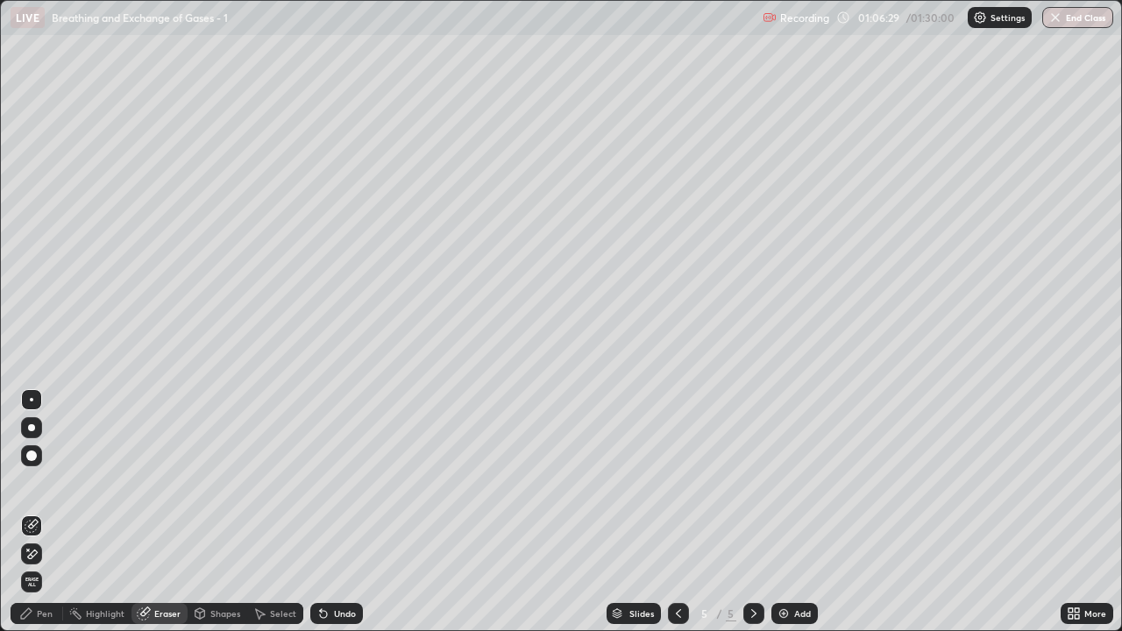
click at [49, 512] on div "Pen" at bounding box center [37, 613] width 53 height 21
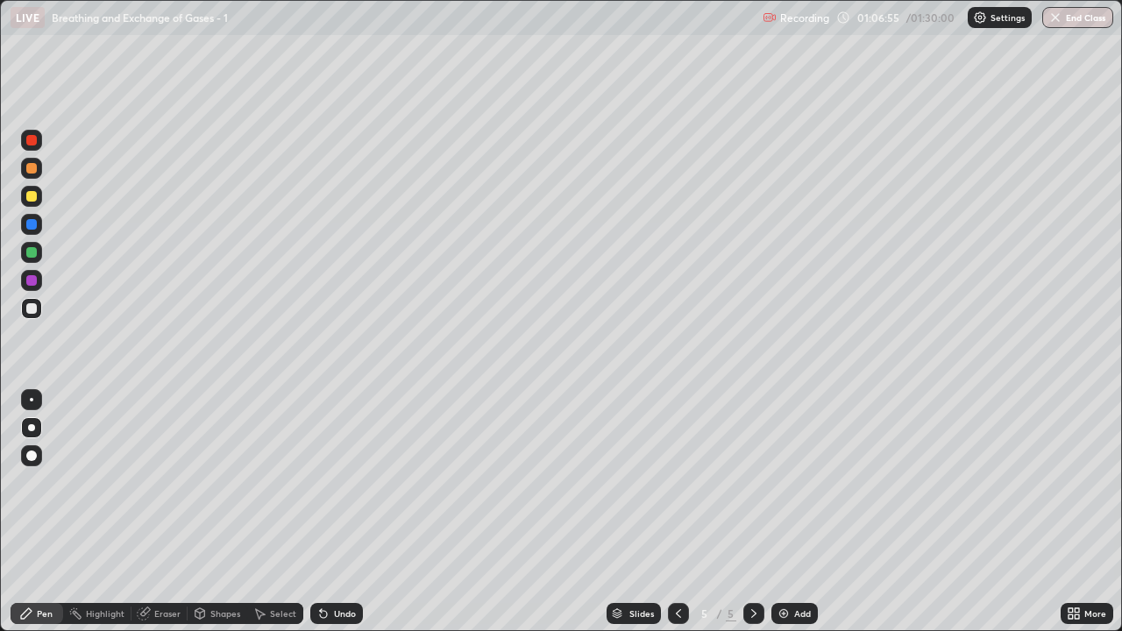
click at [31, 172] on div at bounding box center [31, 168] width 11 height 11
click at [224, 512] on div "Shapes" at bounding box center [225, 613] width 30 height 9
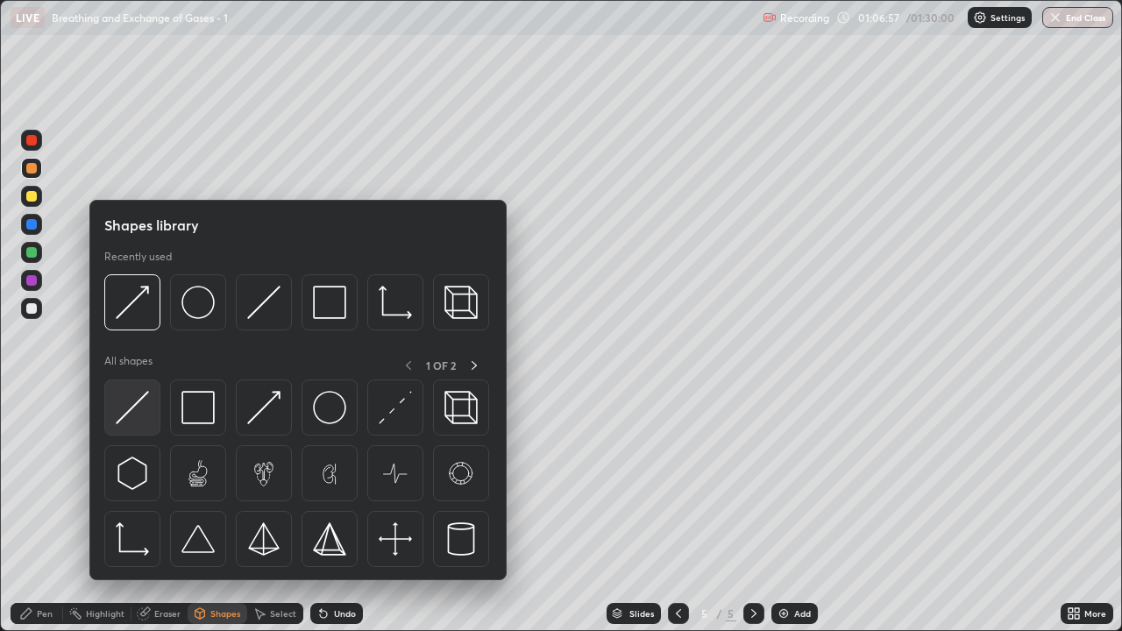
click at [145, 419] on img at bounding box center [132, 407] width 33 height 33
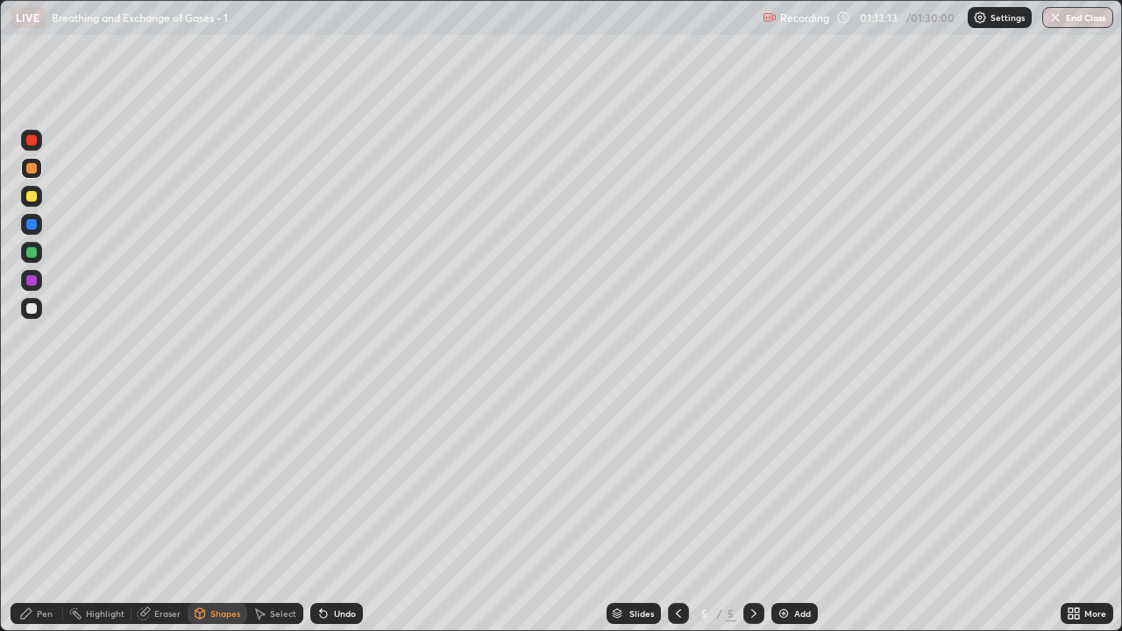
click at [752, 512] on icon at bounding box center [754, 614] width 14 height 14
click at [778, 512] on img at bounding box center [784, 614] width 14 height 14
click at [37, 196] on div at bounding box center [31, 196] width 21 height 21
click at [36, 200] on div at bounding box center [31, 196] width 11 height 11
click at [50, 512] on div "Pen" at bounding box center [45, 613] width 16 height 9
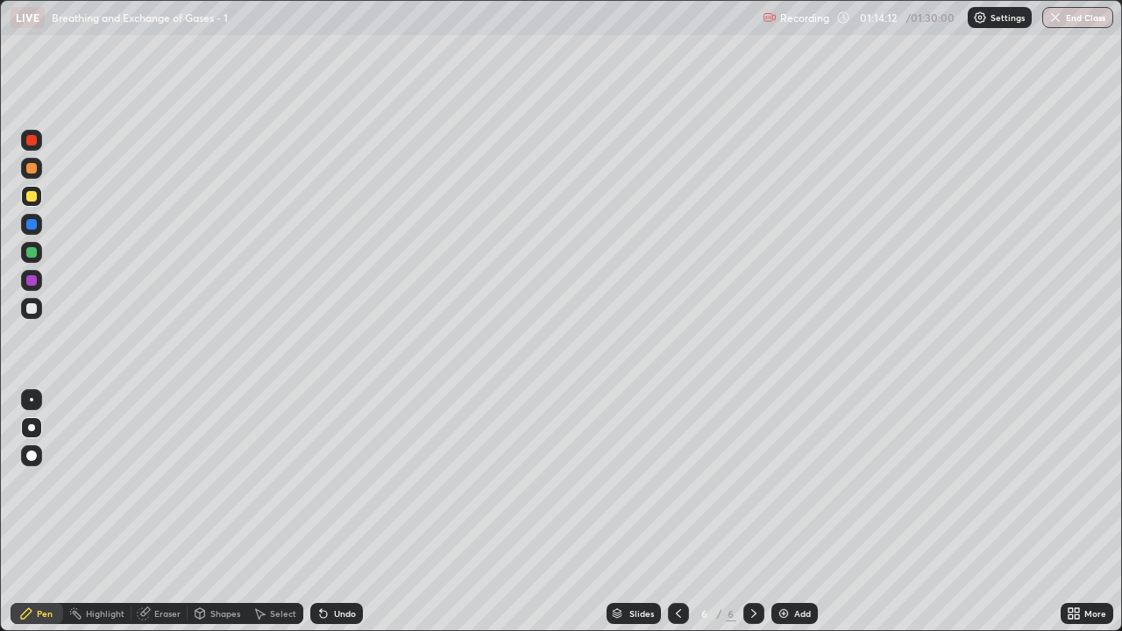
click at [29, 310] on div at bounding box center [31, 308] width 11 height 11
click at [172, 512] on div "Eraser" at bounding box center [167, 613] width 26 height 9
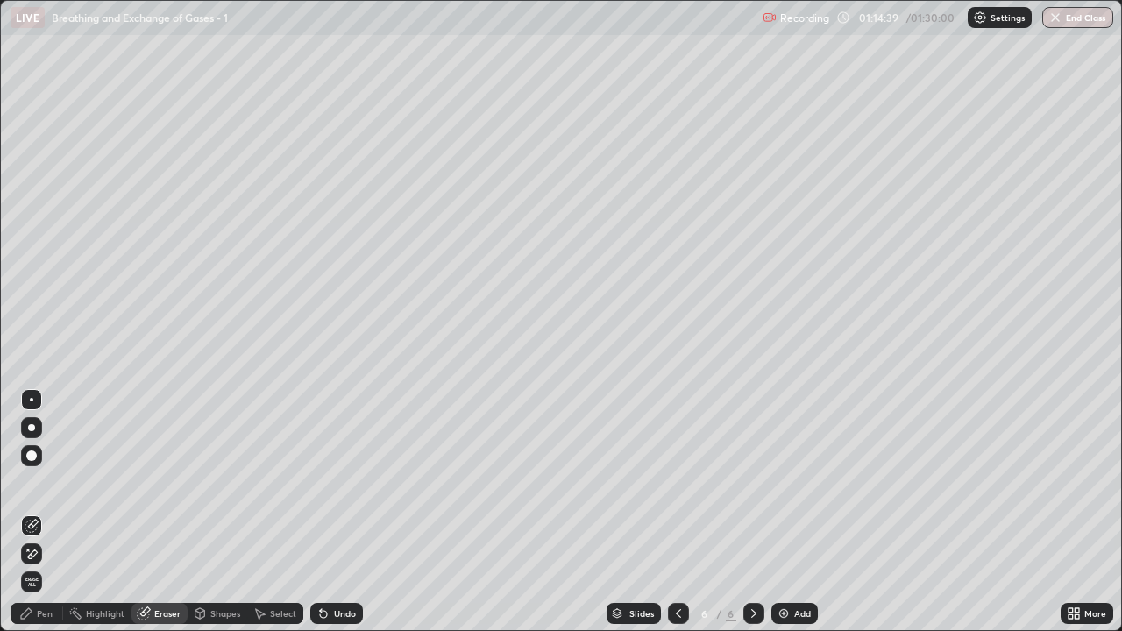
click at [36, 512] on icon at bounding box center [32, 554] width 14 height 15
click at [42, 512] on div "Pen" at bounding box center [45, 613] width 16 height 9
click at [44, 512] on div "Pen" at bounding box center [37, 613] width 53 height 21
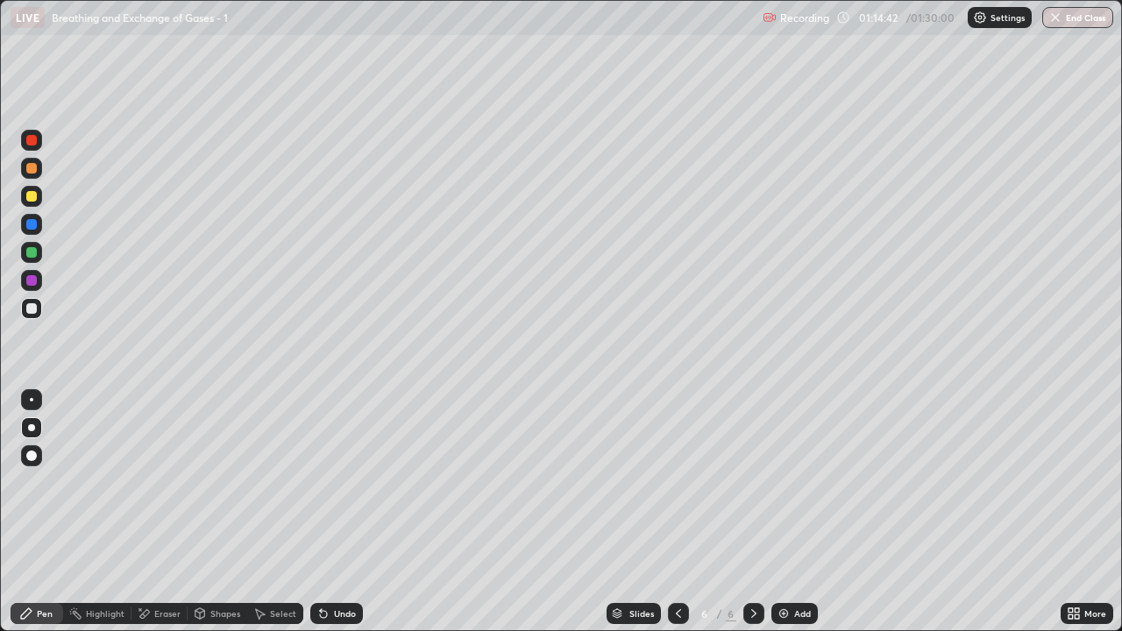
click at [46, 512] on div "Pen" at bounding box center [45, 613] width 16 height 9
click at [31, 196] on div at bounding box center [31, 196] width 11 height 11
click at [29, 310] on div at bounding box center [31, 308] width 11 height 11
click at [32, 225] on div at bounding box center [31, 224] width 11 height 11
click at [30, 403] on div at bounding box center [31, 399] width 21 height 21
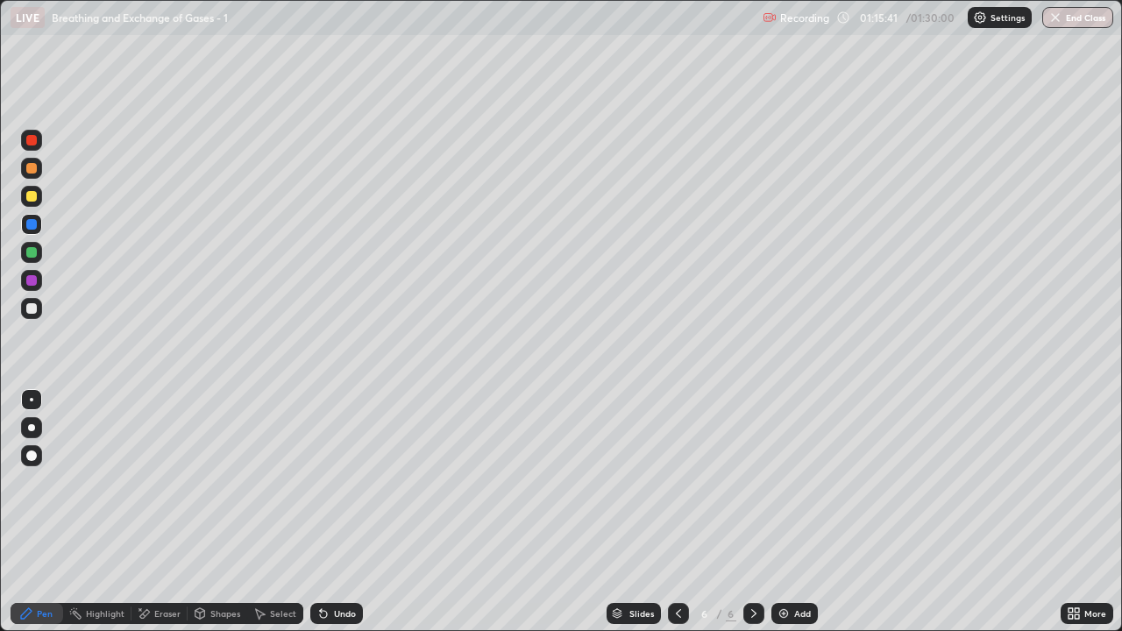
click at [40, 512] on div "Pen" at bounding box center [37, 613] width 53 height 21
click at [32, 282] on div at bounding box center [31, 280] width 11 height 11
click at [42, 512] on div "Pen" at bounding box center [37, 613] width 53 height 21
click at [32, 429] on div at bounding box center [31, 427] width 7 height 7
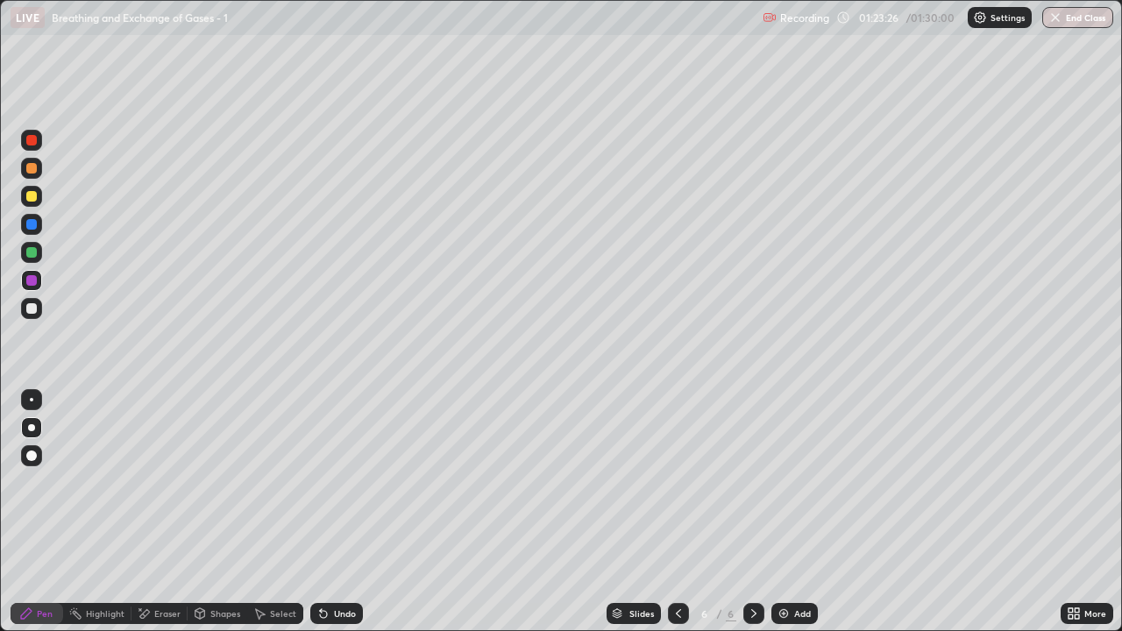
click at [39, 171] on div at bounding box center [31, 168] width 21 height 21
click at [39, 316] on div at bounding box center [31, 308] width 21 height 21
click at [216, 512] on div "Shapes" at bounding box center [218, 613] width 60 height 21
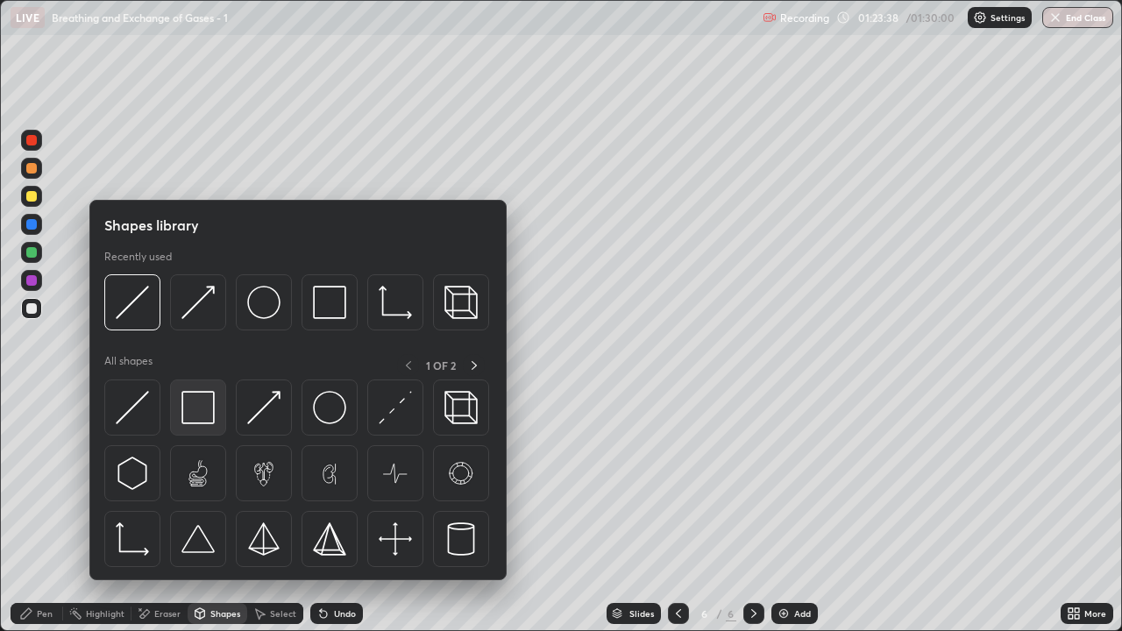
click at [194, 410] on img at bounding box center [197, 407] width 33 height 33
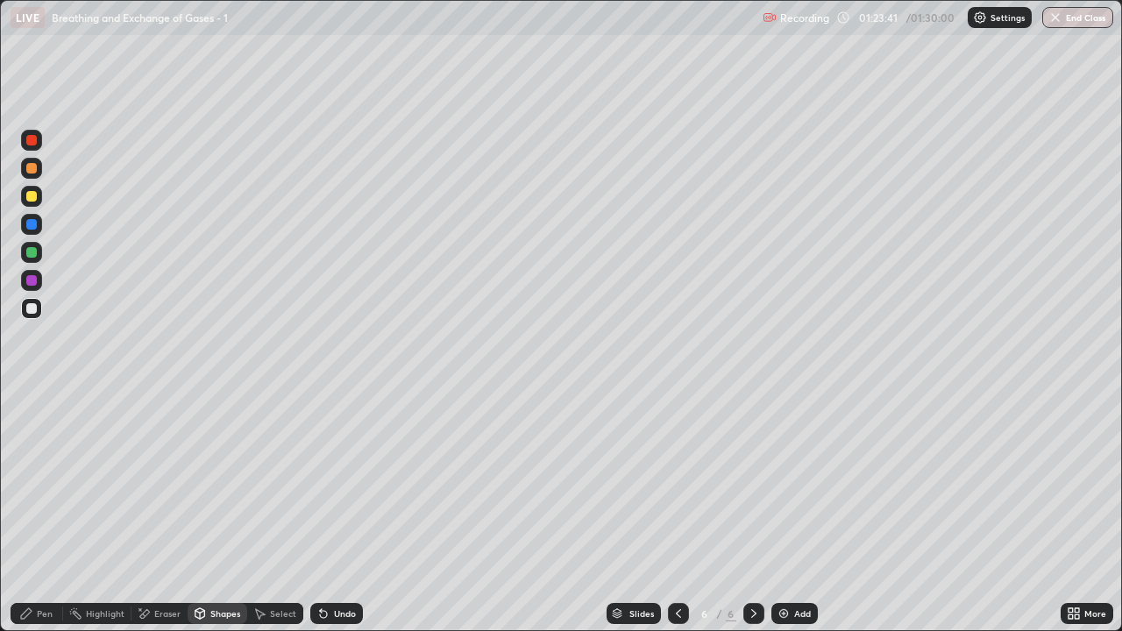
click at [211, 512] on div "Shapes" at bounding box center [225, 613] width 30 height 9
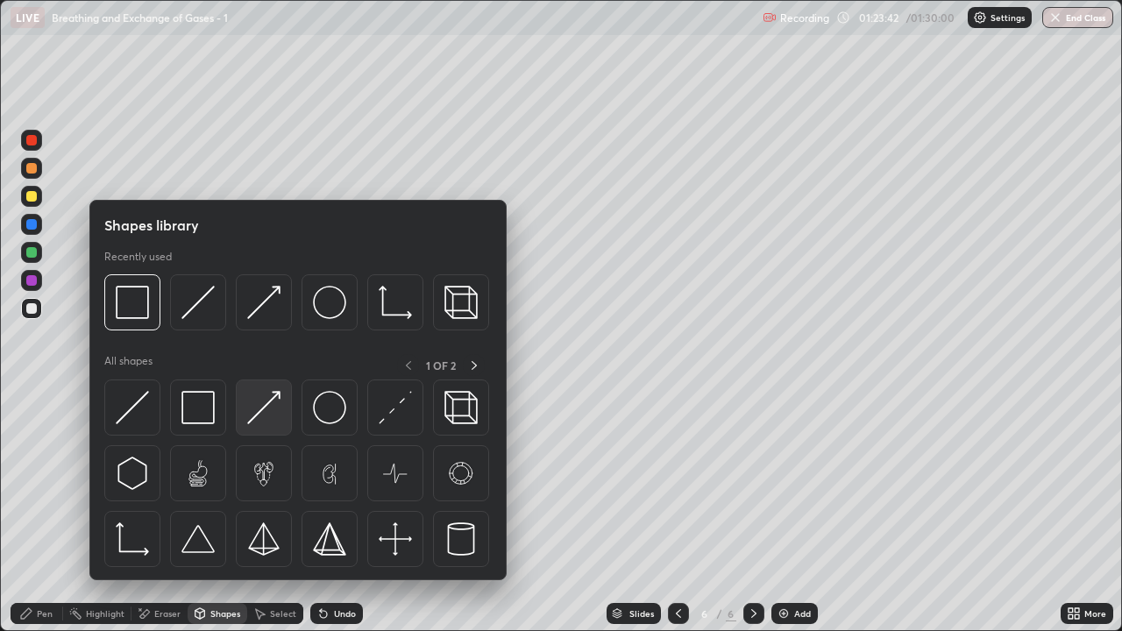
click at [265, 412] on img at bounding box center [263, 407] width 33 height 33
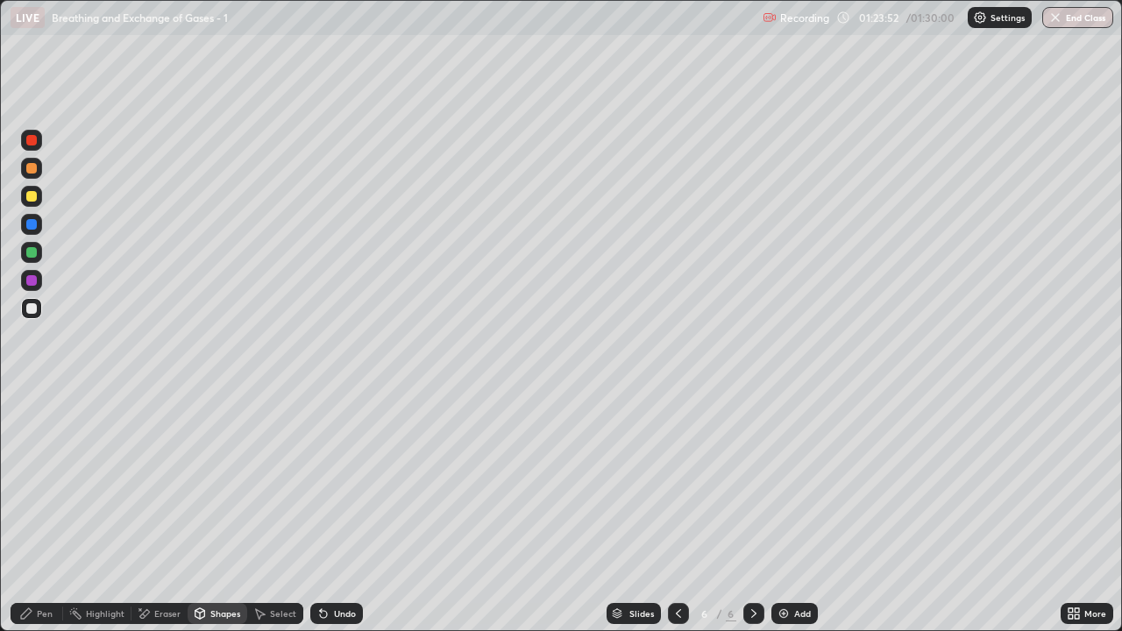
click at [32, 309] on div at bounding box center [31, 308] width 11 height 11
click at [165, 512] on div "Eraser" at bounding box center [167, 613] width 26 height 9
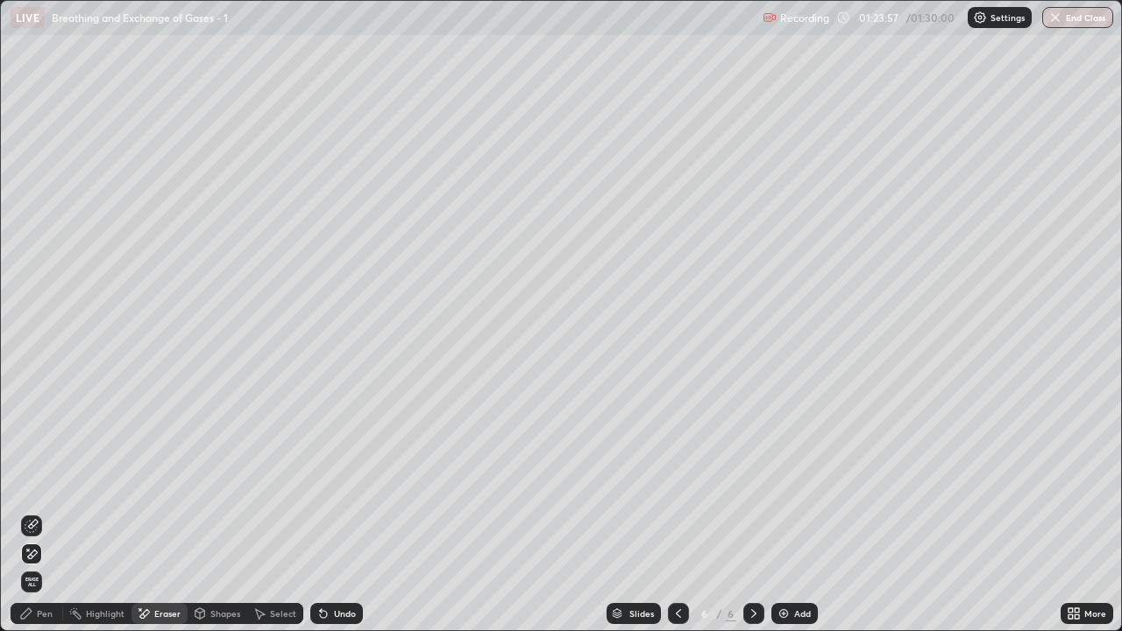
click at [44, 512] on div "Pen" at bounding box center [45, 613] width 16 height 9
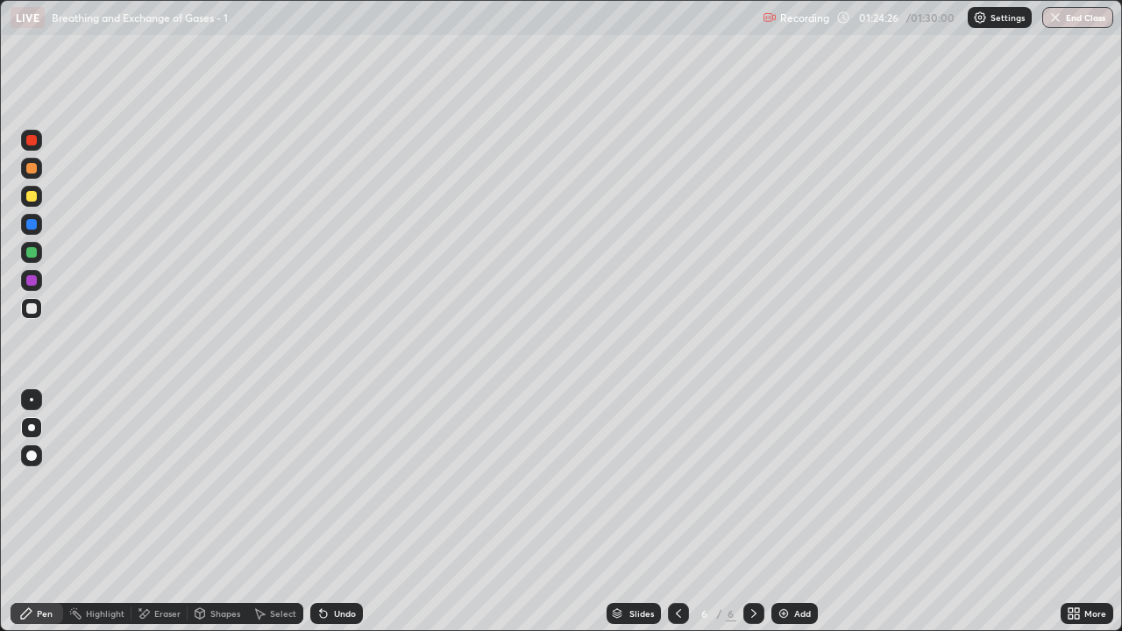
click at [32, 205] on div at bounding box center [31, 196] width 21 height 21
click at [224, 512] on div "Shapes" at bounding box center [225, 613] width 30 height 9
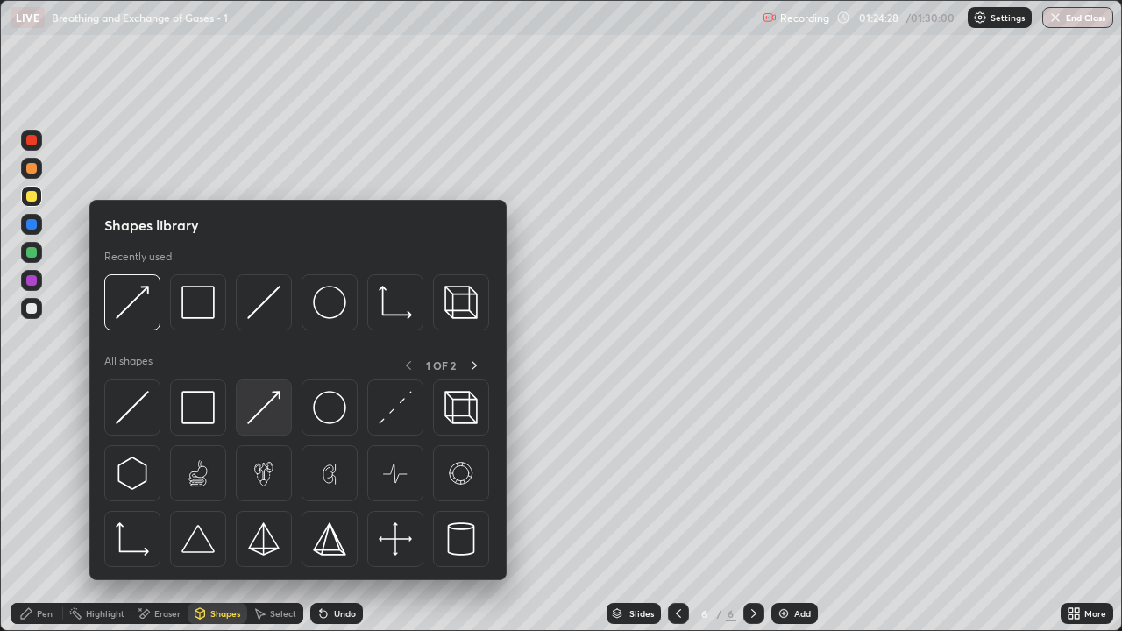
click at [268, 419] on img at bounding box center [263, 407] width 33 height 33
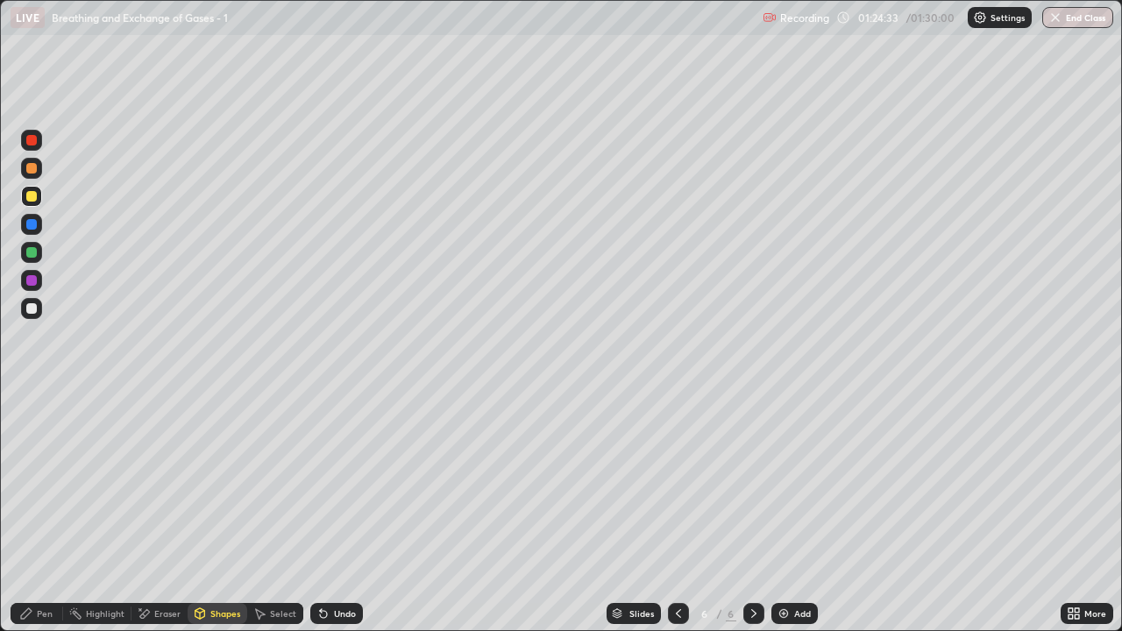
click at [46, 512] on div "Pen" at bounding box center [45, 613] width 16 height 9
click at [36, 312] on div at bounding box center [31, 308] width 21 height 21
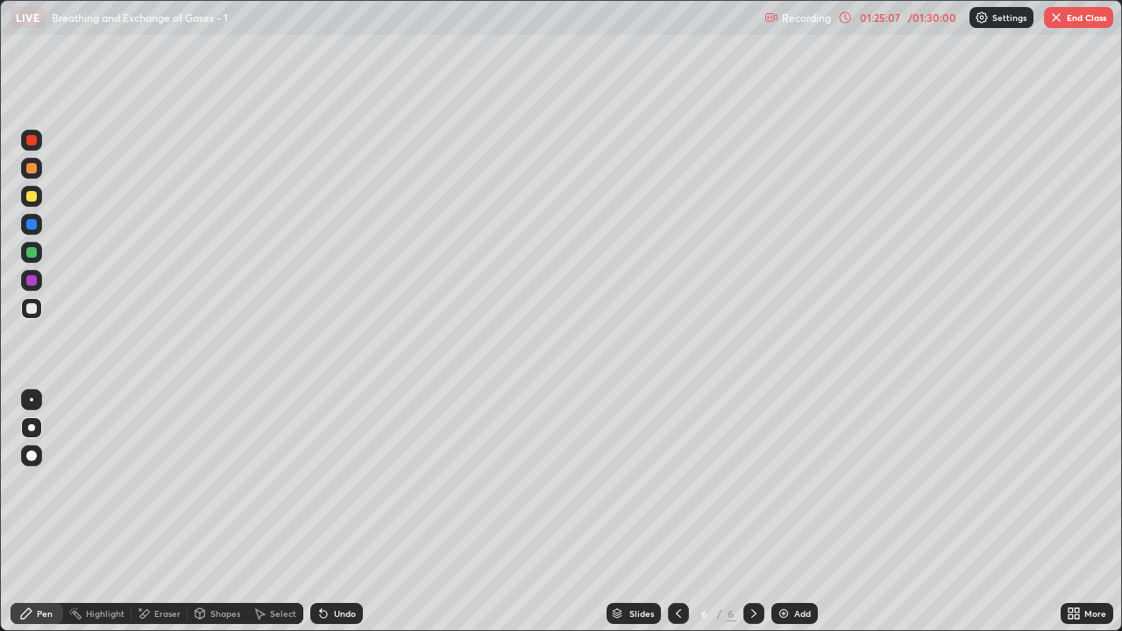
click at [213, 512] on div "Shapes" at bounding box center [225, 613] width 30 height 9
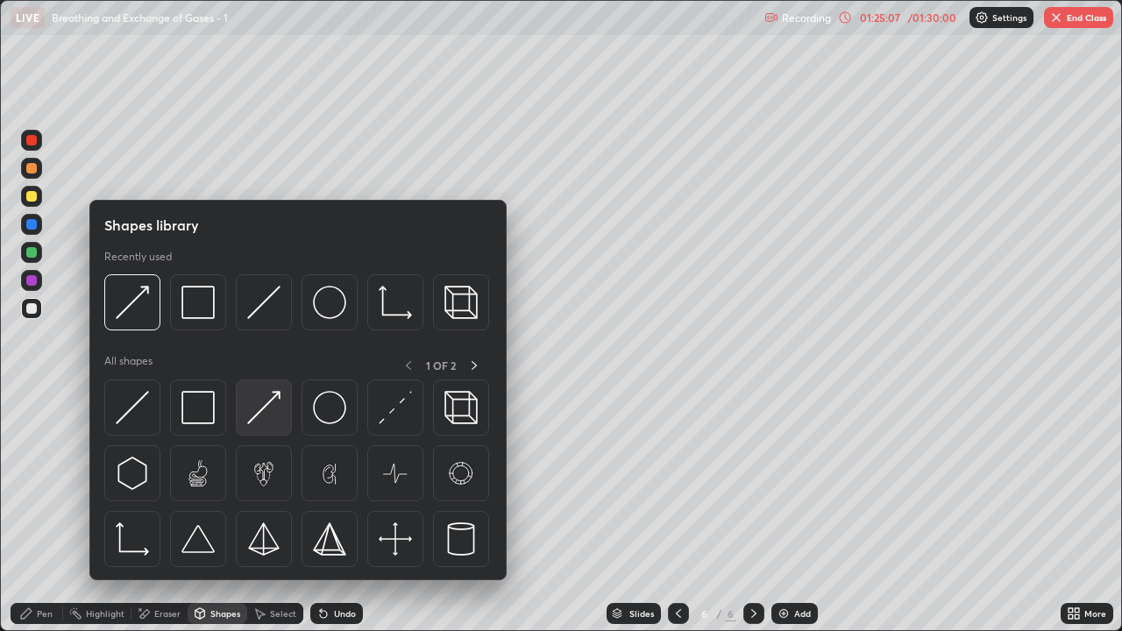
click at [265, 421] on img at bounding box center [263, 407] width 33 height 33
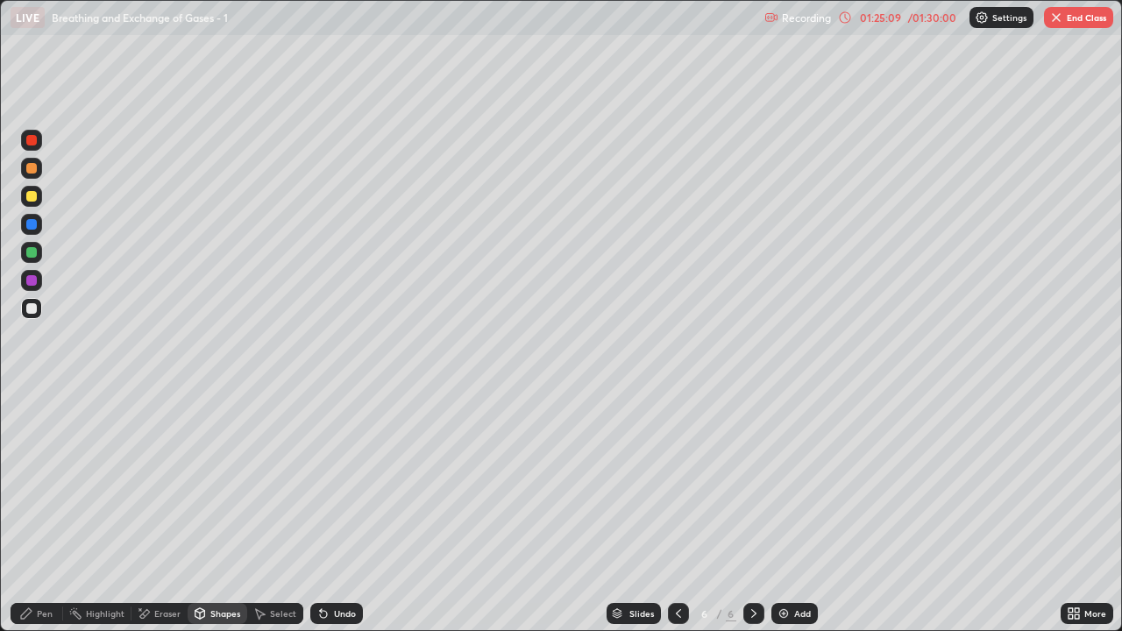
click at [34, 196] on div at bounding box center [31, 196] width 11 height 11
click at [170, 512] on div "Eraser" at bounding box center [167, 613] width 26 height 9
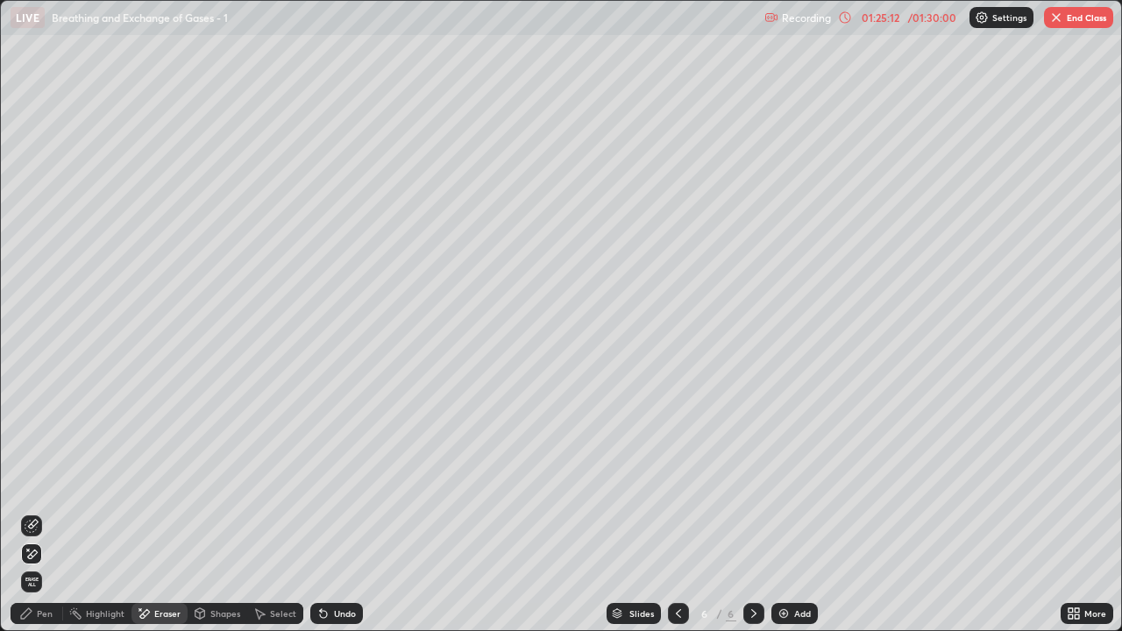
click at [47, 512] on div "Pen" at bounding box center [45, 613] width 16 height 9
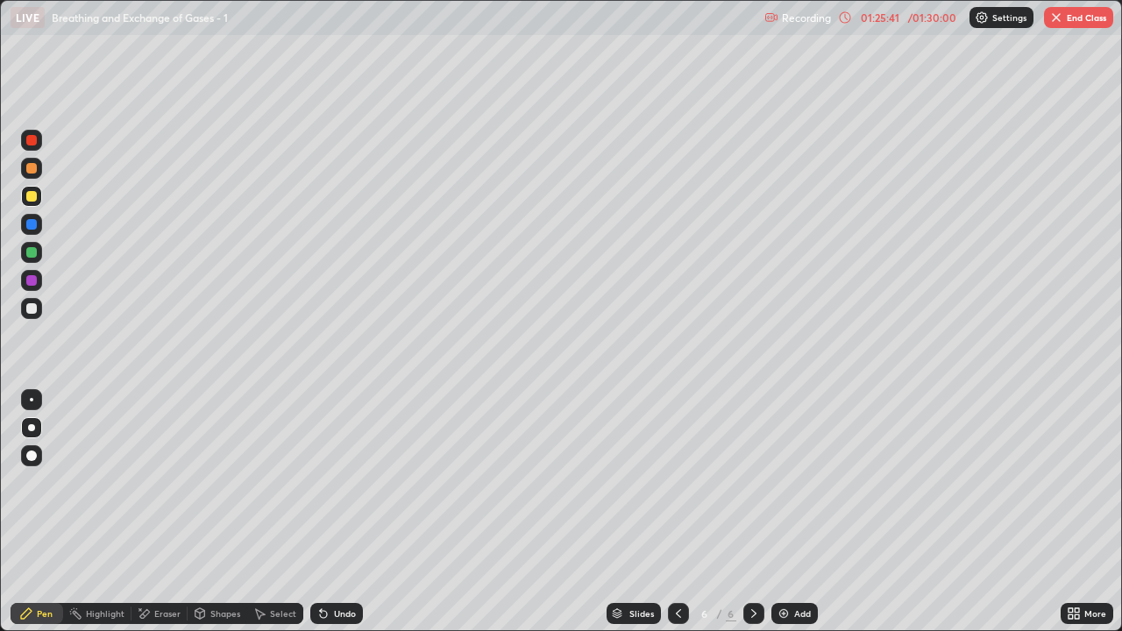
click at [28, 303] on div at bounding box center [31, 308] width 11 height 11
click at [215, 512] on div "Shapes" at bounding box center [225, 613] width 30 height 9
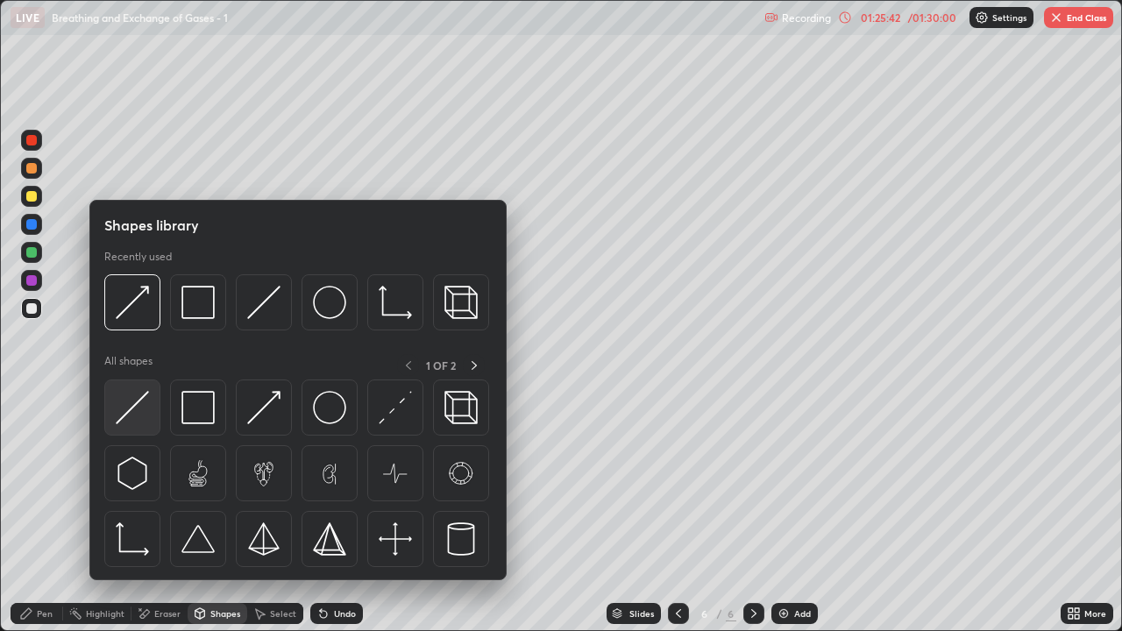
click at [133, 414] on img at bounding box center [132, 407] width 33 height 33
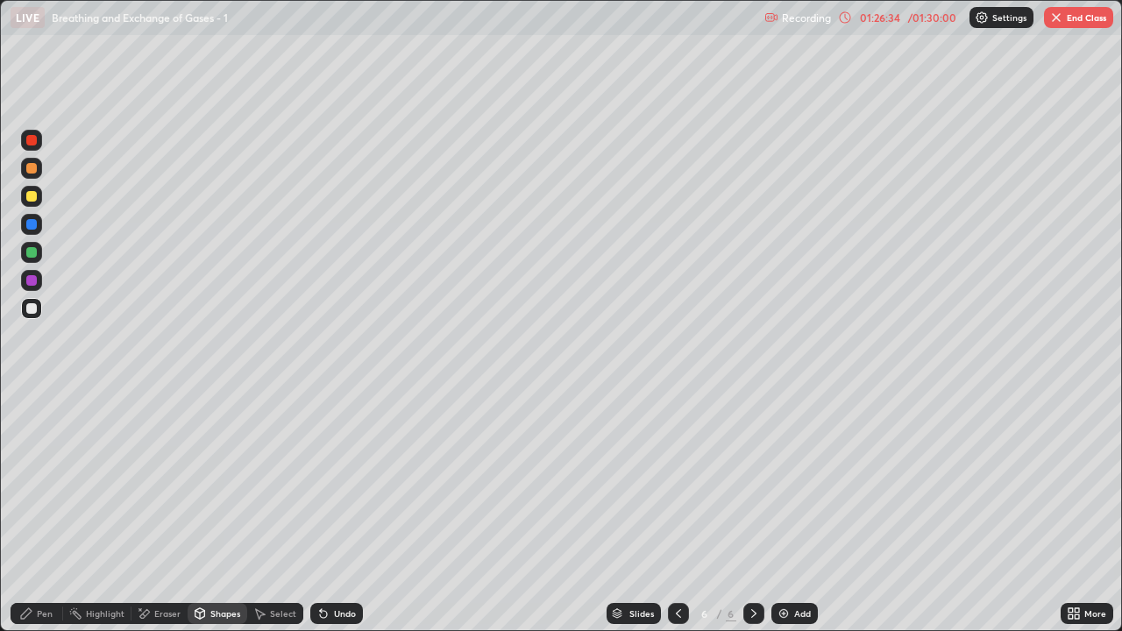
click at [32, 172] on div at bounding box center [31, 168] width 11 height 11
click at [210, 512] on div "Shapes" at bounding box center [225, 613] width 30 height 9
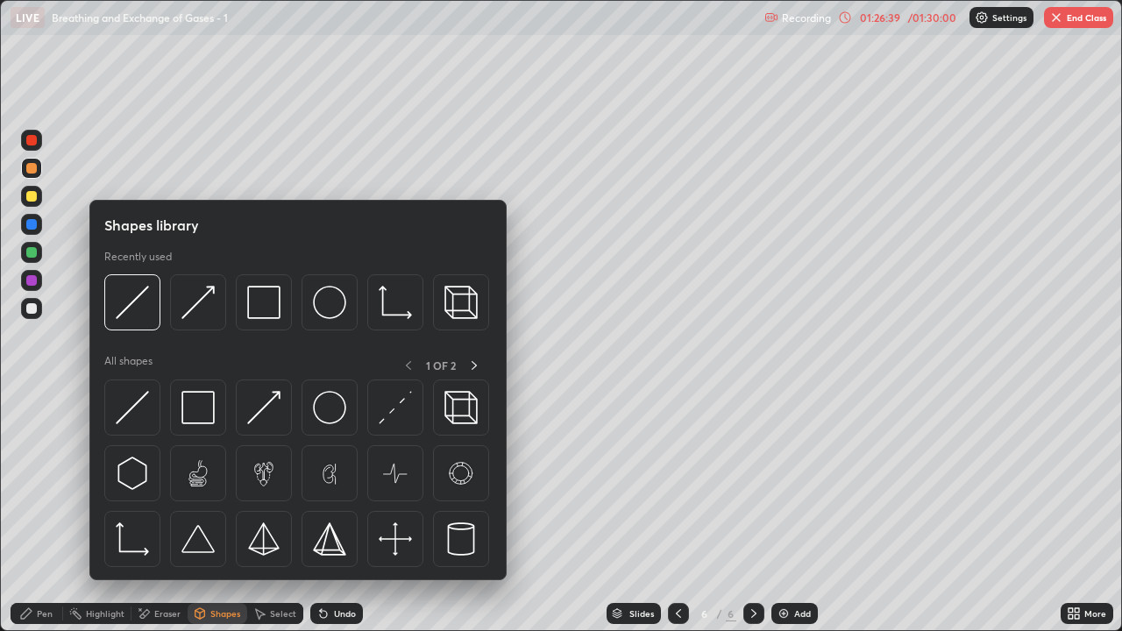
click at [33, 198] on div at bounding box center [31, 196] width 11 height 11
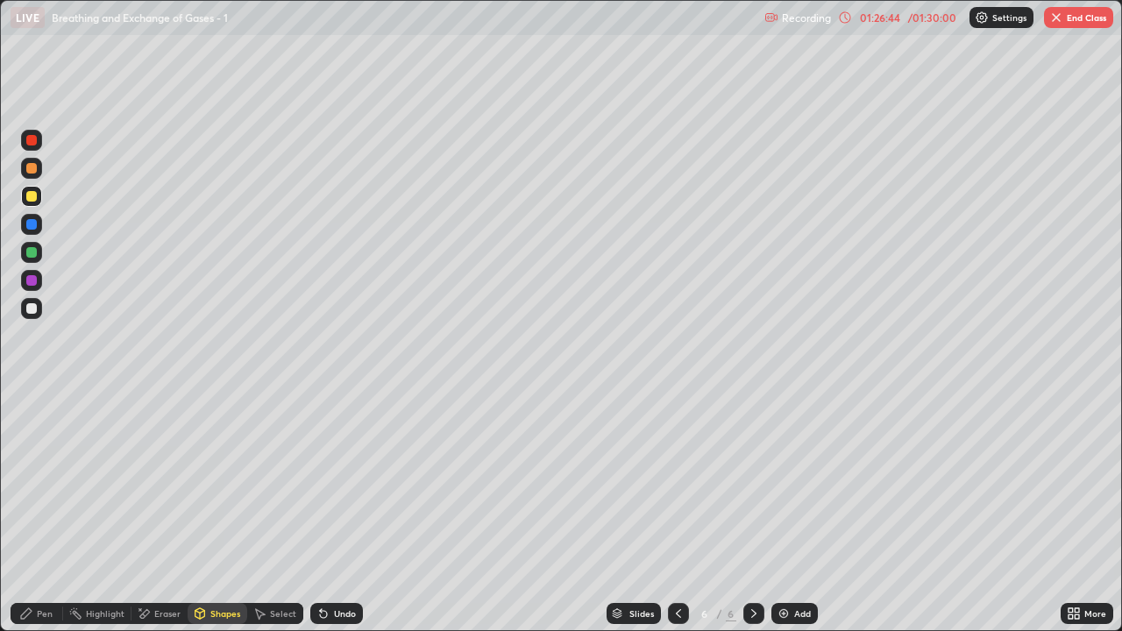
click at [46, 512] on div "Pen" at bounding box center [45, 613] width 16 height 9
click at [32, 171] on div at bounding box center [31, 168] width 11 height 11
click at [217, 512] on div "Shapes" at bounding box center [225, 613] width 30 height 9
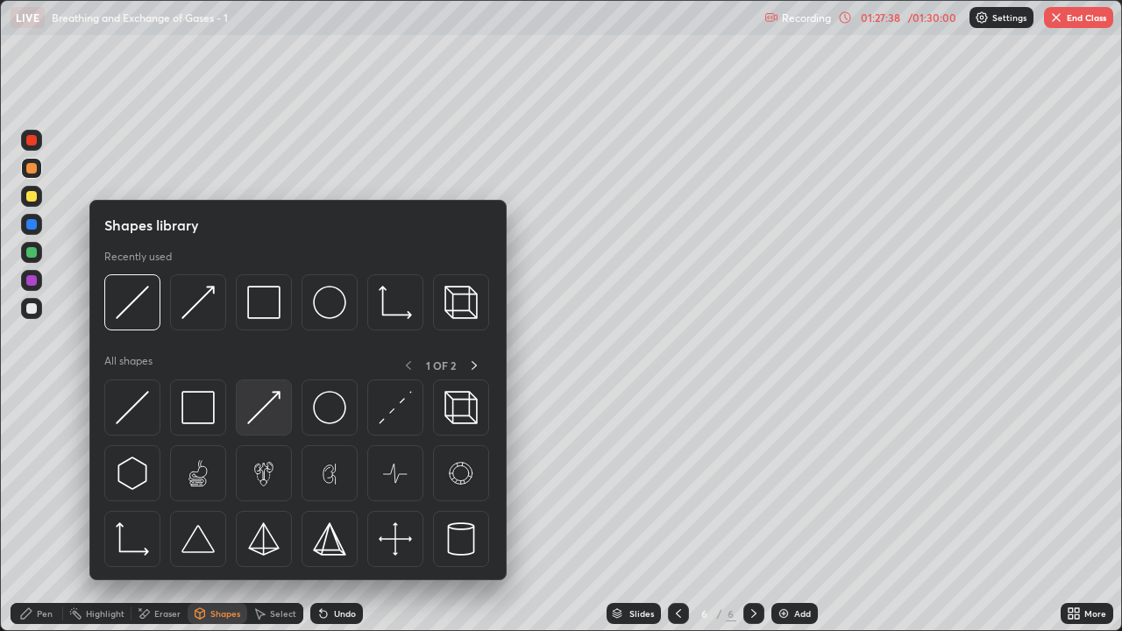
click at [263, 414] on img at bounding box center [263, 407] width 33 height 33
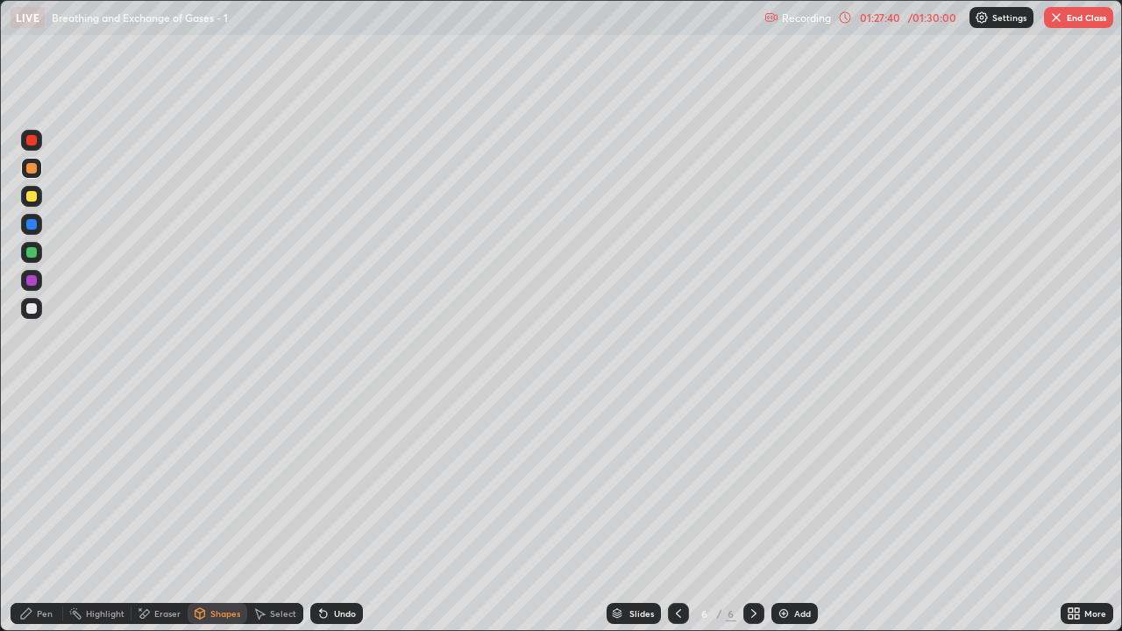
click at [53, 512] on div "Pen" at bounding box center [37, 613] width 53 height 21
click at [50, 512] on div "Pen" at bounding box center [45, 613] width 16 height 9
click at [35, 198] on div at bounding box center [31, 196] width 11 height 11
click at [32, 309] on div at bounding box center [31, 308] width 11 height 11
click at [51, 512] on div "Pen" at bounding box center [37, 613] width 53 height 21
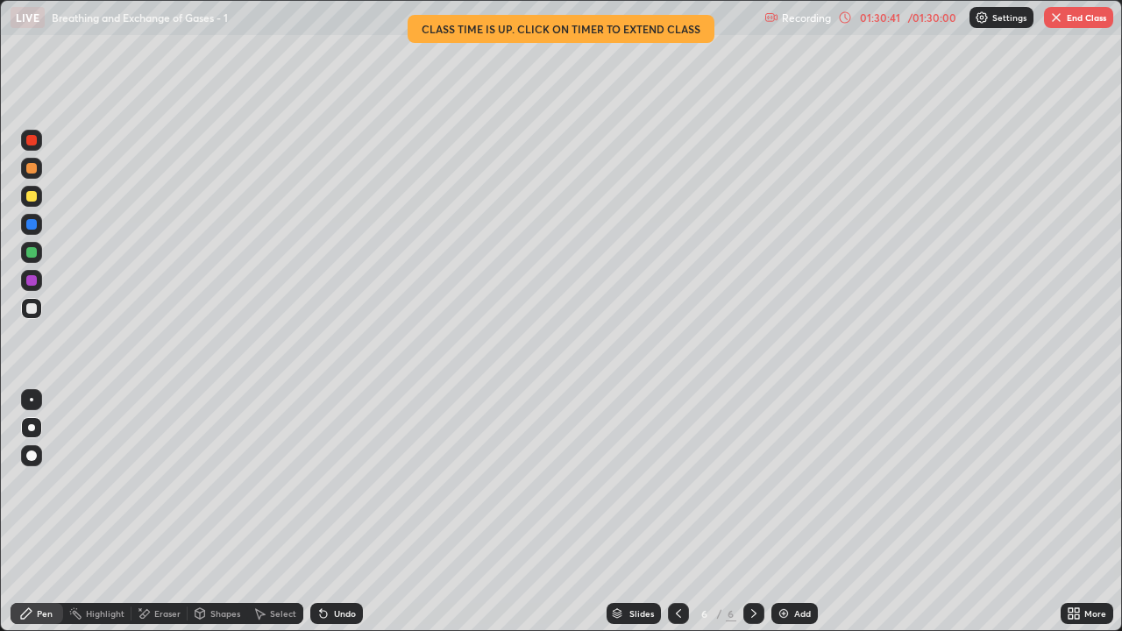
click at [1051, 24] on img "button" at bounding box center [1056, 18] width 14 height 14
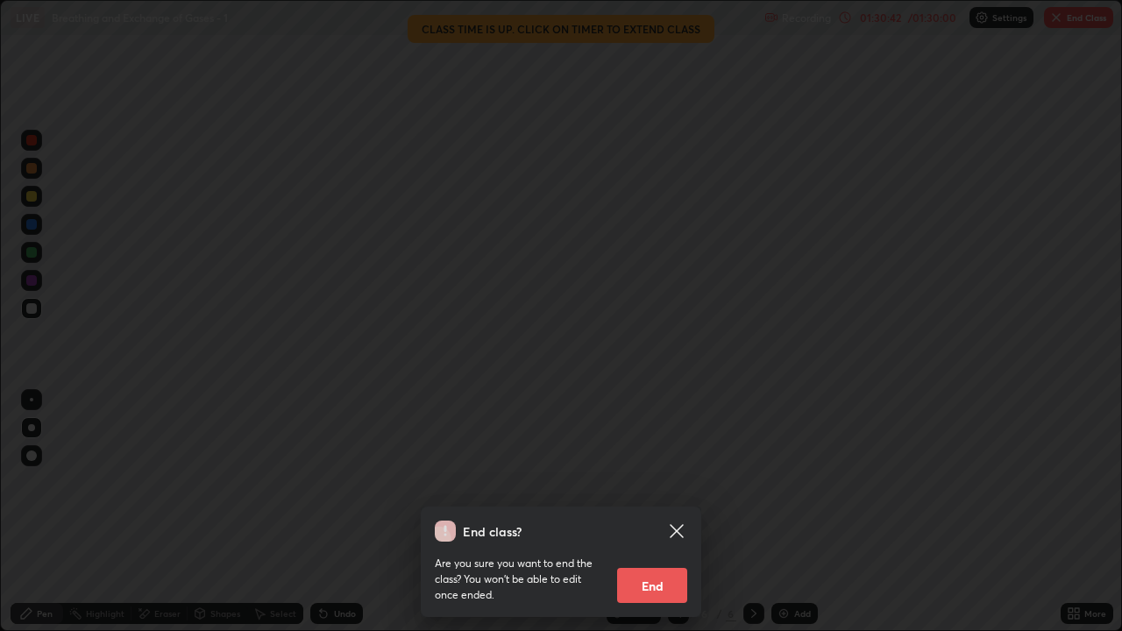
click at [651, 512] on button "End" at bounding box center [652, 585] width 70 height 35
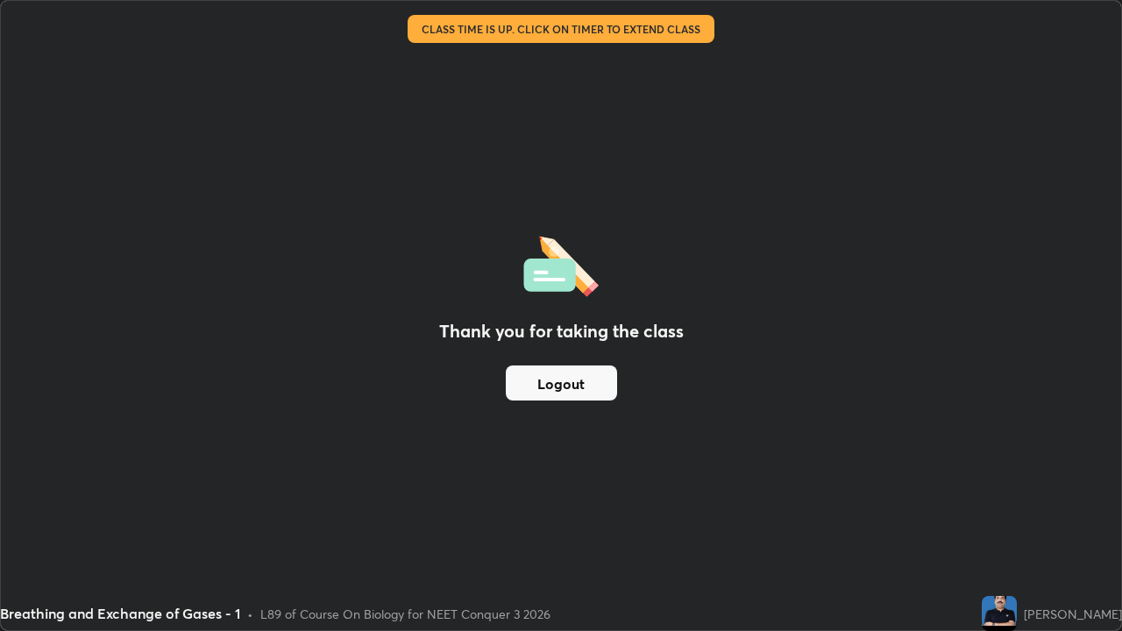
click at [589, 377] on button "Logout" at bounding box center [561, 383] width 111 height 35
click at [579, 371] on button "Logout" at bounding box center [561, 383] width 111 height 35
